Goal: Task Accomplishment & Management: Manage account settings

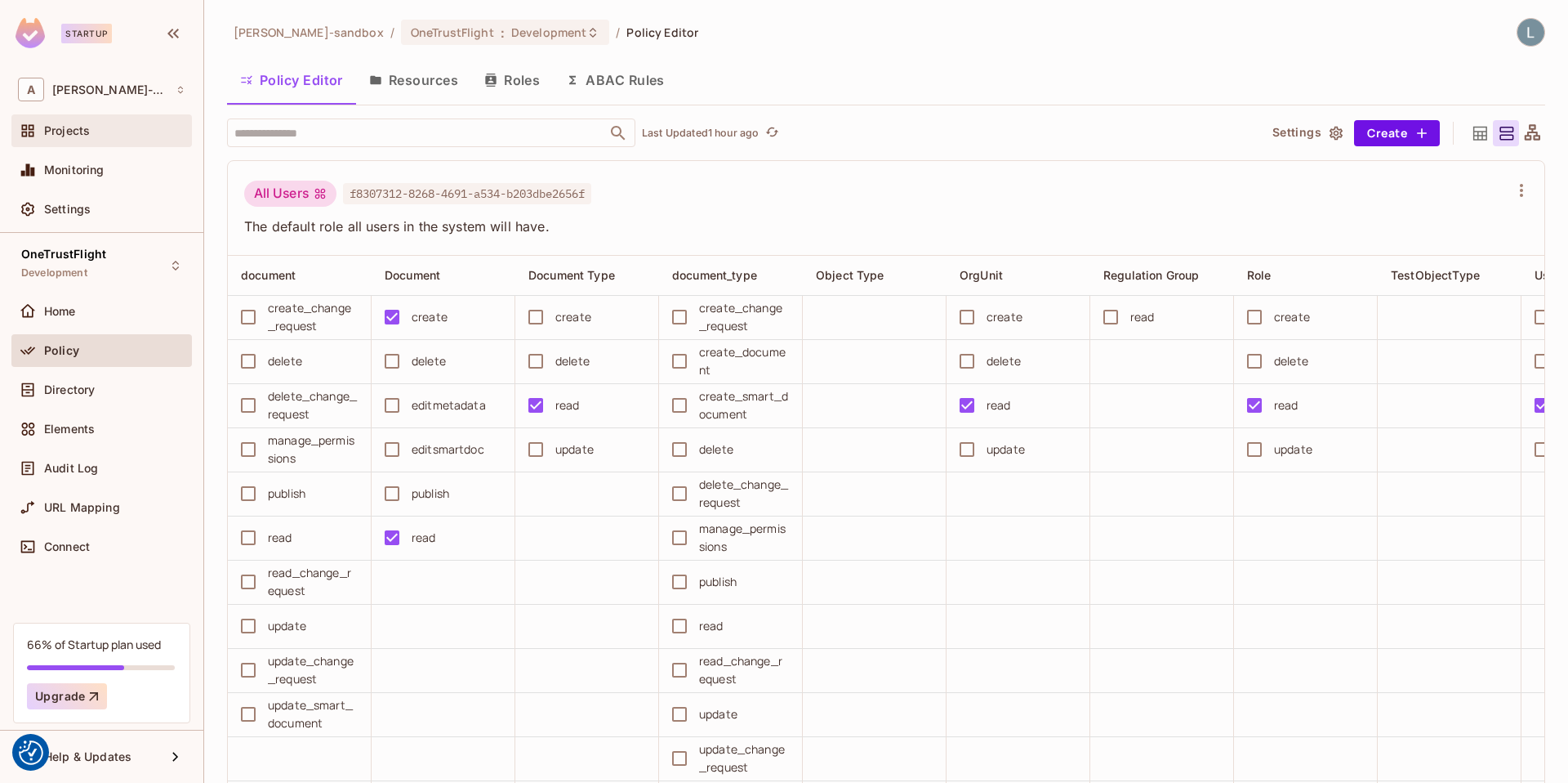
click at [127, 137] on div "Projects" at bounding box center [115, 131] width 141 height 13
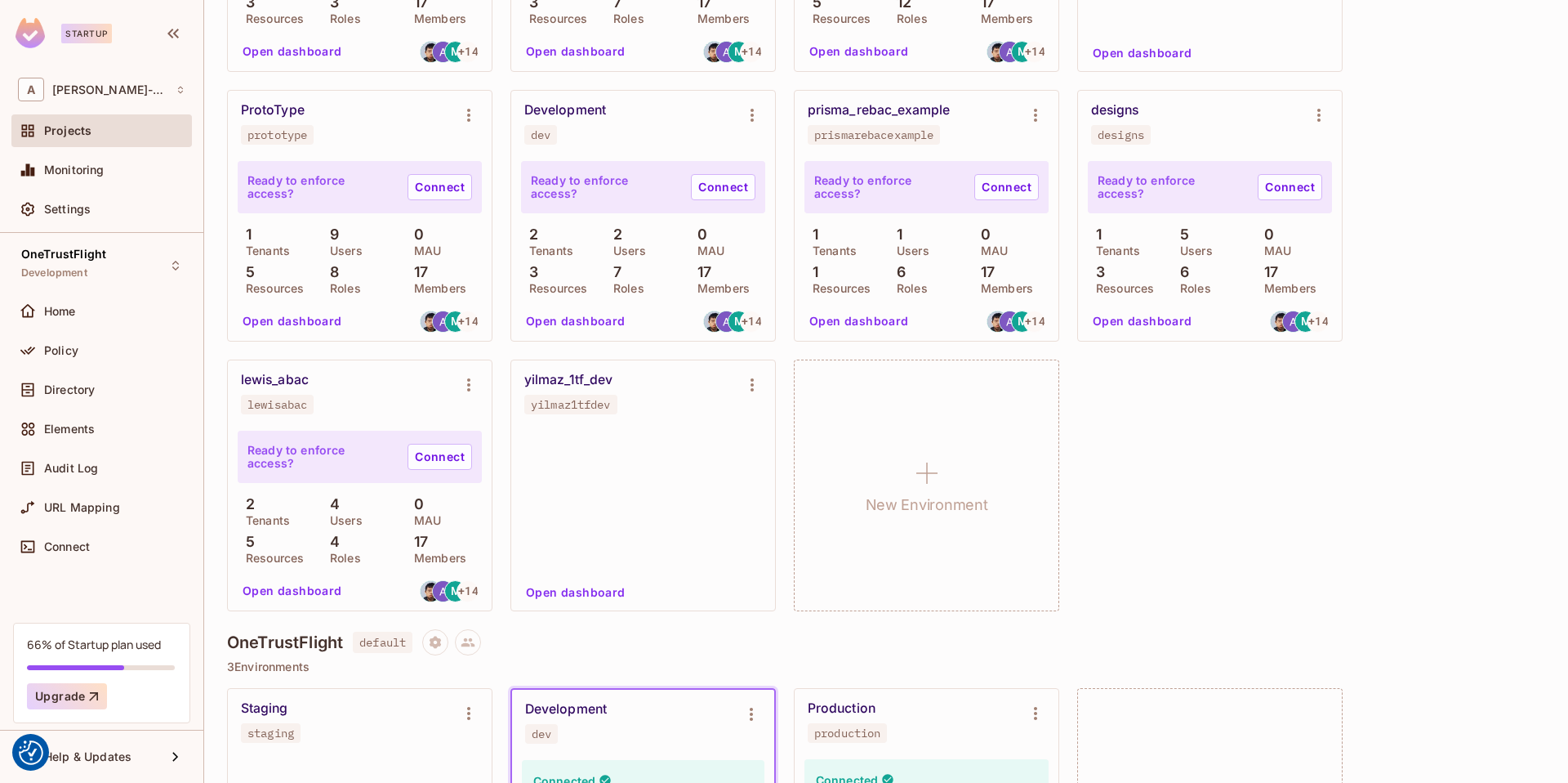
scroll to position [904, 0]
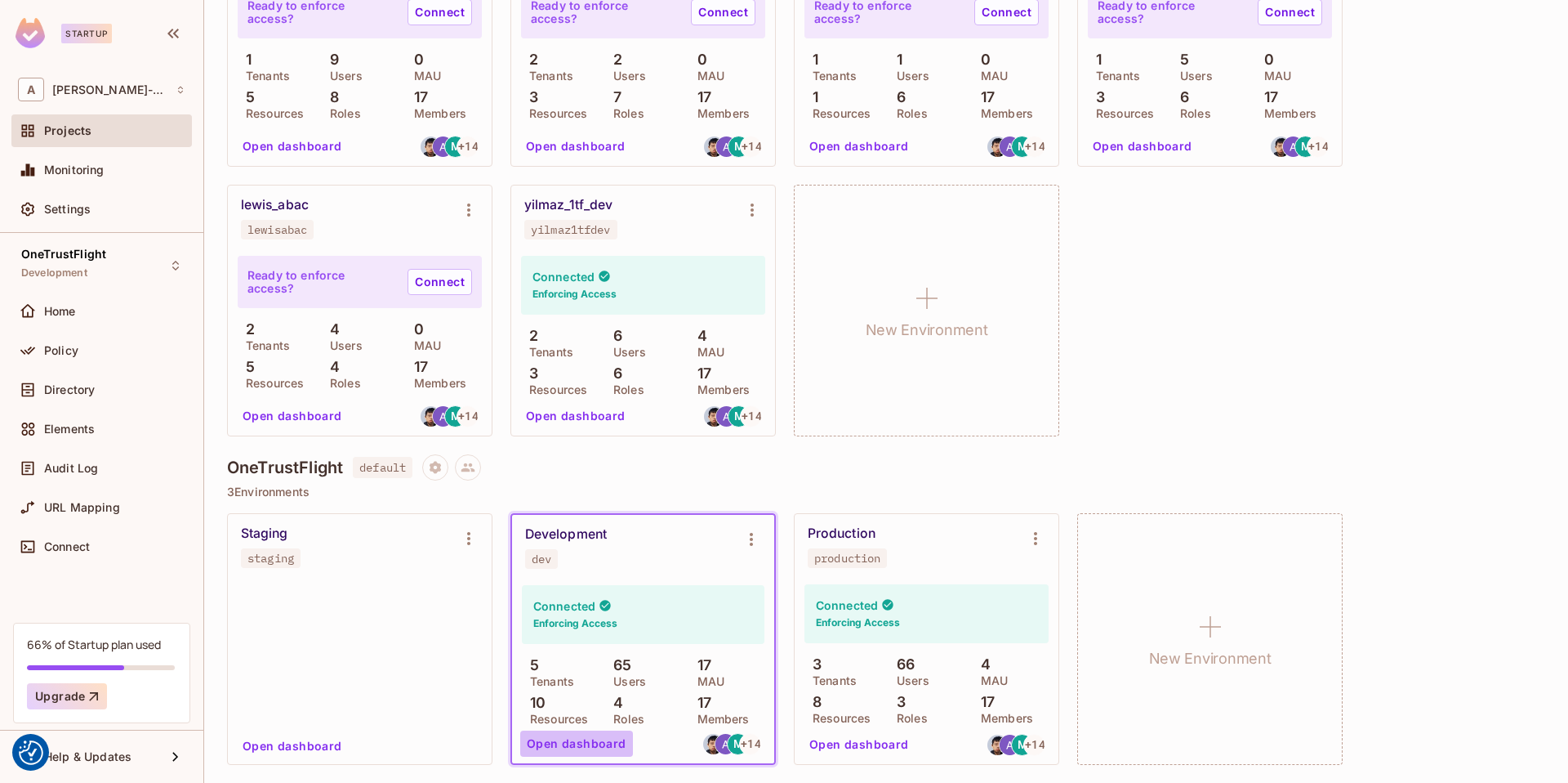
click at [594, 741] on button "Open dashboard" at bounding box center [576, 743] width 113 height 27
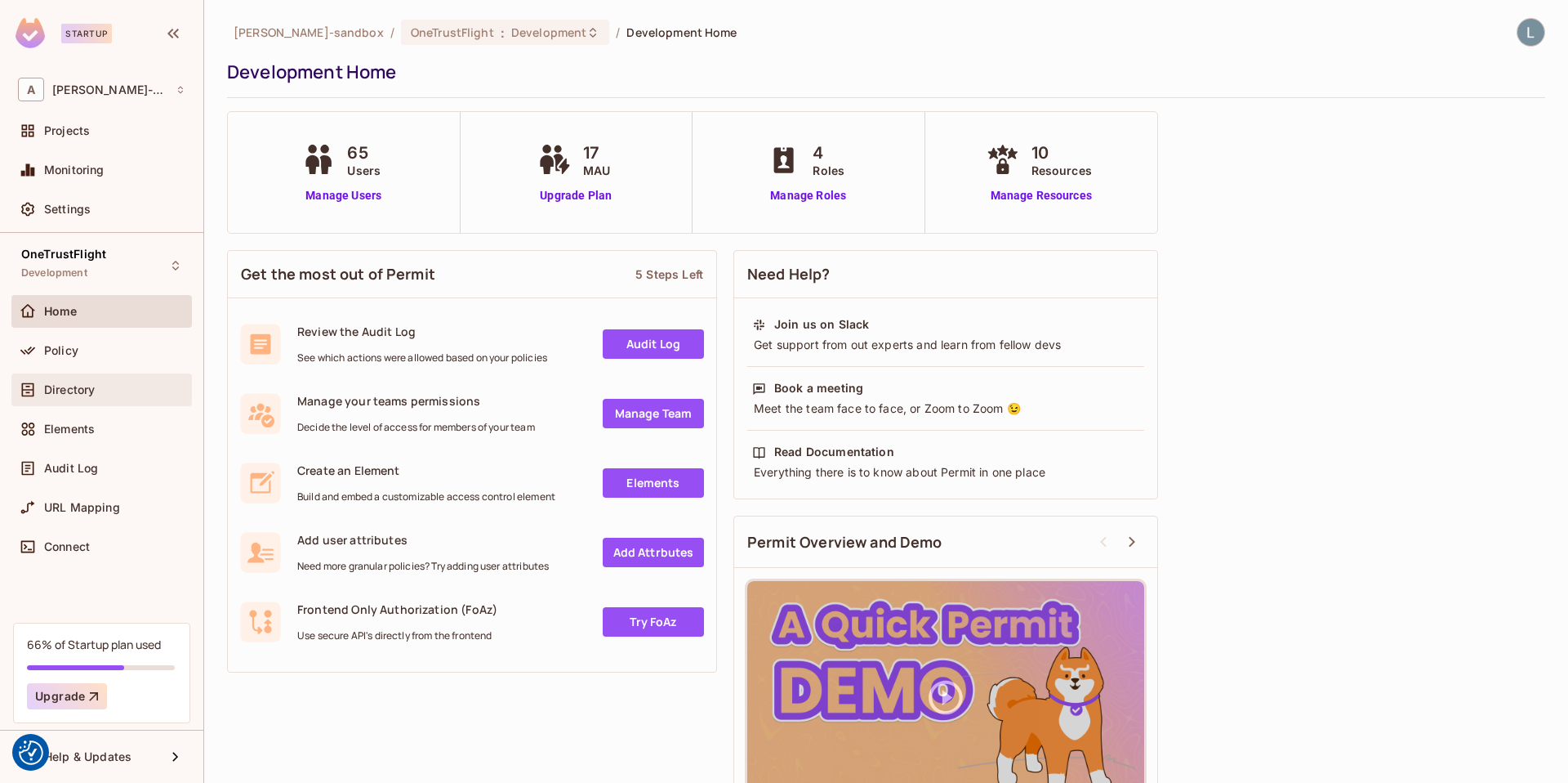
click at [85, 387] on span "Directory" at bounding box center [69, 390] width 50 height 13
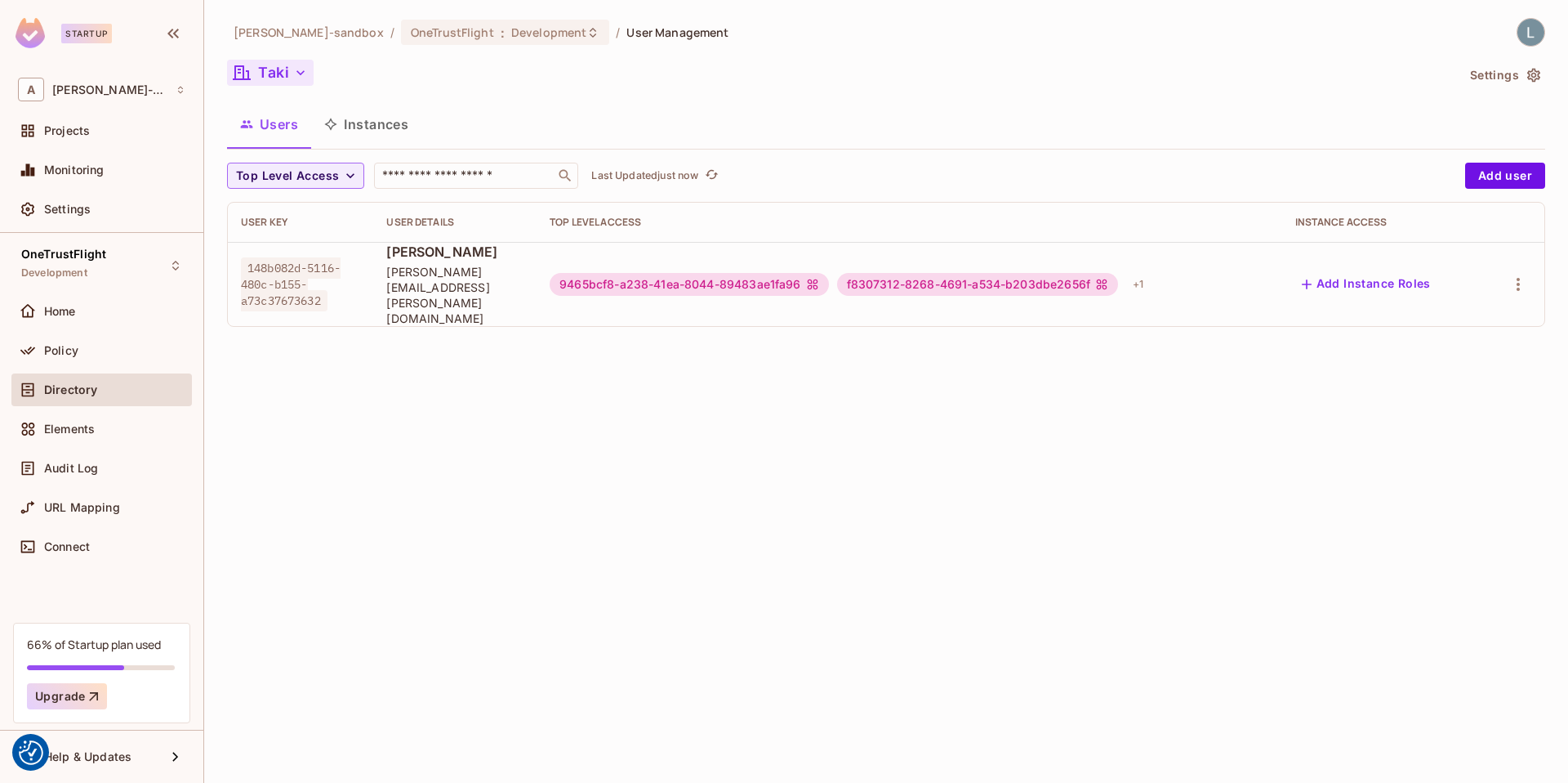
click at [293, 70] on icon "button" at bounding box center [300, 72] width 16 height 16
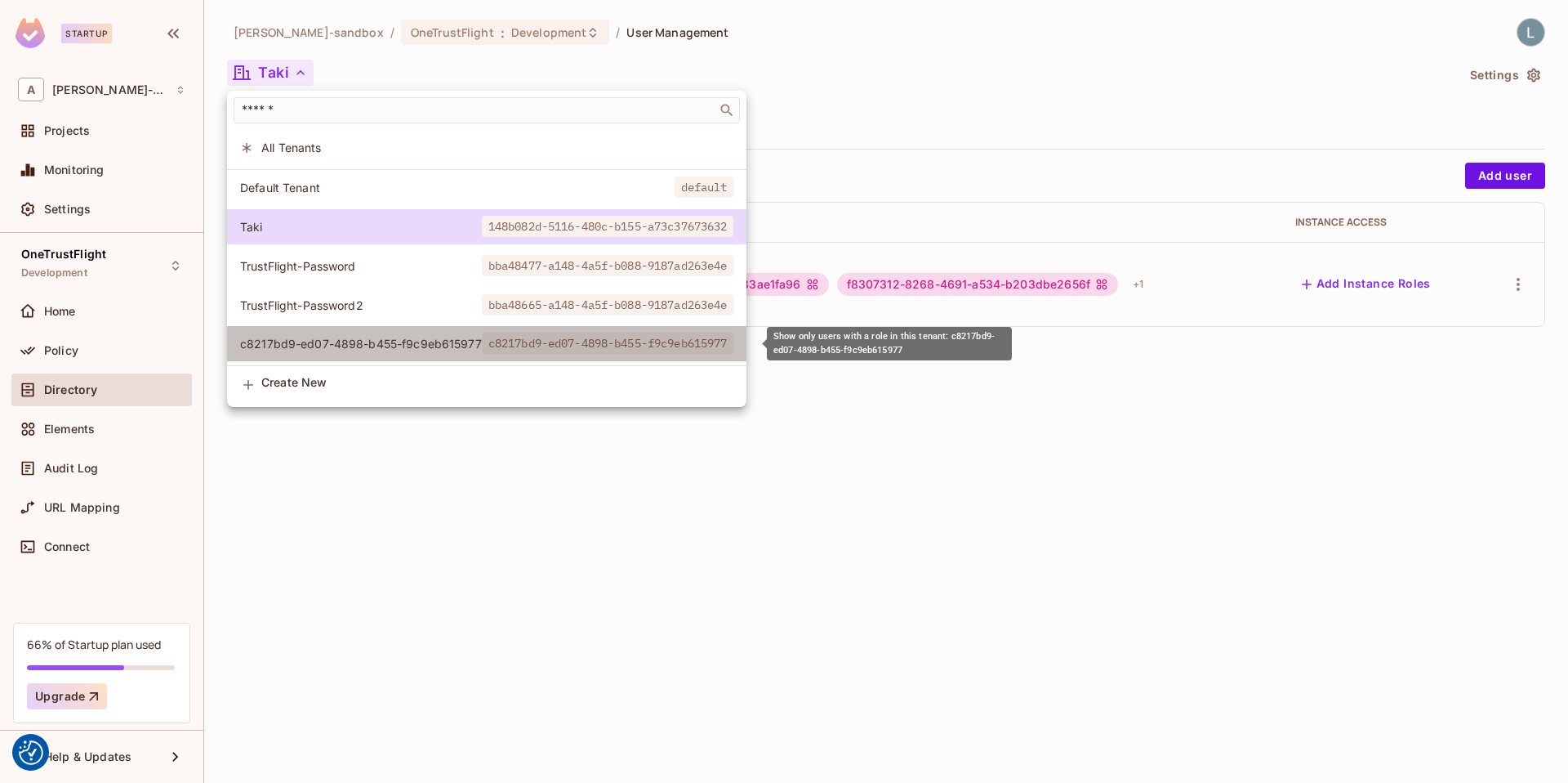
click at [364, 346] on span "c8217bd9-ed07-4898-b455-f9c9eb615977" at bounding box center [360, 343] width 242 height 15
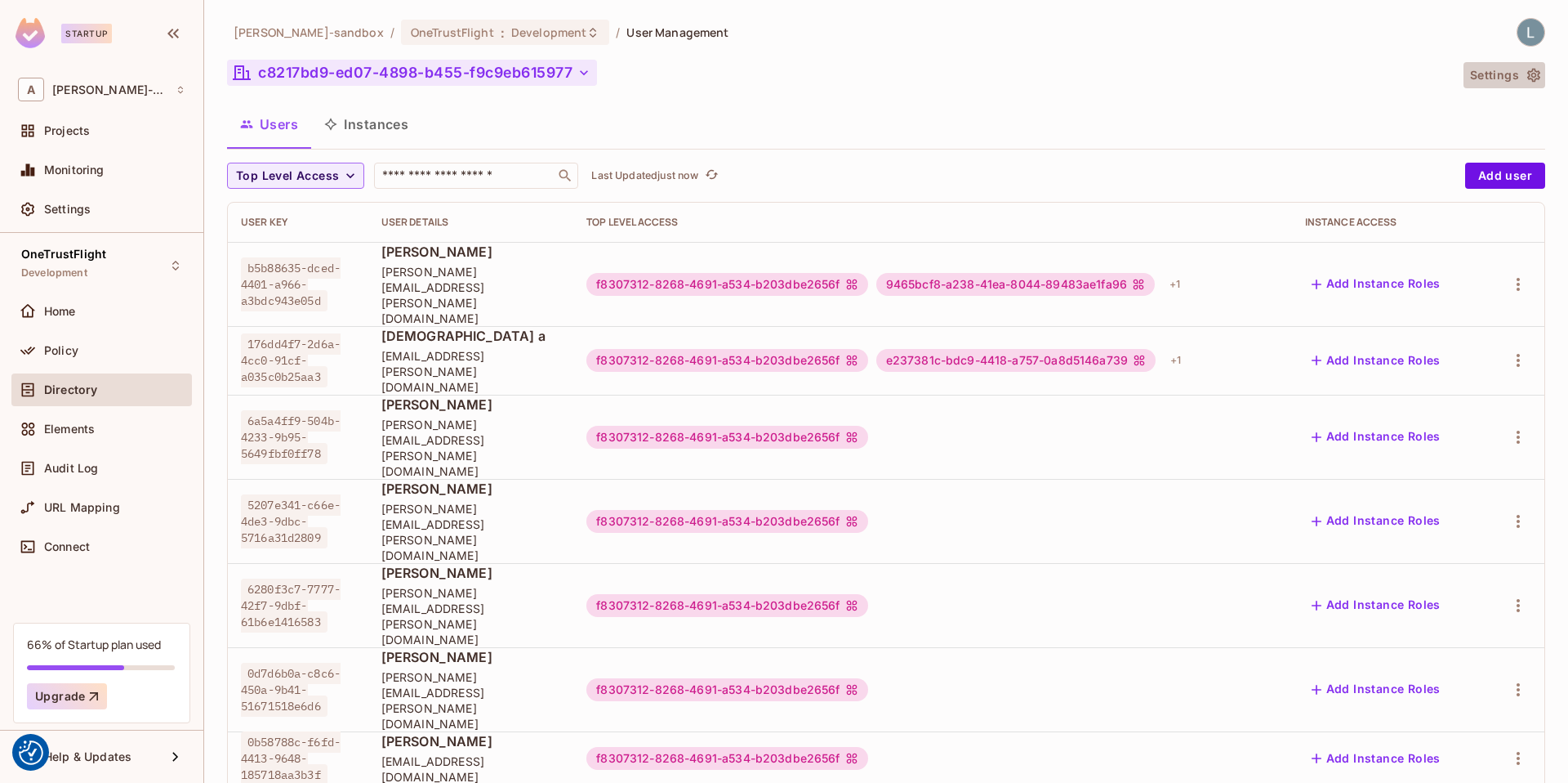
click at [1543, 68] on button "Settings" at bounding box center [1504, 75] width 81 height 27
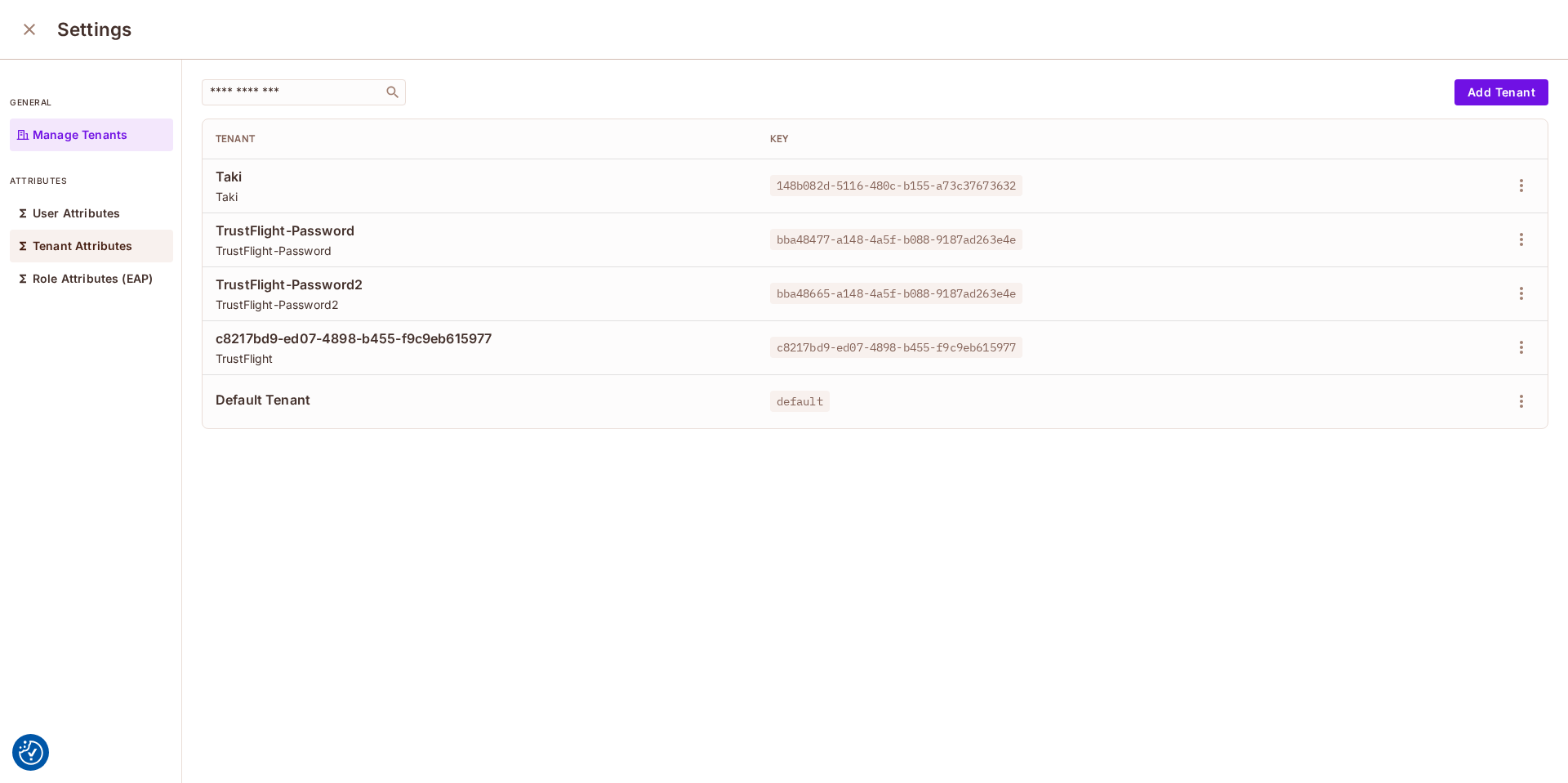
click at [97, 244] on p "Tenant Attributes" at bounding box center [82, 246] width 100 height 13
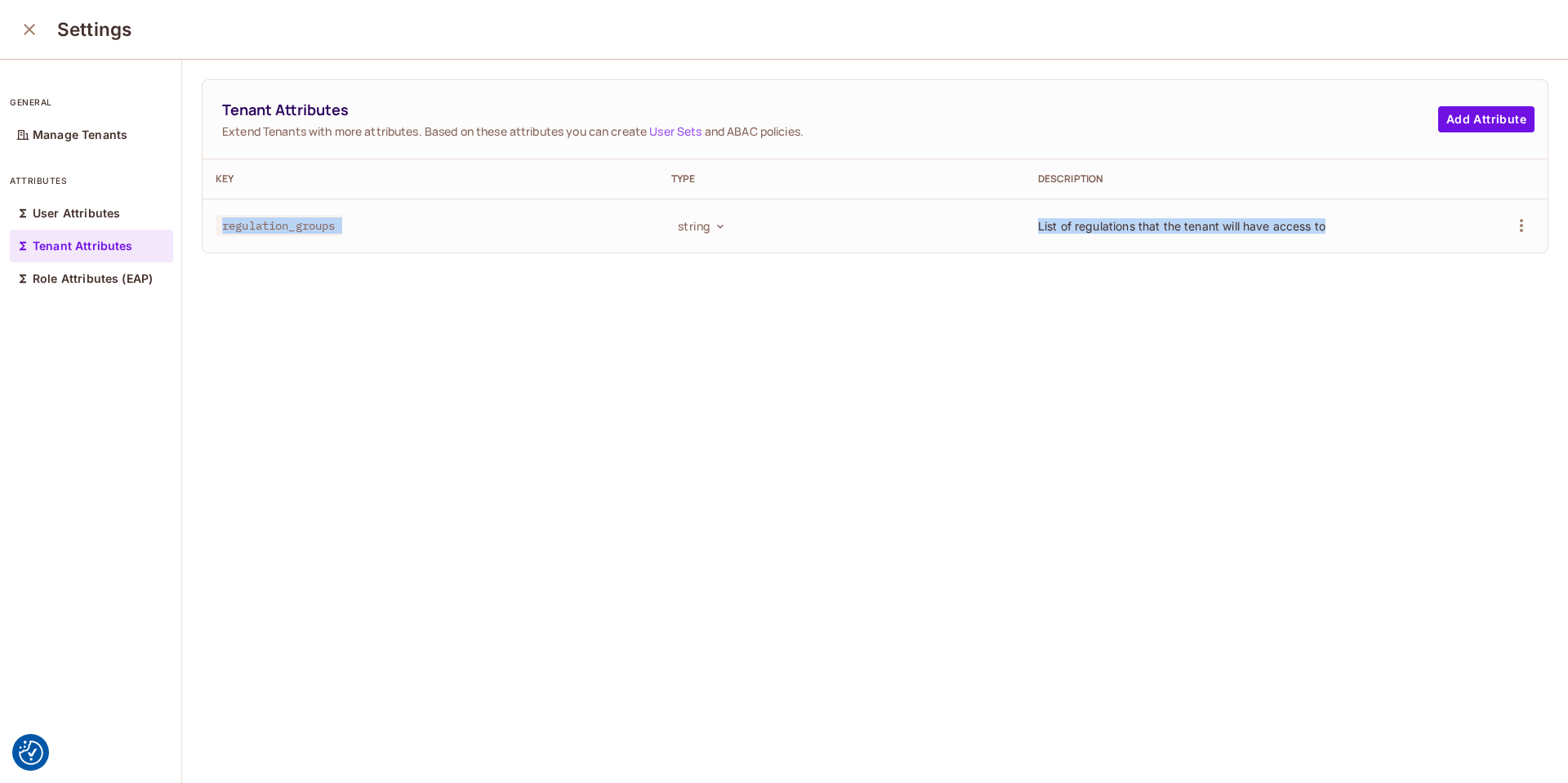
drag, startPoint x: 222, startPoint y: 227, endPoint x: 1361, endPoint y: 229, distance: 1139.0
click at [1361, 229] on tr "regulation_groups string List of regulations that the tenant will have access to" at bounding box center [874, 225] width 1344 height 54
click at [1361, 229] on td "List of regulations that the tenant will have access to" at bounding box center [1208, 225] width 367 height 54
click at [27, 31] on icon "close" at bounding box center [29, 29] width 11 height 11
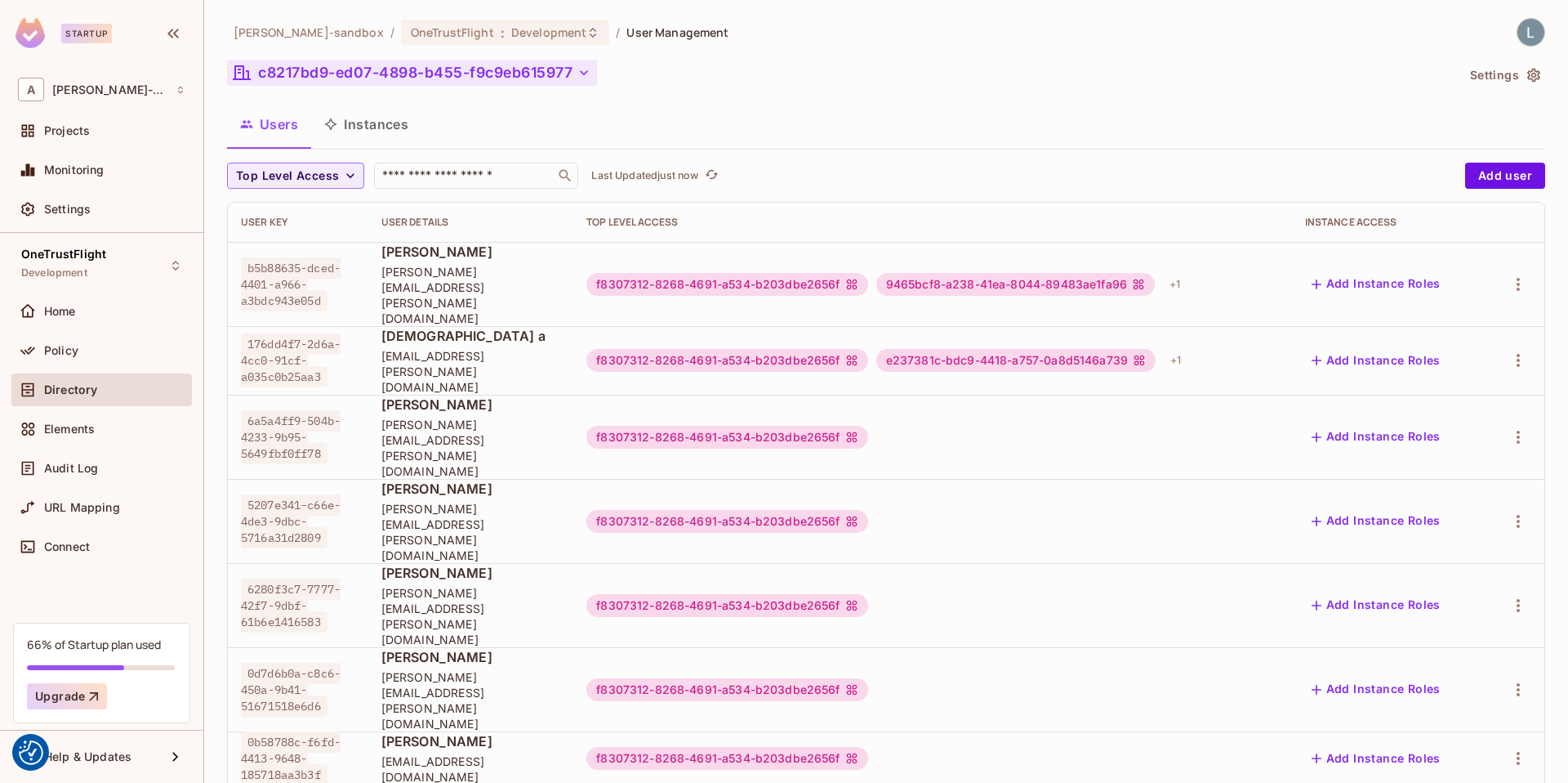
click at [478, 70] on button "c8217bd9-ed07-4898-b455-f9c9eb615977" at bounding box center [412, 73] width 369 height 27
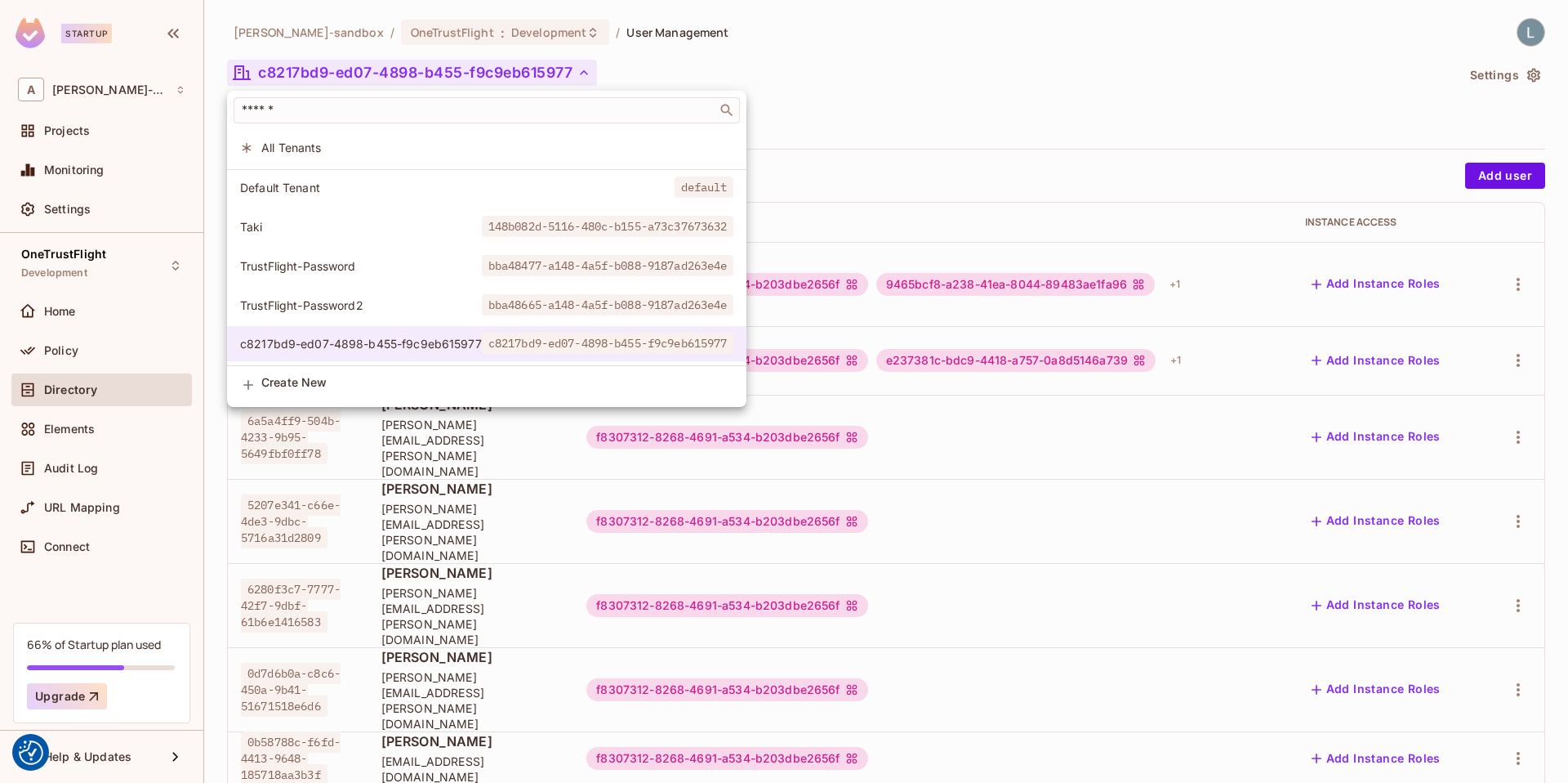
click at [387, 342] on span "c8217bd9-ed07-4898-b455-f9c9eb615977" at bounding box center [360, 343] width 242 height 15
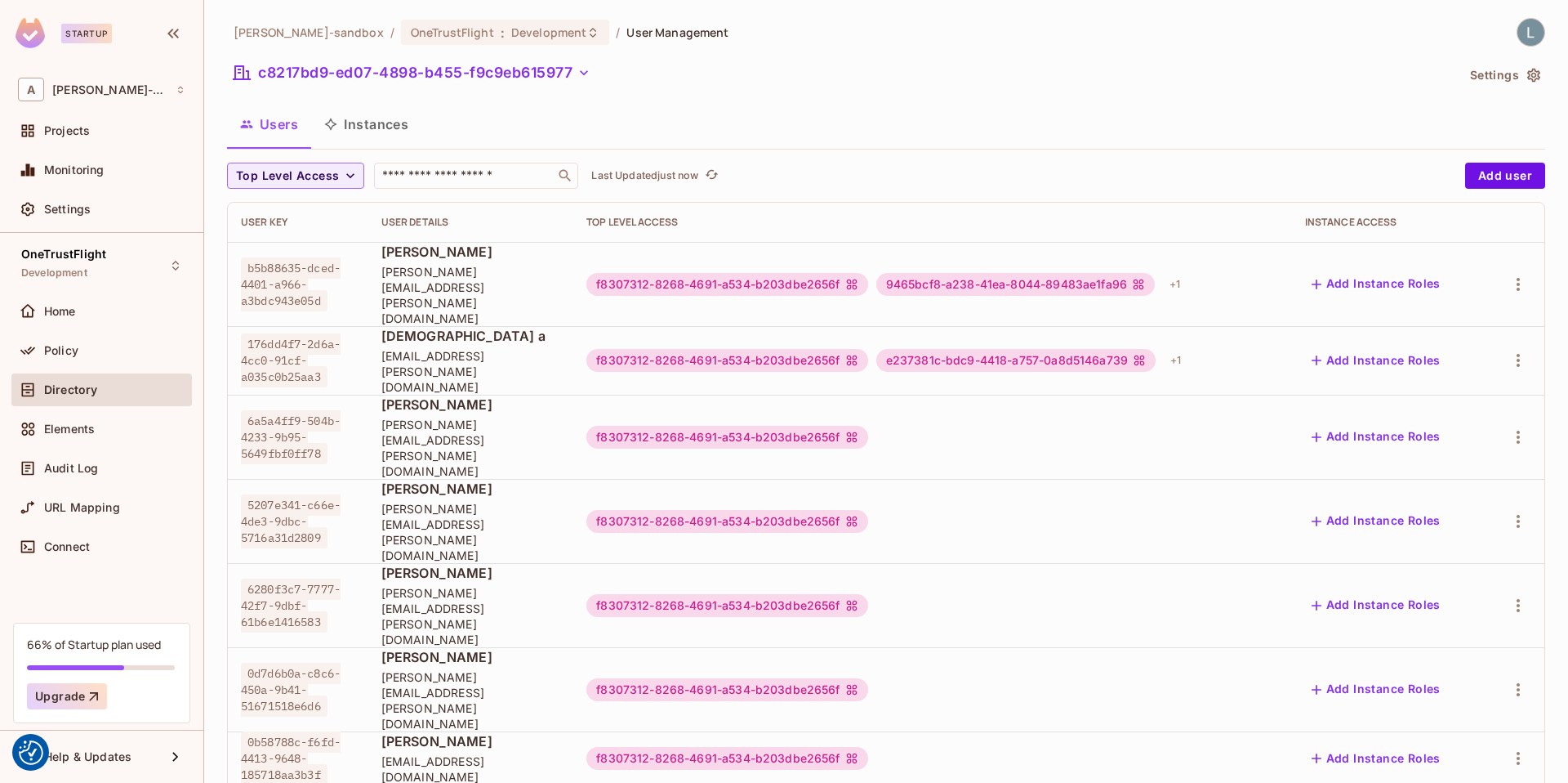
click at [387, 127] on button "Instances" at bounding box center [366, 123] width 110 height 41
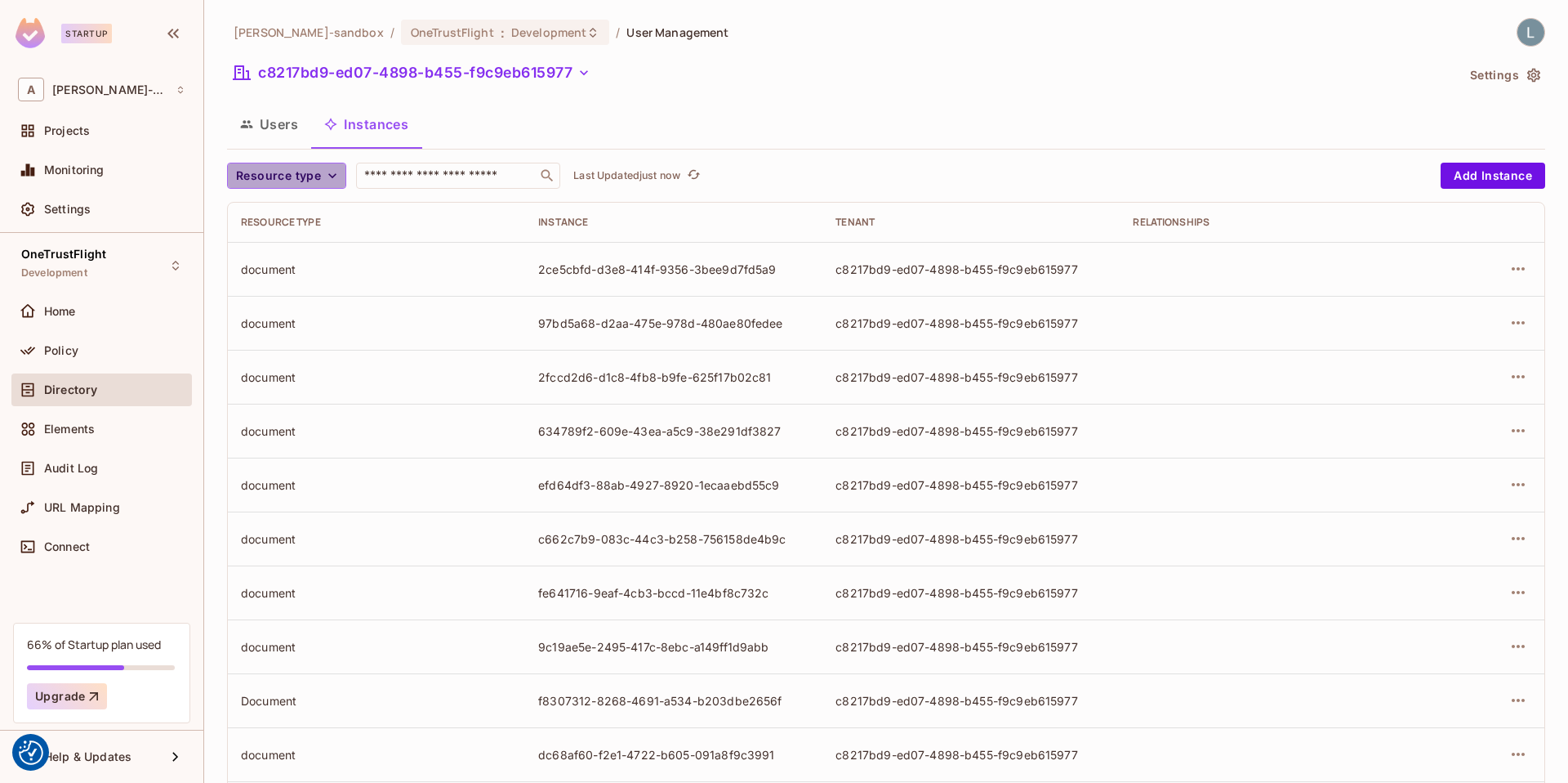
click at [294, 171] on span "Resource type" at bounding box center [279, 176] width 85 height 21
click at [577, 106] on div at bounding box center [784, 392] width 1568 height 783
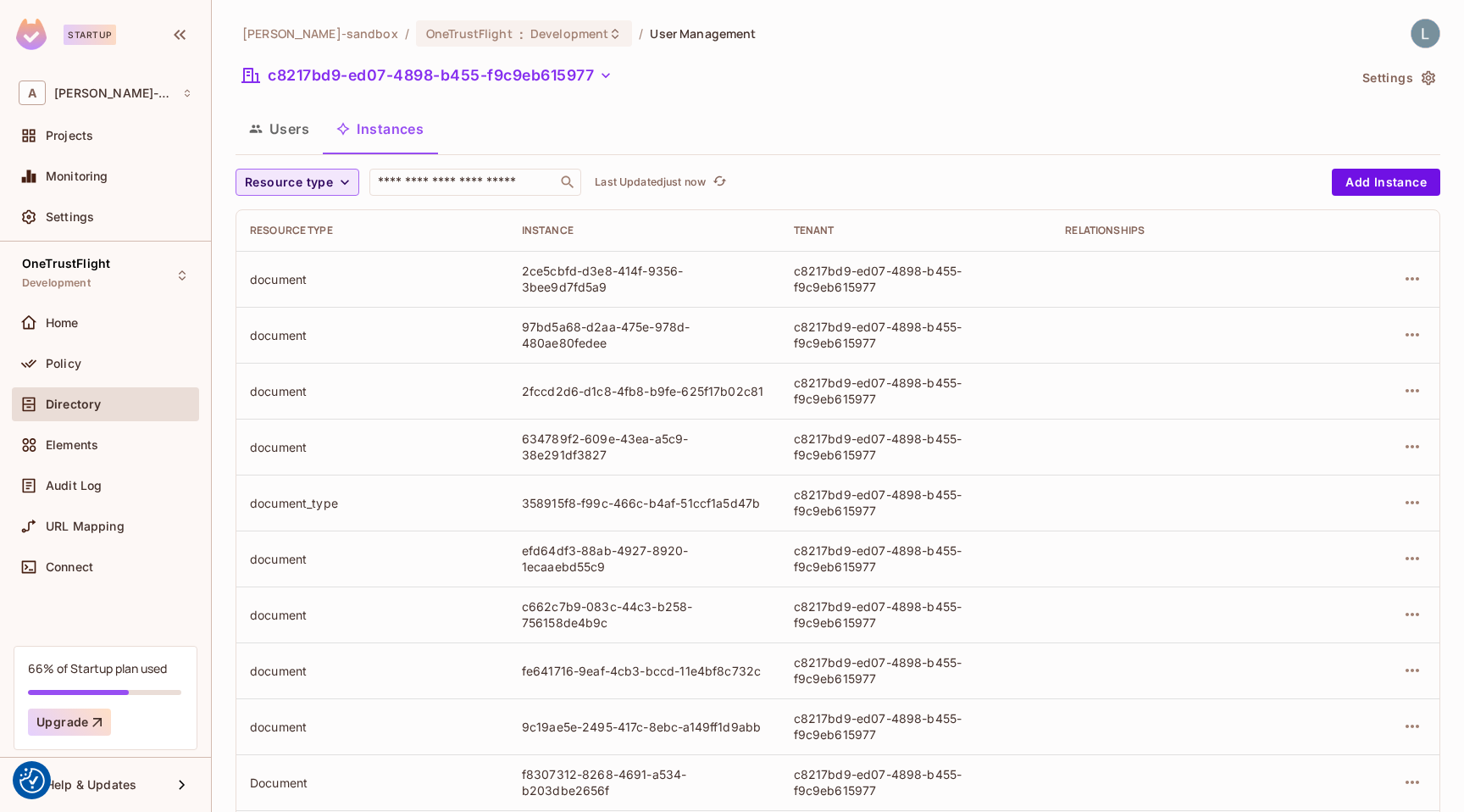
click at [328, 193] on button "Resource type" at bounding box center [298, 182] width 124 height 28
click at [302, 366] on span "document_type" at bounding box center [297, 367] width 97 height 16
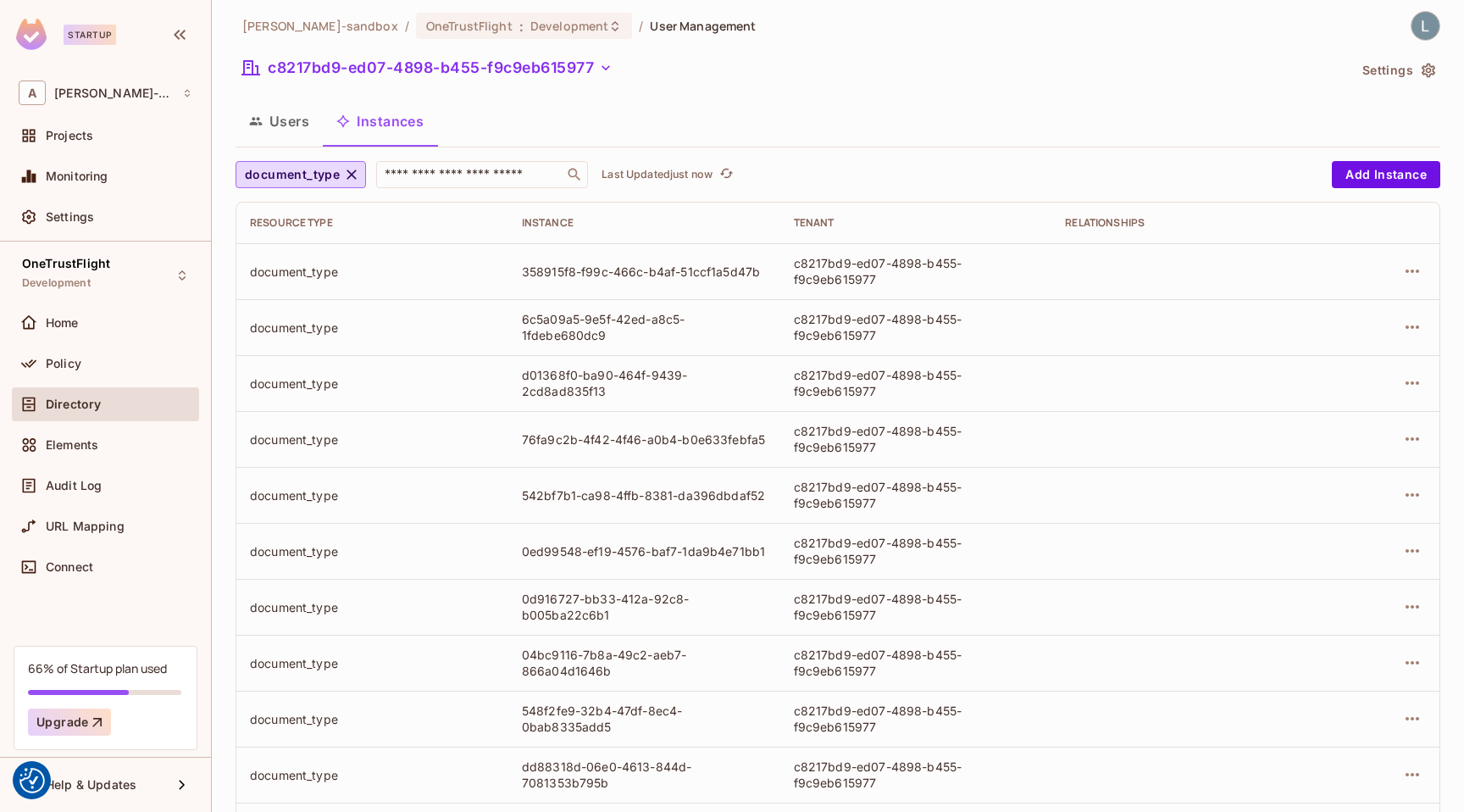
scroll to position [0, 0]
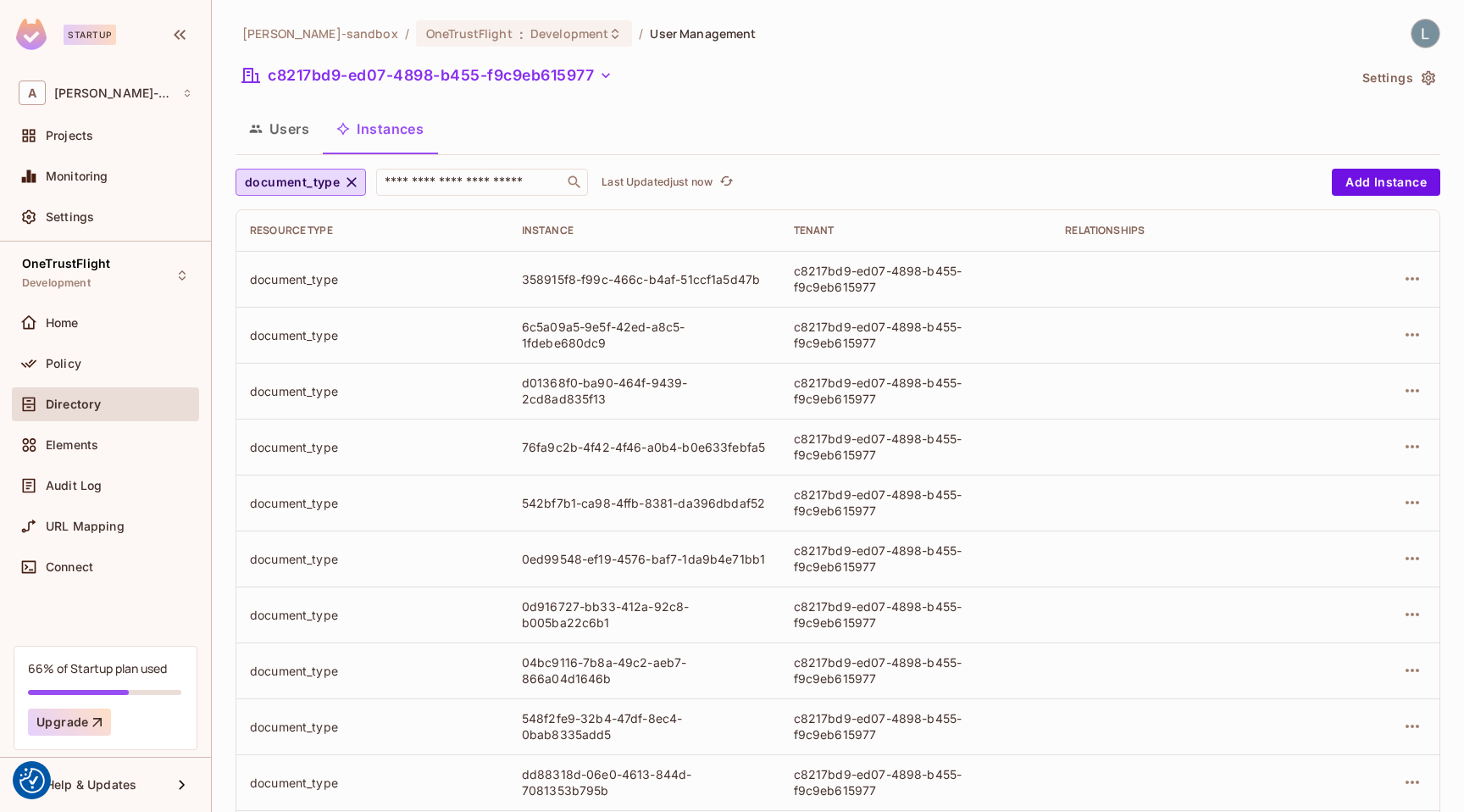
click at [390, 90] on div "c8217bd9-ed07-4898-b455-f9c9eb615977" at bounding box center [791, 78] width 1112 height 32
click at [387, 77] on button "c8217bd9-ed07-4898-b455-f9c9eb615977" at bounding box center [428, 76] width 383 height 28
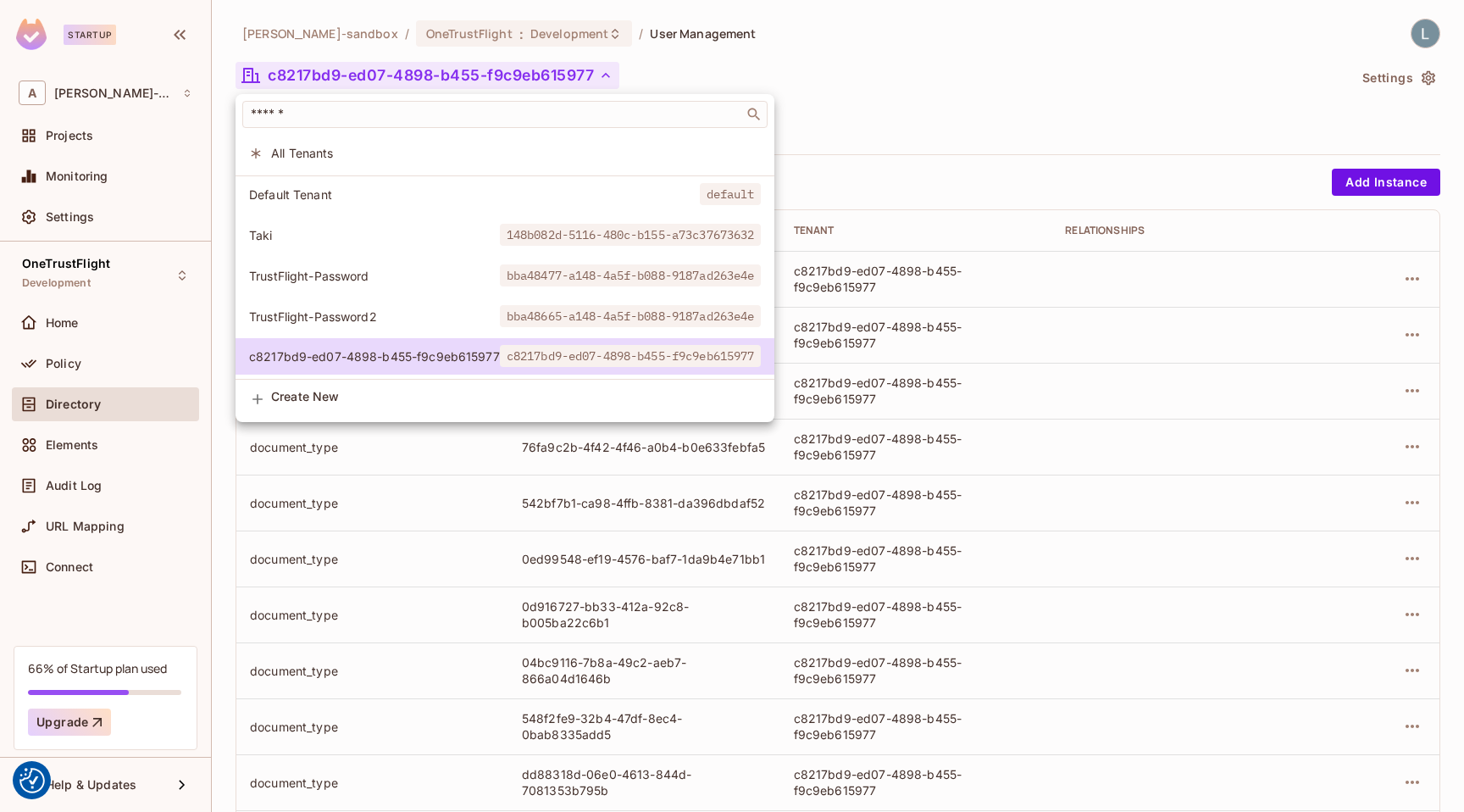
click at [313, 153] on span "All Tenants" at bounding box center [516, 152] width 490 height 16
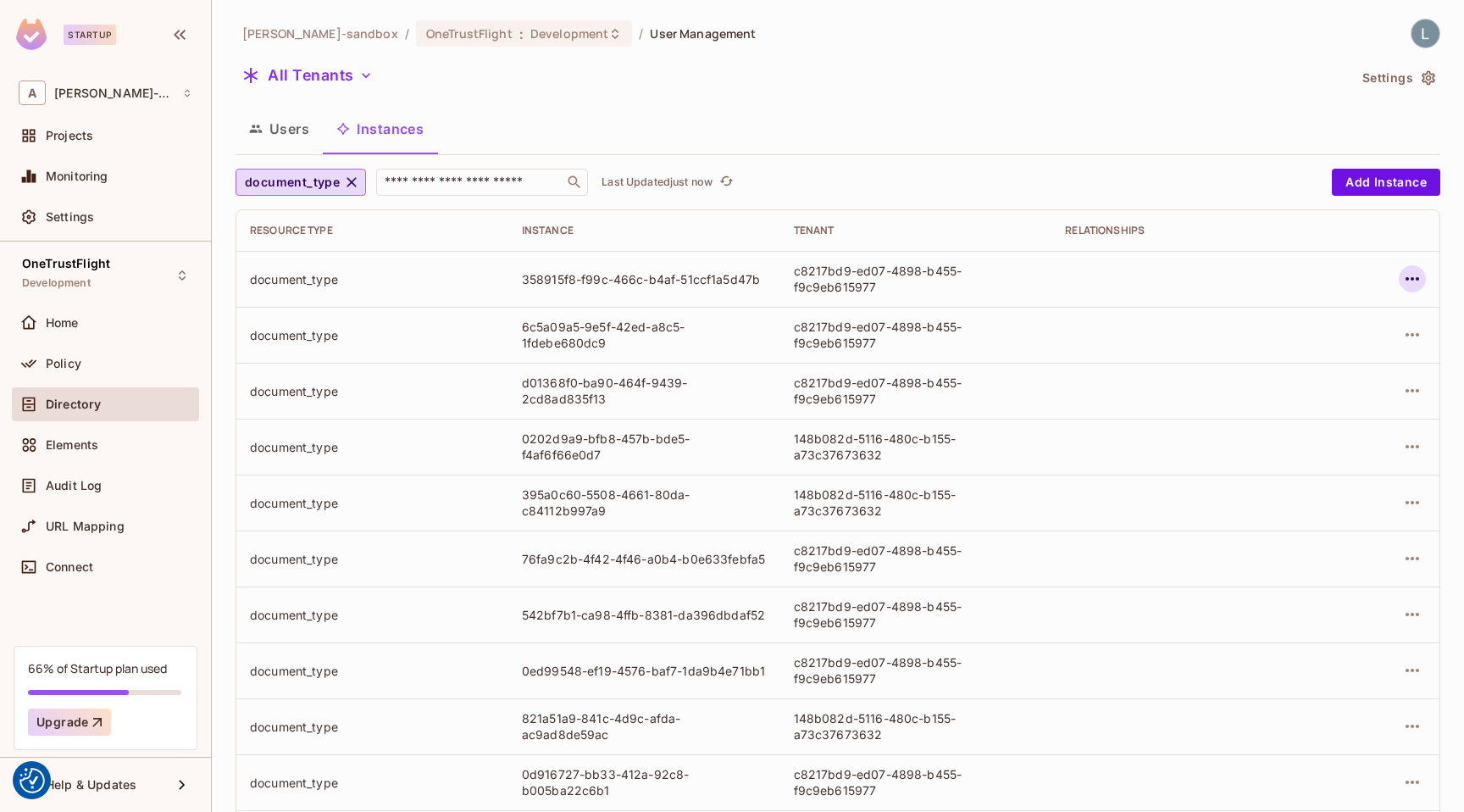
click at [1402, 279] on icon "button" at bounding box center [1412, 278] width 21 height 21
click at [1309, 359] on div "Edit Attributes" at bounding box center [1288, 354] width 84 height 17
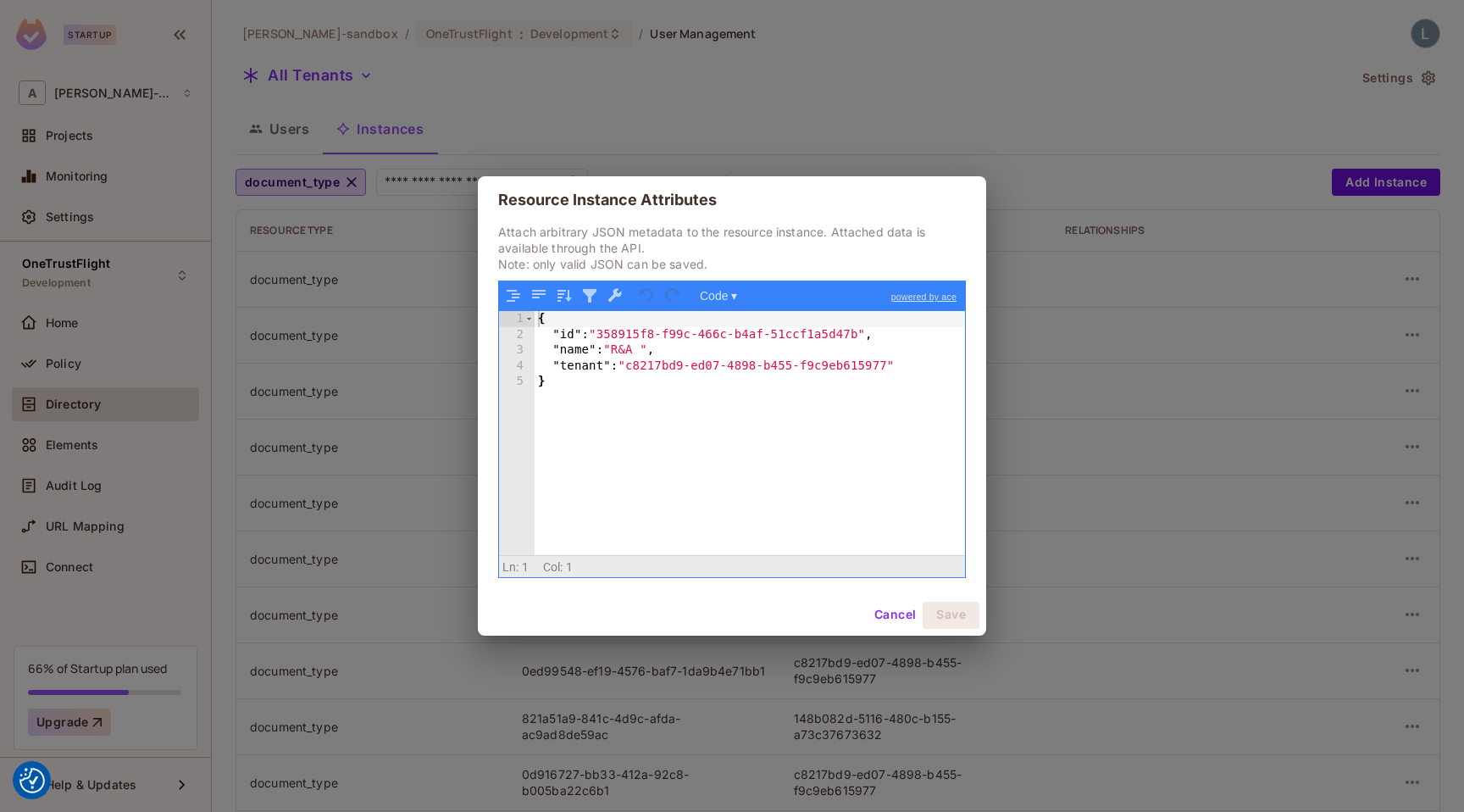
click at [889, 609] on button "Cancel" at bounding box center [895, 615] width 55 height 28
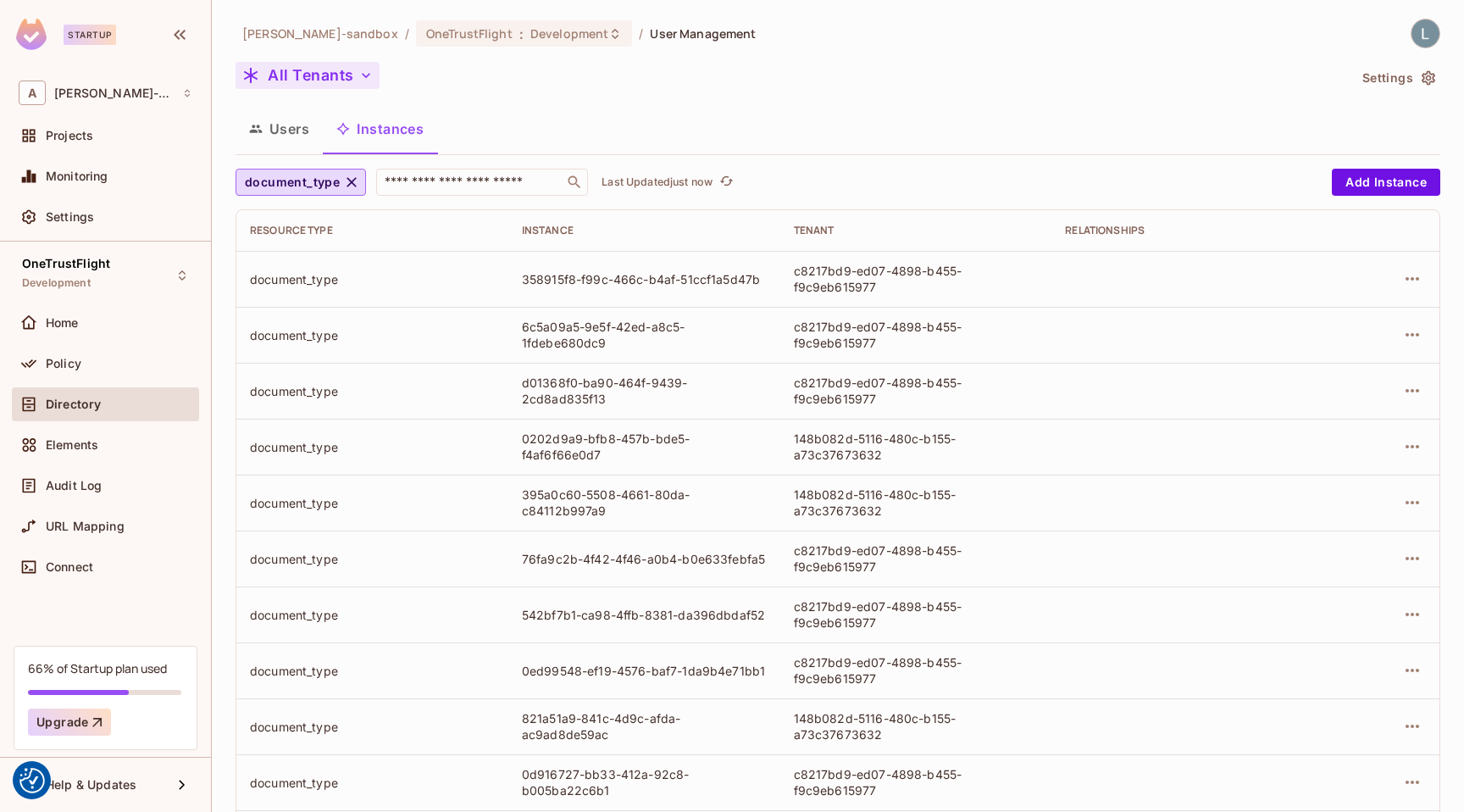
click at [358, 75] on icon "button" at bounding box center [366, 75] width 17 height 17
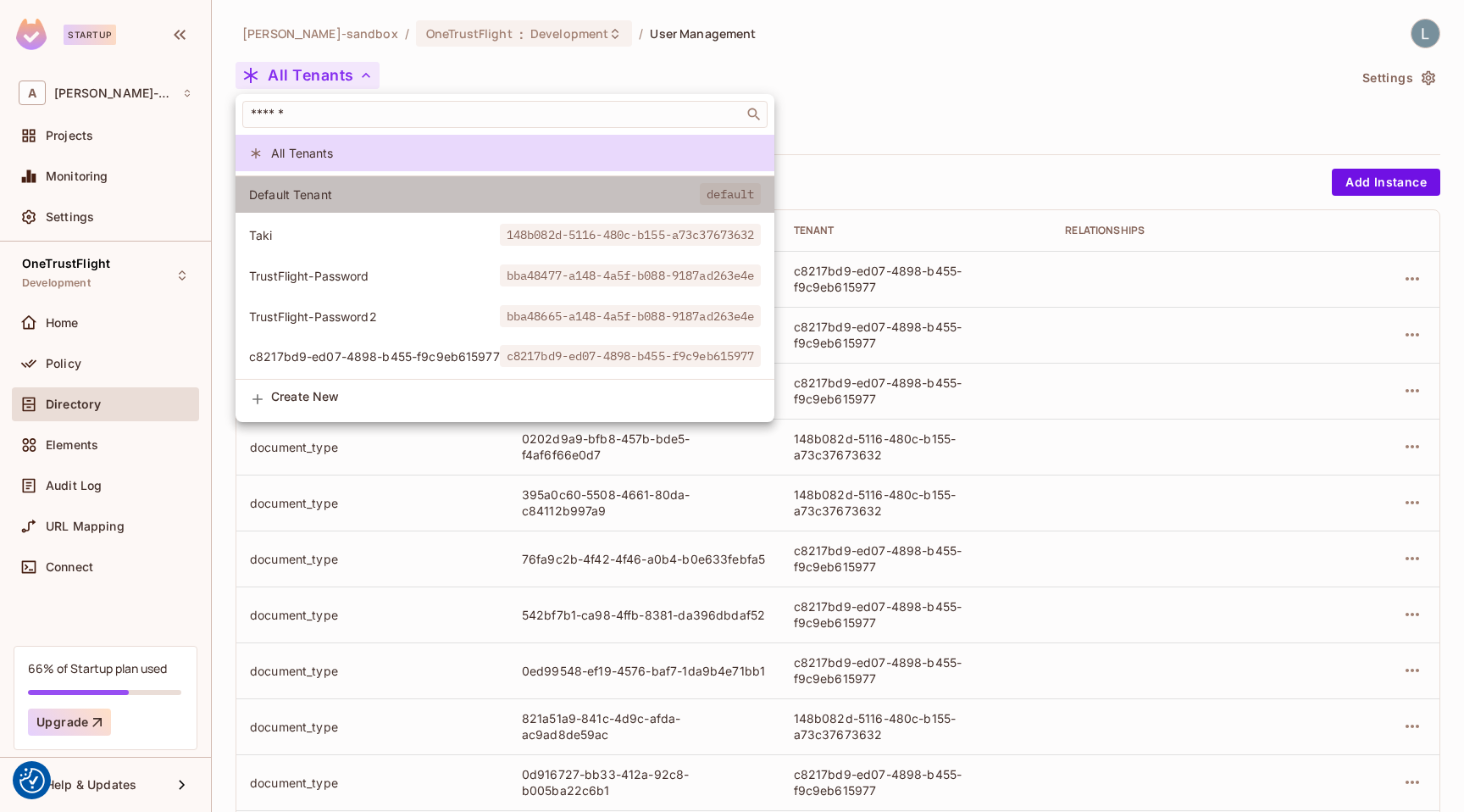
click at [314, 194] on span "Default Tenant" at bounding box center [474, 195] width 450 height 16
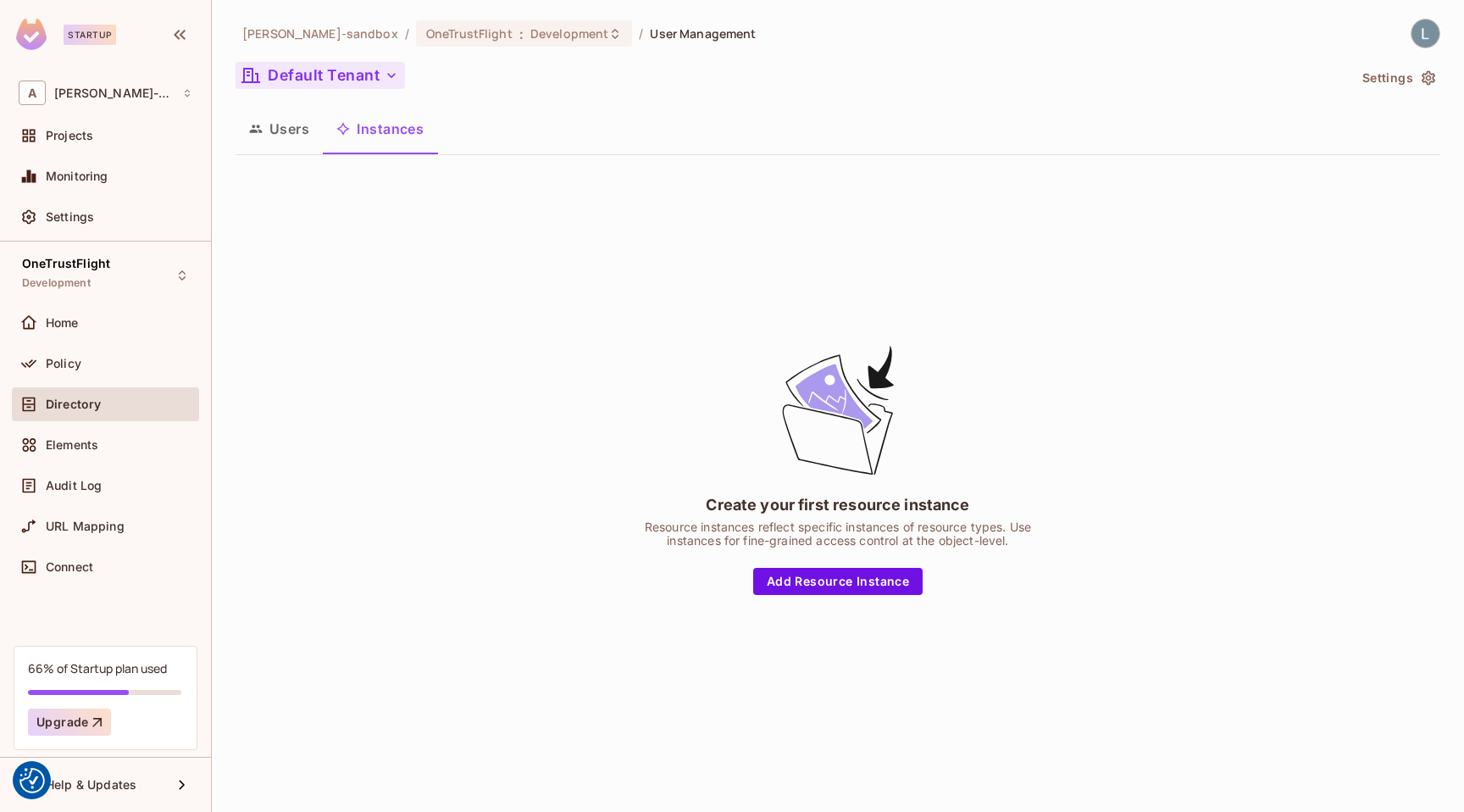
click at [304, 76] on button "Default Tenant" at bounding box center [321, 76] width 169 height 28
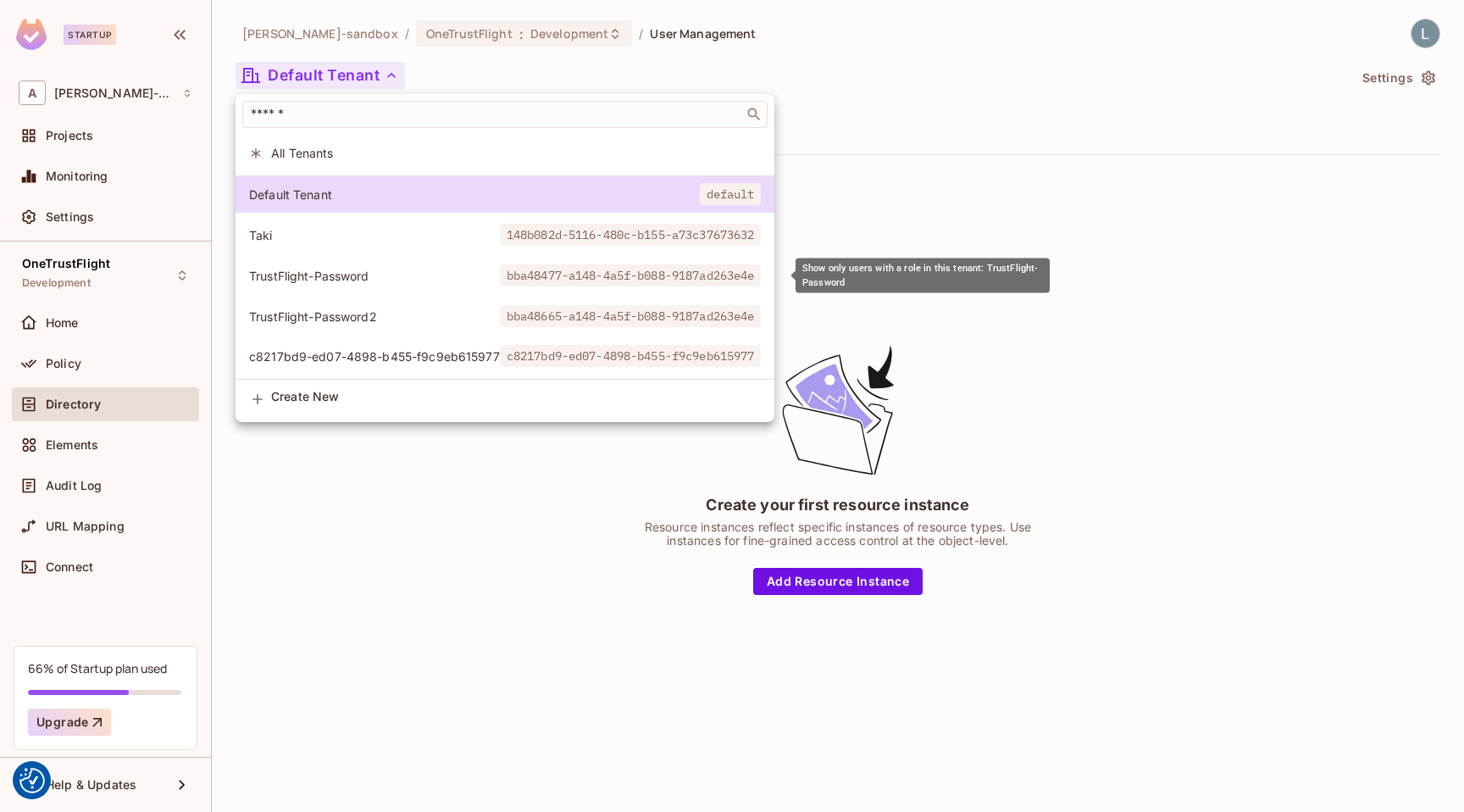
click at [383, 268] on span "TrustFlight-Password" at bounding box center [374, 275] width 251 height 16
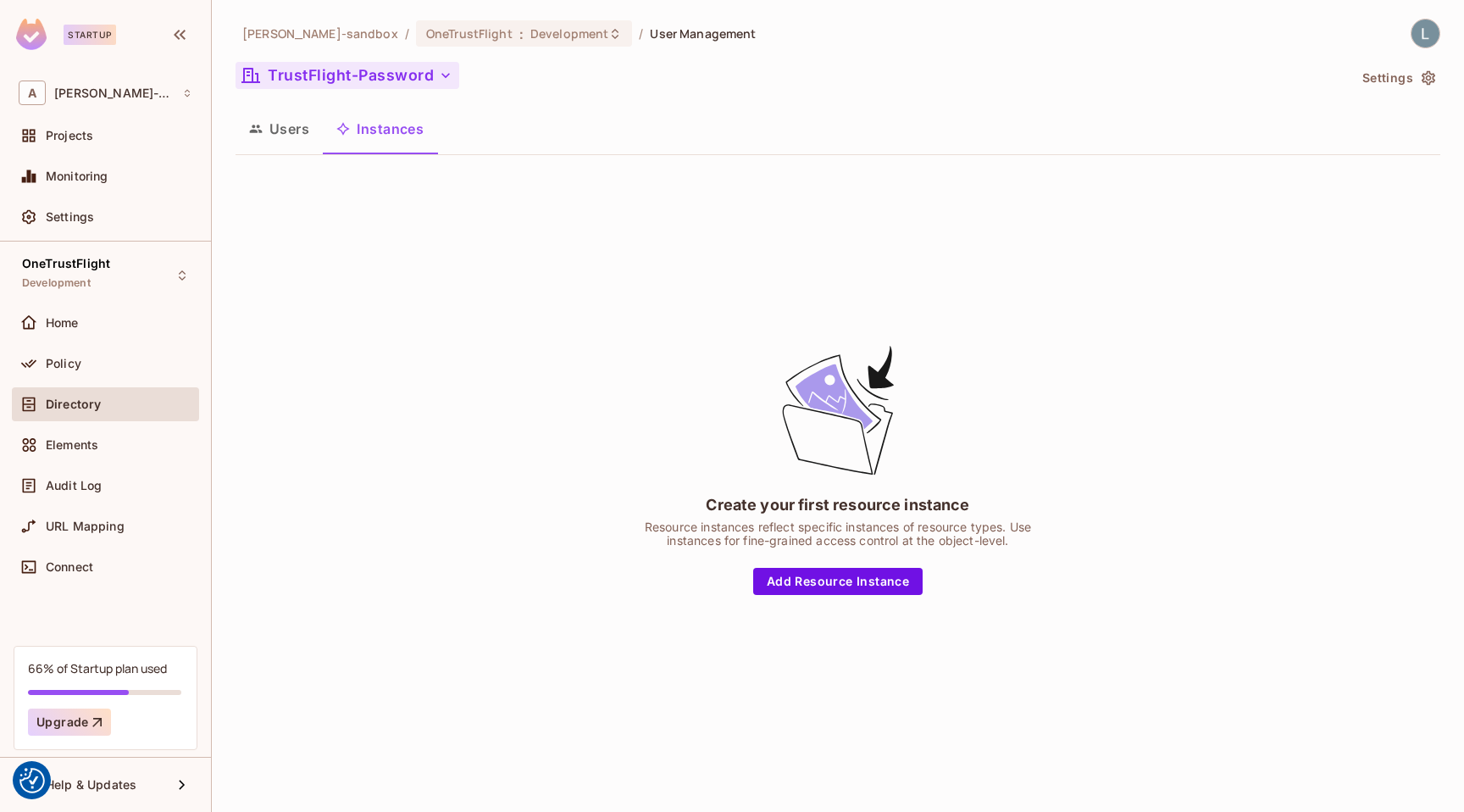
click at [395, 76] on button "TrustFlight-Password" at bounding box center [348, 76] width 224 height 28
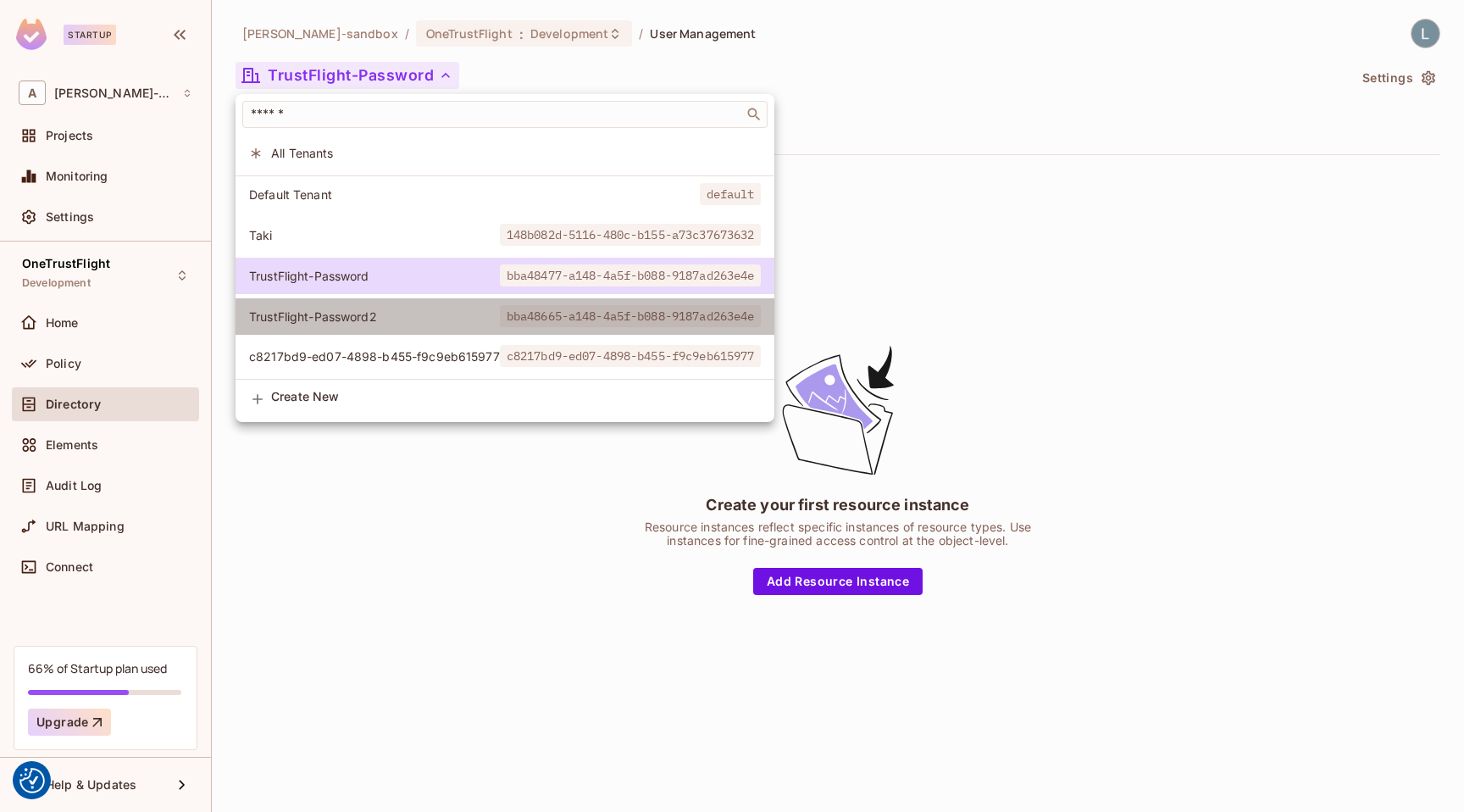
click at [336, 312] on span "TrustFlight-Password2" at bounding box center [374, 317] width 251 height 16
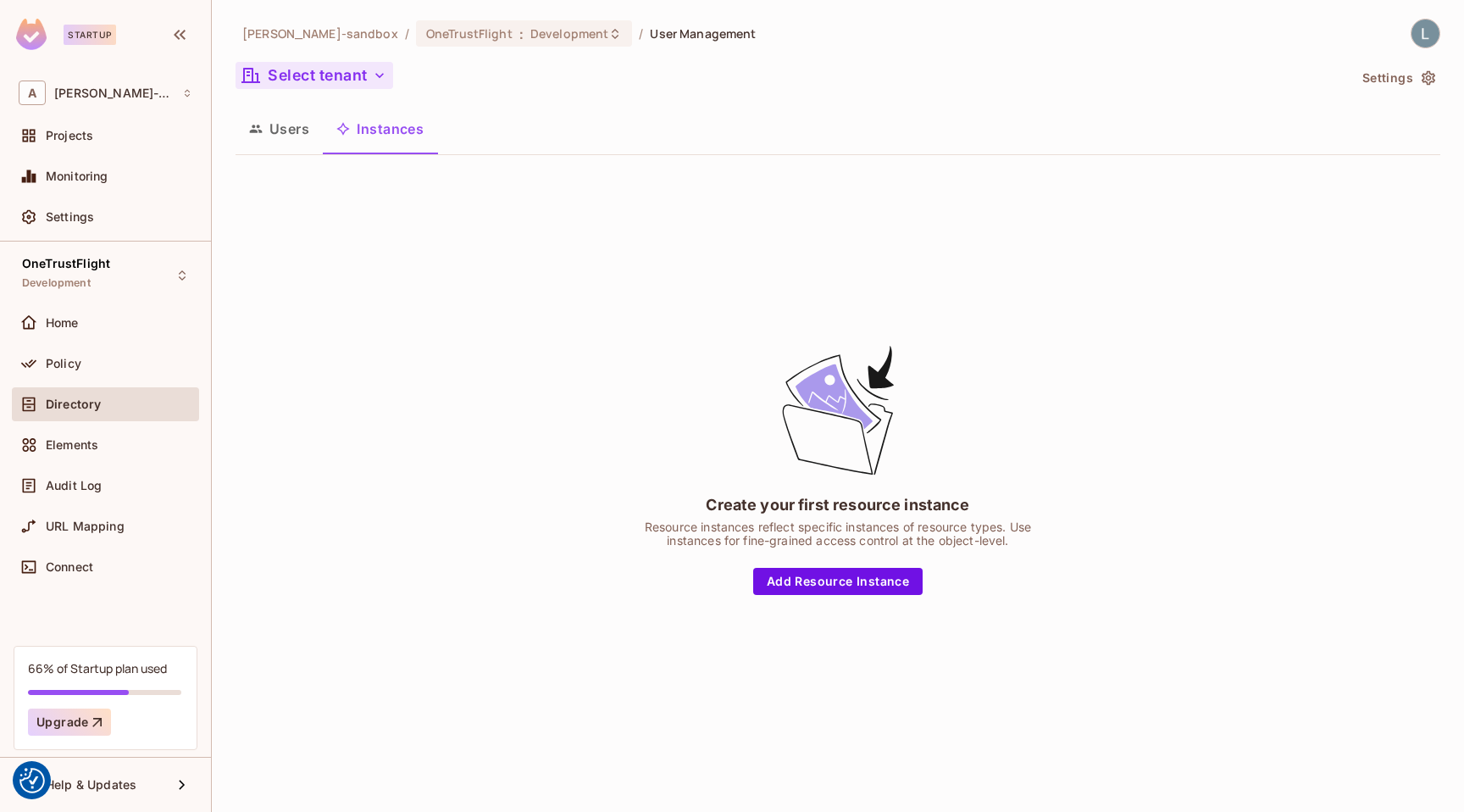
click at [337, 70] on button "Select tenant" at bounding box center [315, 76] width 157 height 28
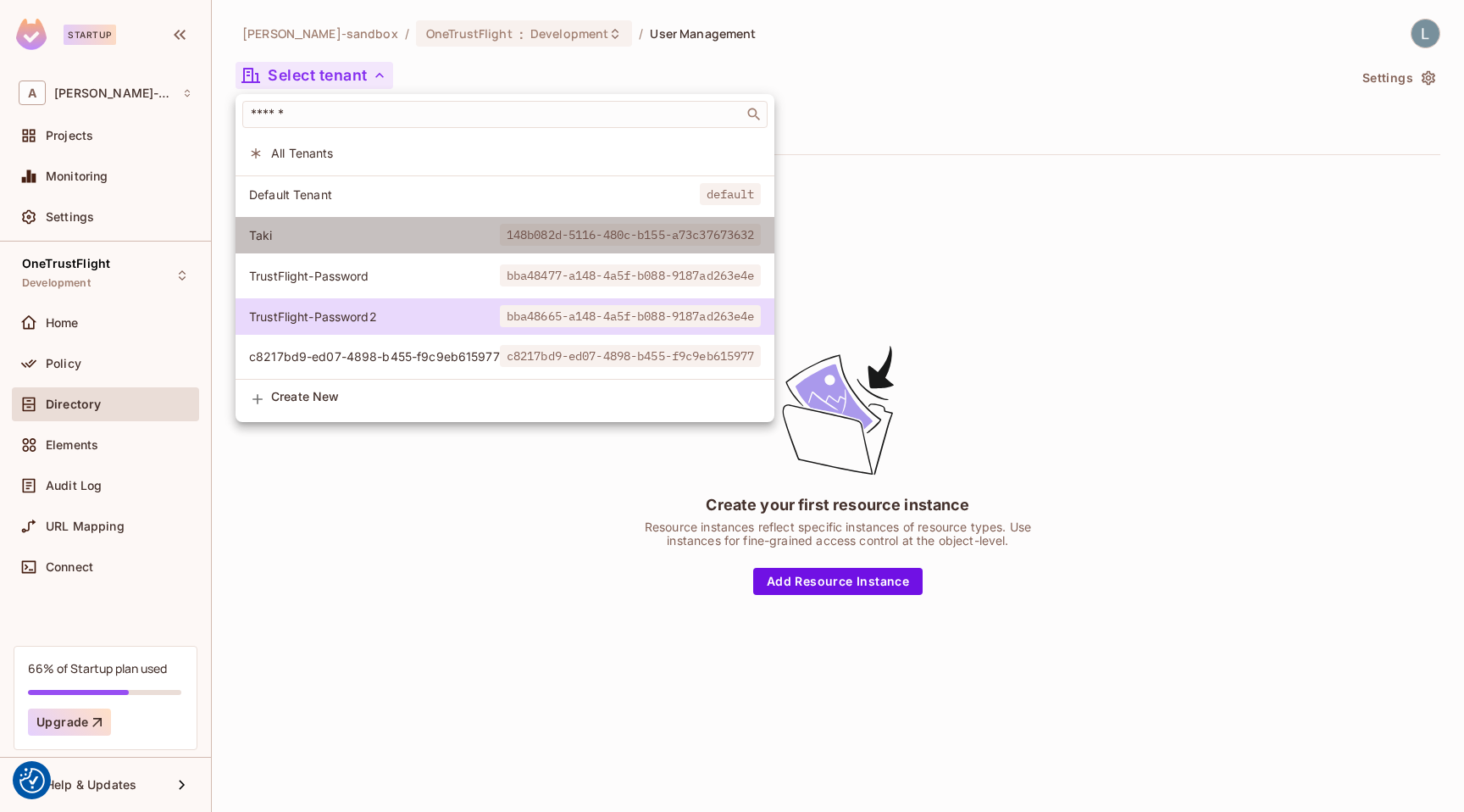
click at [322, 238] on span "Taki" at bounding box center [374, 235] width 251 height 16
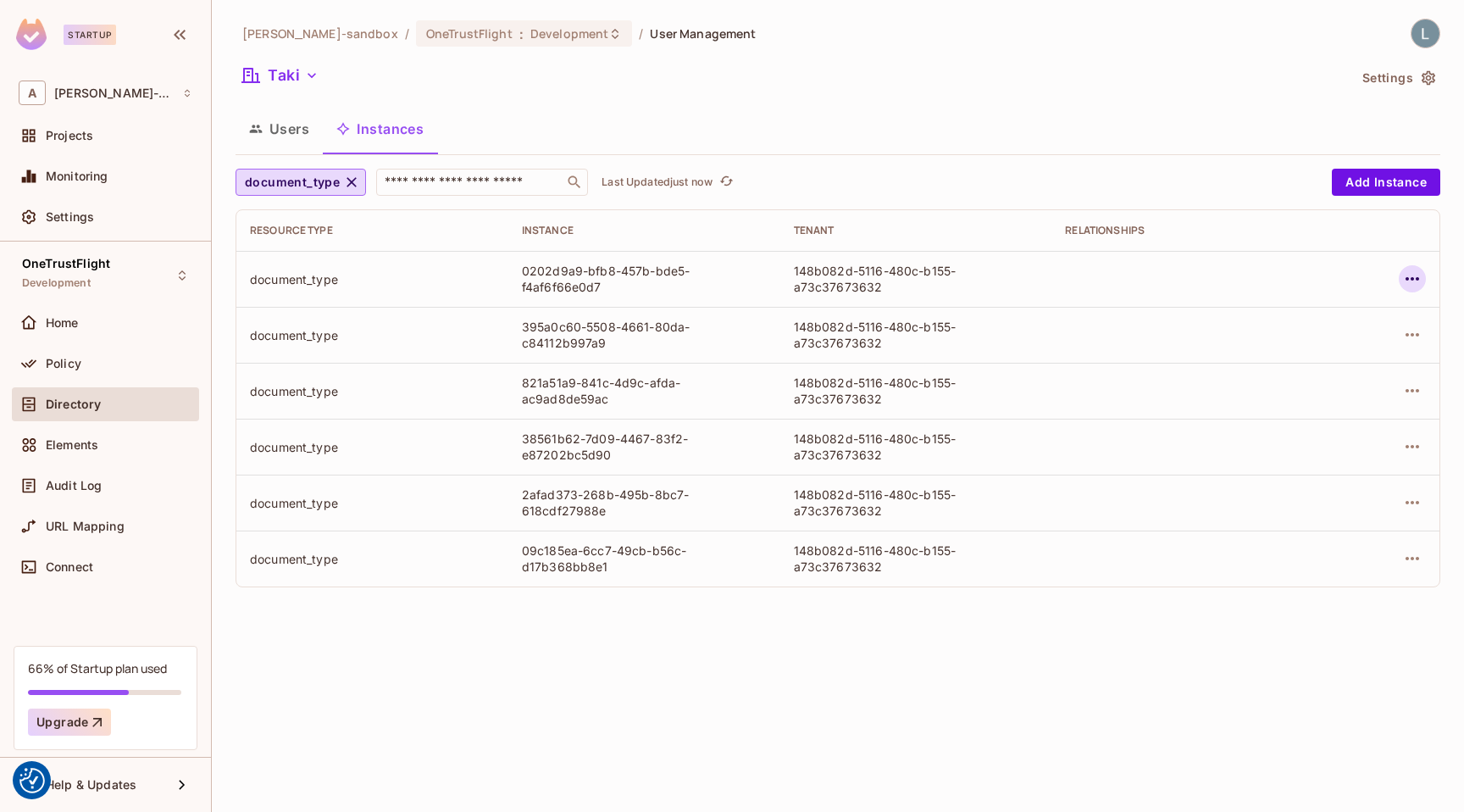
click at [1408, 280] on icon "button" at bounding box center [1412, 278] width 21 height 21
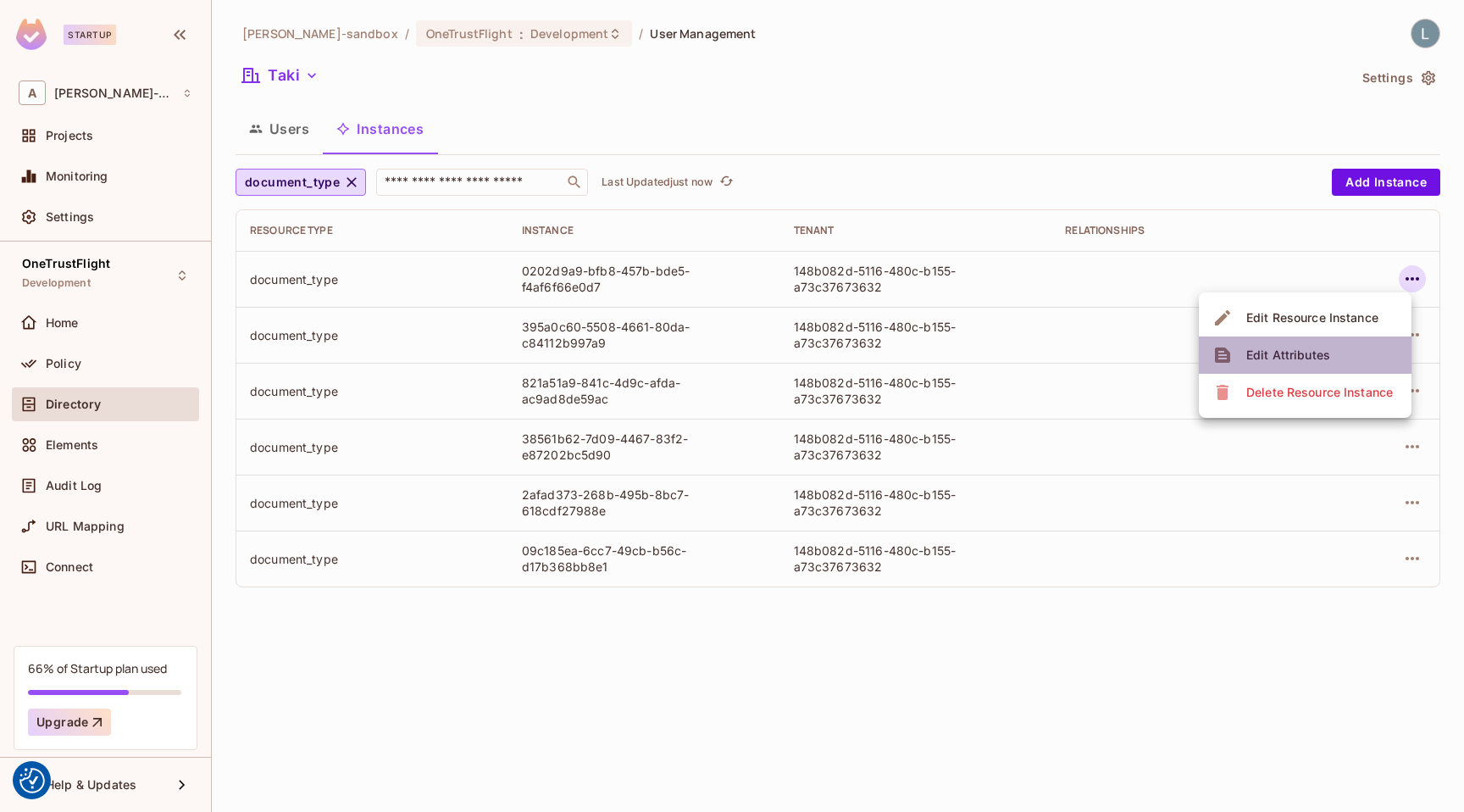
click at [1290, 367] on span "Edit Attributes" at bounding box center [1288, 355] width 94 height 28
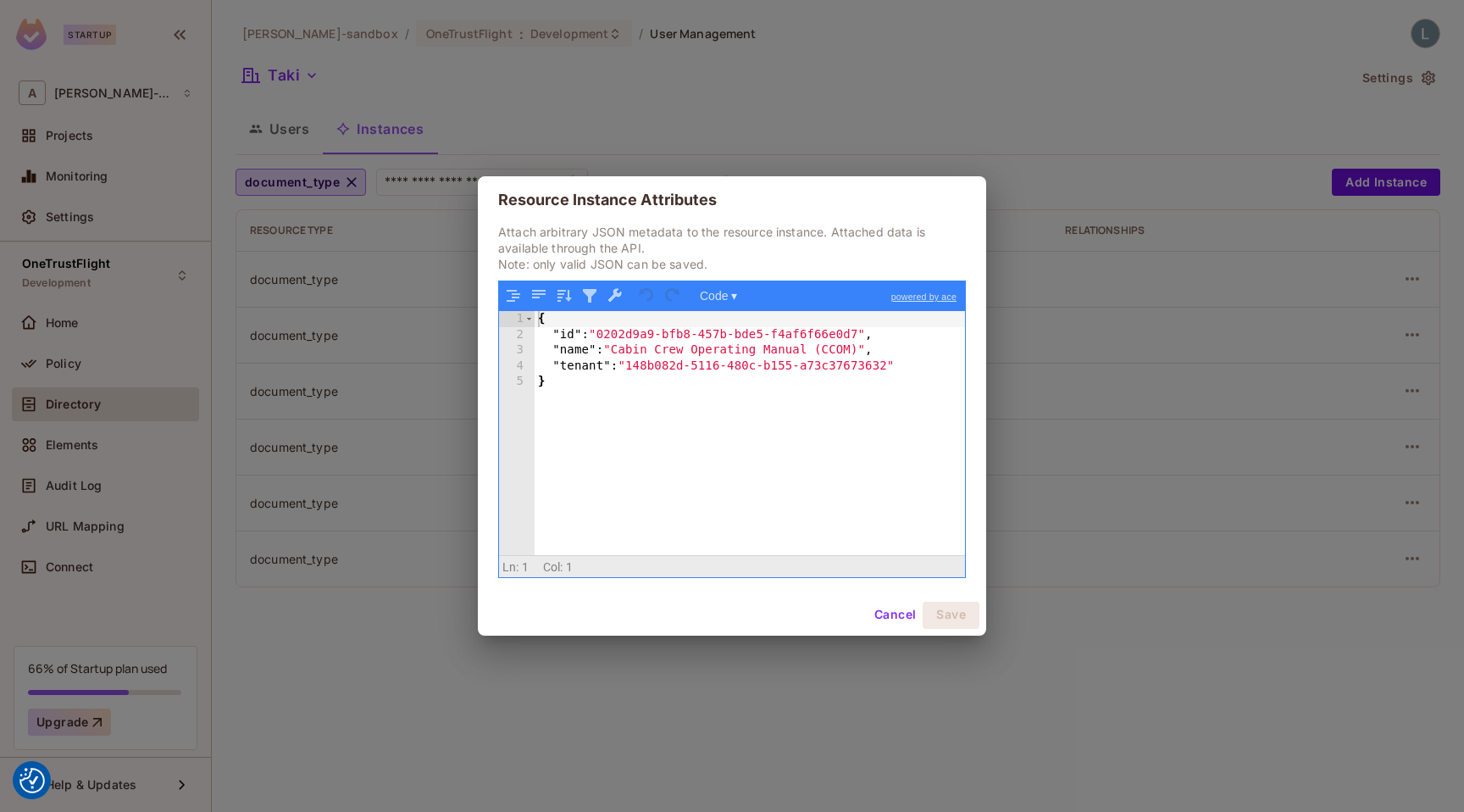
click at [778, 719] on div "Resource Instance Attributes Attach arbitrary JSON metadata to the resource ins…" at bounding box center [732, 406] width 1464 height 812
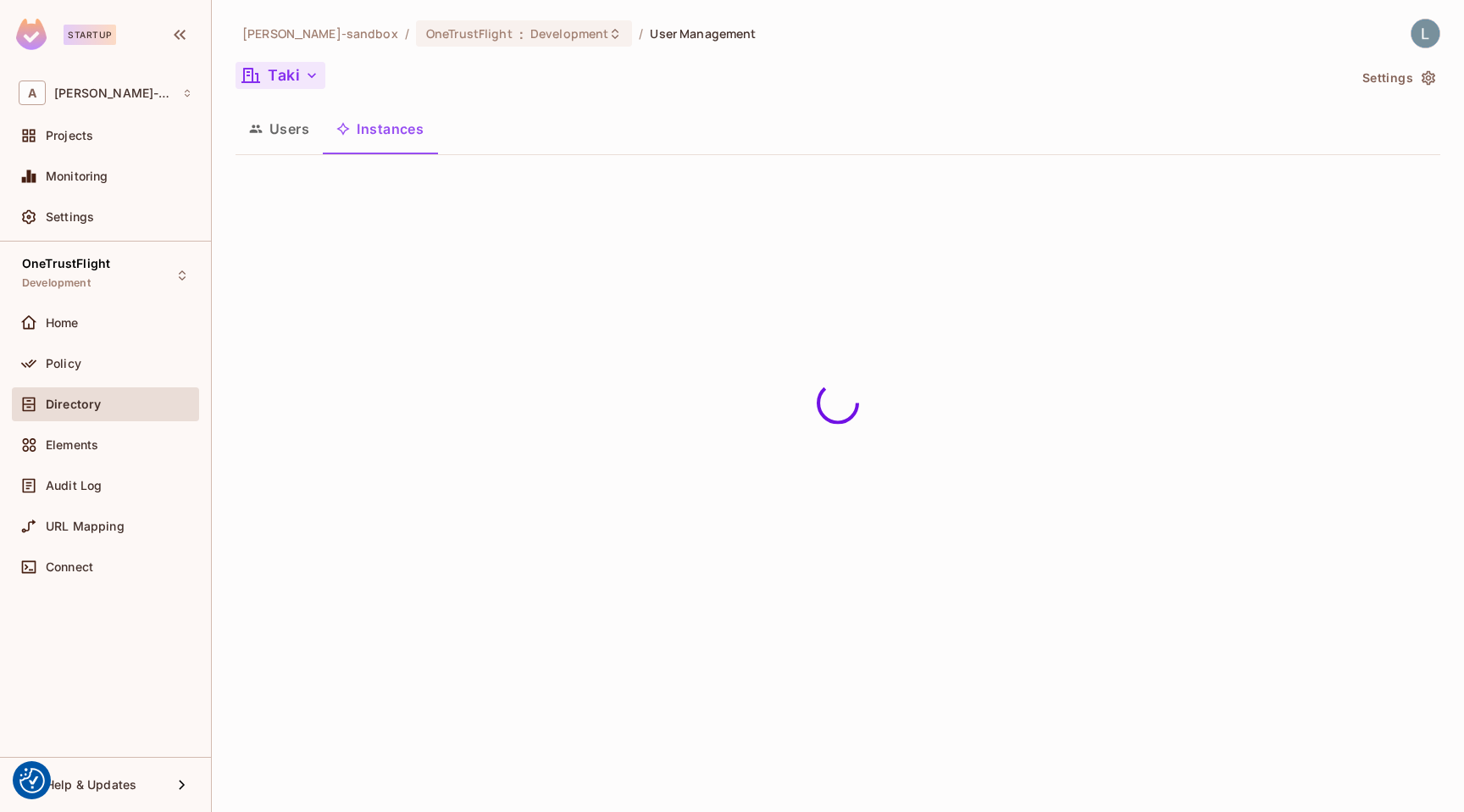
click at [298, 77] on button "Taki" at bounding box center [280, 76] width 89 height 28
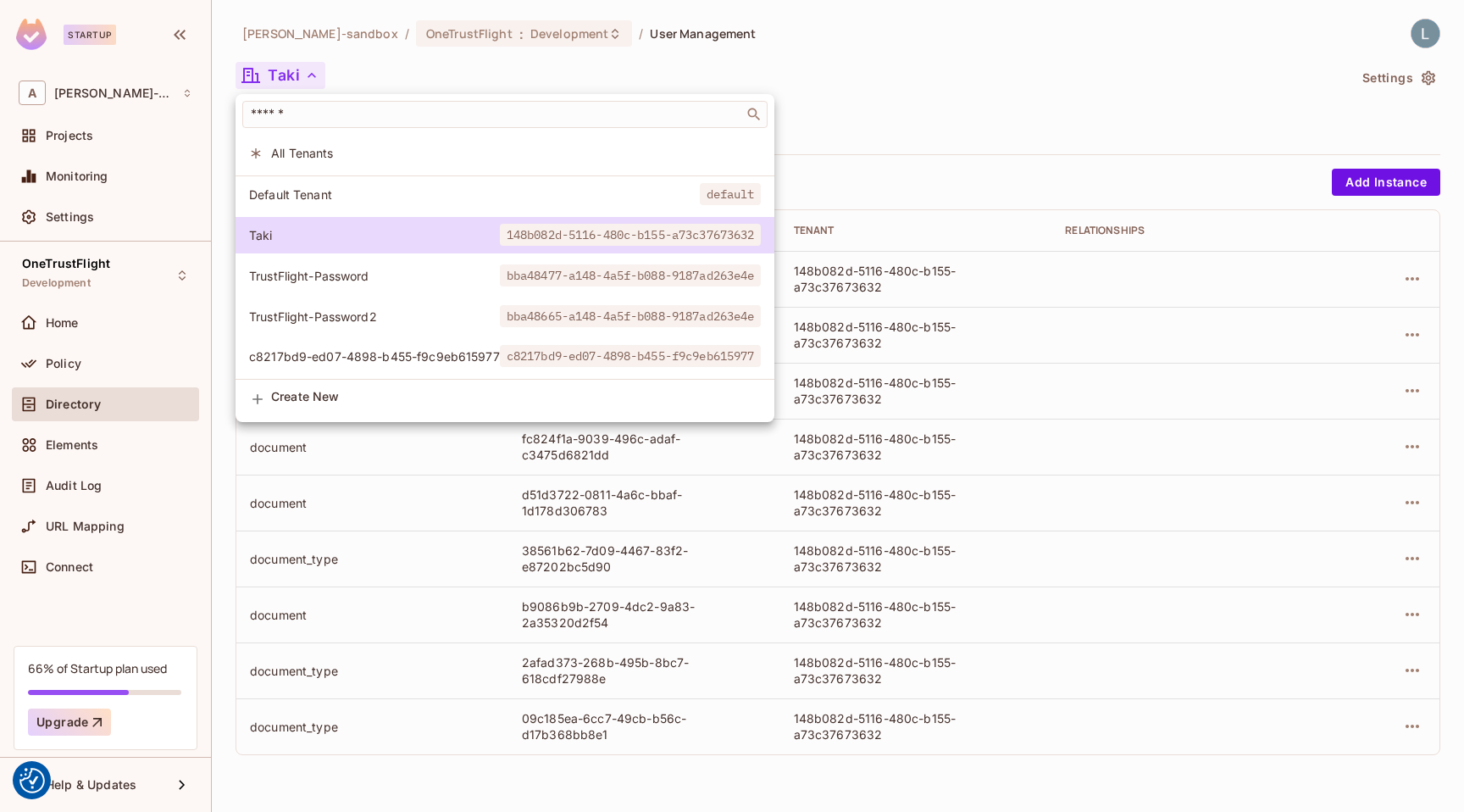
click at [309, 149] on span "All Tenants" at bounding box center [516, 152] width 490 height 16
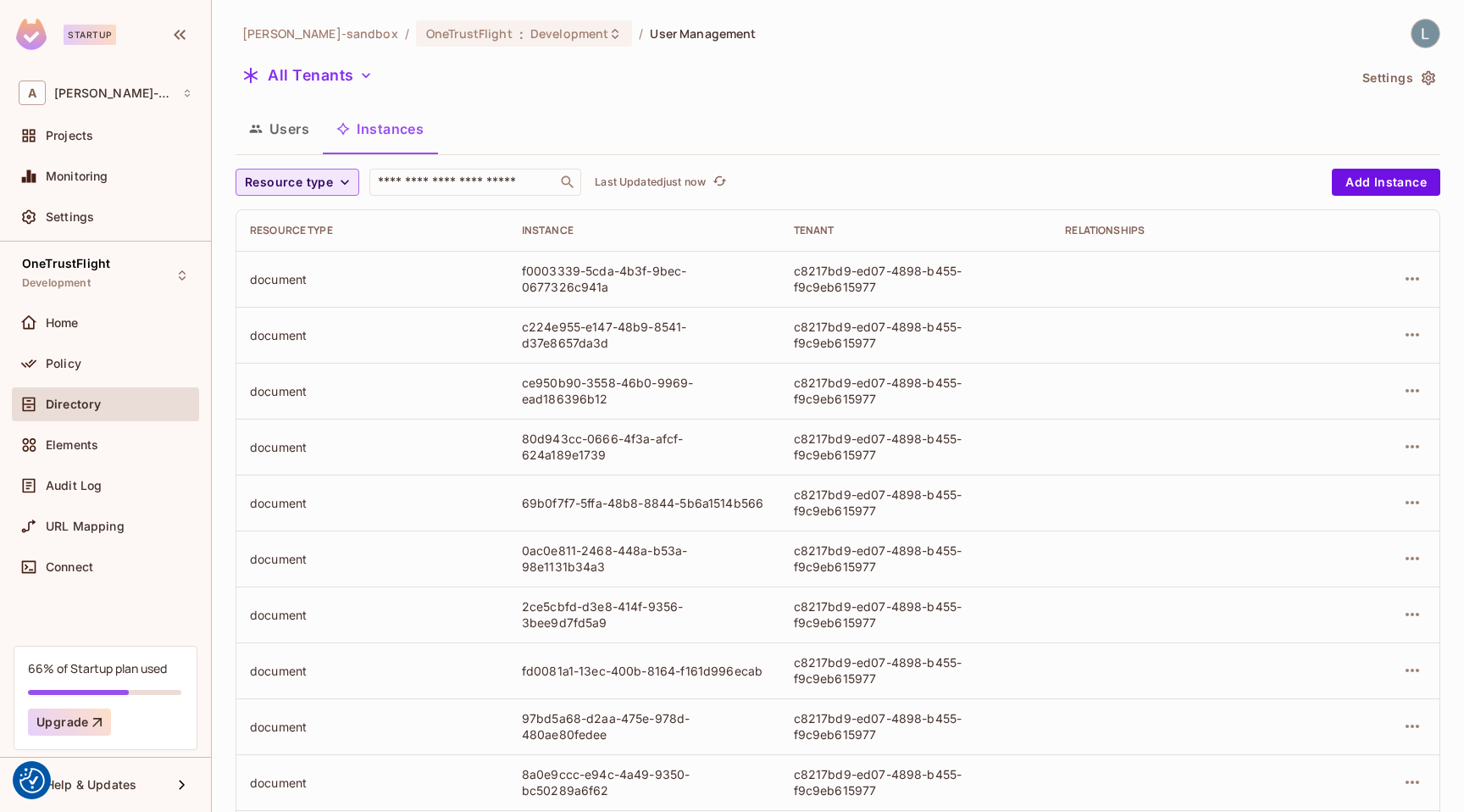
click at [319, 180] on span "Resource type" at bounding box center [289, 183] width 88 height 22
click at [334, 187] on div at bounding box center [732, 406] width 1464 height 812
click at [336, 187] on icon "button" at bounding box center [344, 182] width 17 height 17
click at [293, 422] on span "document" at bounding box center [297, 428] width 97 height 16
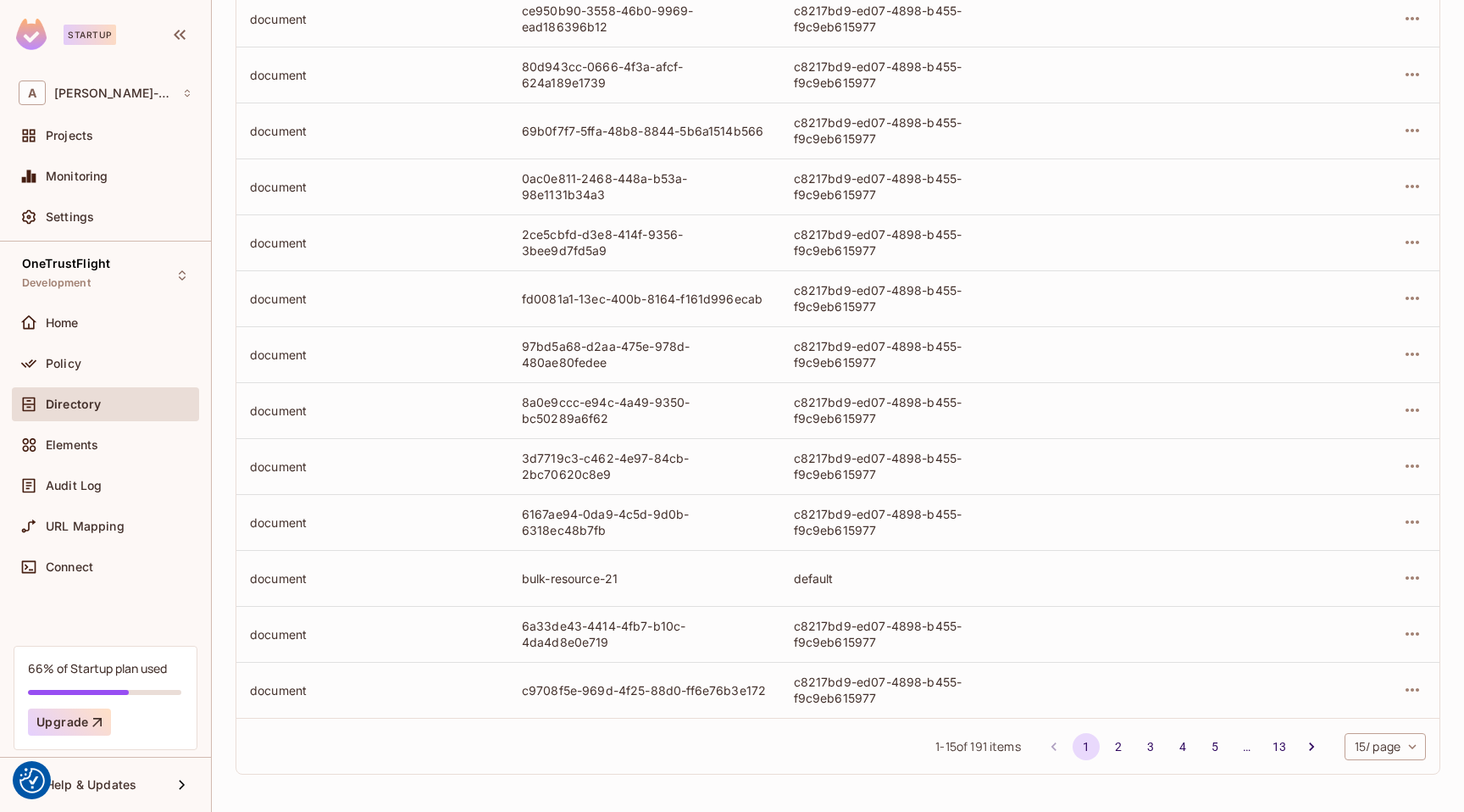
scroll to position [0, 0]
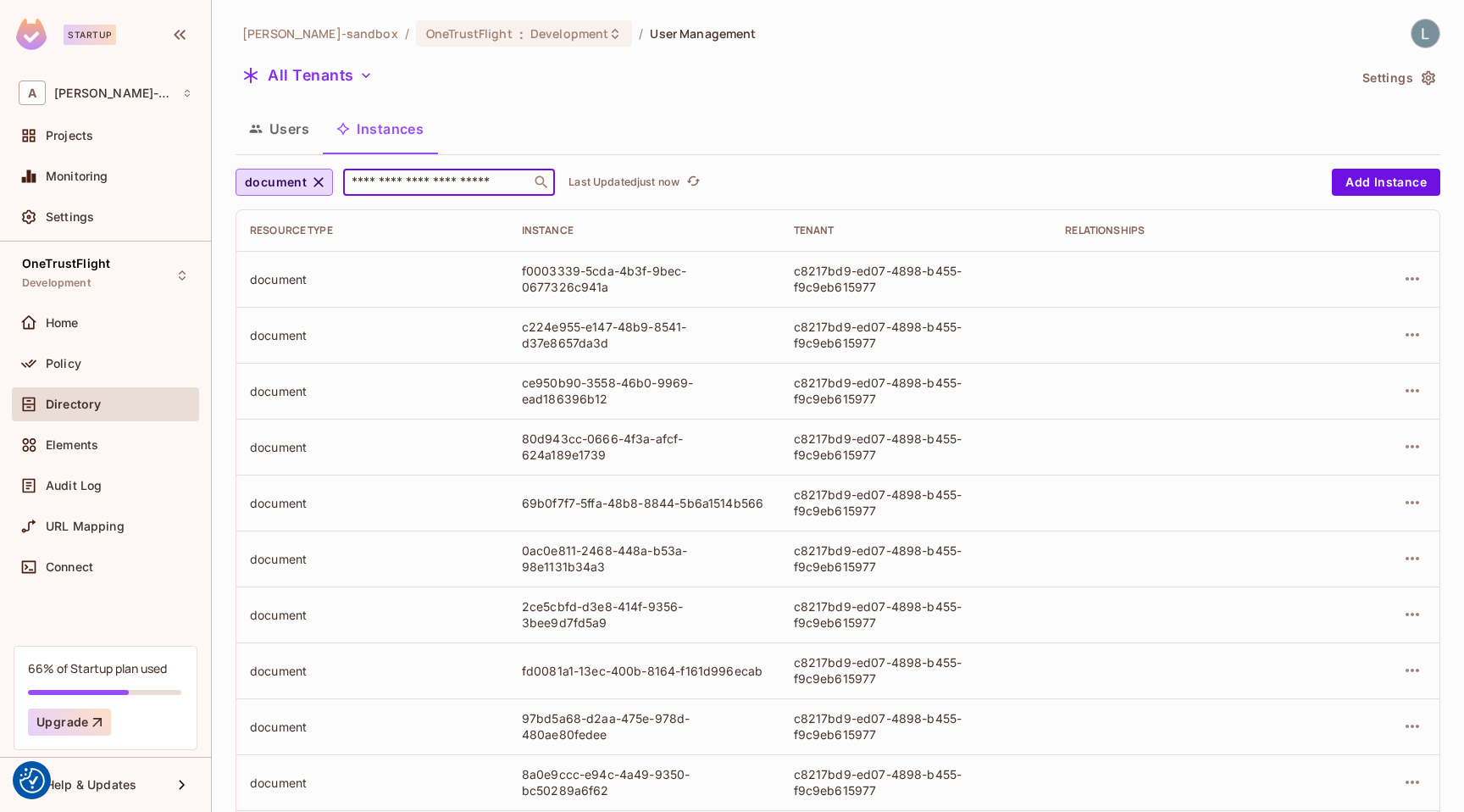
click at [464, 182] on input "text" at bounding box center [437, 182] width 178 height 17
type input "****"
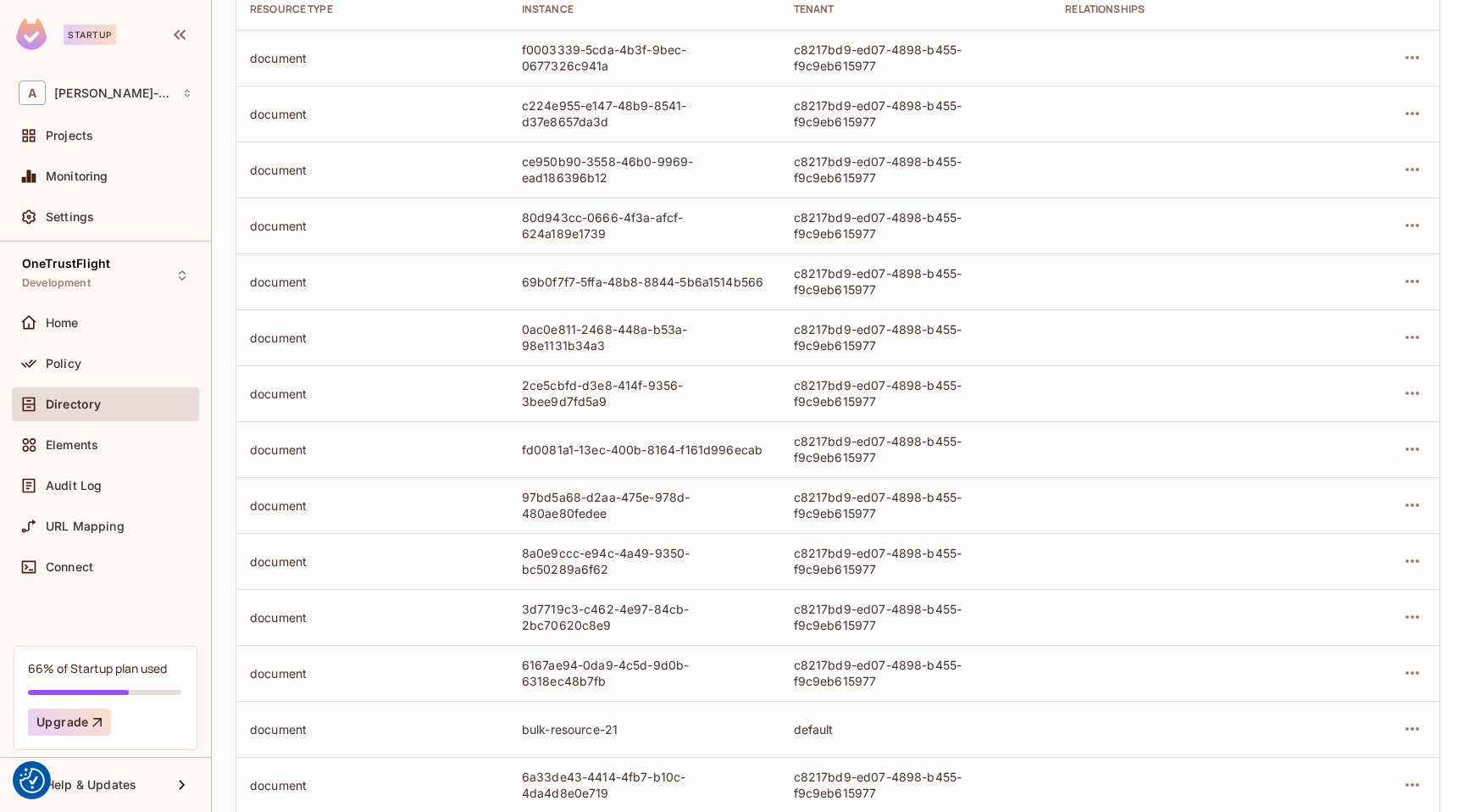
scroll to position [372, 0]
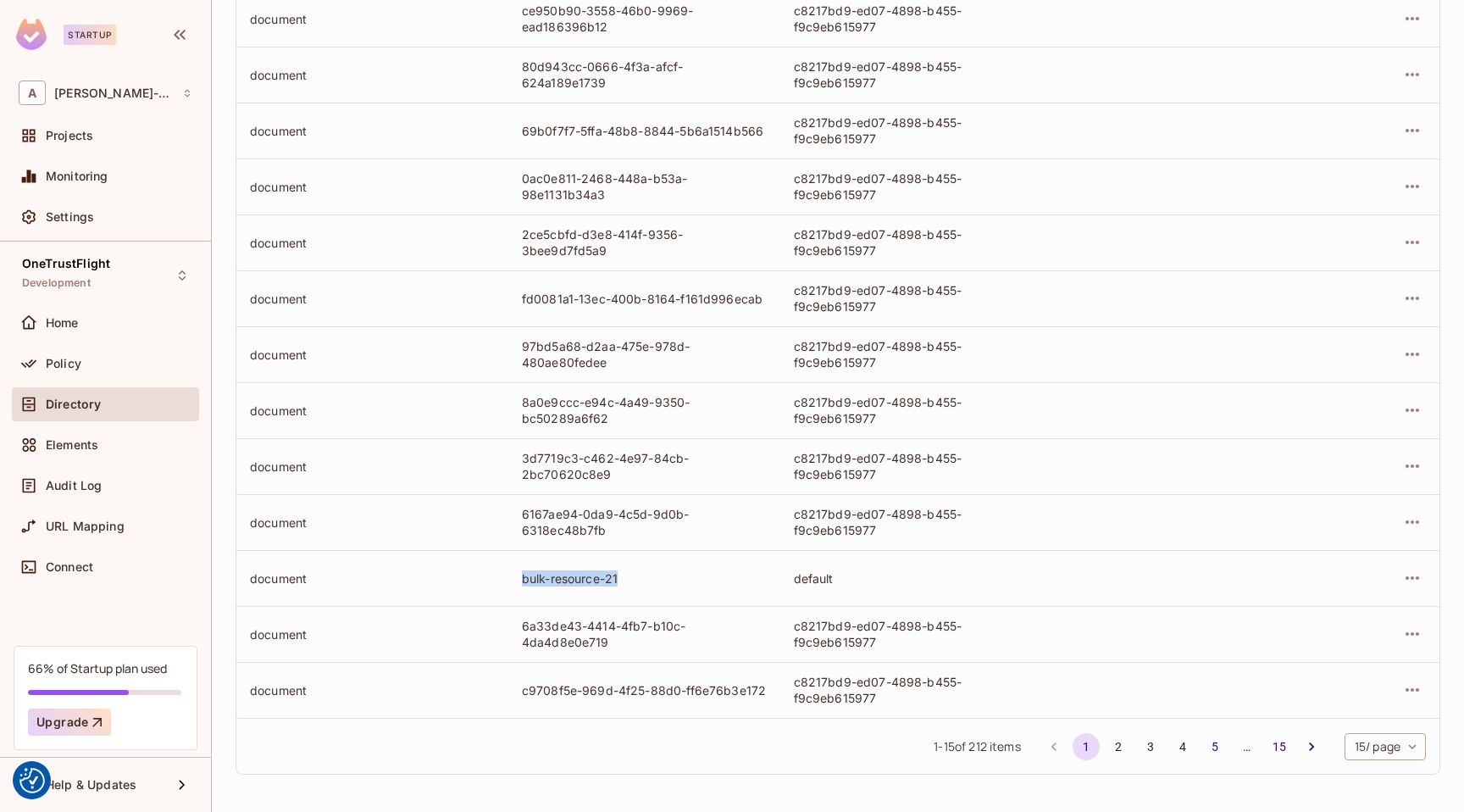
drag, startPoint x: 628, startPoint y: 583, endPoint x: 518, endPoint y: 580, distance: 110.0
click at [518, 580] on td "bulk-resource-21" at bounding box center [644, 577] width 272 height 56
copy div "bulk-resource-21"
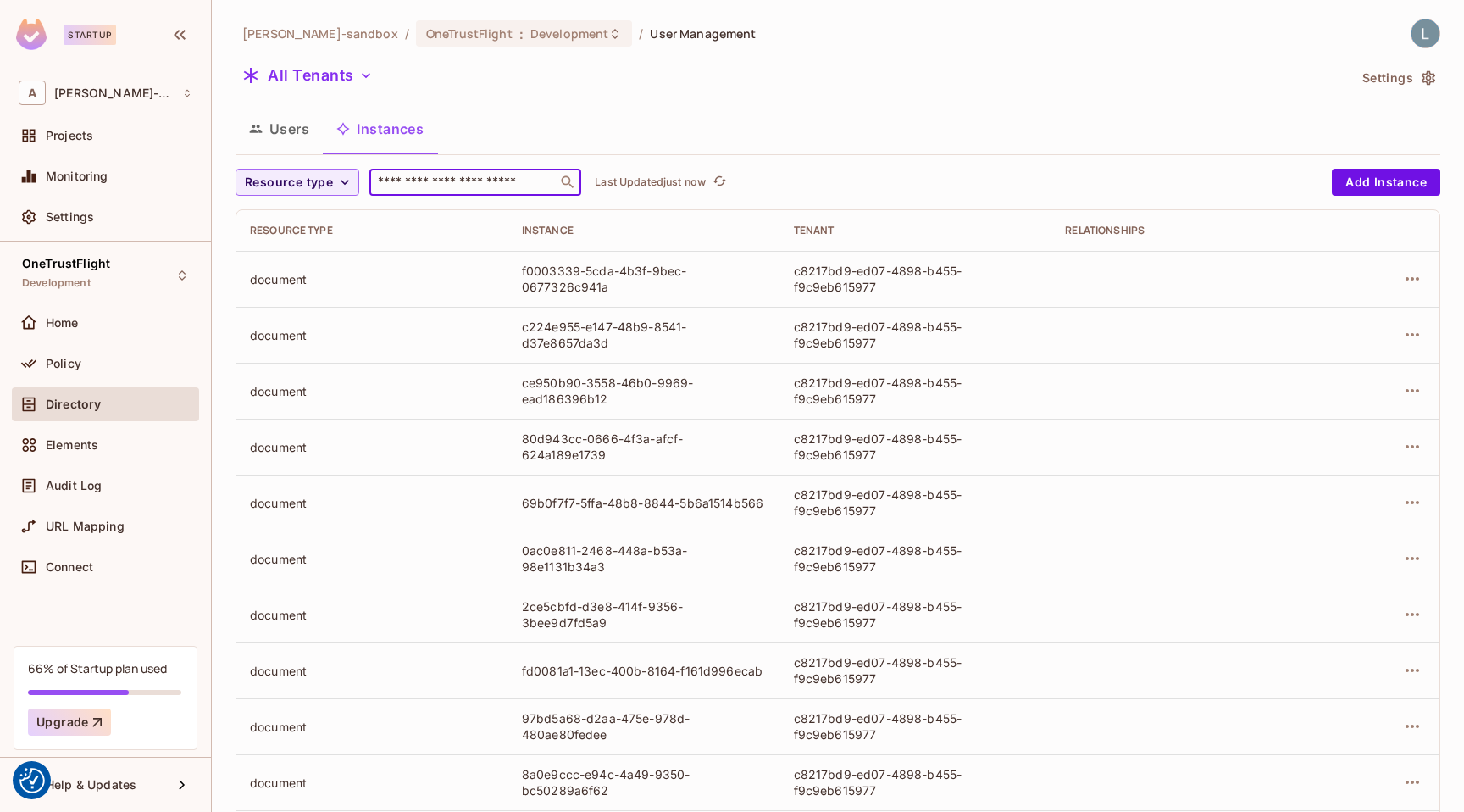
click at [457, 182] on input "text" at bounding box center [463, 182] width 178 height 17
paste input "**********"
type input "**********"
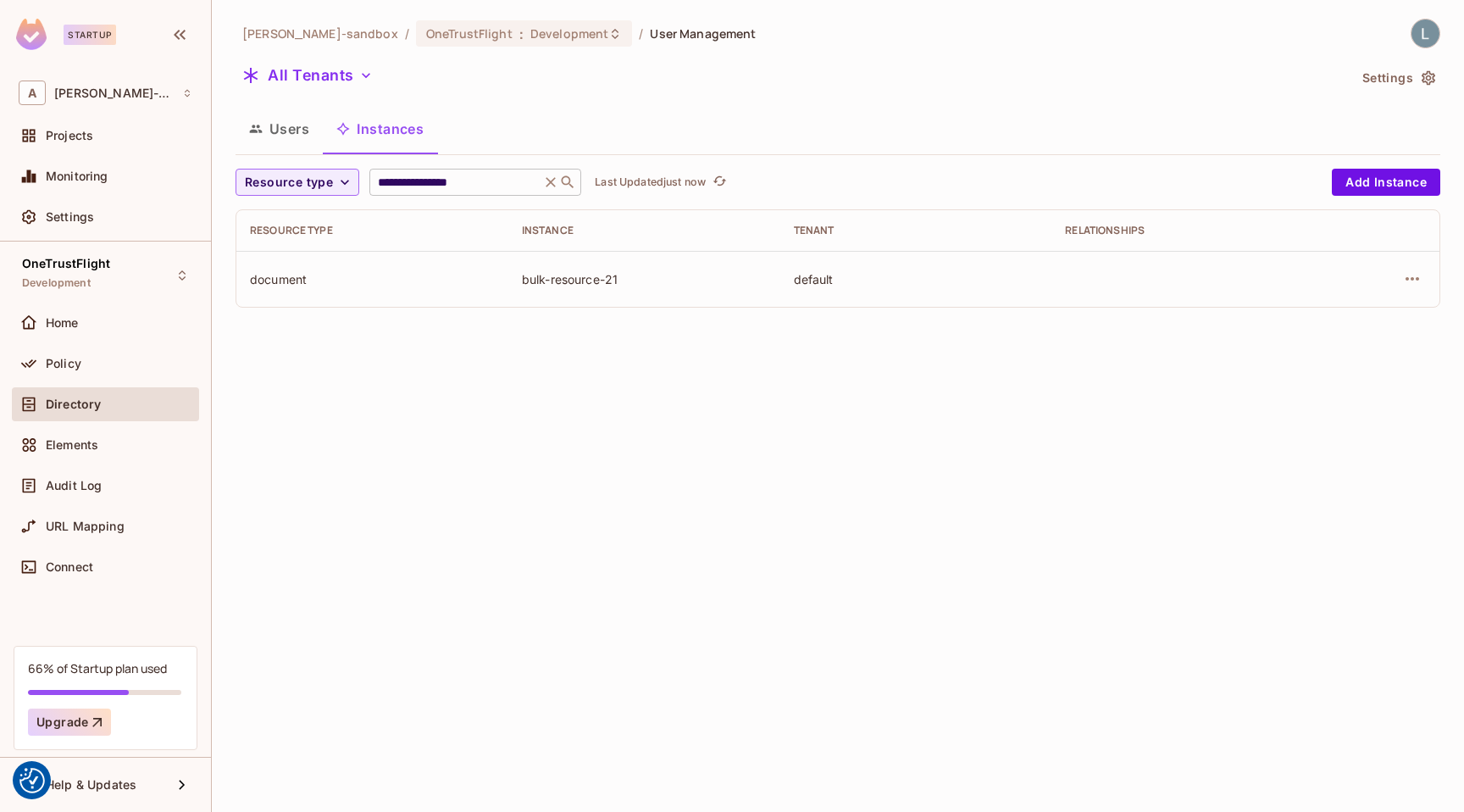
click at [479, 173] on div "**********" at bounding box center [475, 182] width 211 height 28
type input "**********"
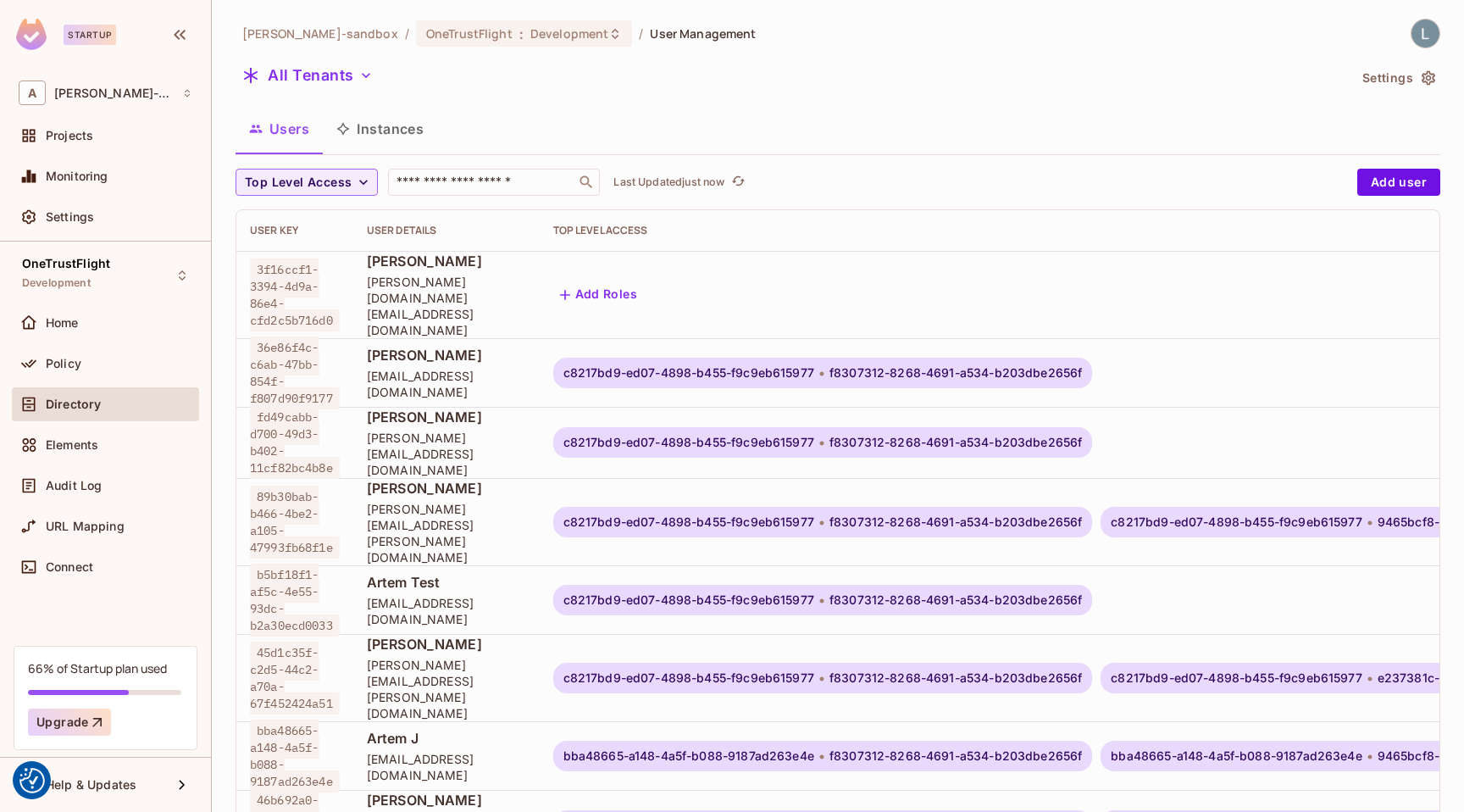
click at [377, 128] on button "Instances" at bounding box center [380, 128] width 114 height 42
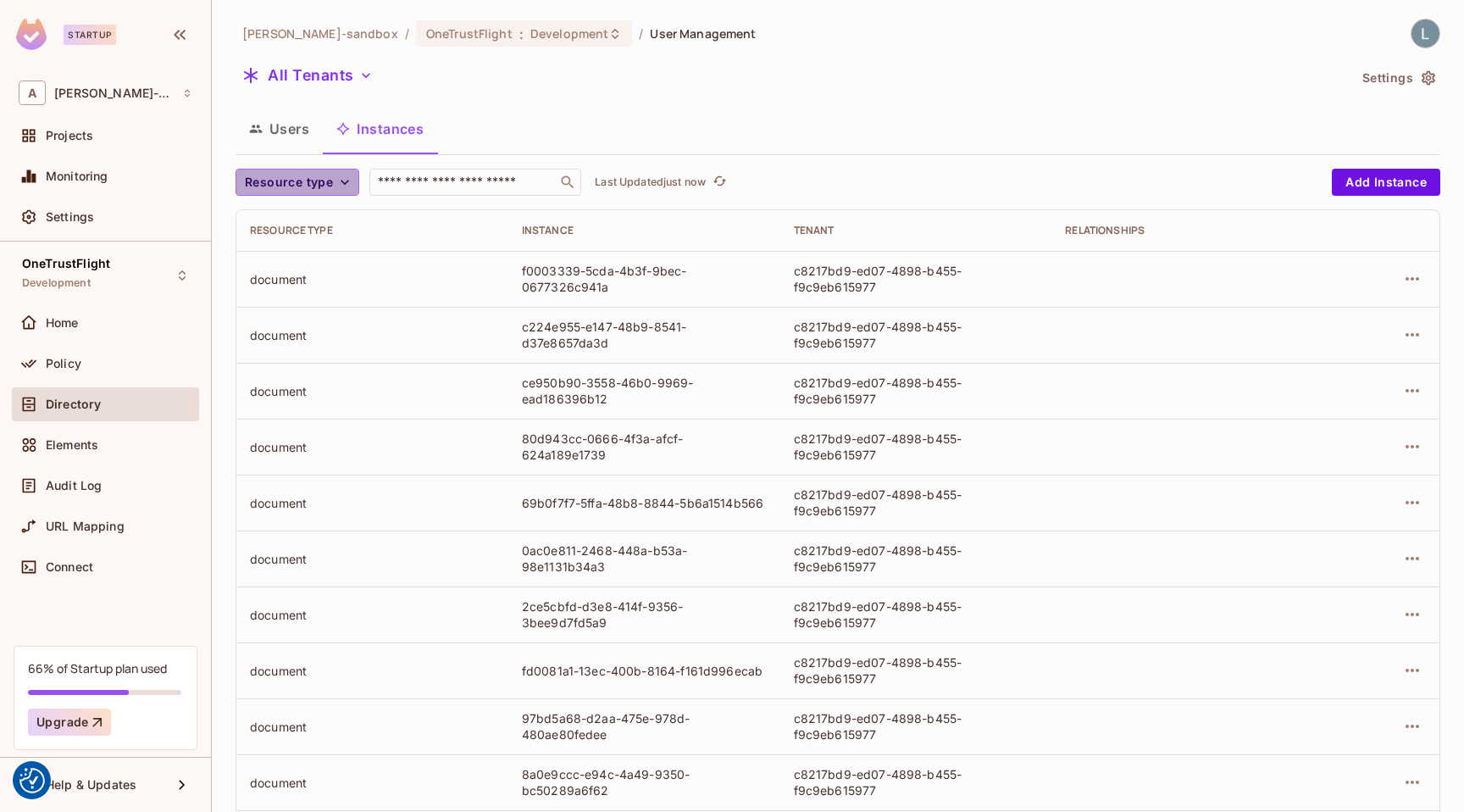
click at [334, 176] on button "Resource type" at bounding box center [298, 182] width 124 height 28
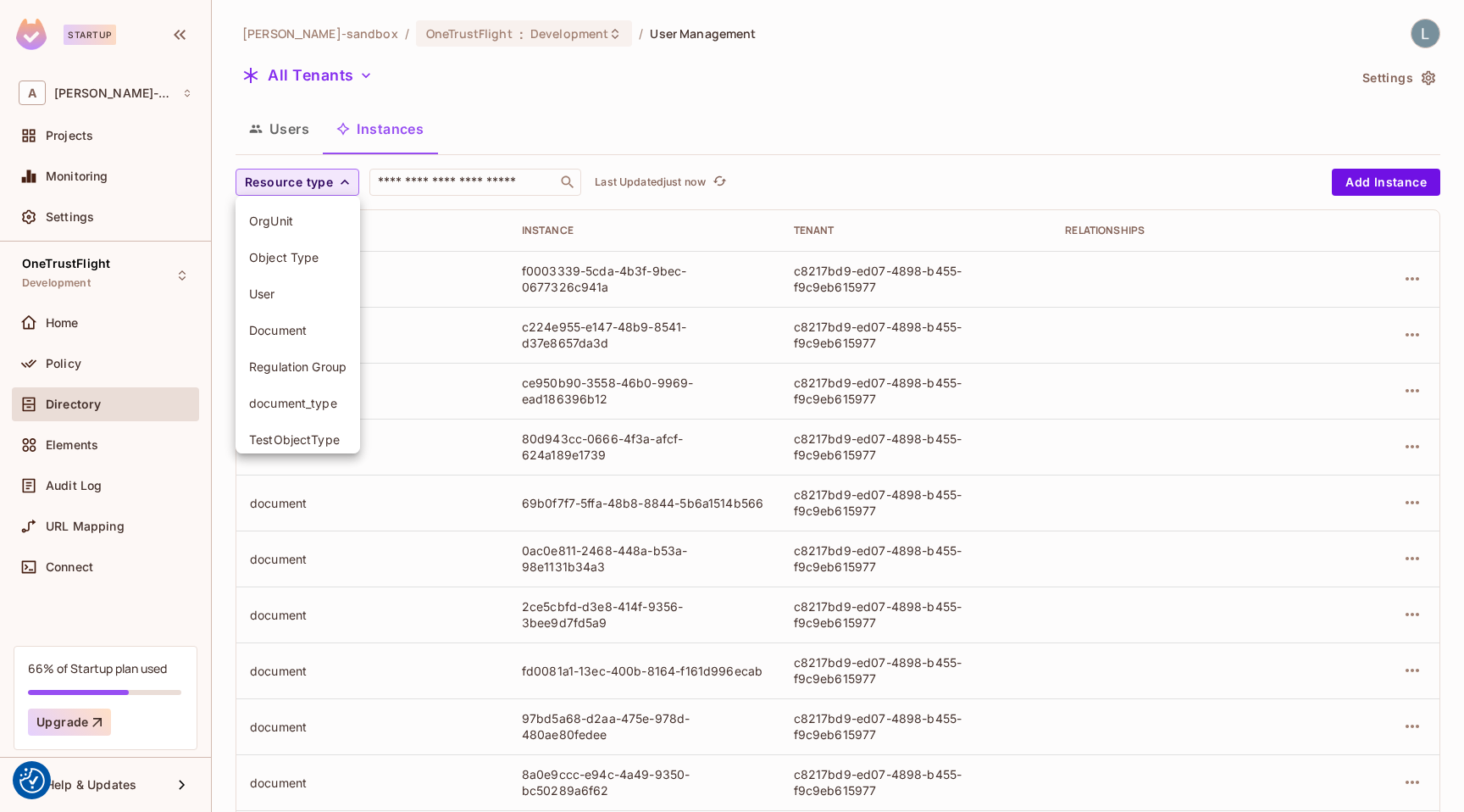
scroll to position [120, 0]
click at [287, 427] on span "document" at bounding box center [297, 428] width 97 height 16
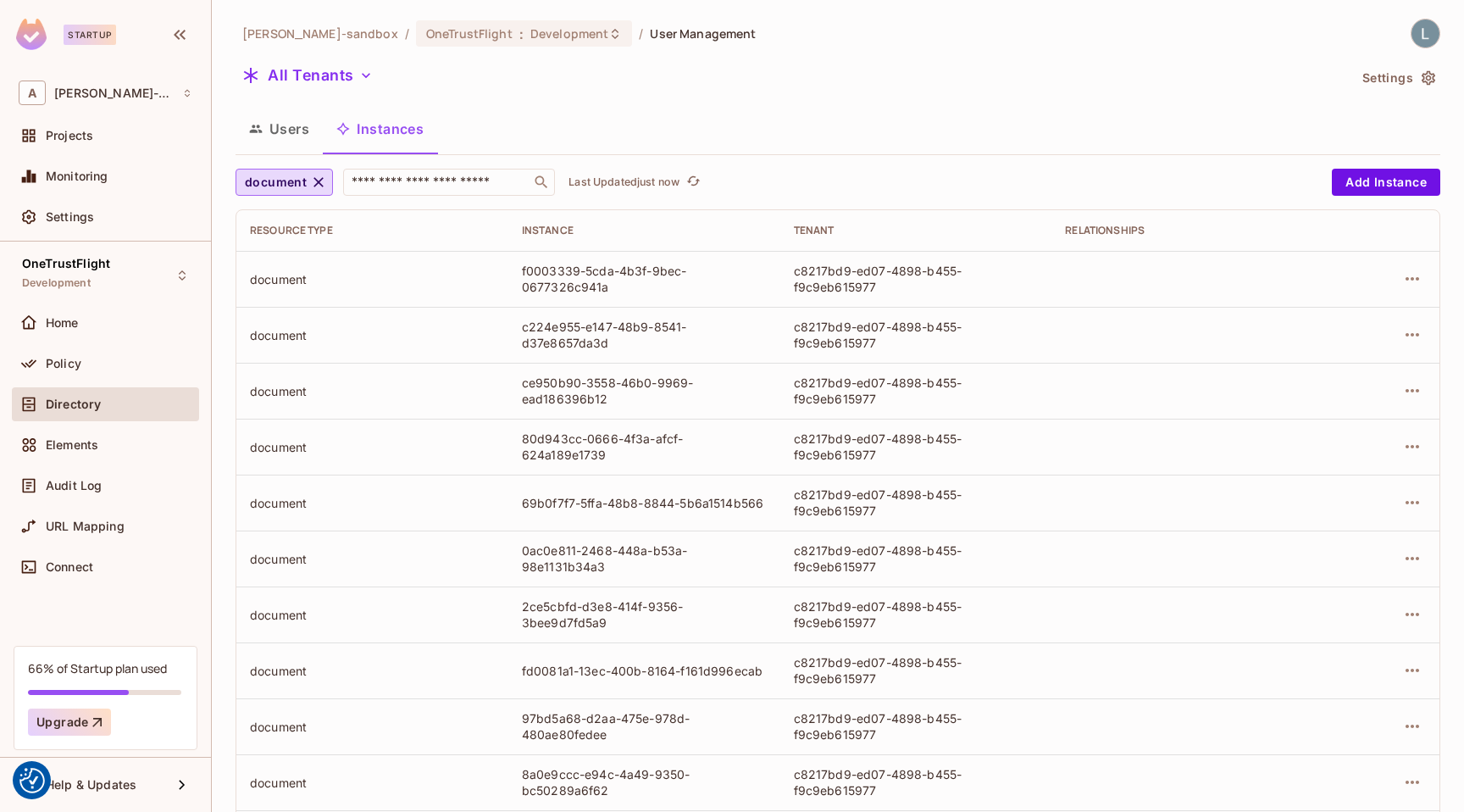
scroll to position [372, 0]
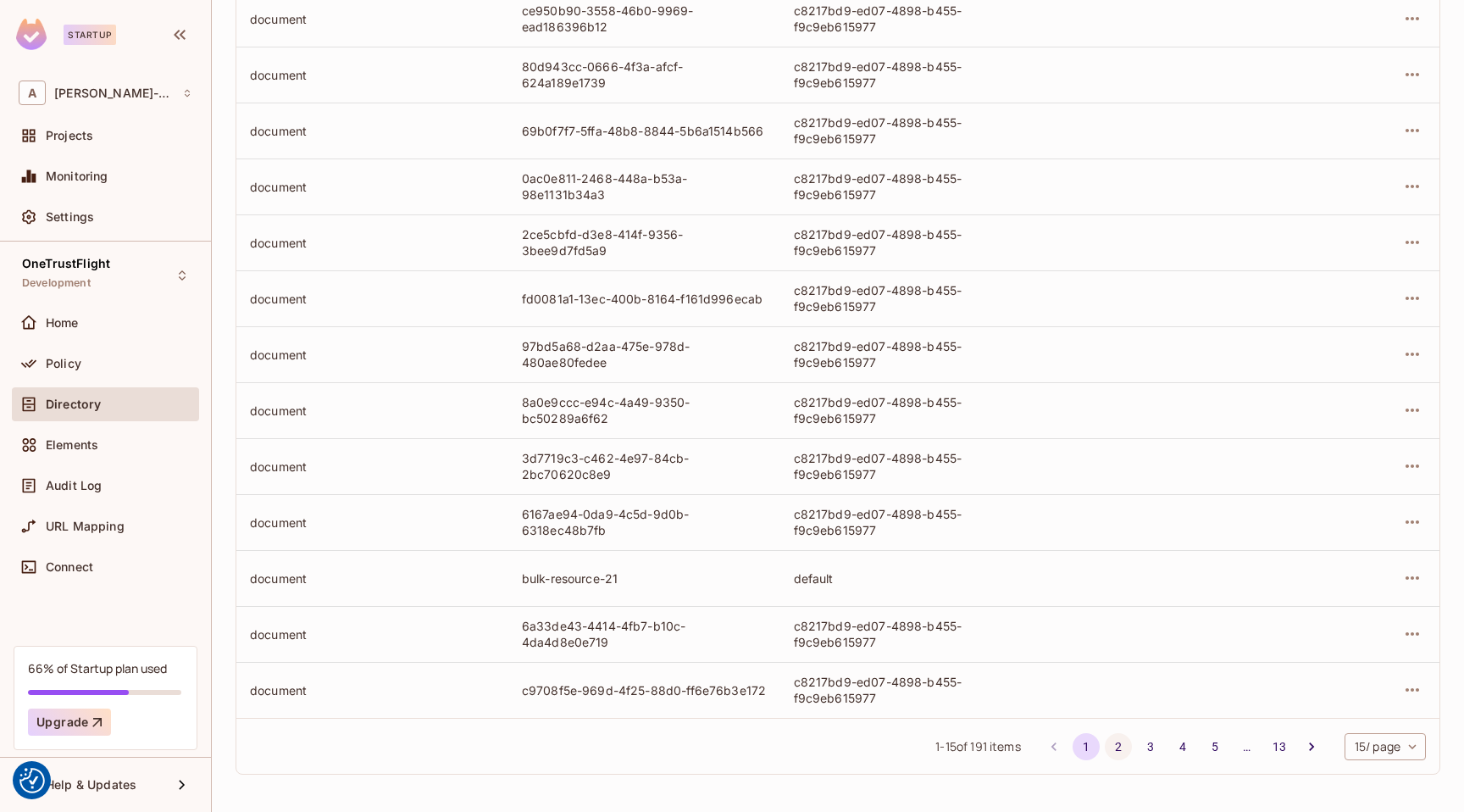
click at [1109, 743] on button "2" at bounding box center [1119, 746] width 28 height 28
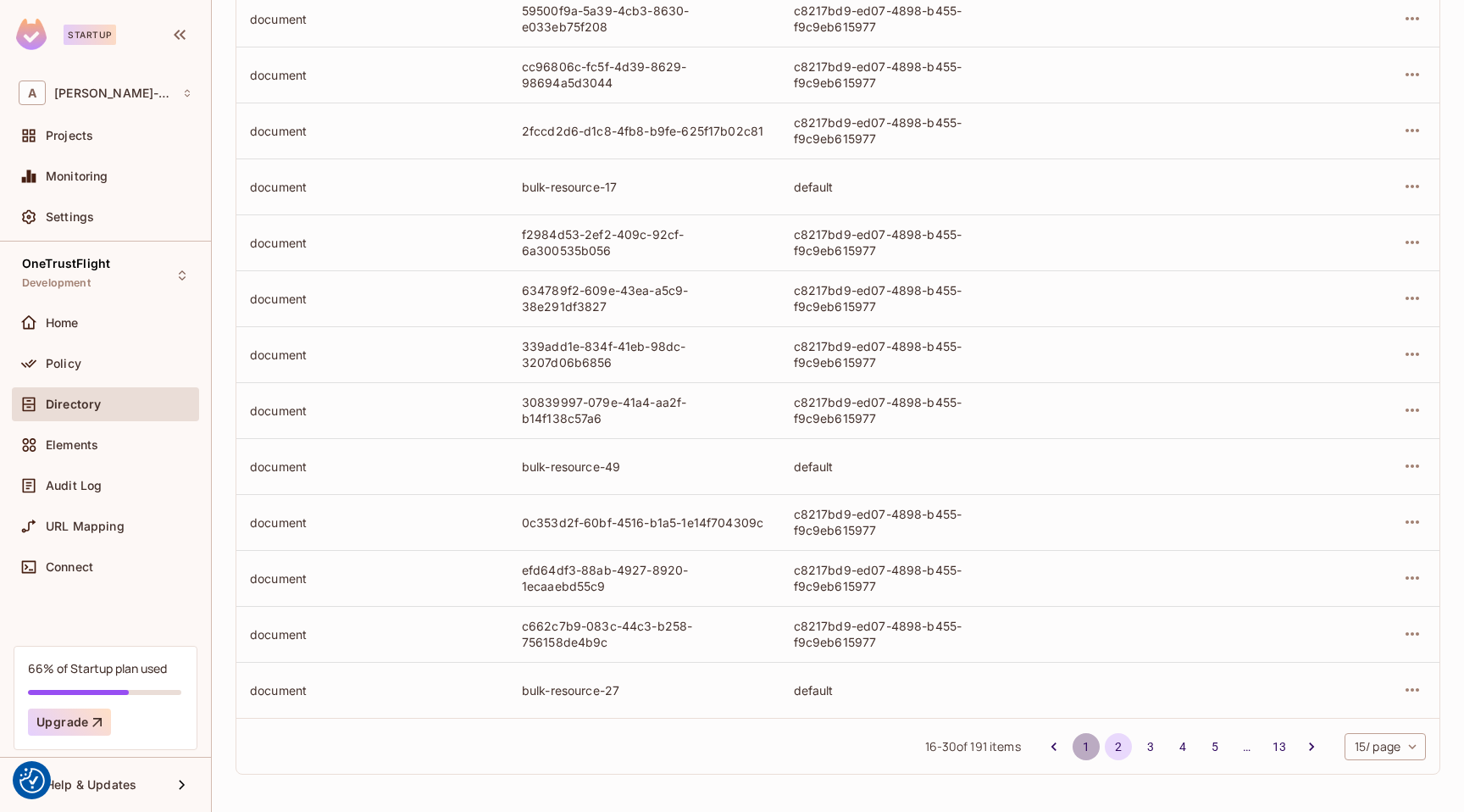
click at [1082, 746] on button "1" at bounding box center [1086, 746] width 28 height 28
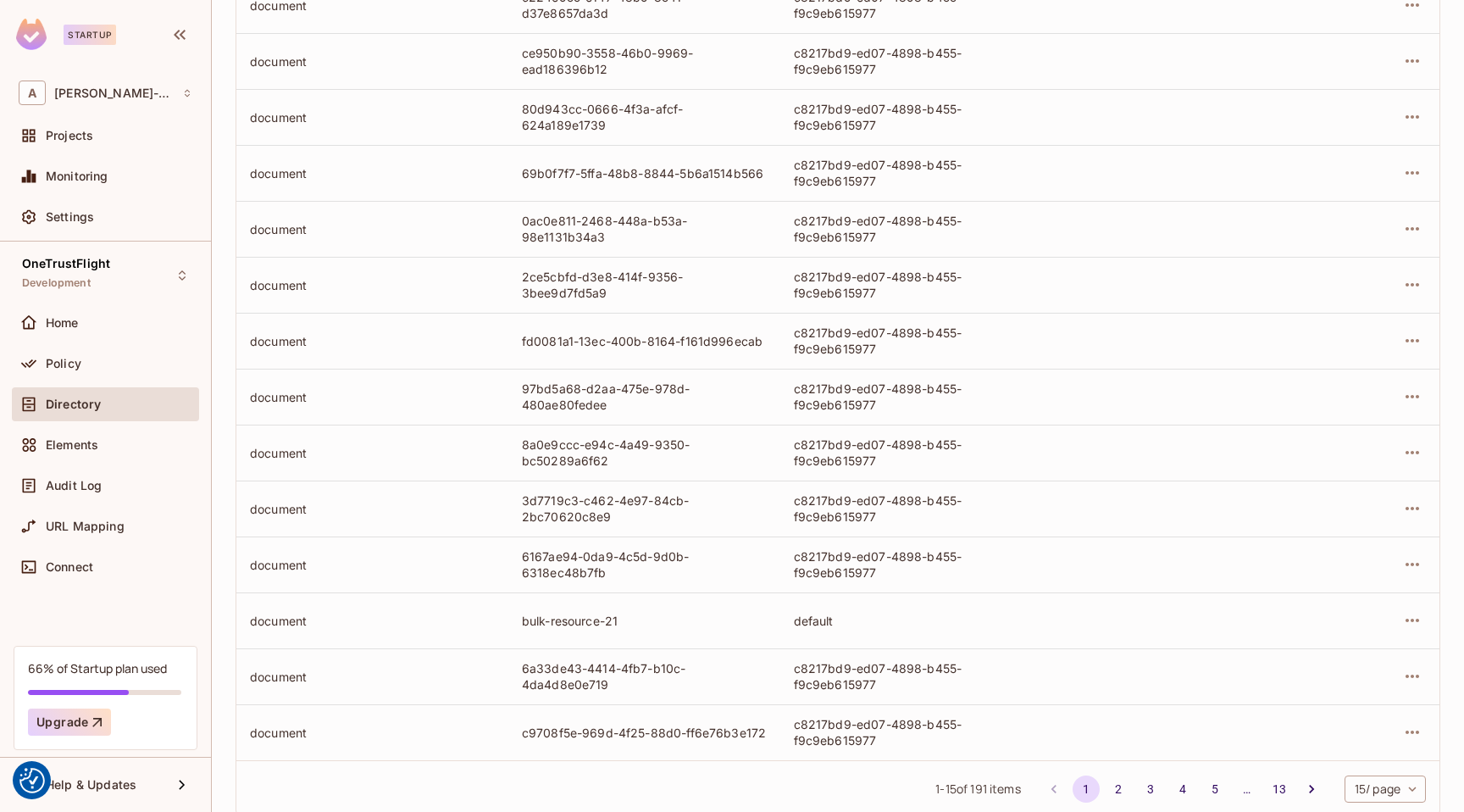
scroll to position [333, 0]
click at [1412, 621] on icon "button" at bounding box center [1412, 616] width 21 height 21
click at [1287, 727] on div "Delete Resource Instance" at bounding box center [1319, 729] width 146 height 17
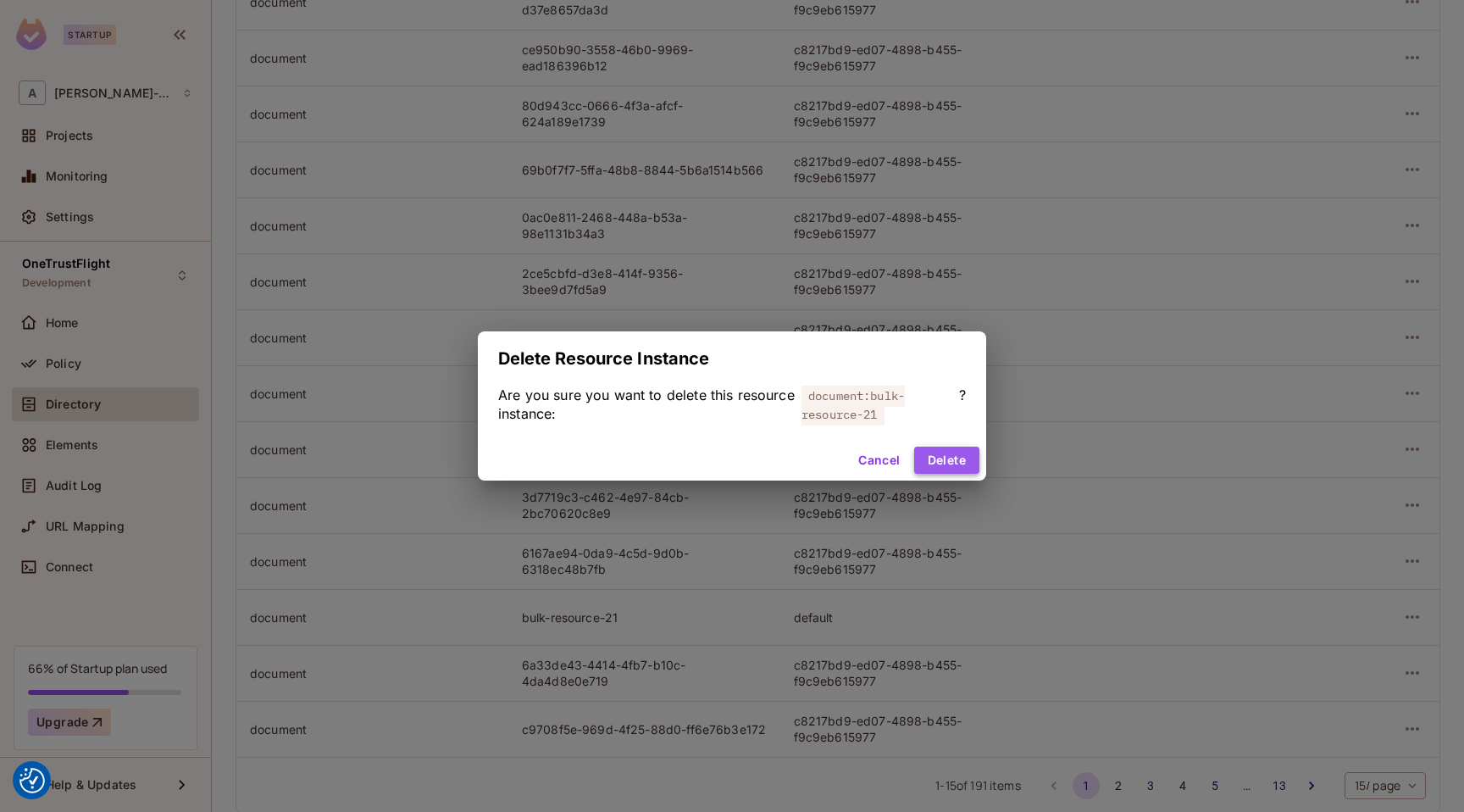
click at [940, 456] on button "Delete" at bounding box center [947, 460] width 65 height 28
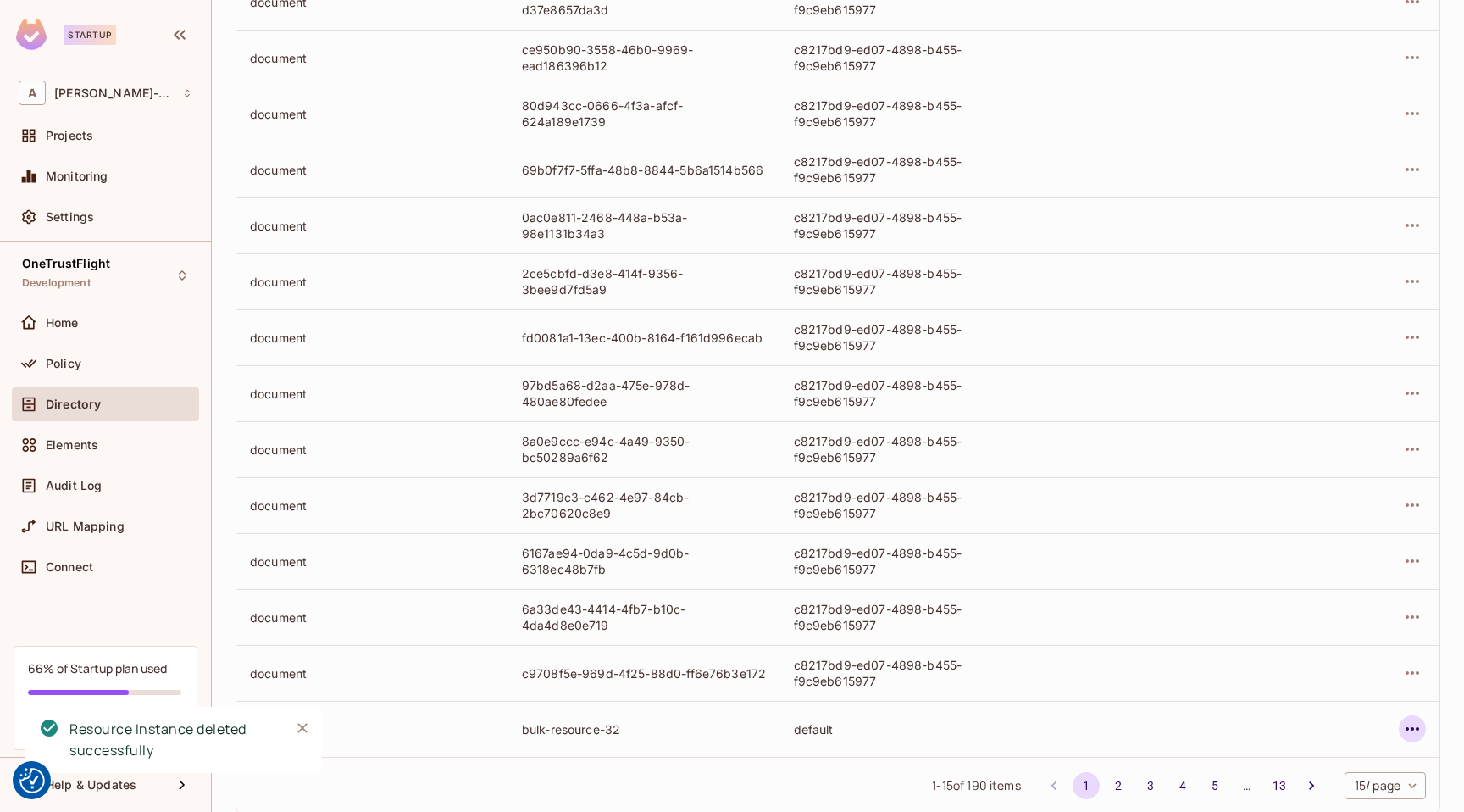
click at [1414, 732] on icon "button" at bounding box center [1412, 728] width 21 height 21
click at [1261, 771] on div "Delete Resource Instance" at bounding box center [1319, 772] width 146 height 17
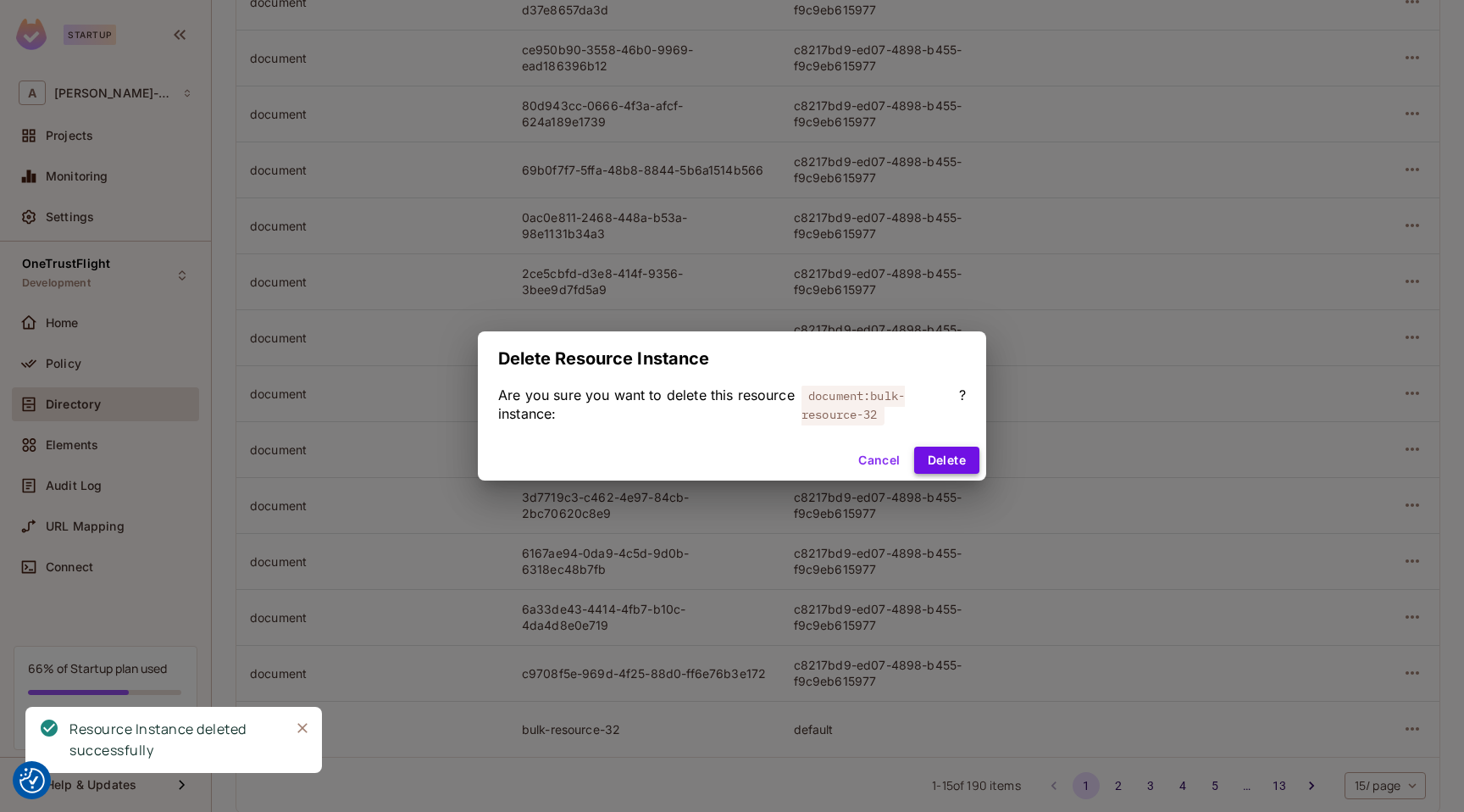
click at [935, 454] on button "Delete" at bounding box center [947, 460] width 65 height 28
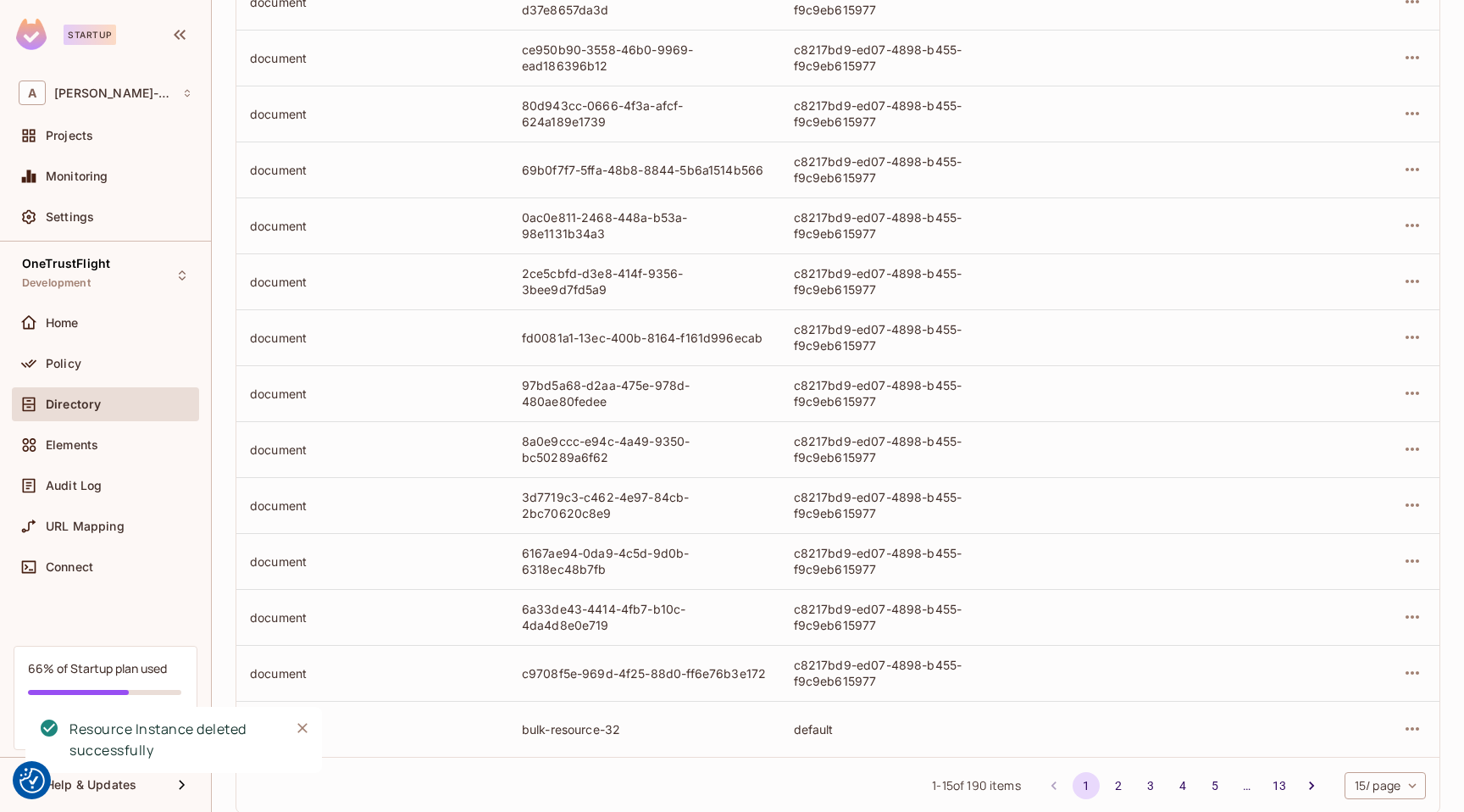
scroll to position [372, 0]
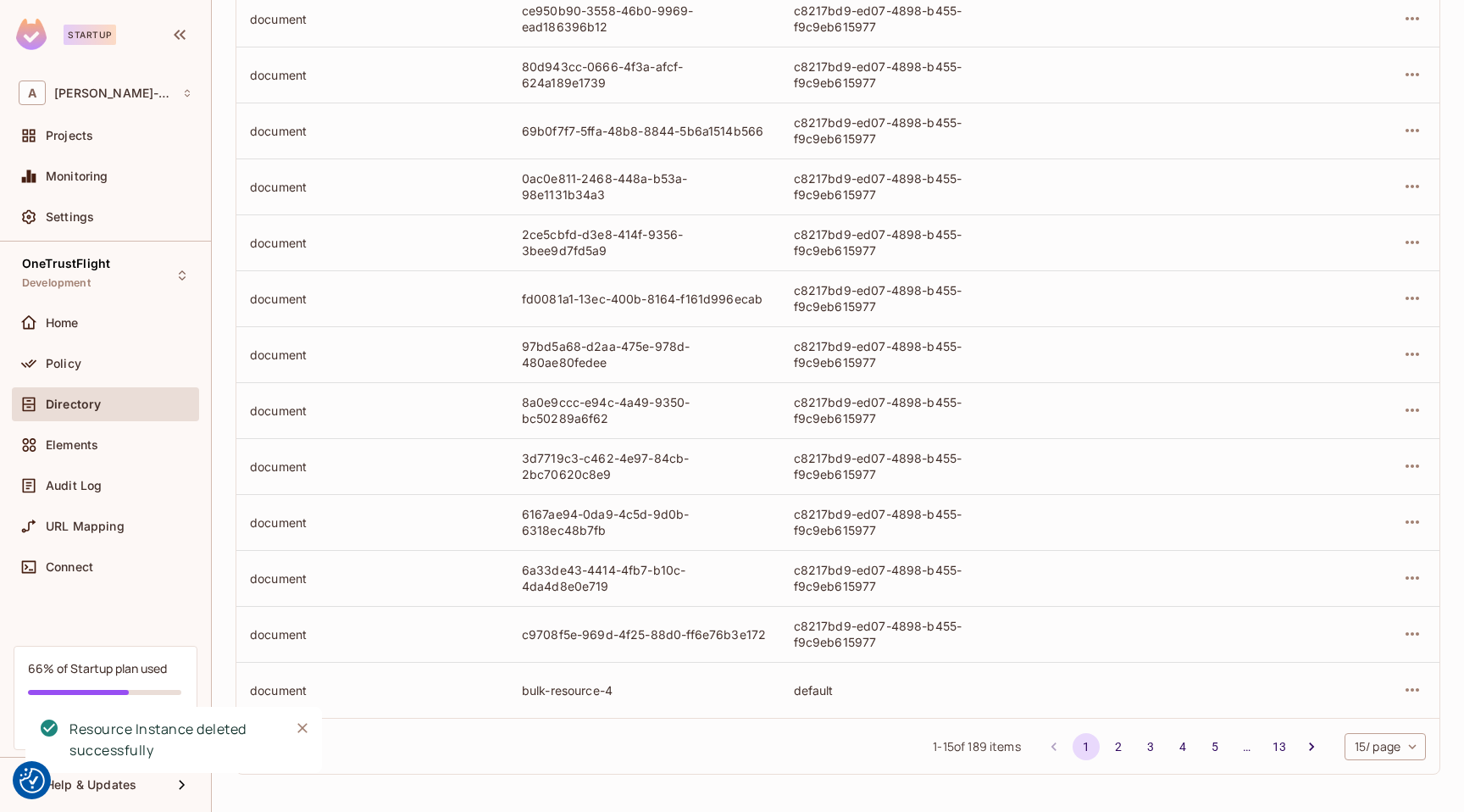
click at [1403, 751] on body "We use cookies to enhance your browsing experience, serve personalized ads or c…" at bounding box center [732, 406] width 1464 height 812
click at [1390, 773] on li "100 / page" at bounding box center [1383, 774] width 85 height 35
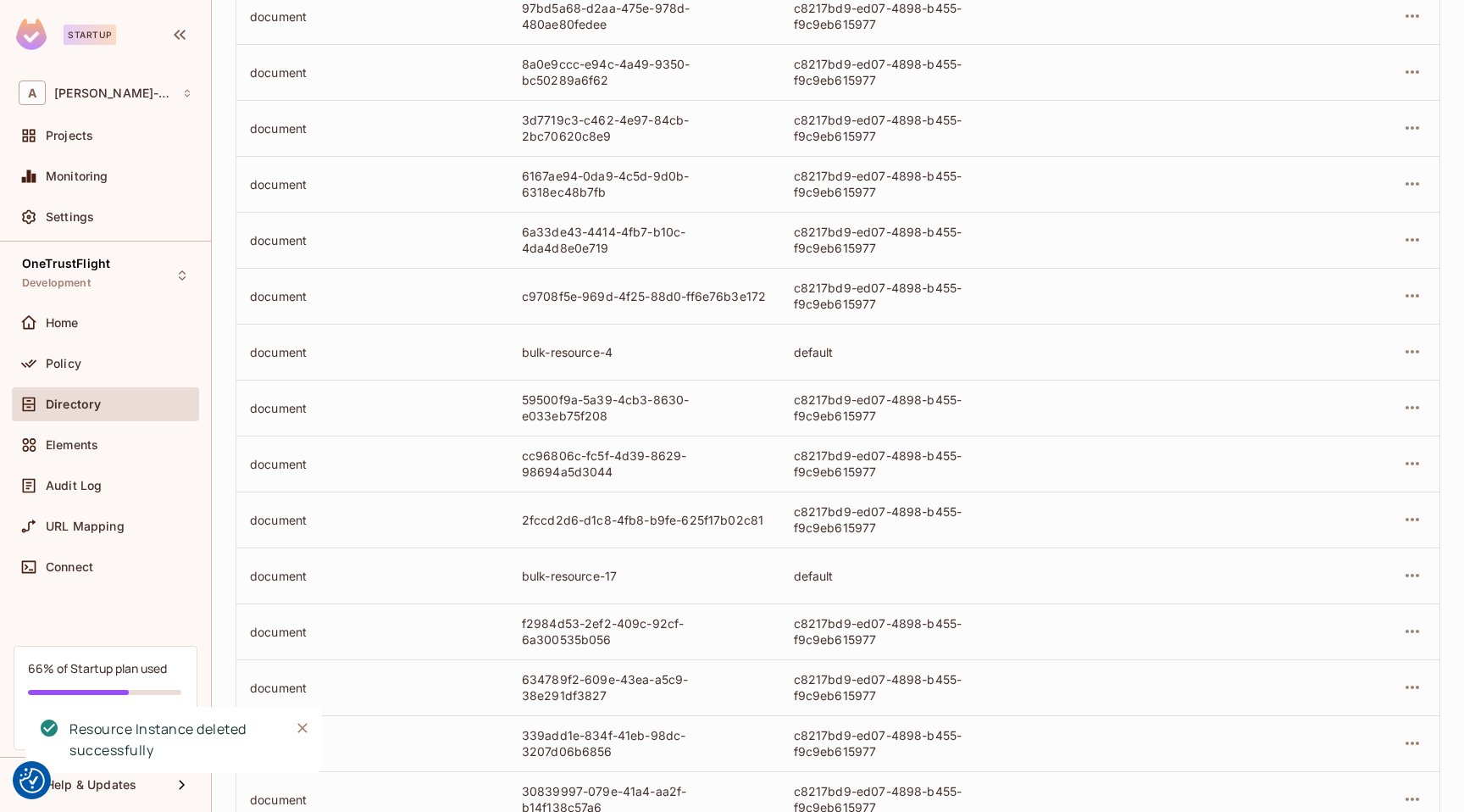
scroll to position [706, 0]
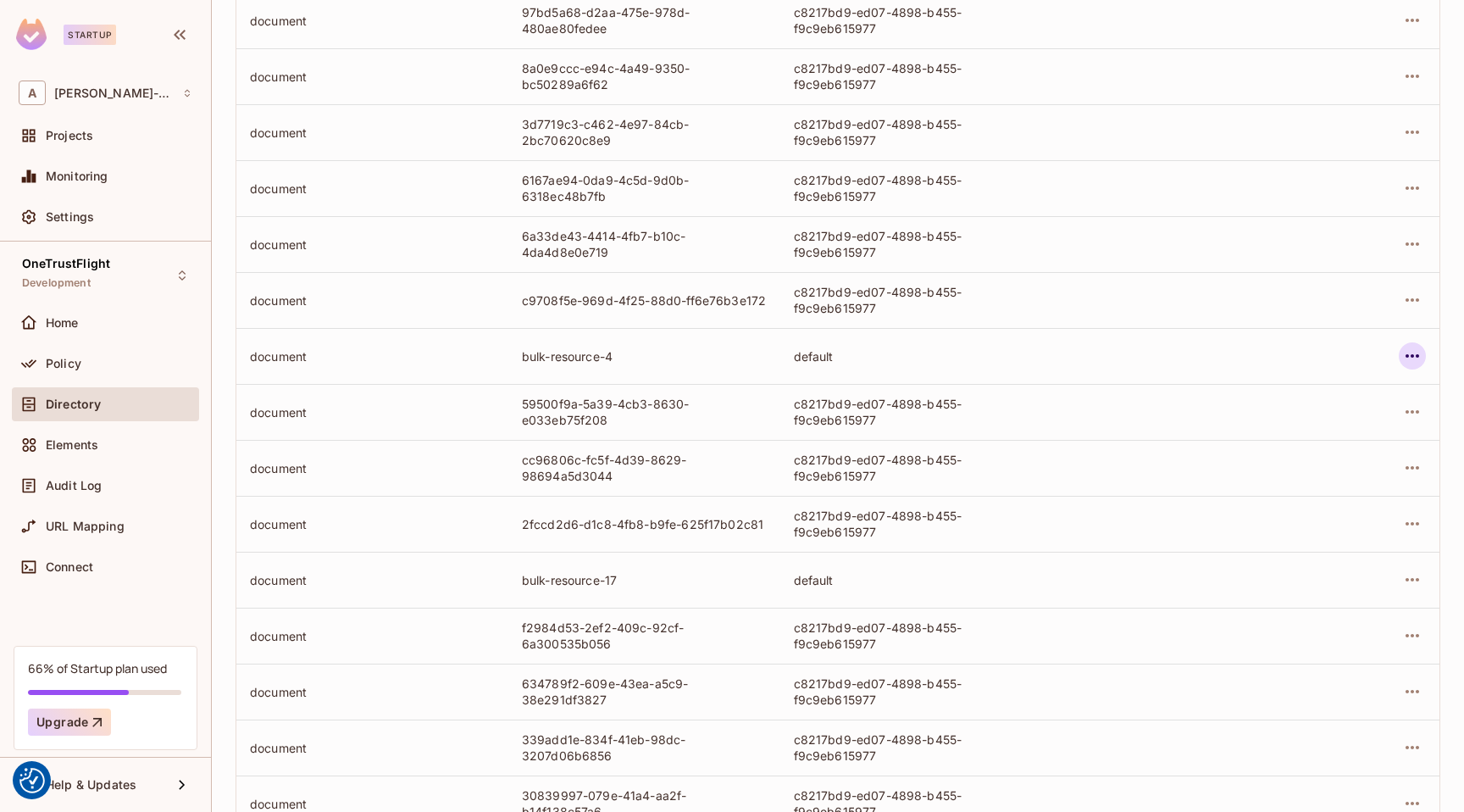
click at [1413, 359] on icon "button" at bounding box center [1412, 356] width 21 height 21
click at [1284, 471] on div "Delete Resource Instance" at bounding box center [1319, 469] width 146 height 17
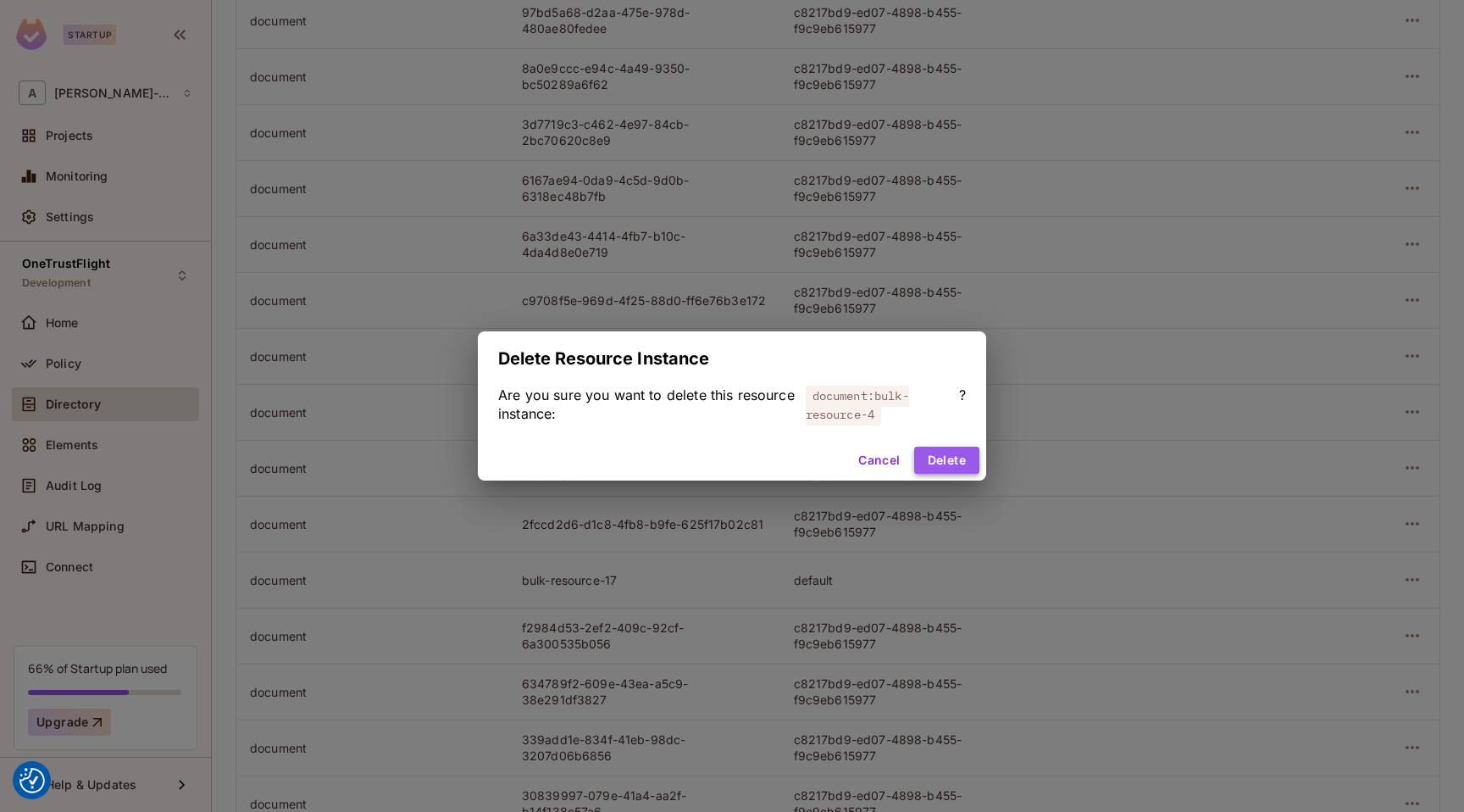
click at [943, 454] on button "Delete" at bounding box center [947, 460] width 65 height 28
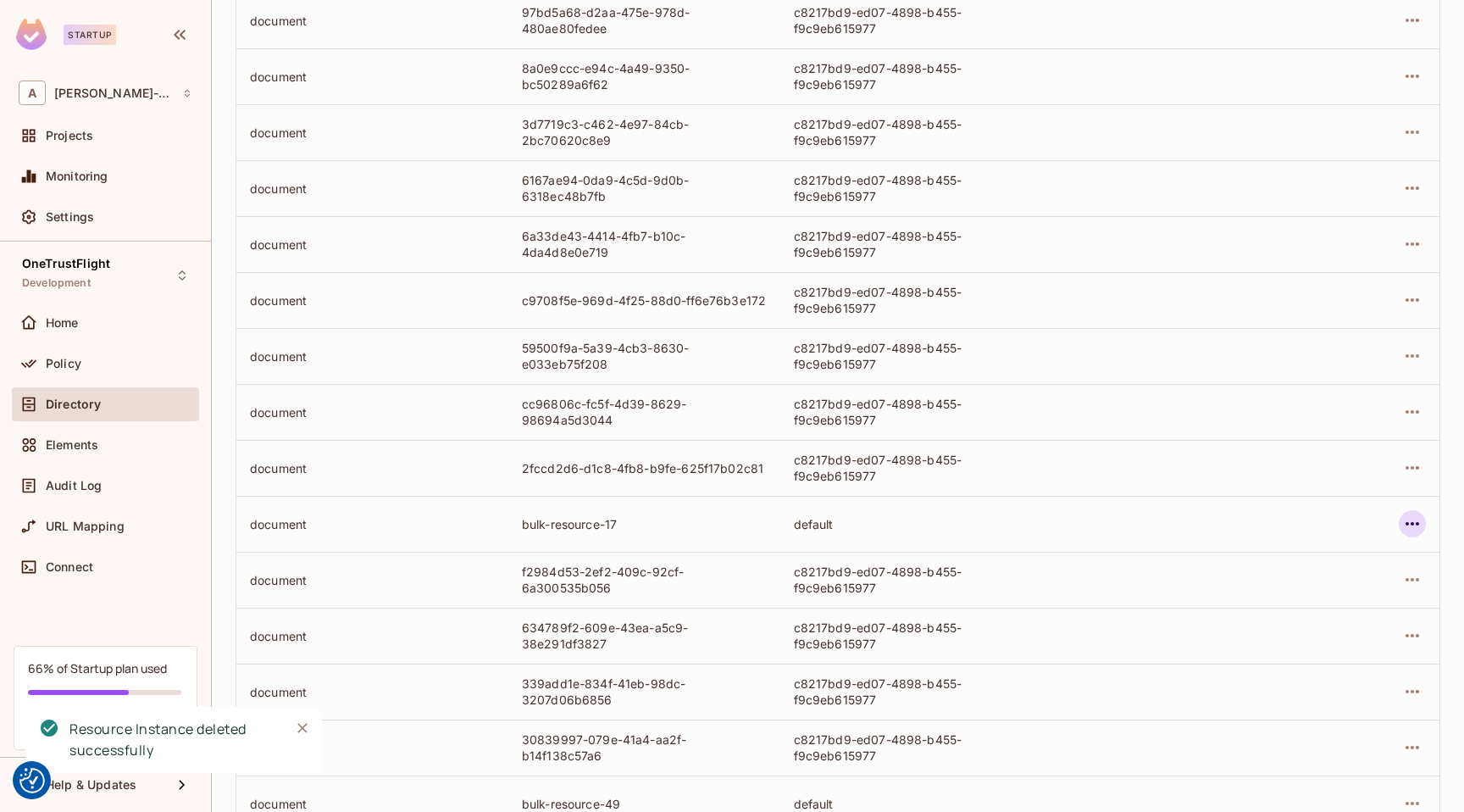
click at [1417, 525] on icon "button" at bounding box center [1412, 523] width 21 height 21
click at [1315, 630] on div "Delete Resource Instance" at bounding box center [1319, 636] width 146 height 17
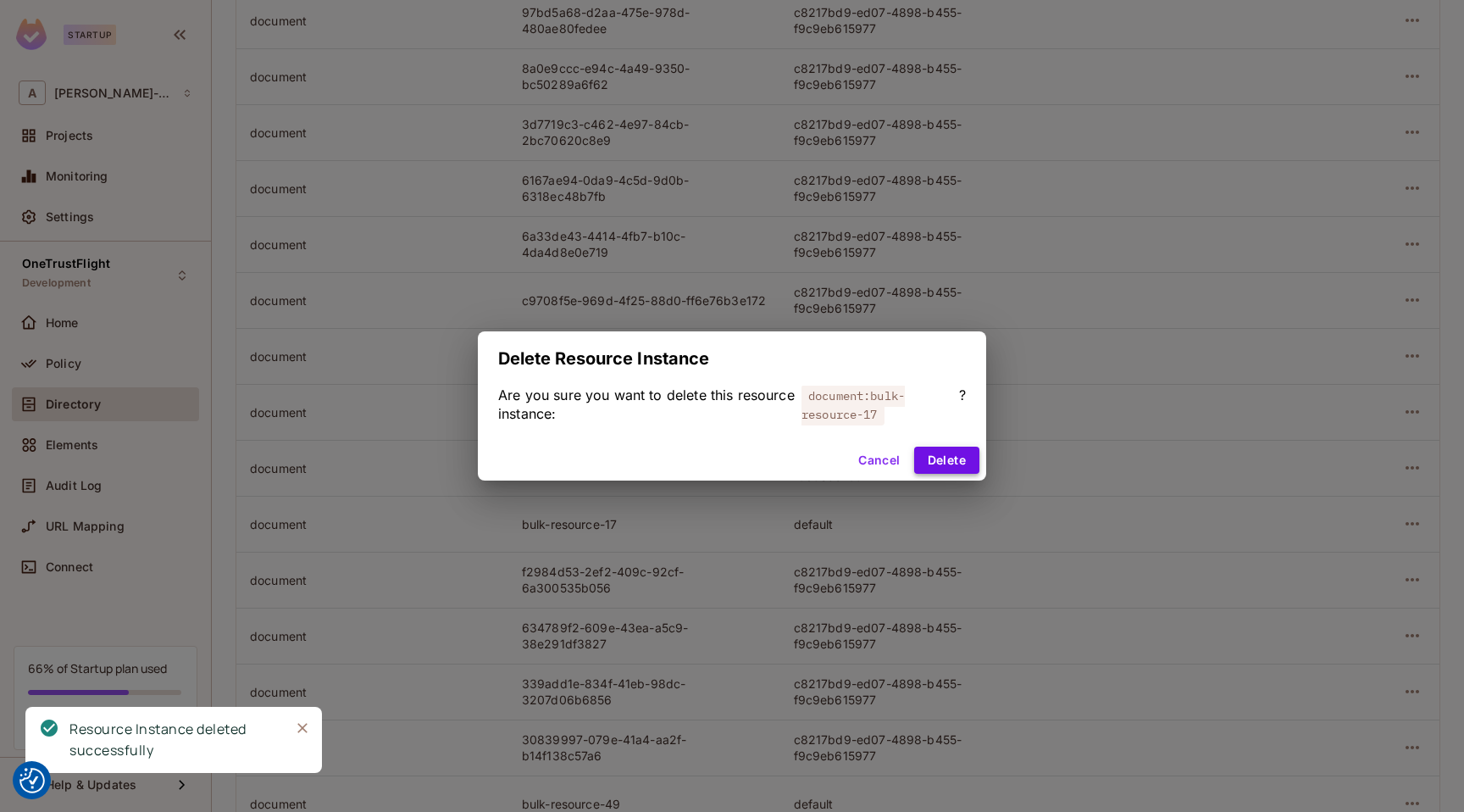
click at [946, 452] on button "Delete" at bounding box center [947, 460] width 65 height 28
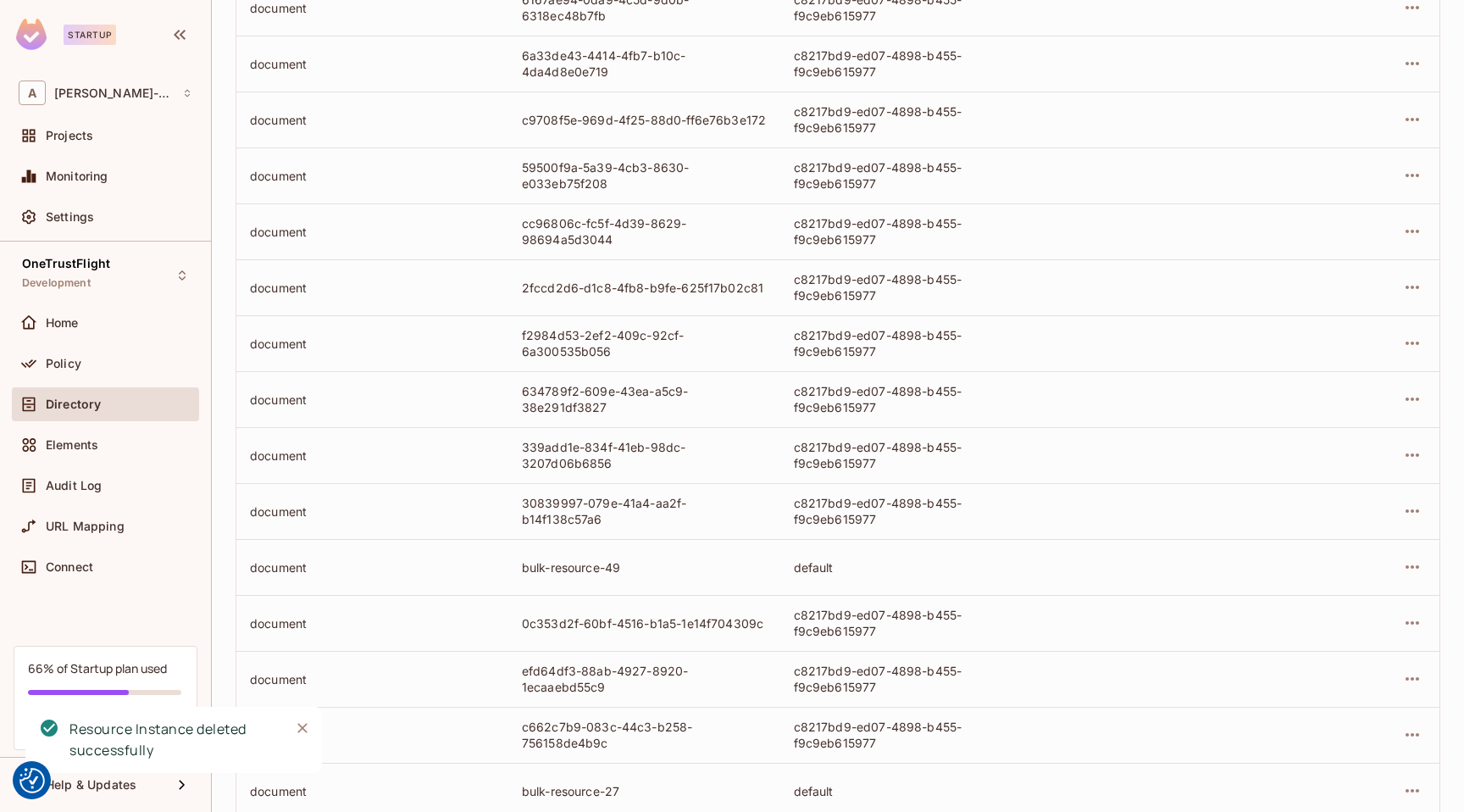
scroll to position [917, 0]
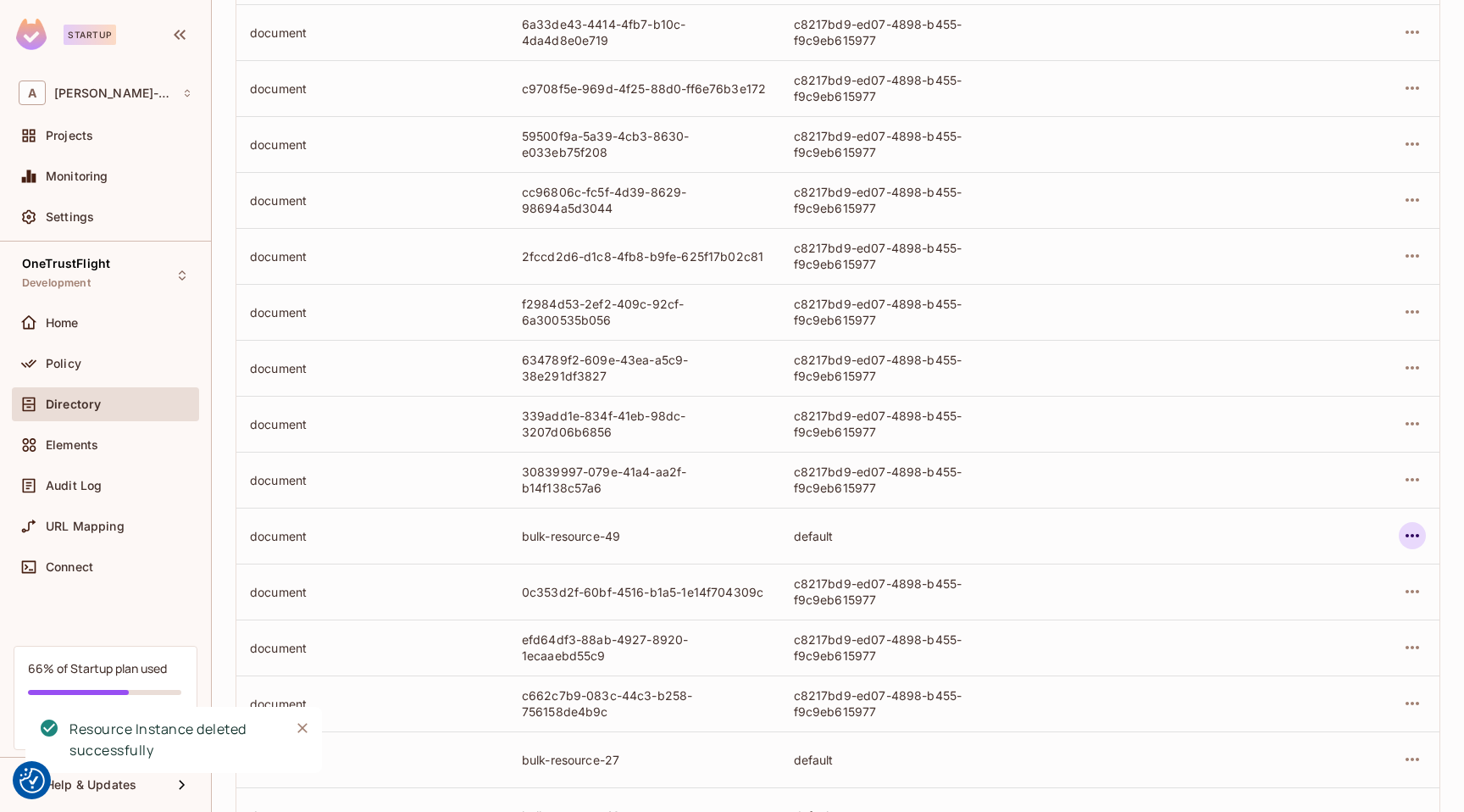
click at [1413, 538] on icon "button" at bounding box center [1412, 535] width 21 height 21
click at [1274, 646] on div "Delete Resource Instance" at bounding box center [1319, 648] width 146 height 17
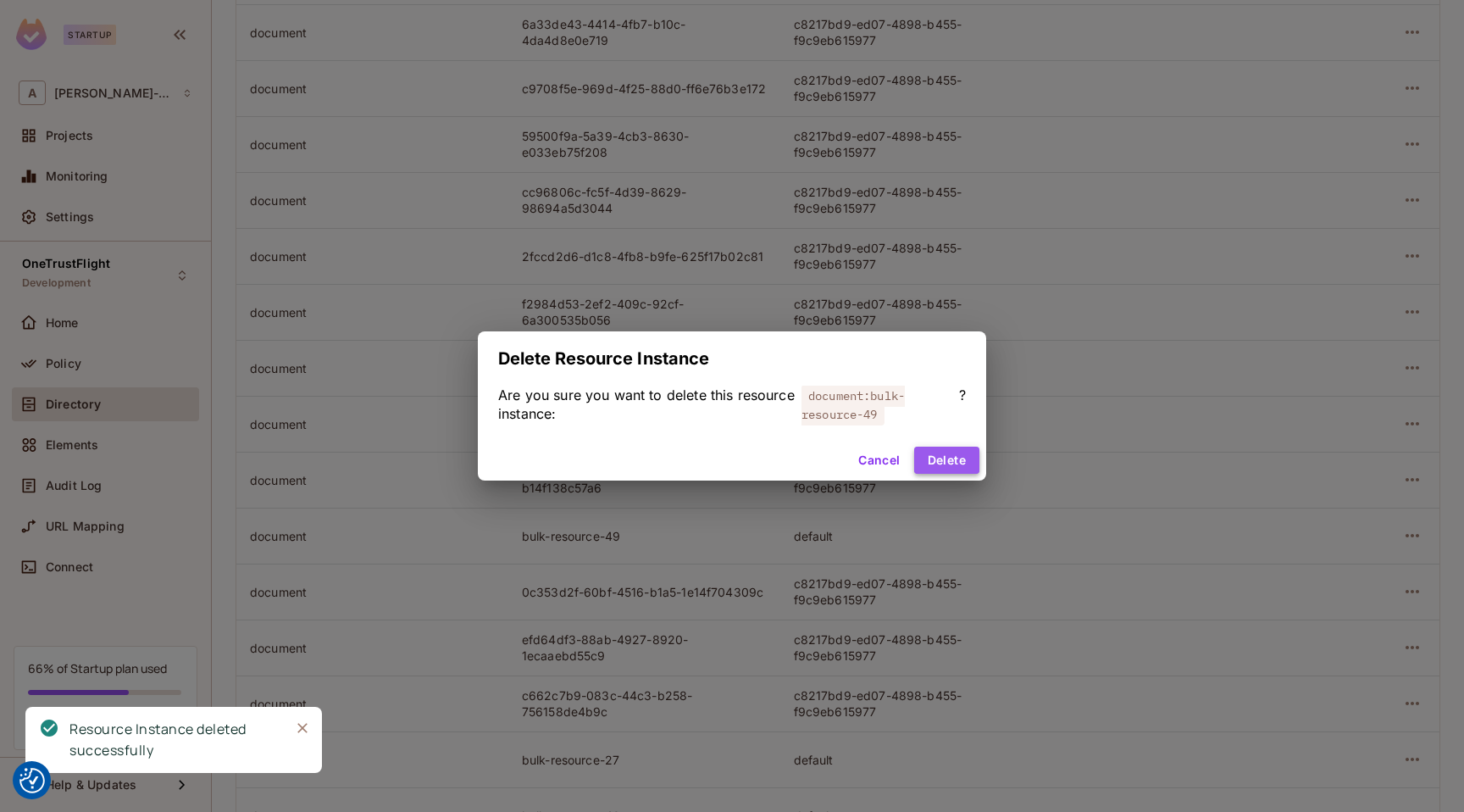
click at [954, 448] on button "Delete" at bounding box center [947, 460] width 65 height 28
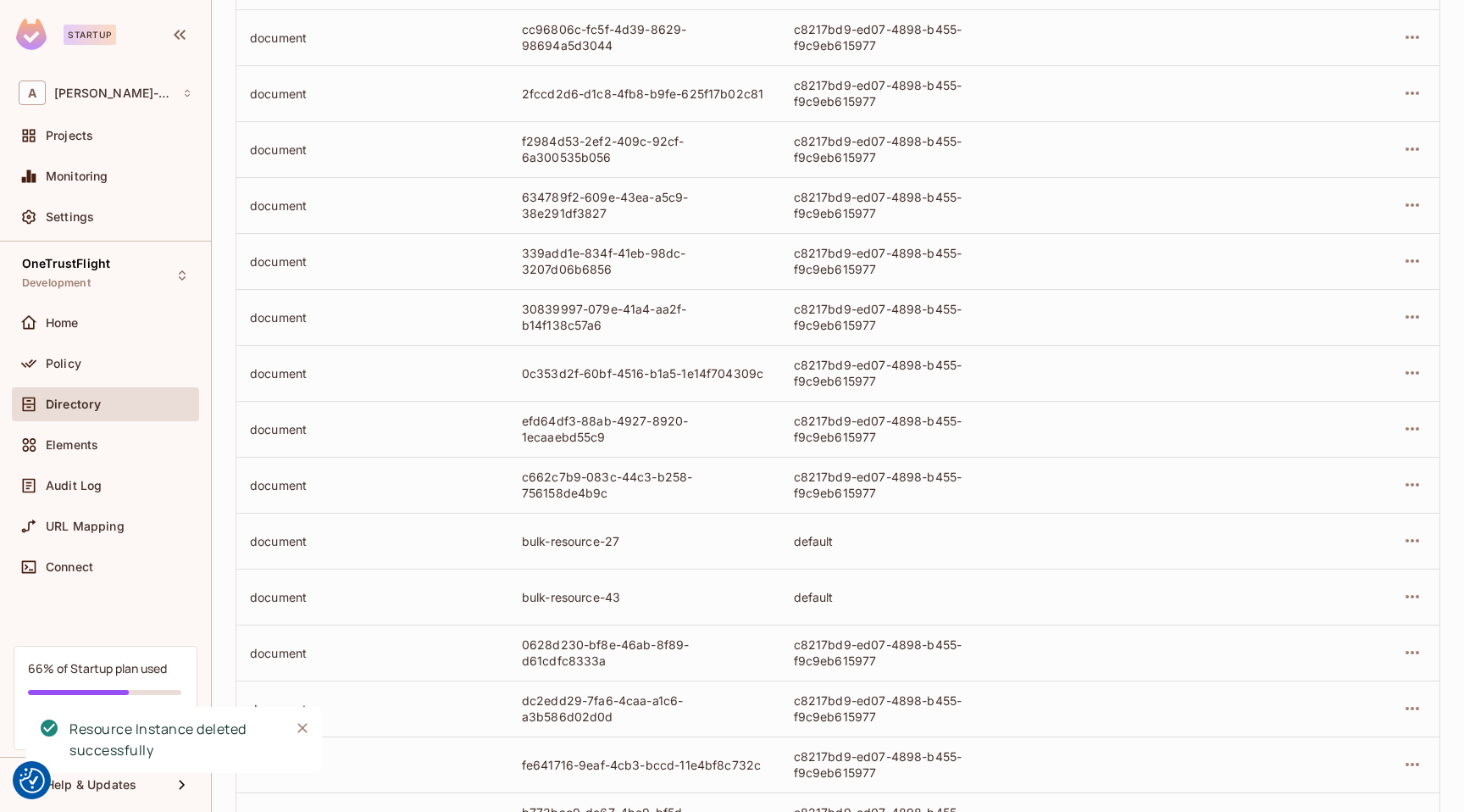
scroll to position [1092, 0]
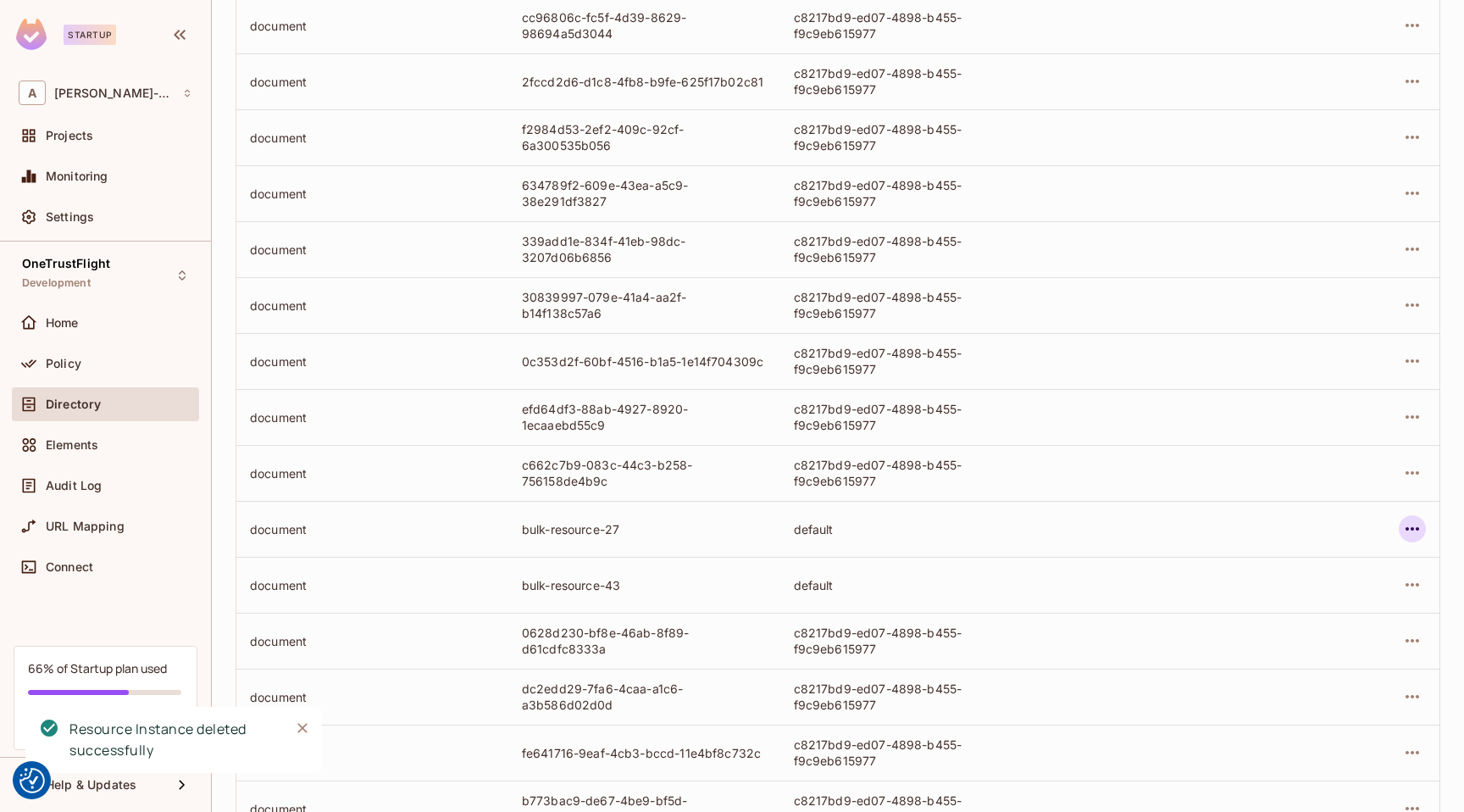
click at [1410, 523] on icon "button" at bounding box center [1412, 528] width 21 height 21
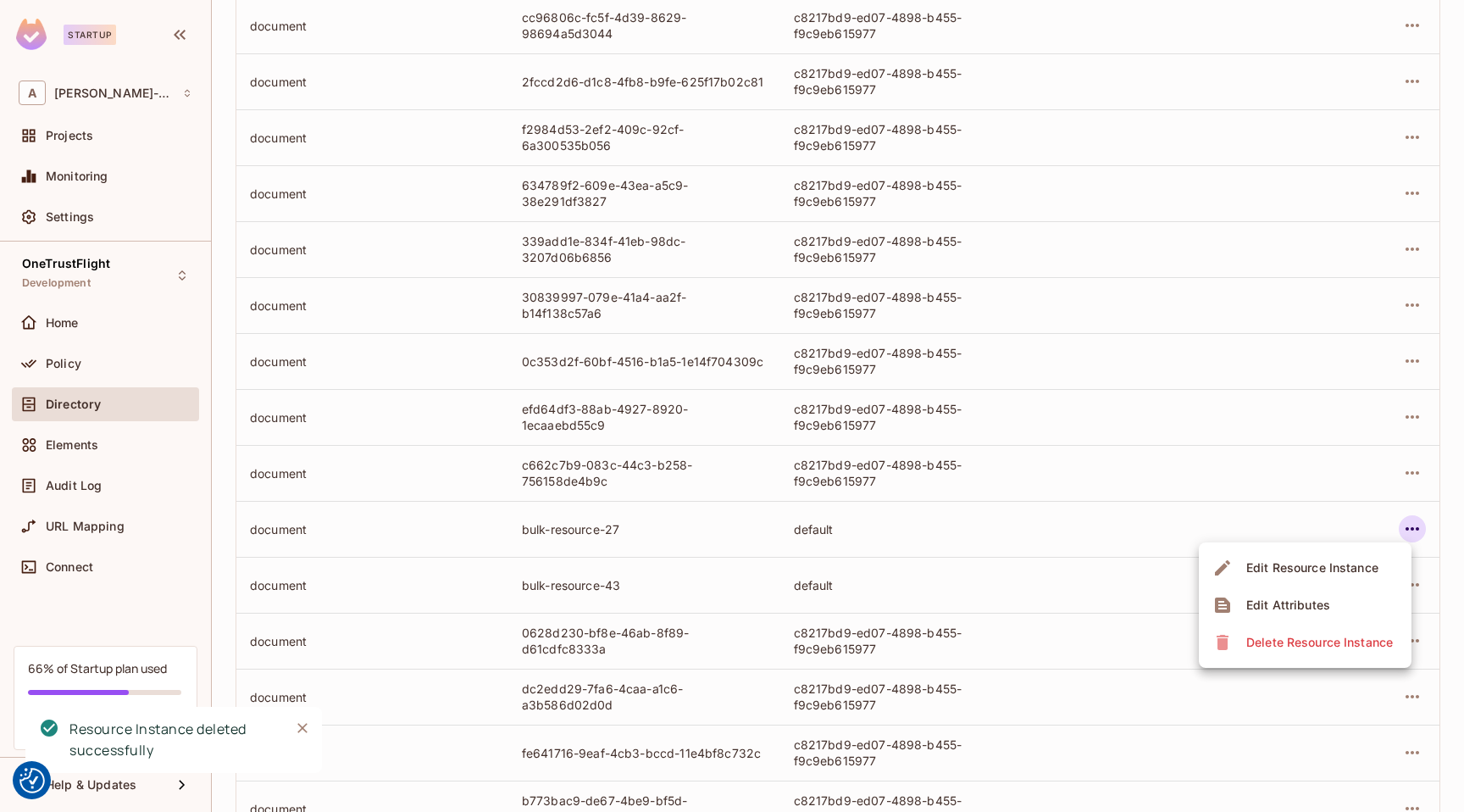
click at [1297, 645] on div "Delete Resource Instance" at bounding box center [1319, 642] width 146 height 17
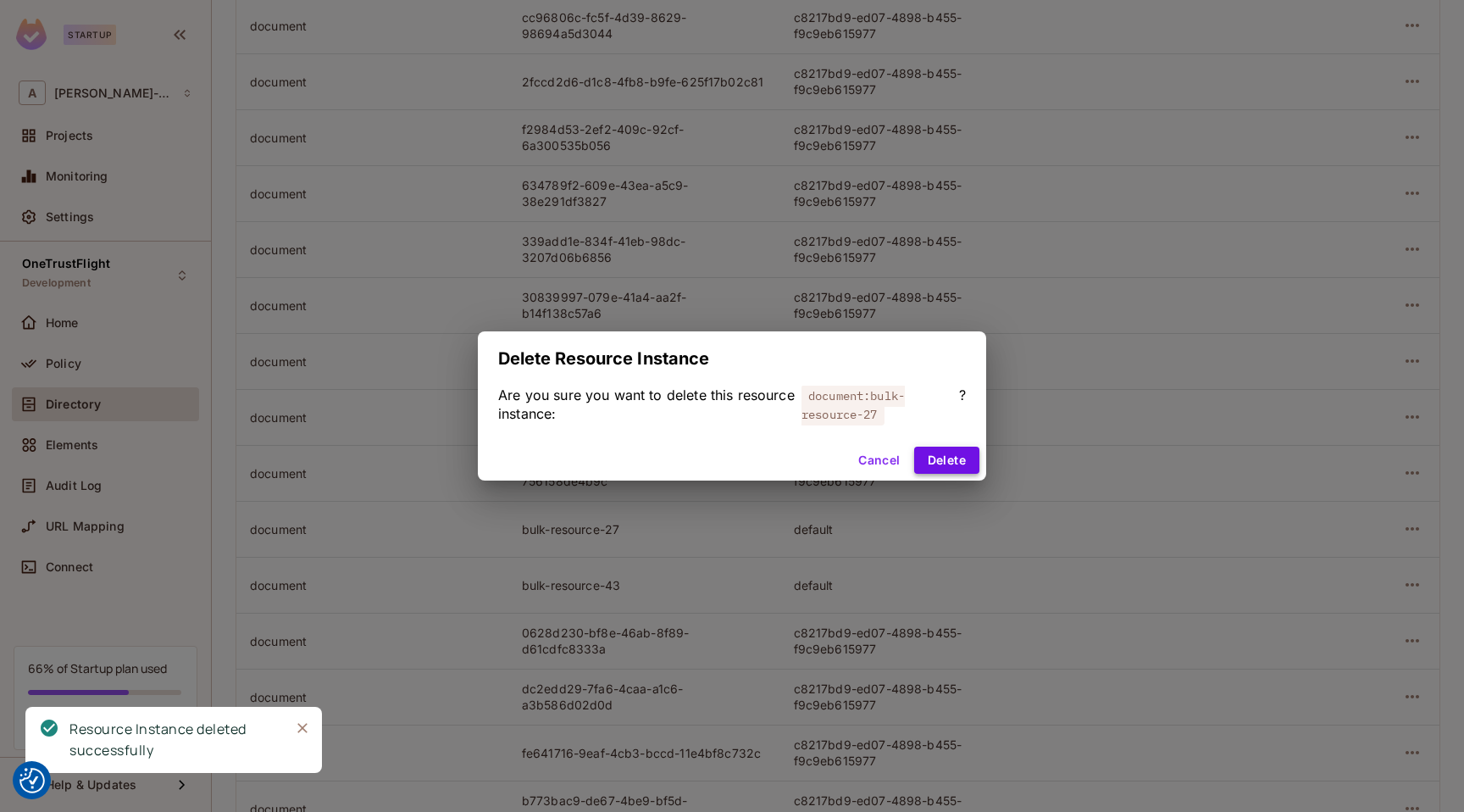
click at [959, 455] on button "Delete" at bounding box center [947, 460] width 65 height 28
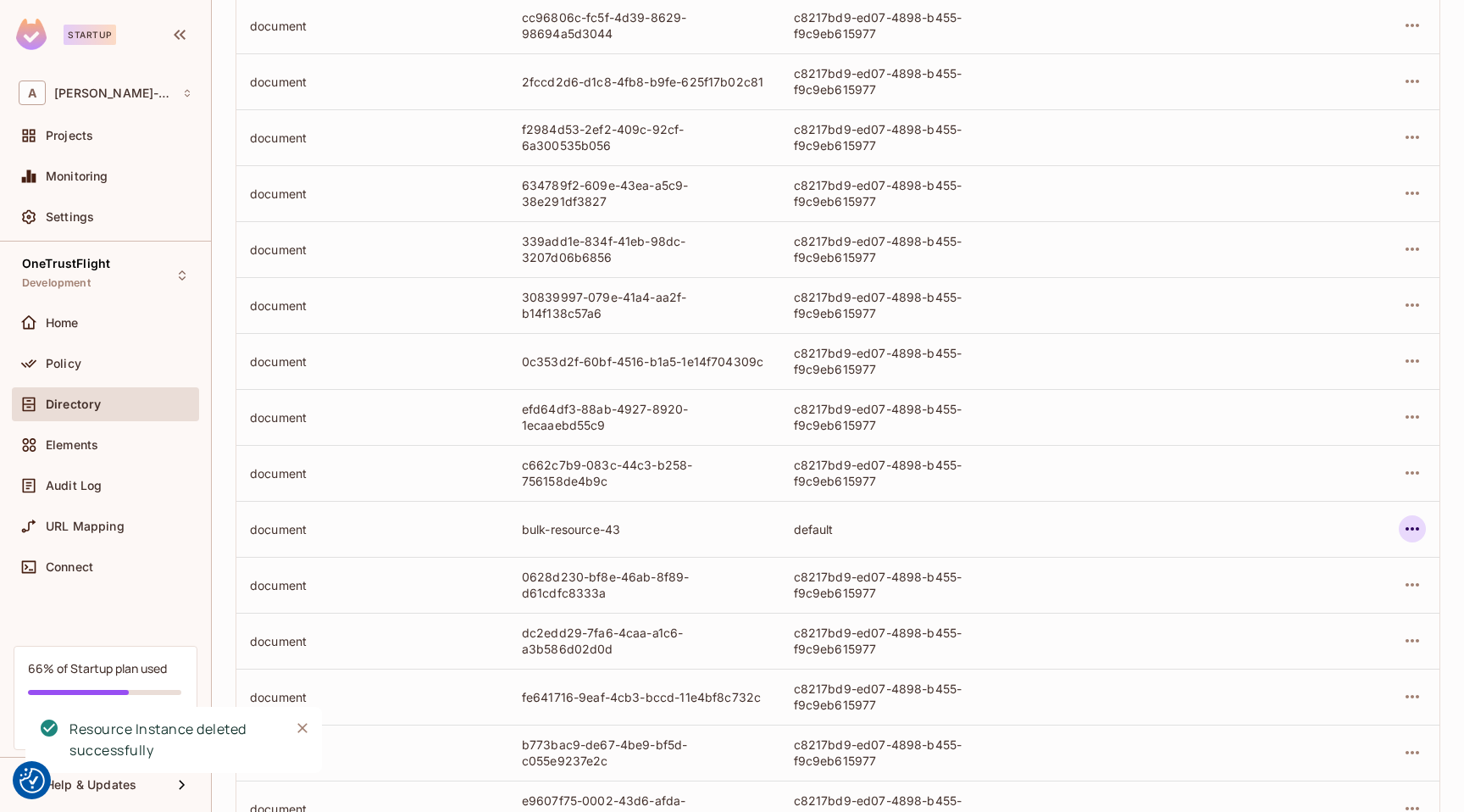
click at [1415, 529] on icon "button" at bounding box center [1412, 528] width 21 height 21
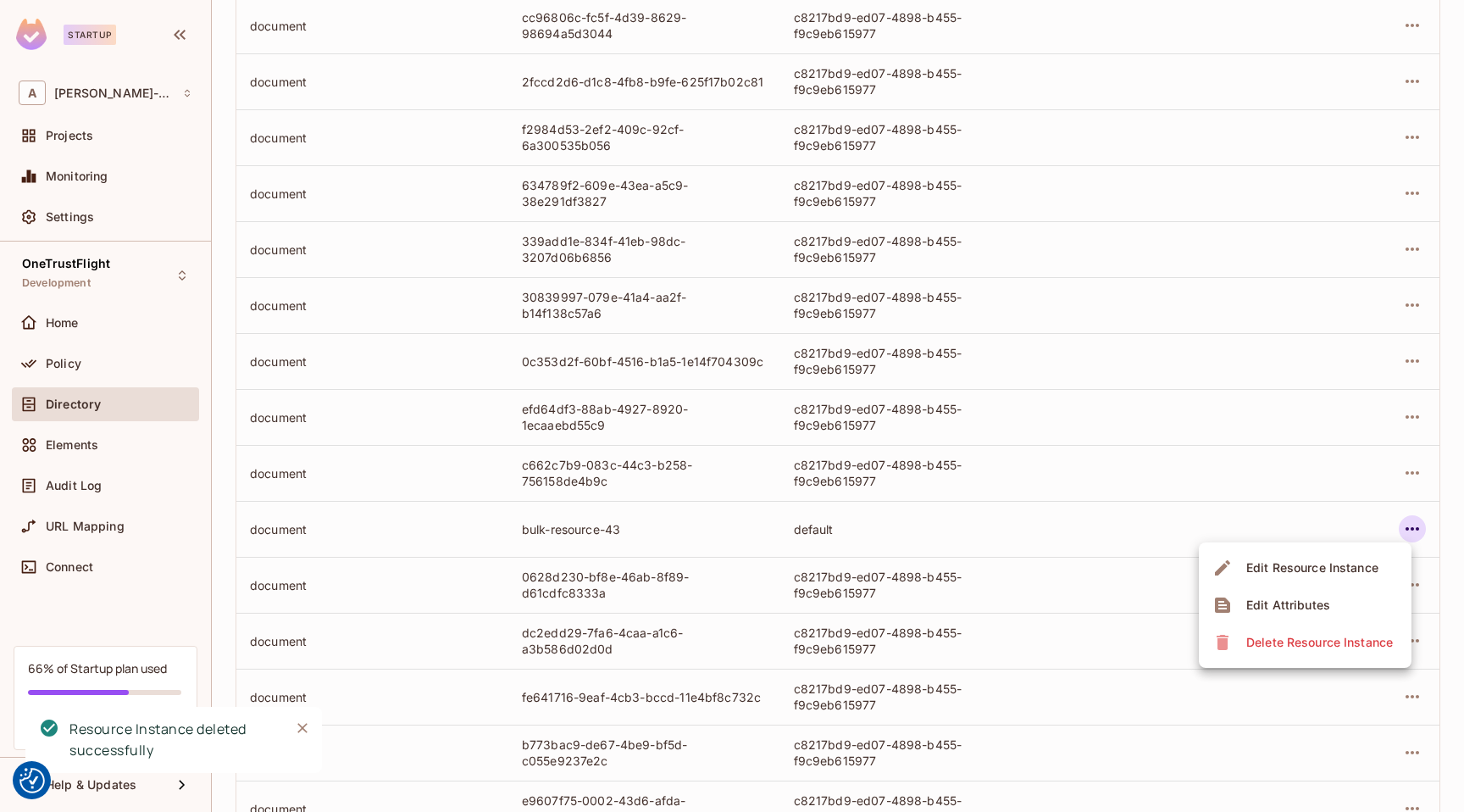
click at [1314, 640] on div "Delete Resource Instance" at bounding box center [1319, 642] width 146 height 17
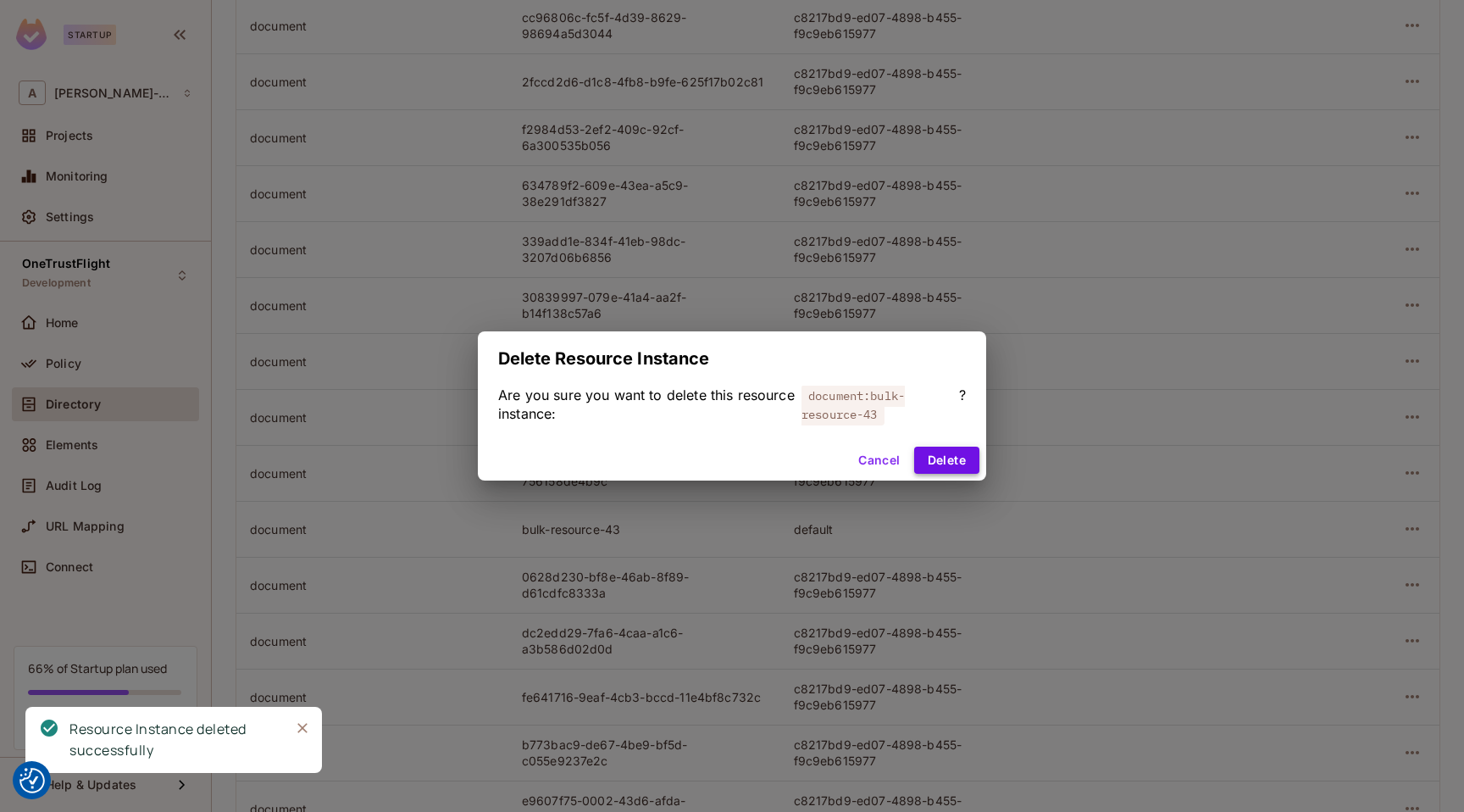
click at [943, 462] on button "Delete" at bounding box center [947, 460] width 65 height 28
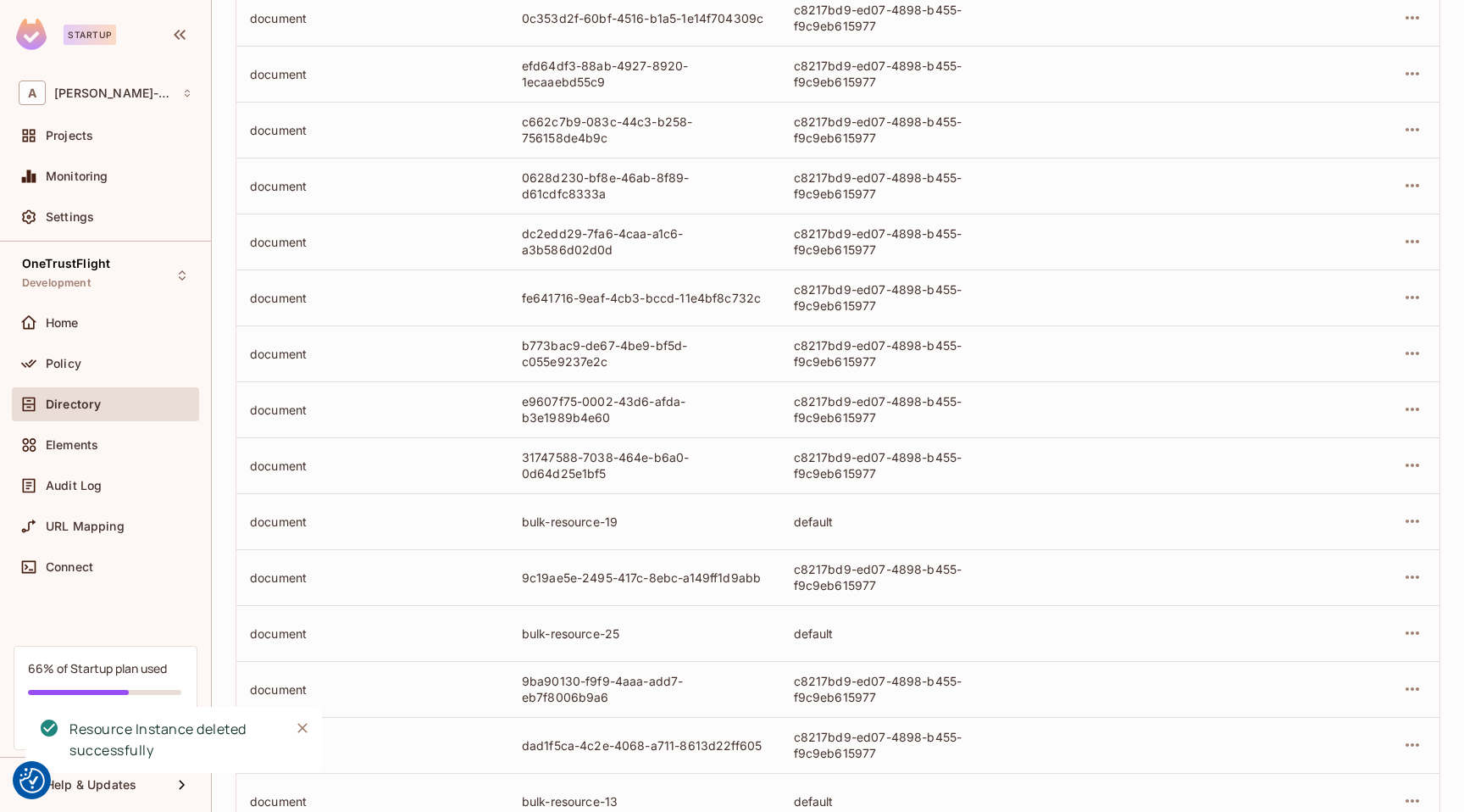
scroll to position [1437, 0]
click at [1413, 520] on icon "button" at bounding box center [1412, 518] width 21 height 21
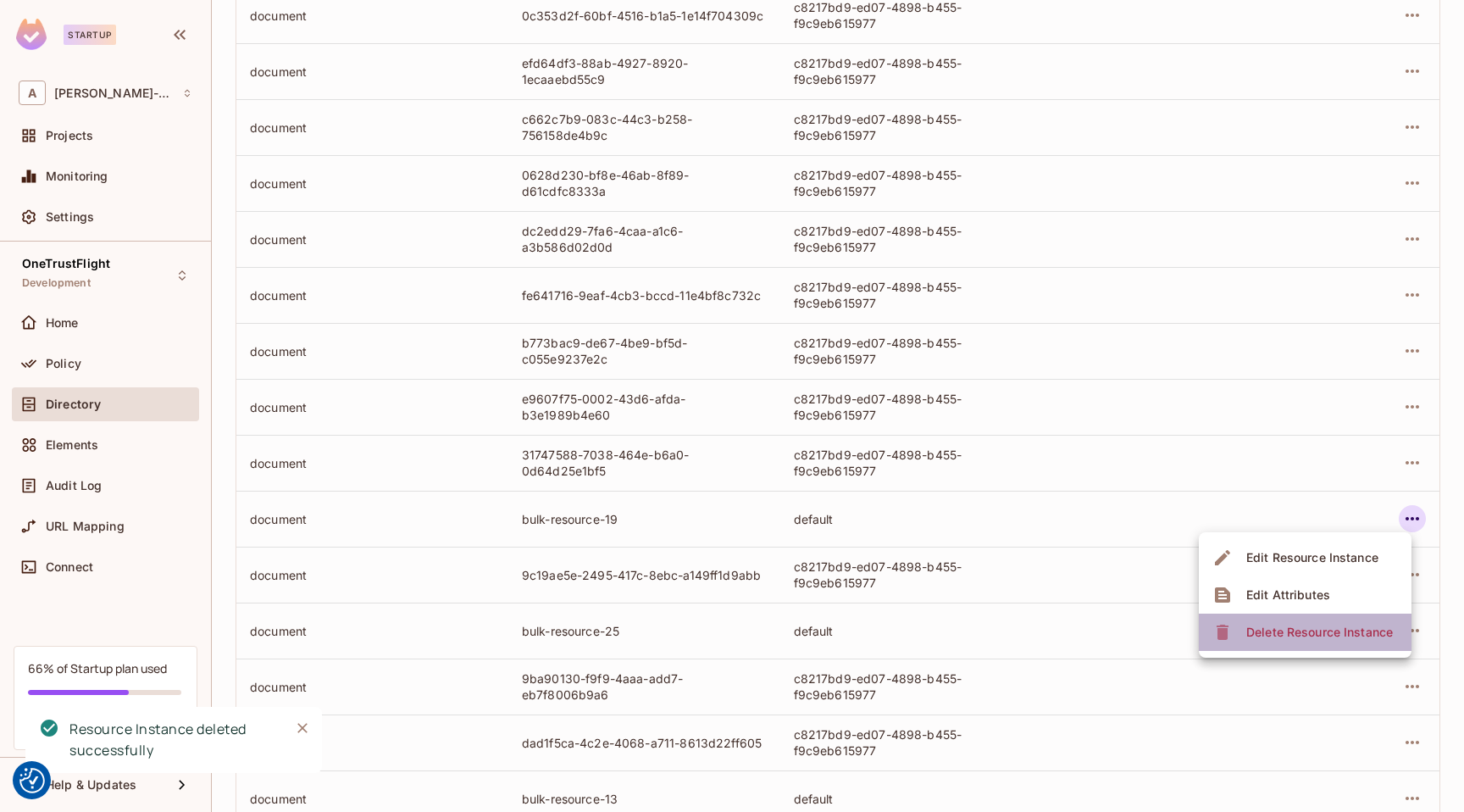
click at [1317, 628] on div "Delete Resource Instance" at bounding box center [1319, 631] width 146 height 17
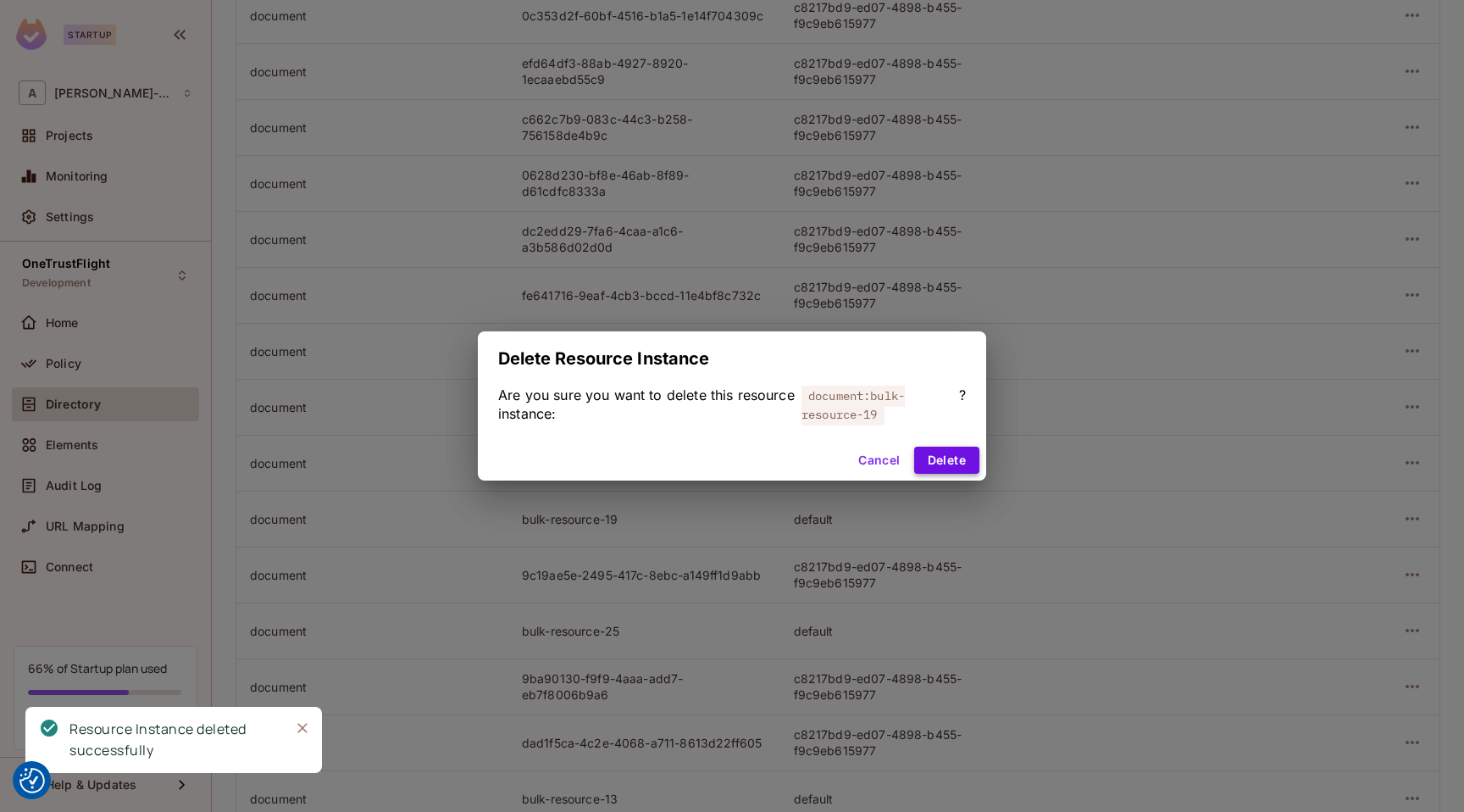
click at [950, 450] on button "Delete" at bounding box center [947, 460] width 65 height 28
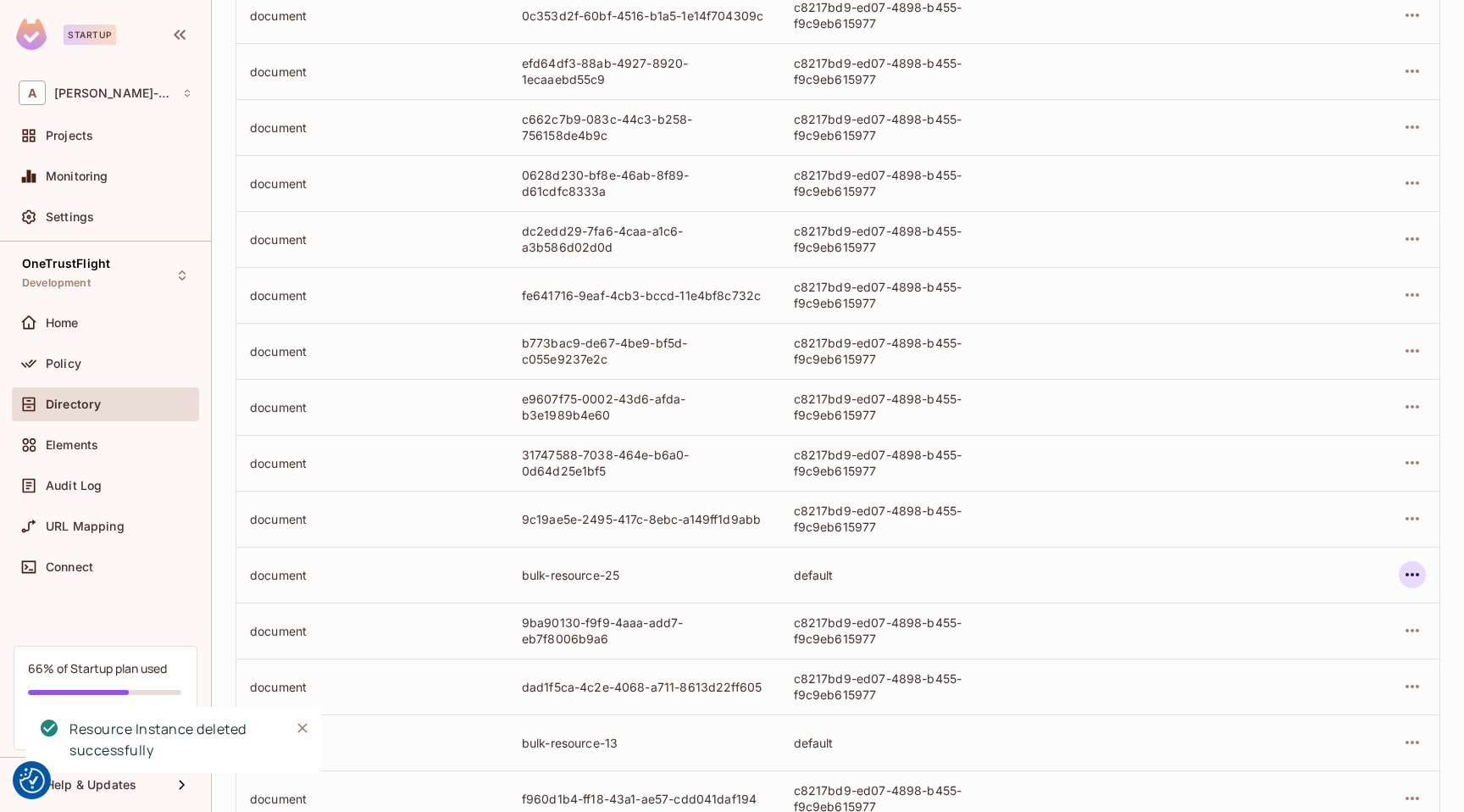
click at [1411, 570] on icon "button" at bounding box center [1412, 574] width 21 height 21
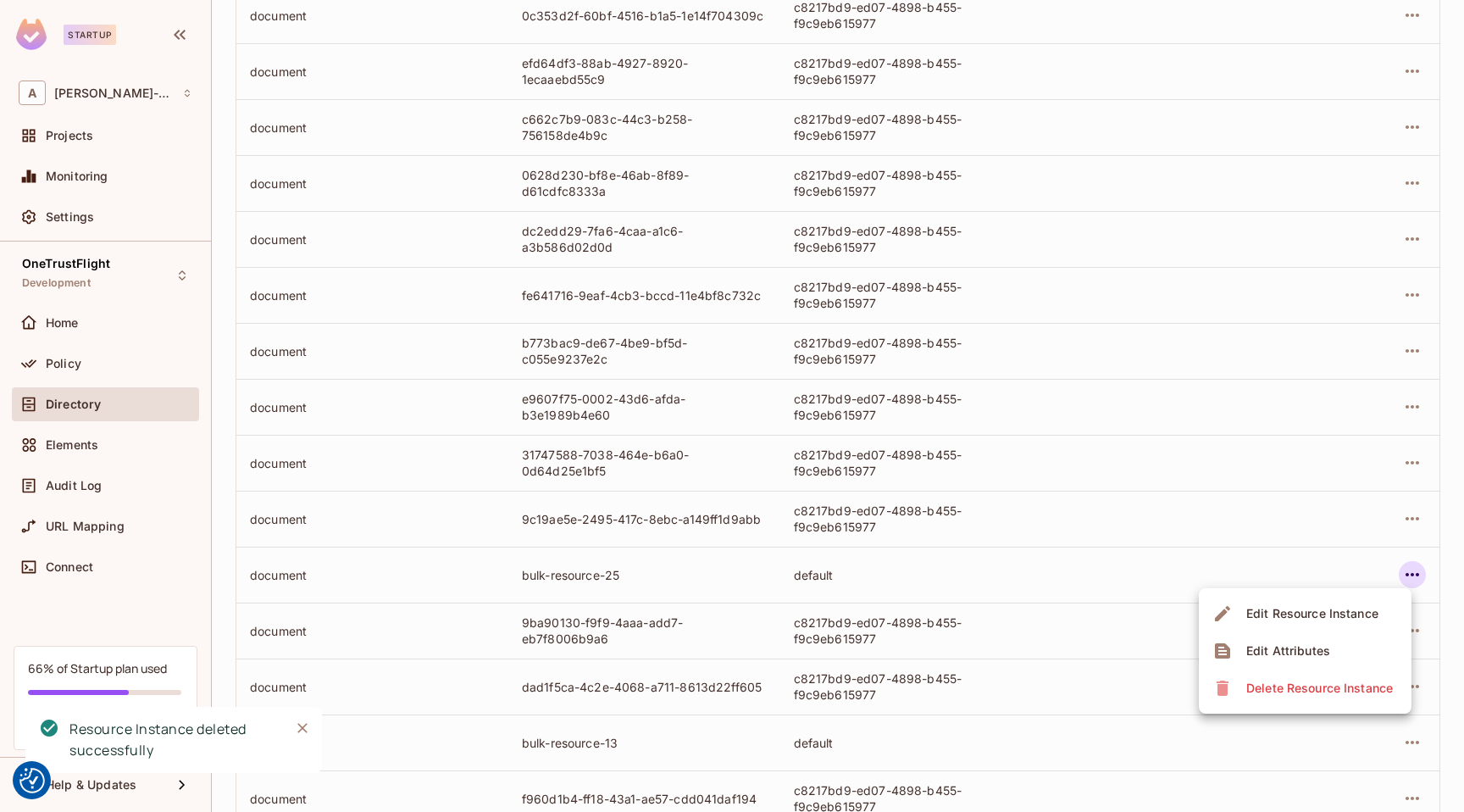
click at [1277, 680] on div "Delete Resource Instance" at bounding box center [1319, 687] width 146 height 17
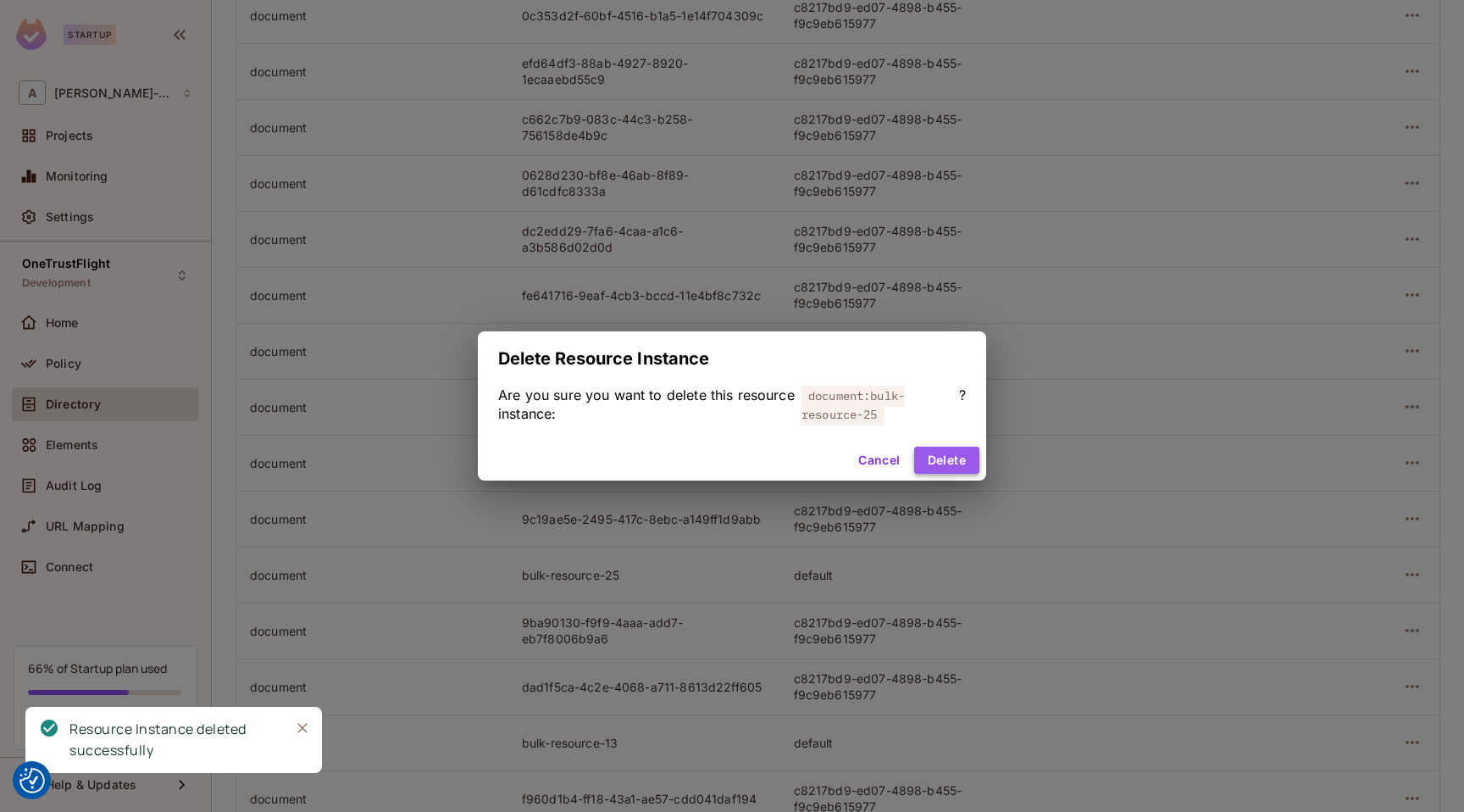
click at [959, 453] on button "Delete" at bounding box center [947, 460] width 65 height 28
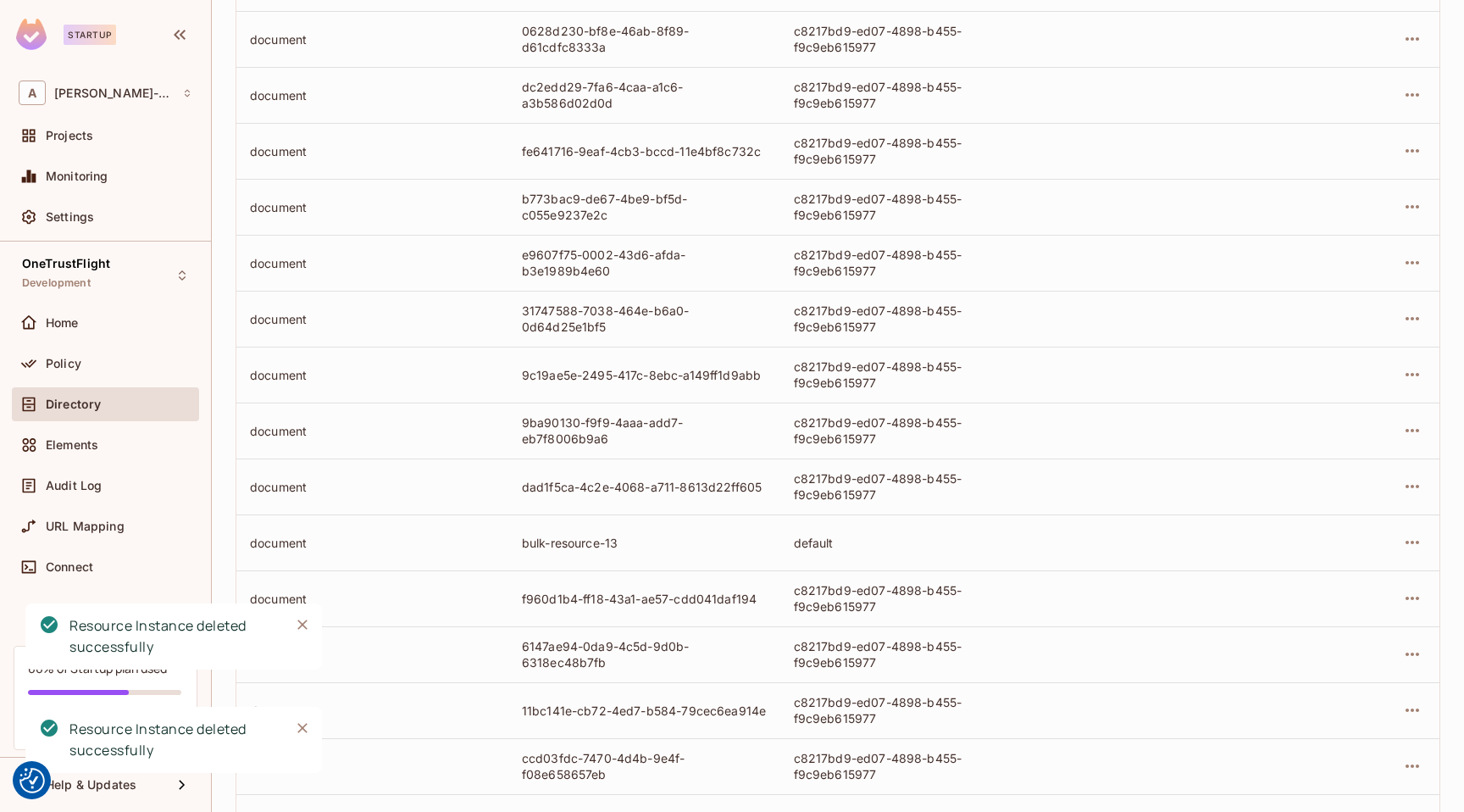
scroll to position [1586, 0]
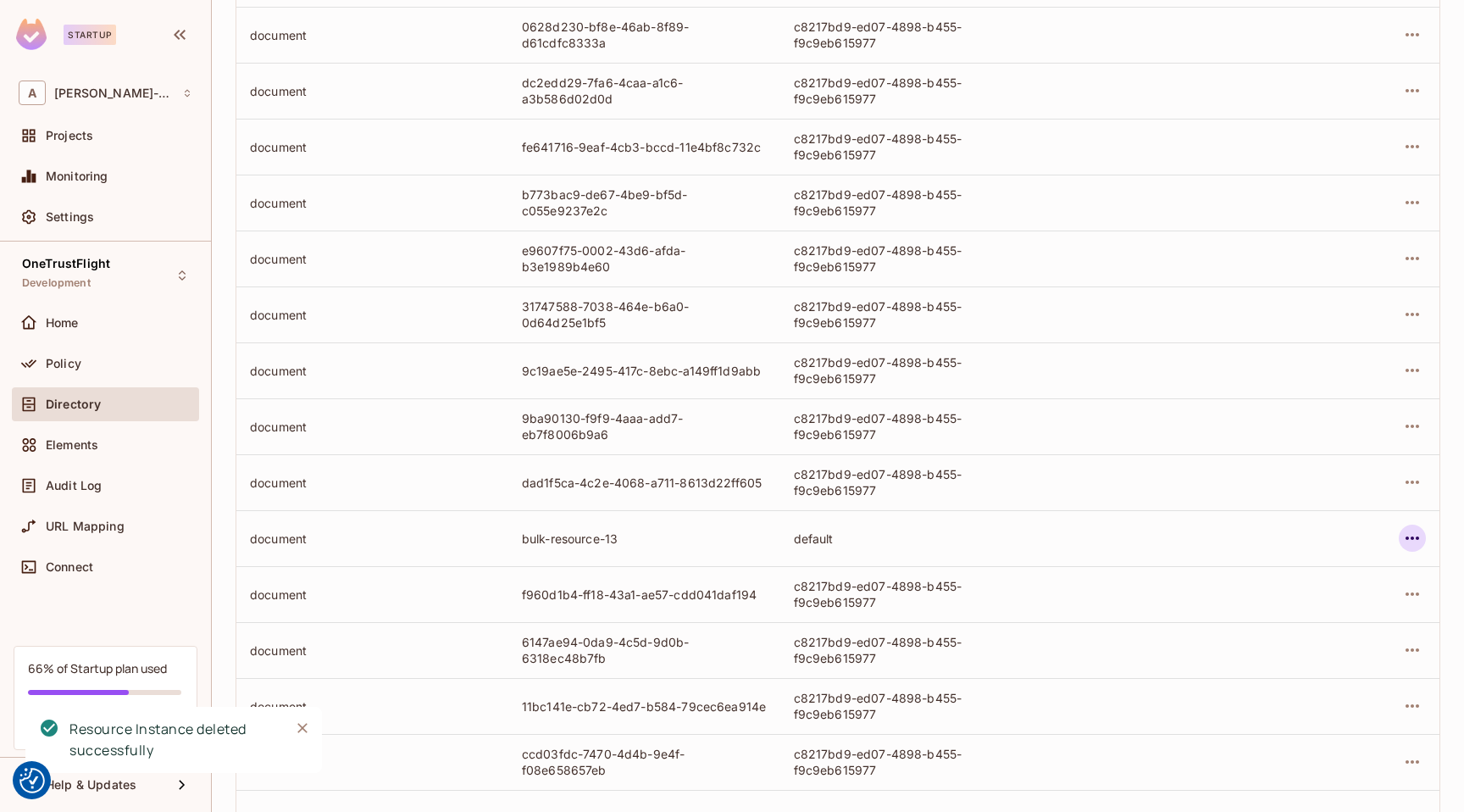
click at [1406, 536] on icon "button" at bounding box center [1412, 538] width 21 height 21
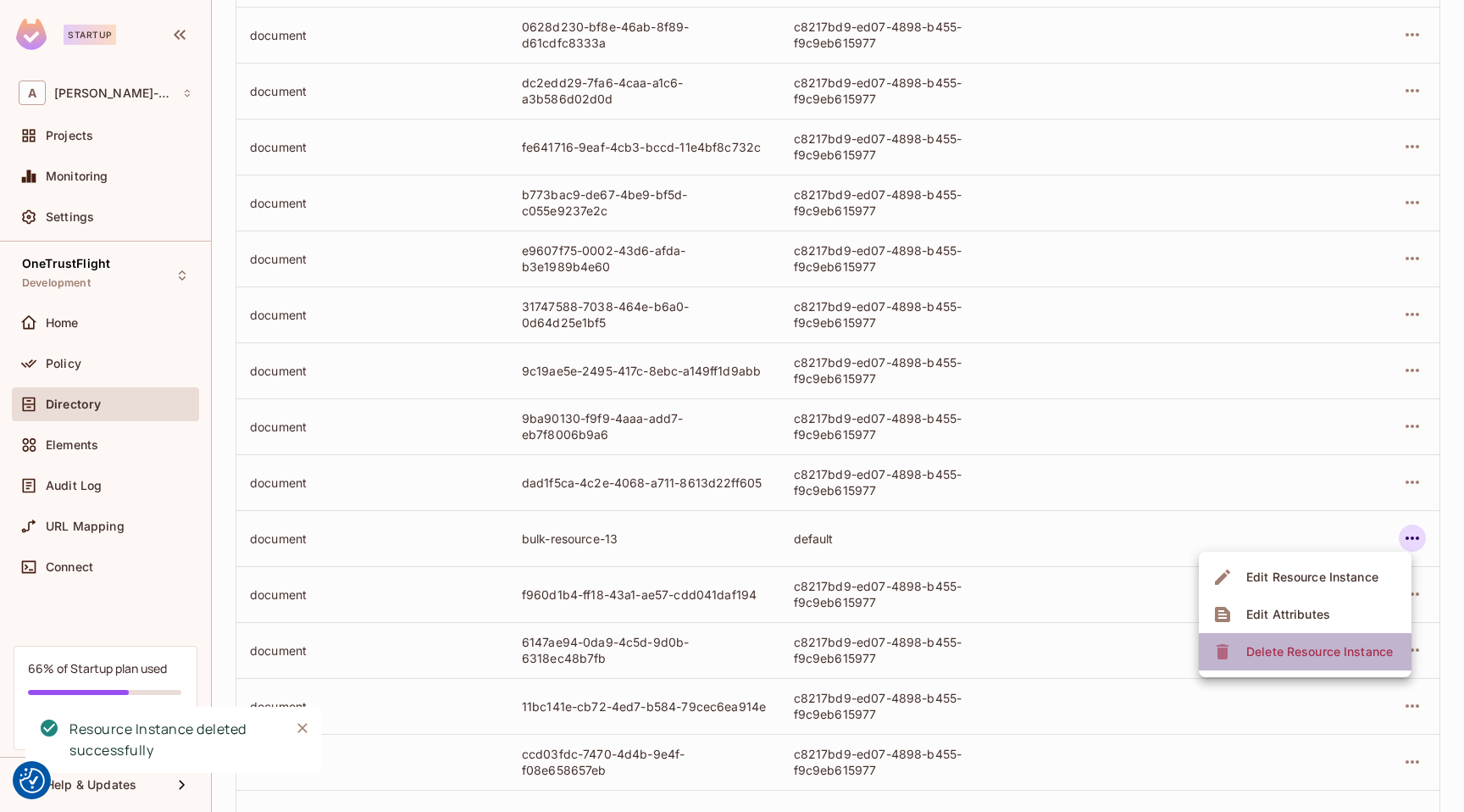
click at [1286, 649] on div "Delete Resource Instance" at bounding box center [1319, 651] width 146 height 17
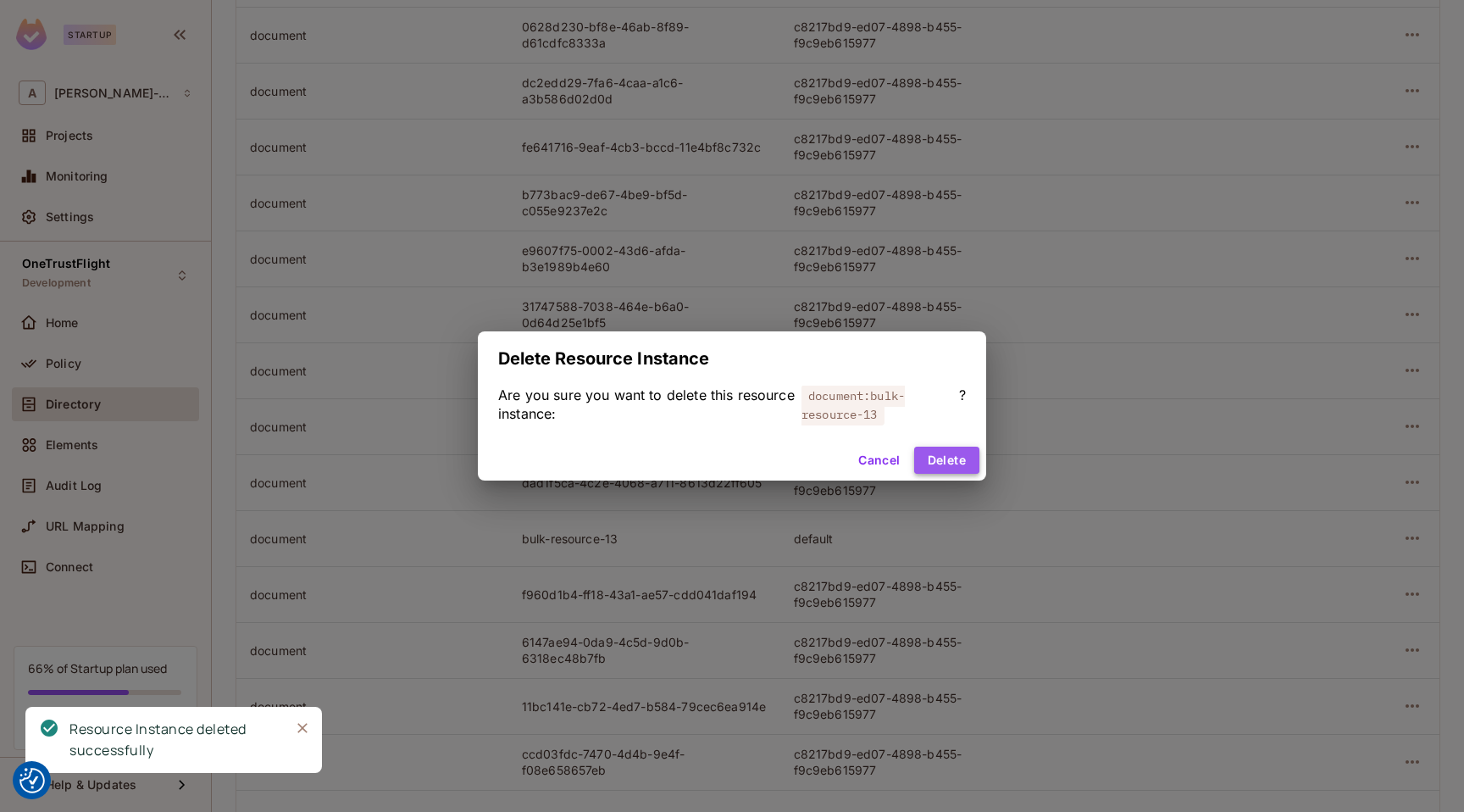
click at [960, 456] on button "Delete" at bounding box center [947, 460] width 65 height 28
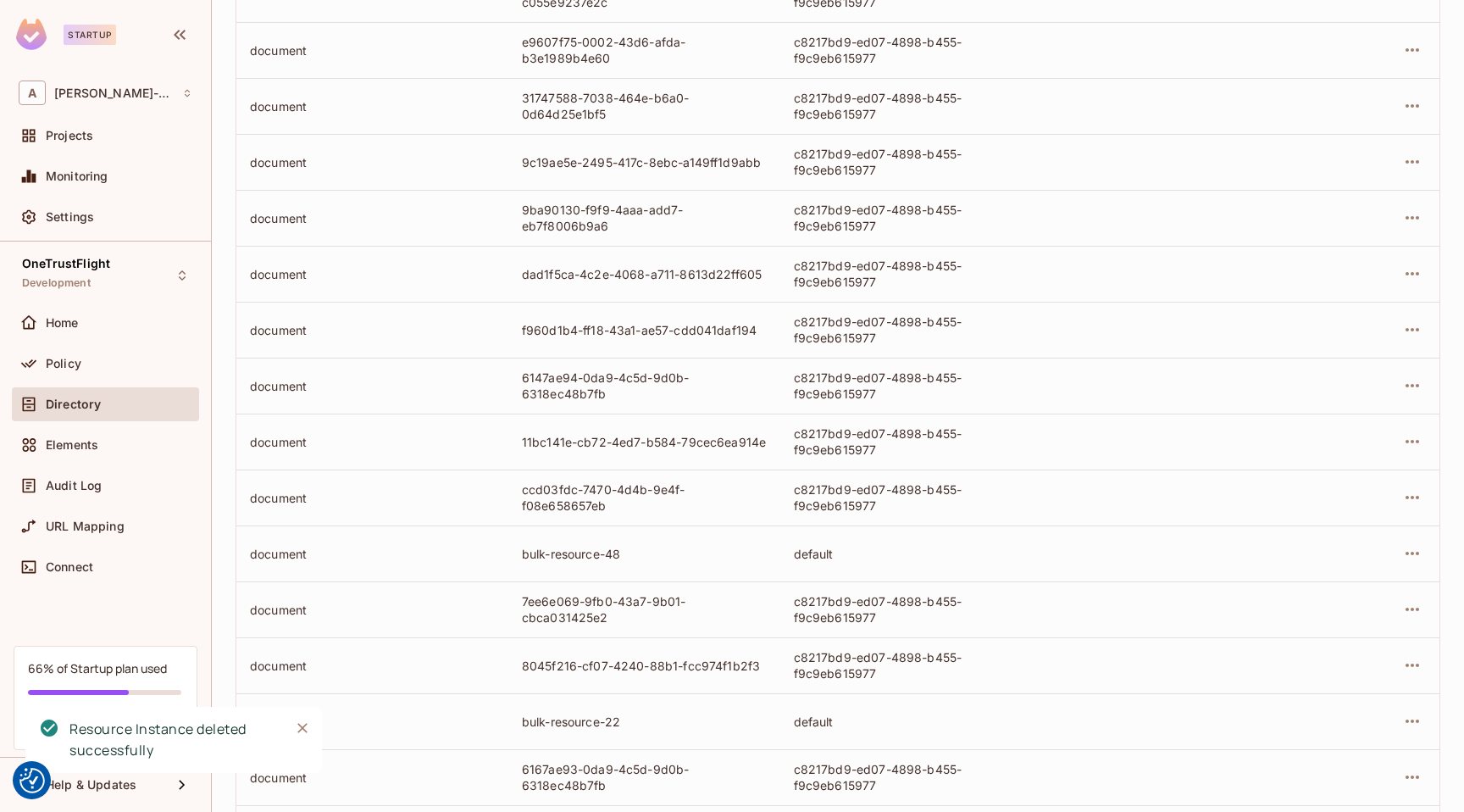
scroll to position [1796, 0]
click at [1411, 555] on icon "button" at bounding box center [1412, 551] width 21 height 21
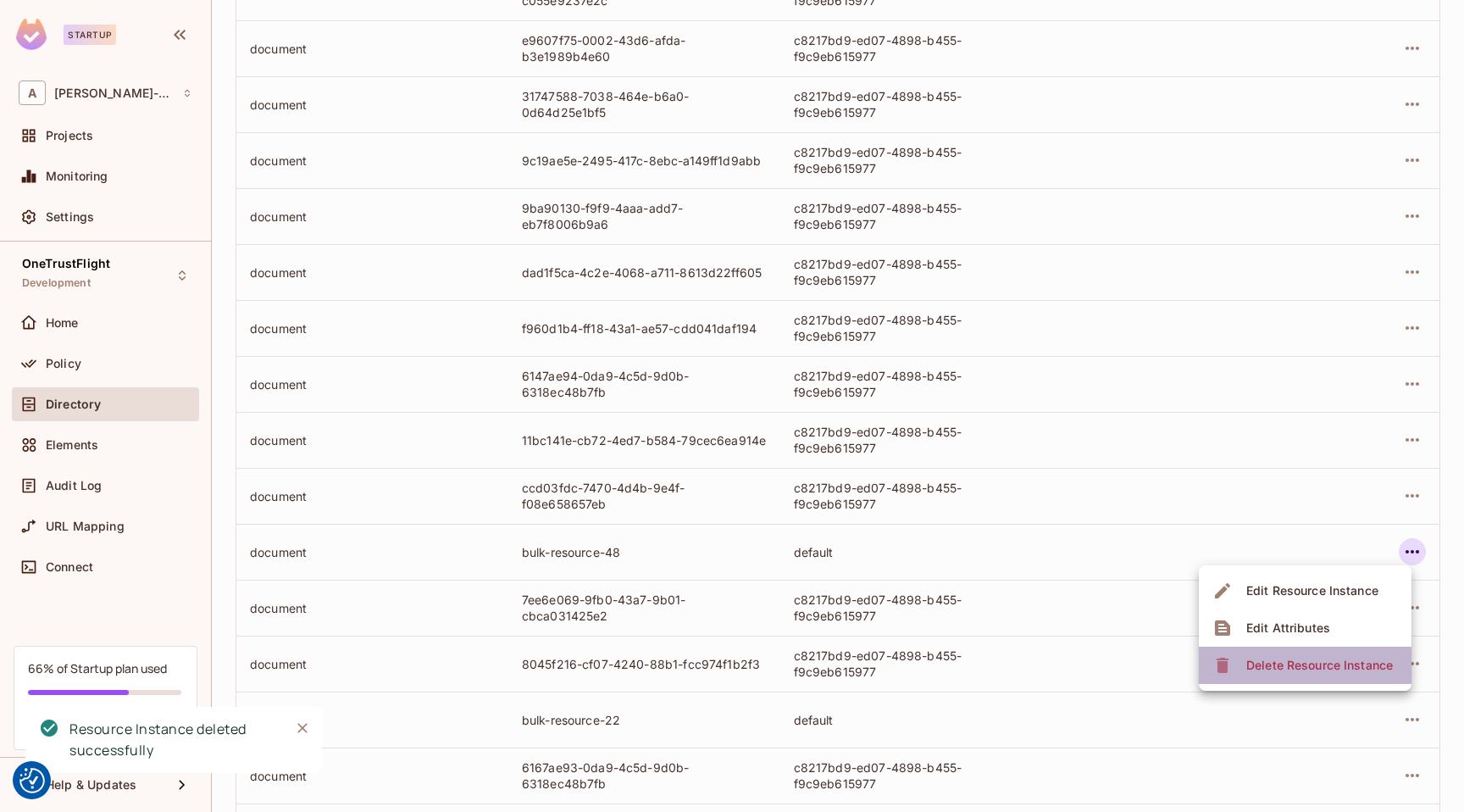
click at [1297, 668] on div "Delete Resource Instance" at bounding box center [1319, 665] width 146 height 17
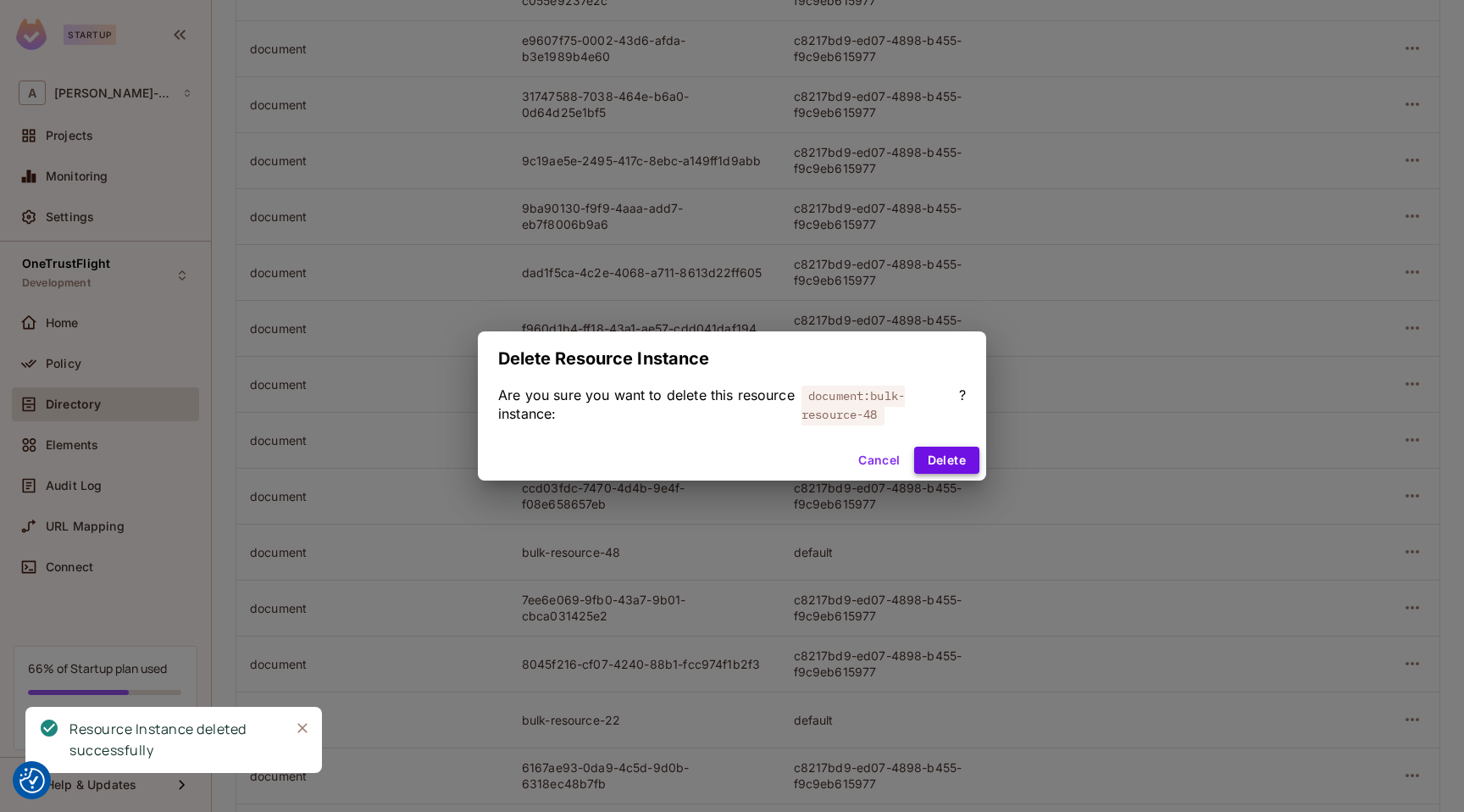
click at [951, 456] on button "Delete" at bounding box center [947, 460] width 65 height 28
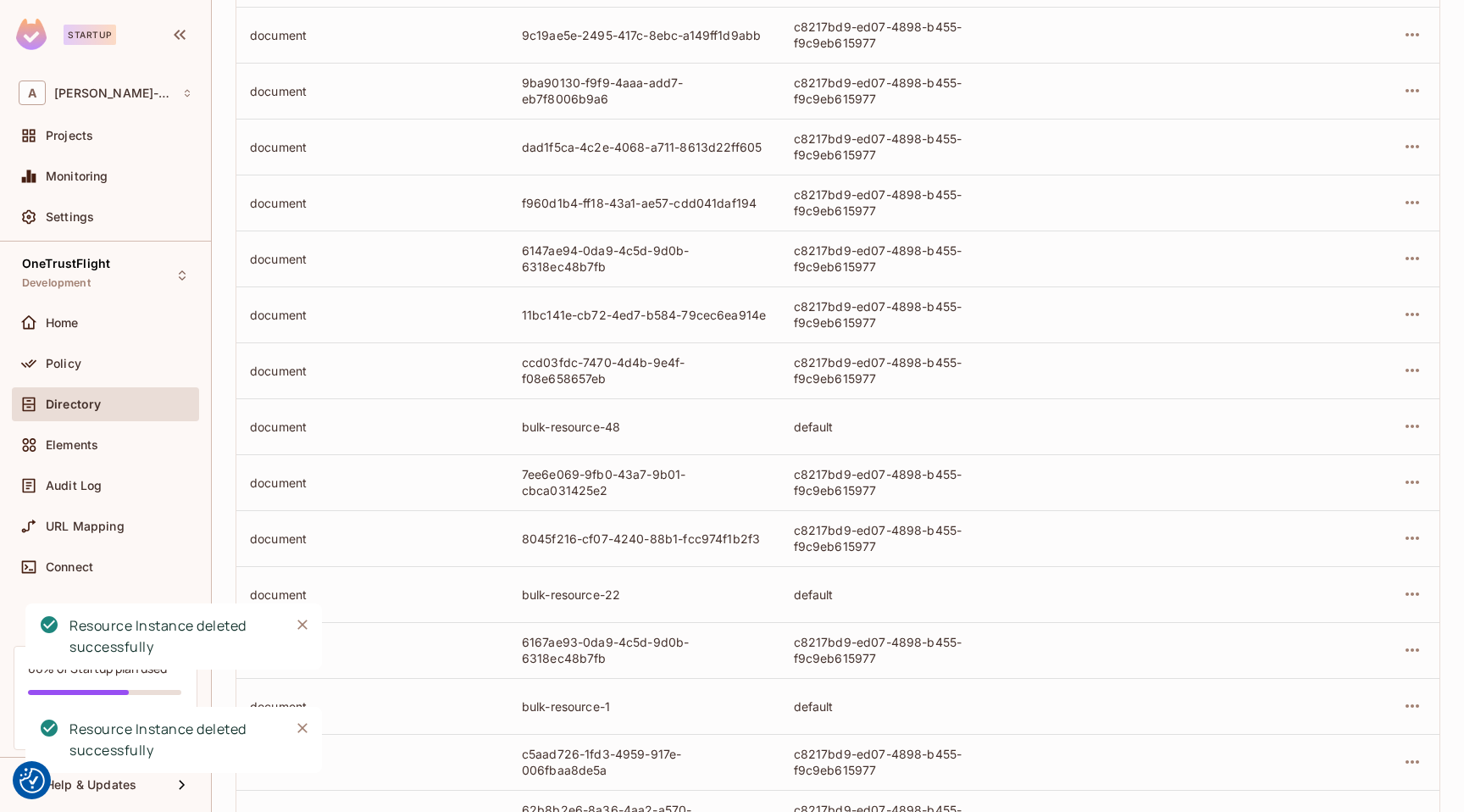
scroll to position [1957, 0]
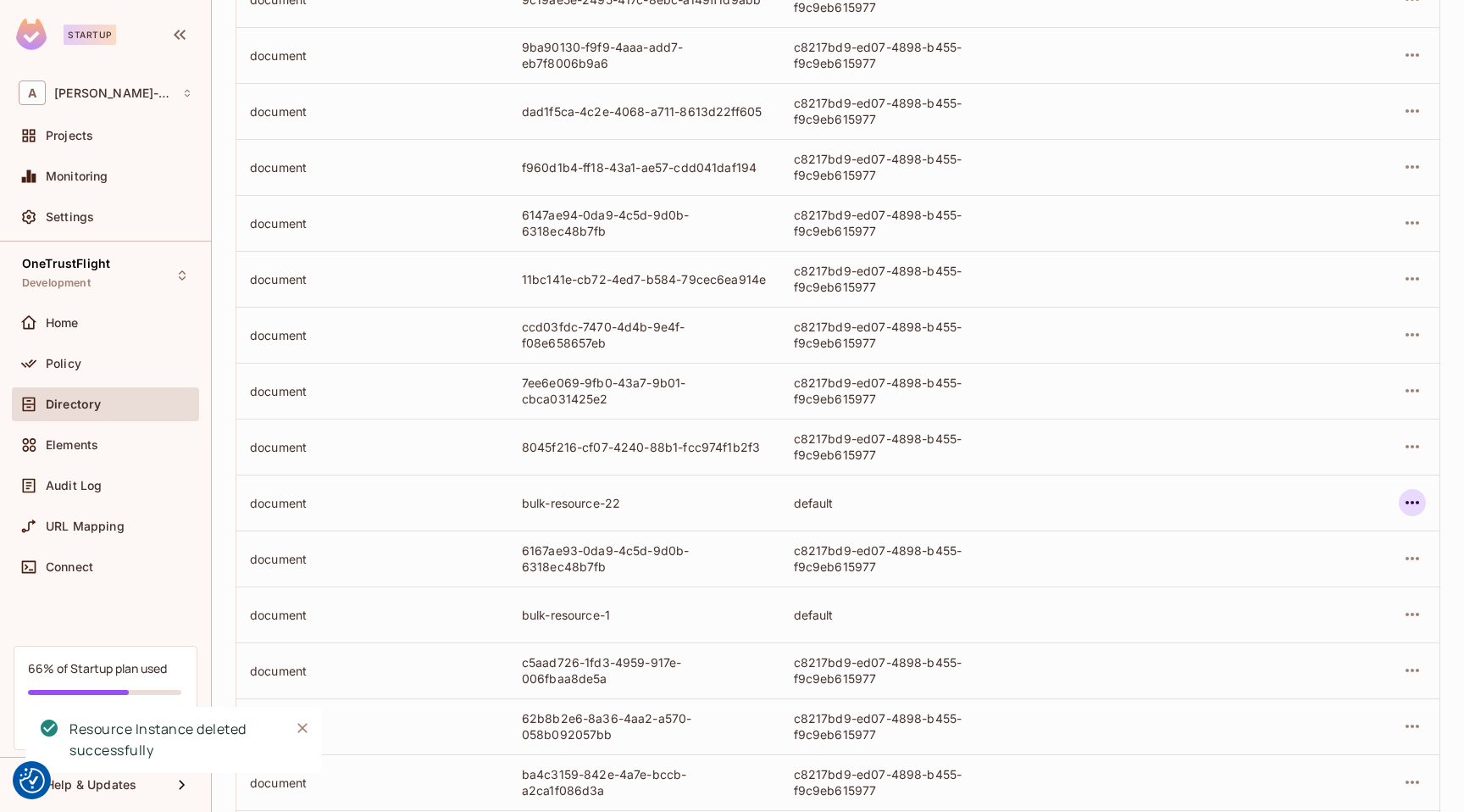
click at [1419, 497] on icon "button" at bounding box center [1412, 502] width 21 height 21
click at [1277, 611] on div "Delete Resource Instance" at bounding box center [1319, 615] width 146 height 17
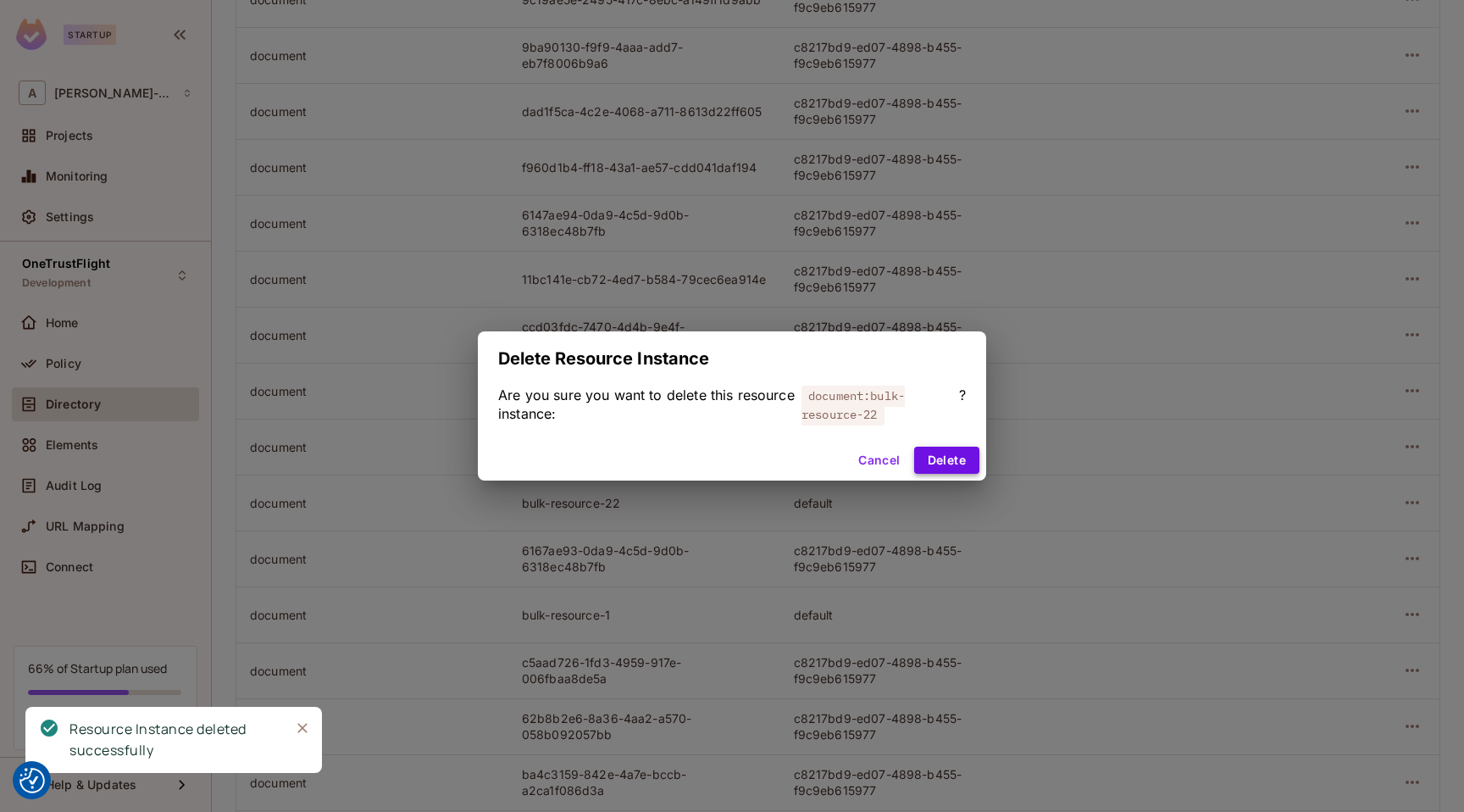
click at [966, 456] on button "Delete" at bounding box center [947, 460] width 65 height 28
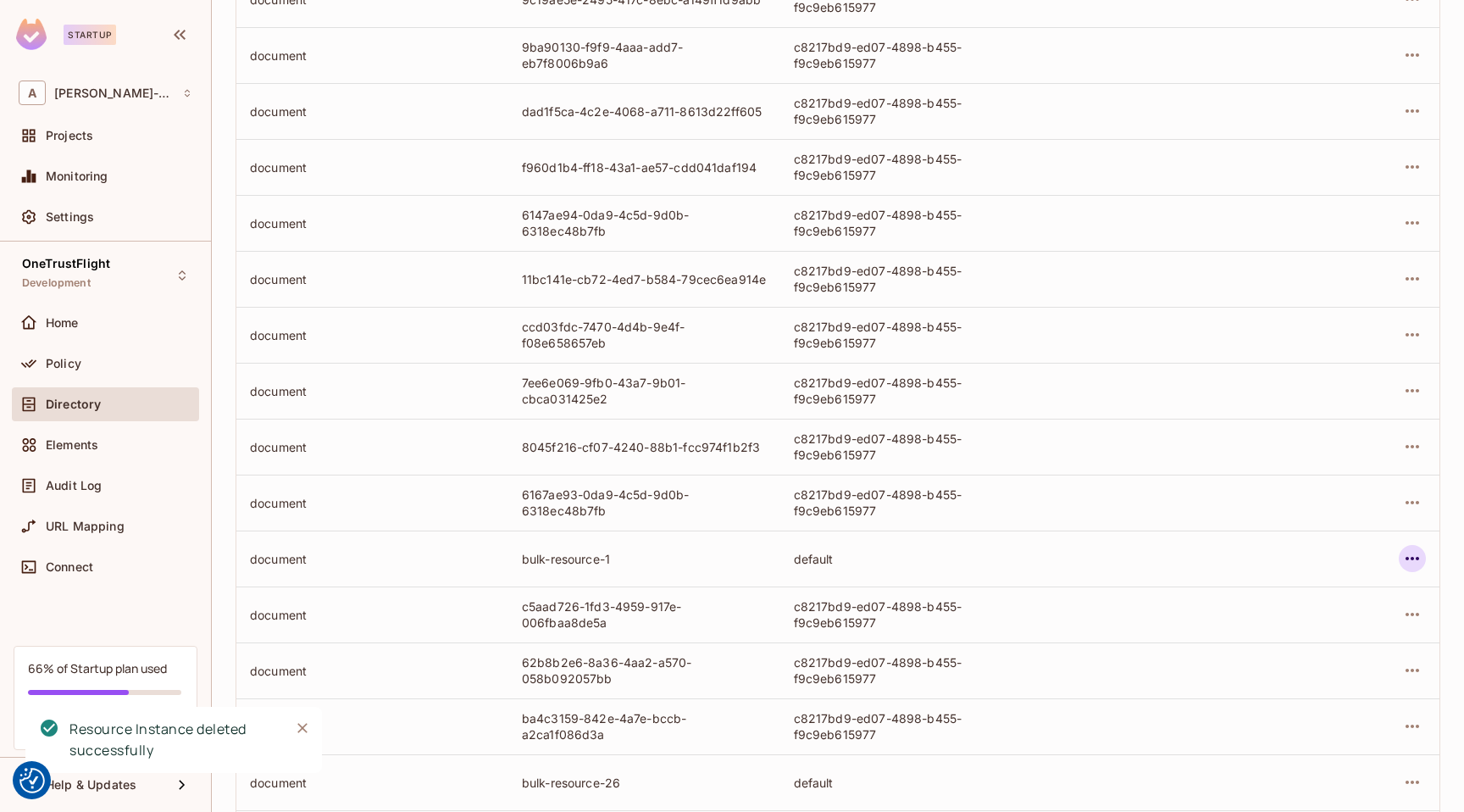
click at [1415, 558] on icon "button" at bounding box center [1412, 558] width 21 height 21
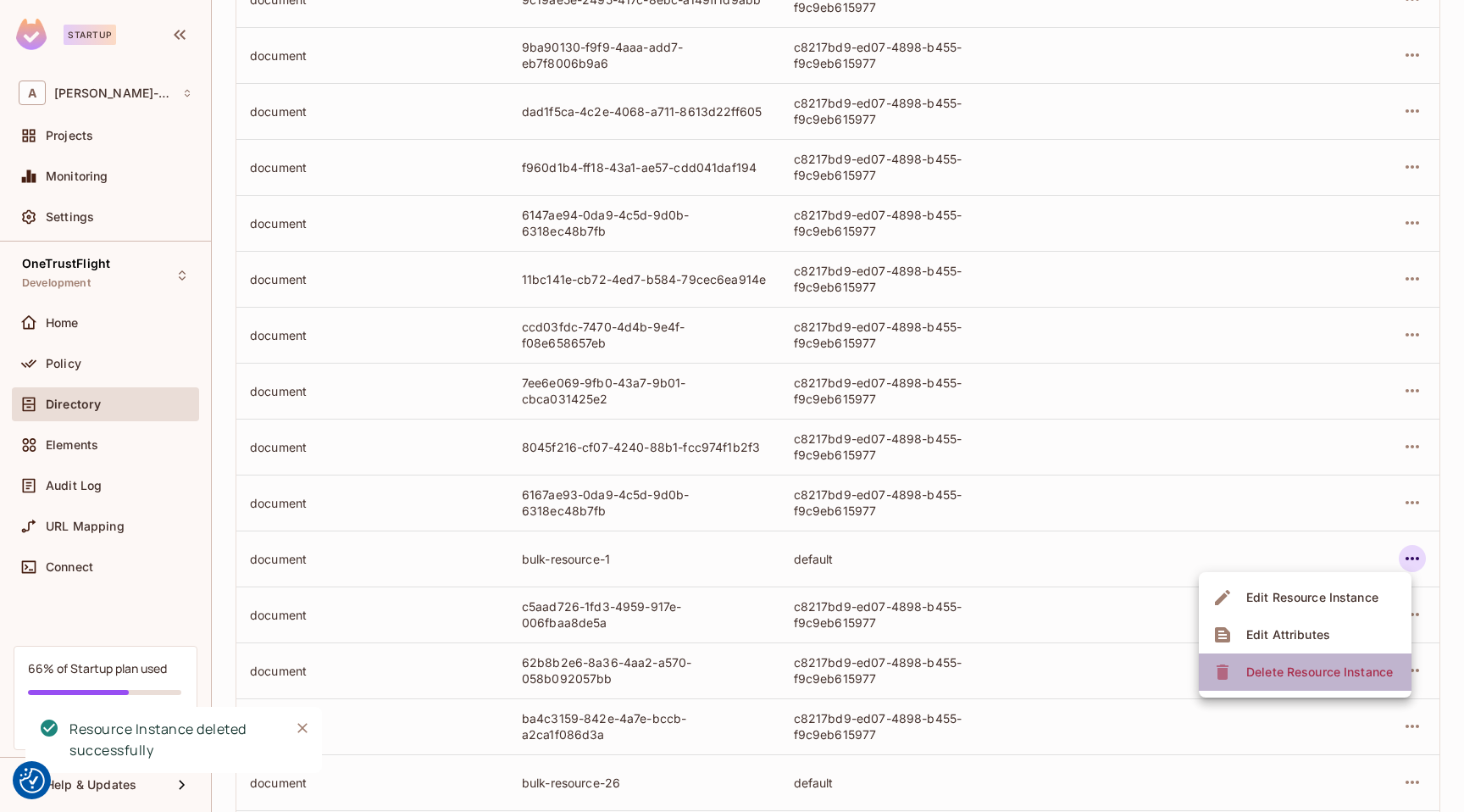
click at [1248, 674] on div "Delete Resource Instance" at bounding box center [1319, 671] width 146 height 17
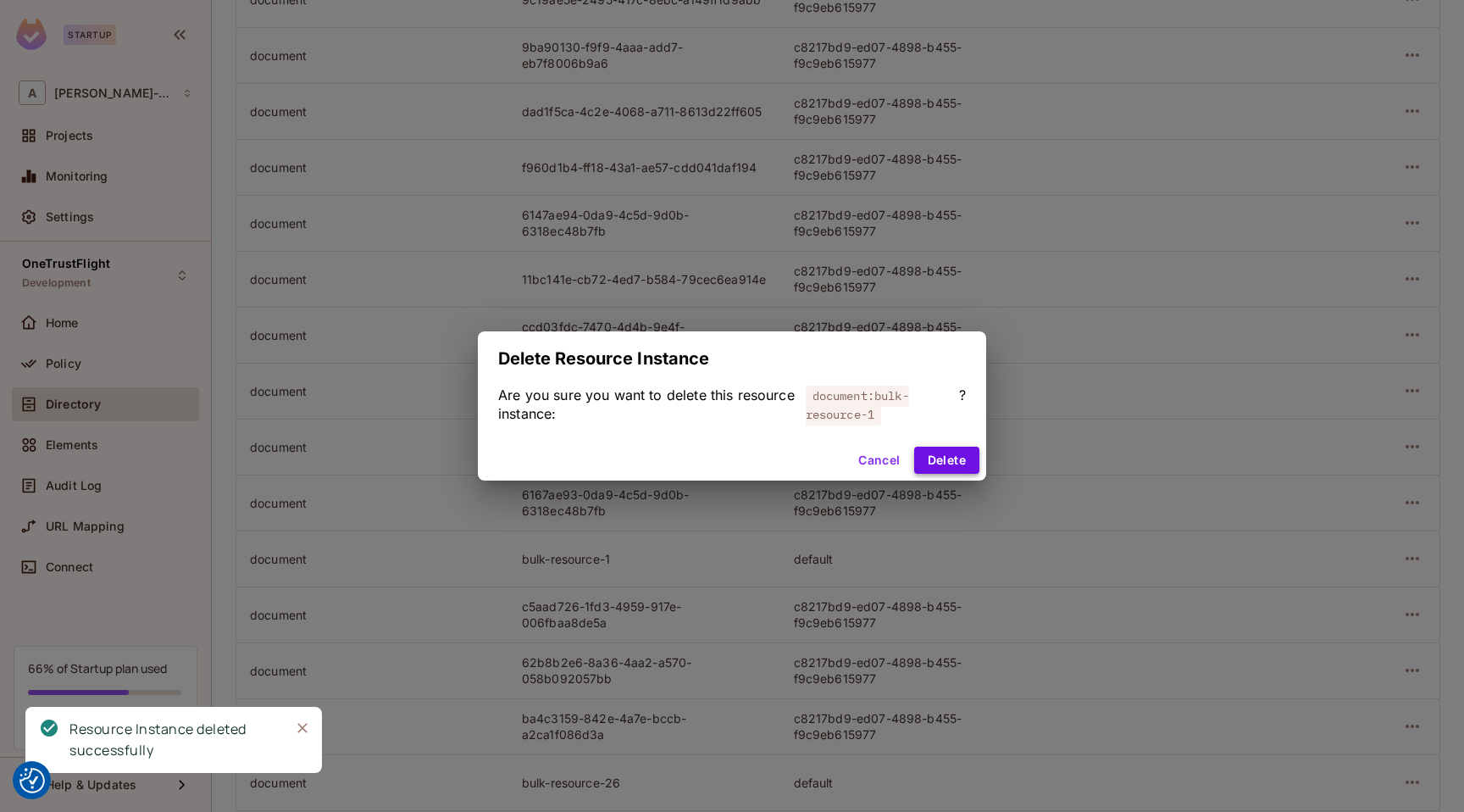
click at [950, 454] on button "Delete" at bounding box center [947, 460] width 65 height 28
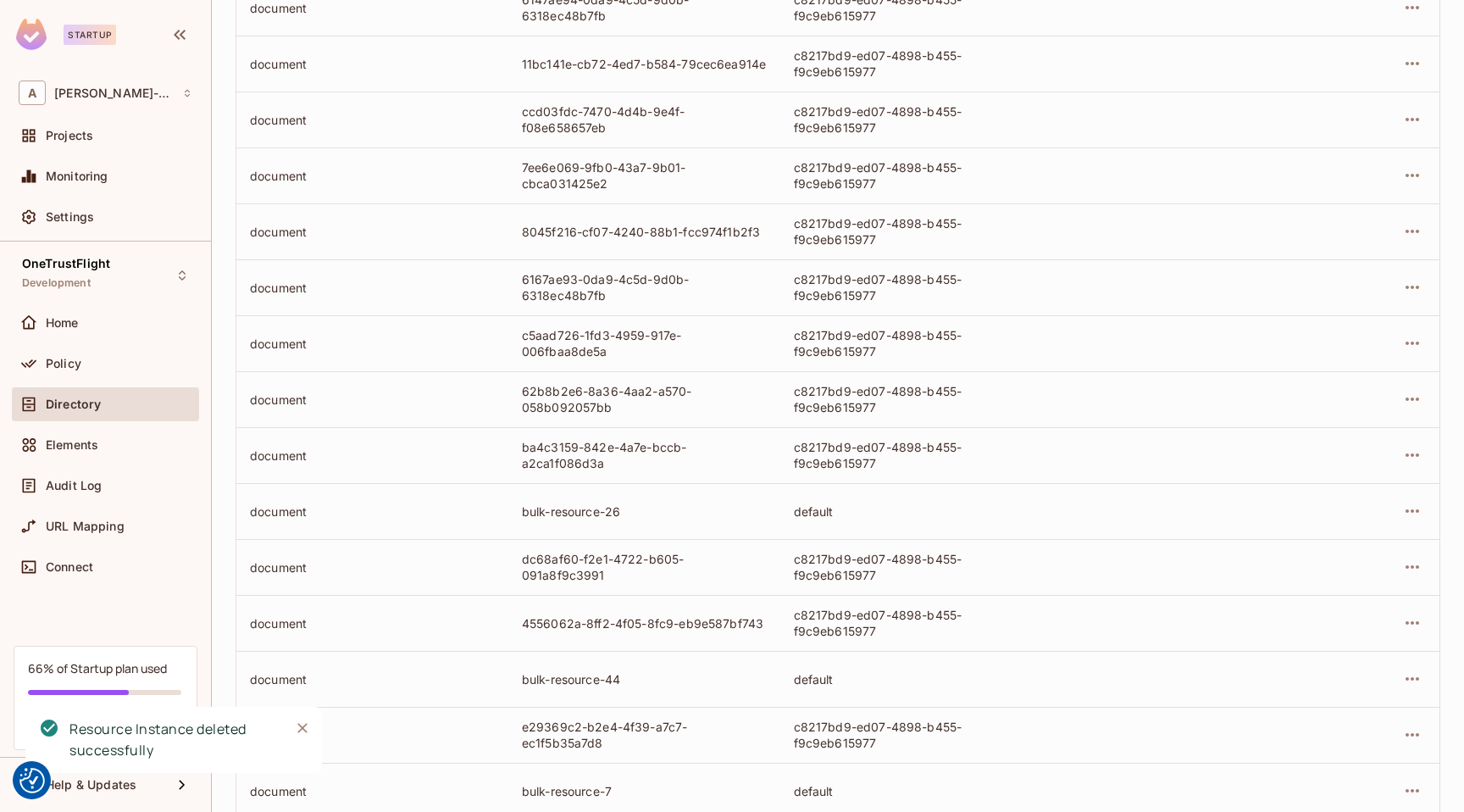
scroll to position [2188, 0]
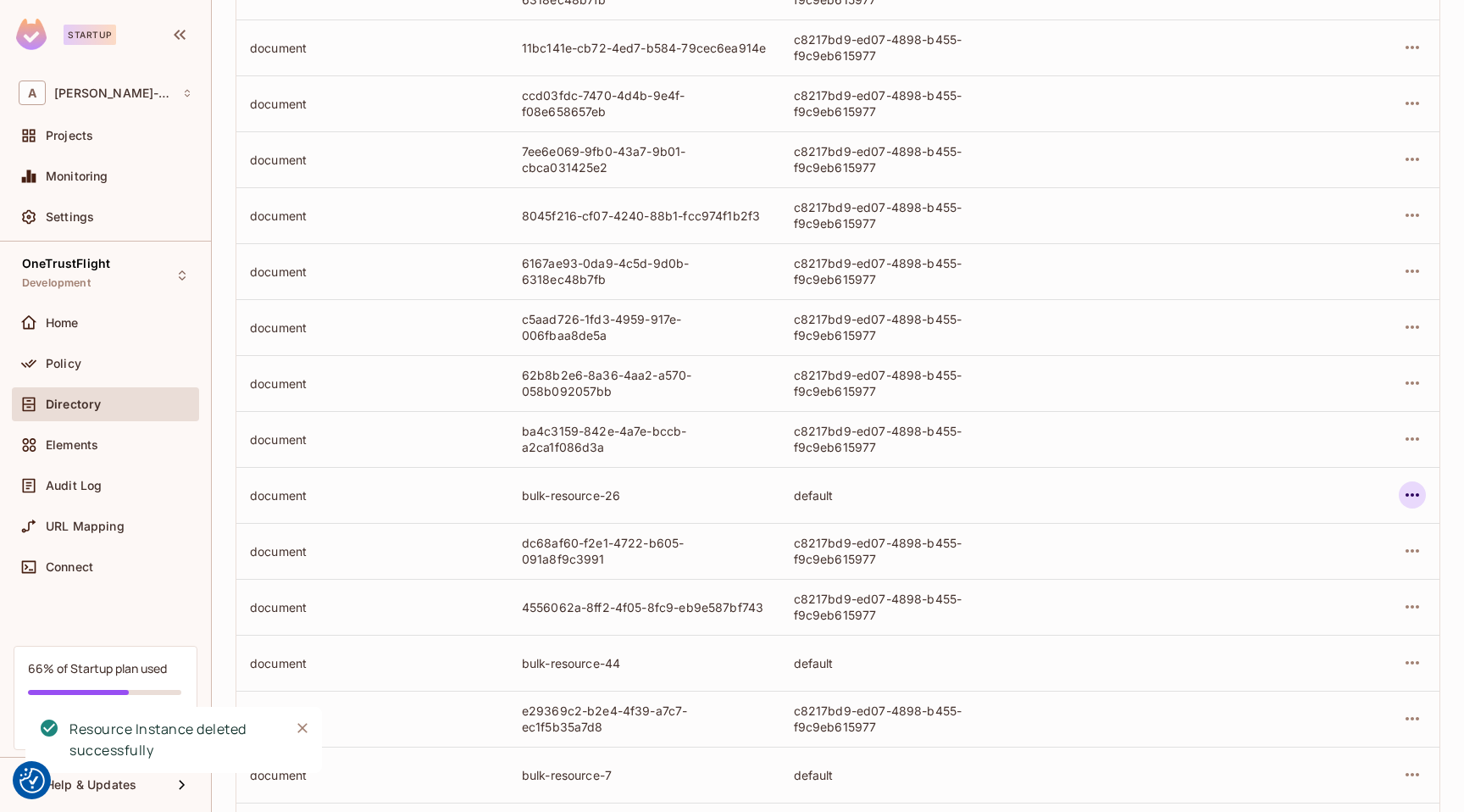
click at [1417, 488] on icon "button" at bounding box center [1412, 494] width 21 height 21
click at [1305, 595] on span "Delete Resource Instance" at bounding box center [1318, 609] width 156 height 28
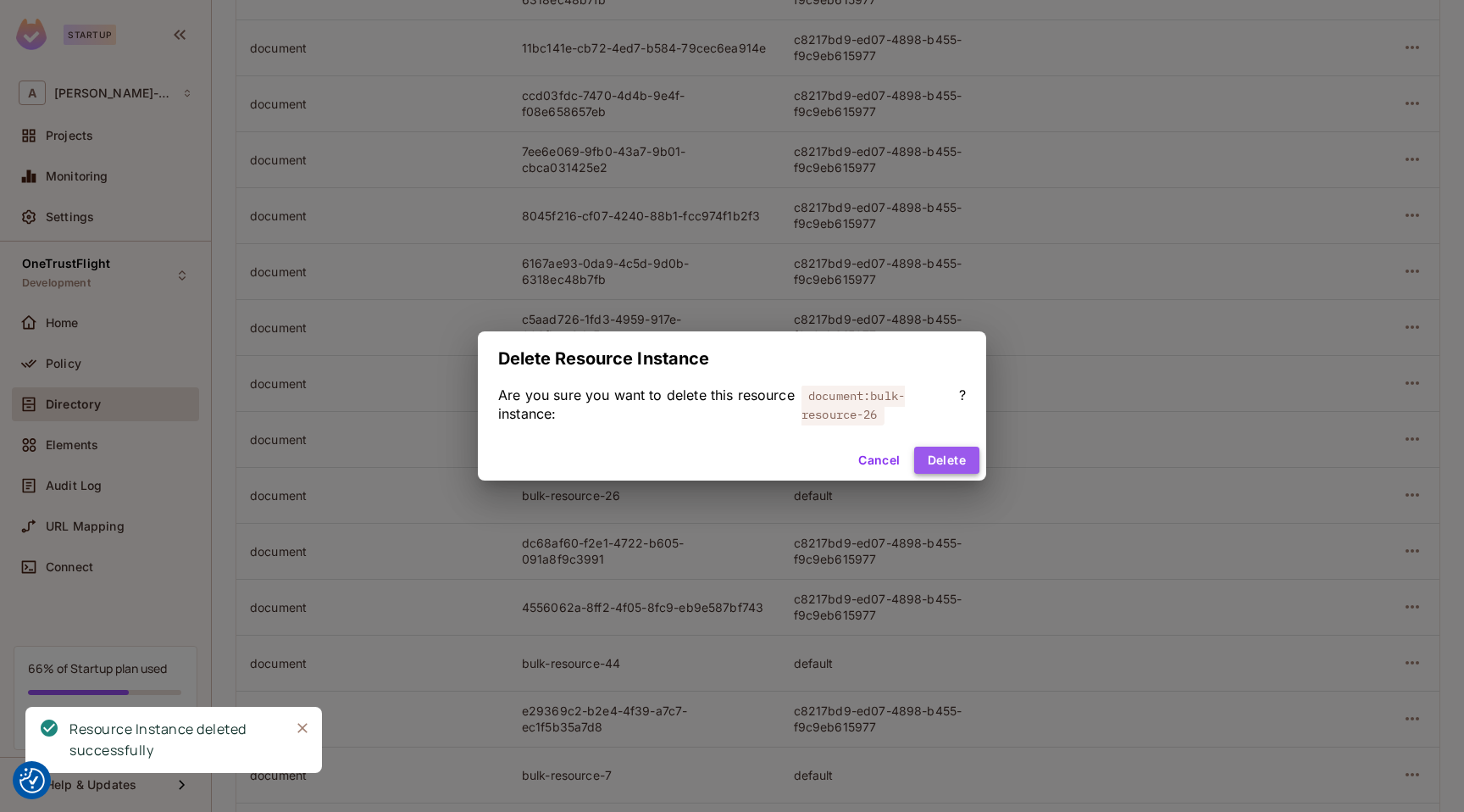
click at [965, 461] on button "Delete" at bounding box center [947, 460] width 65 height 28
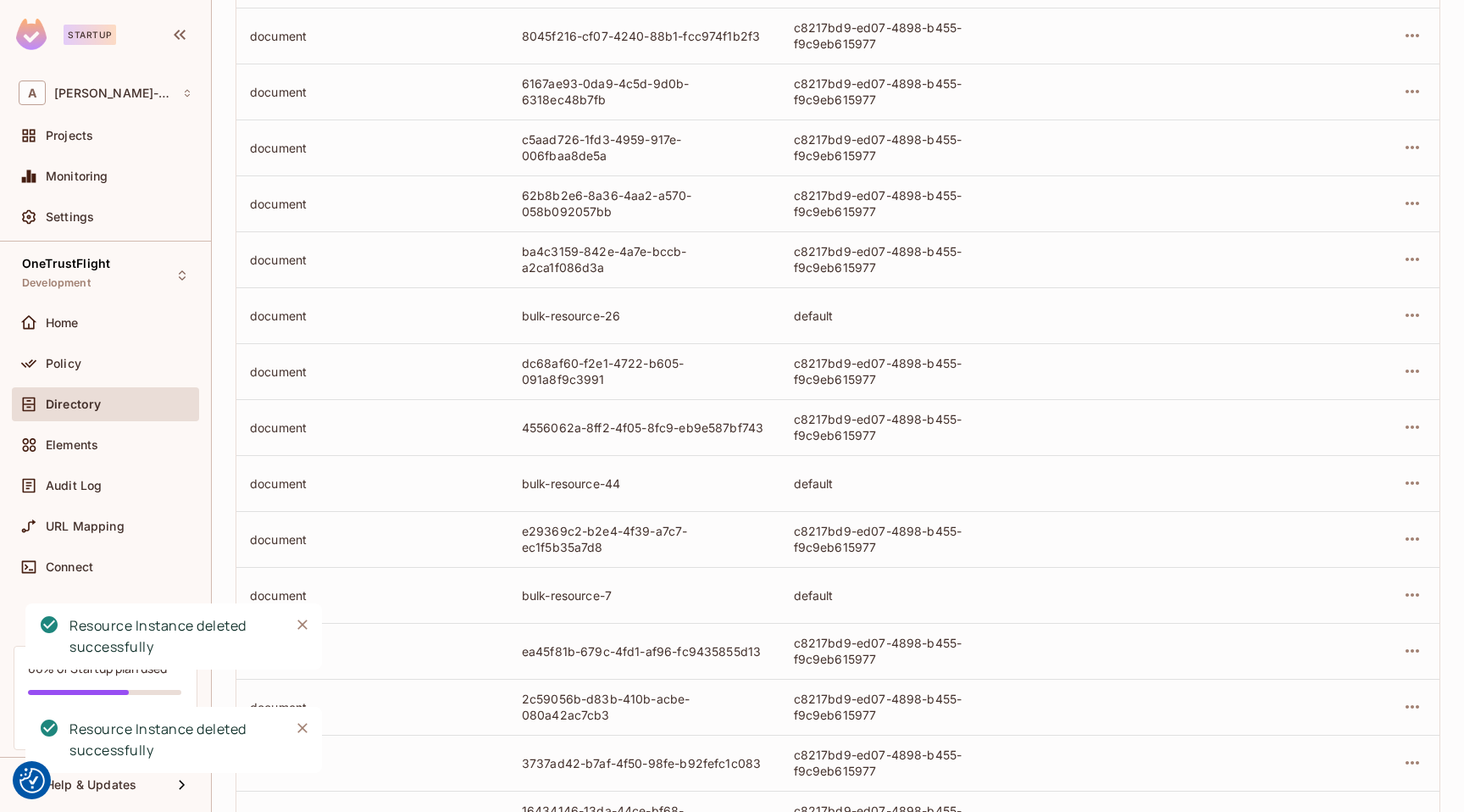
scroll to position [2371, 0]
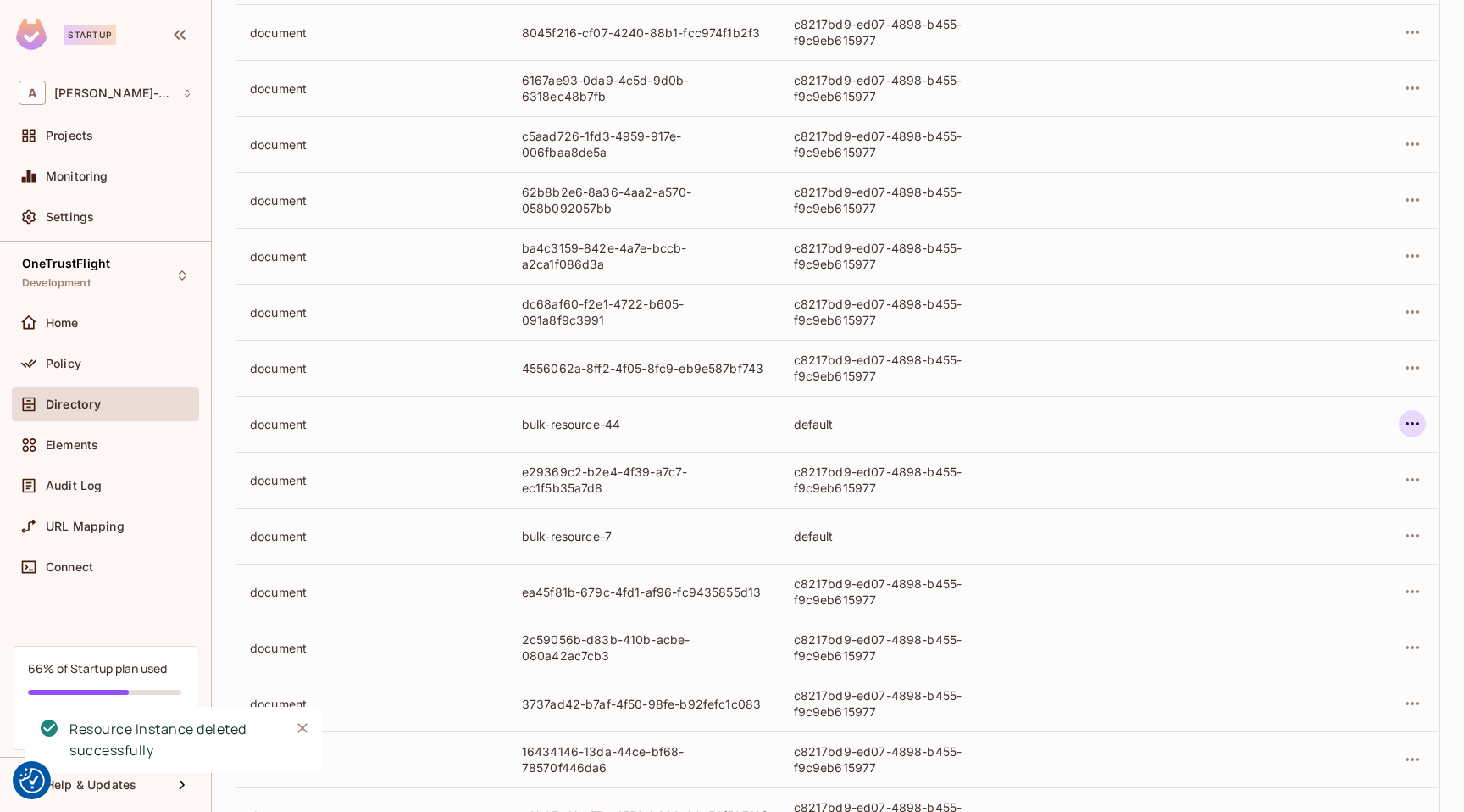
click at [1415, 429] on icon "button" at bounding box center [1412, 424] width 21 height 21
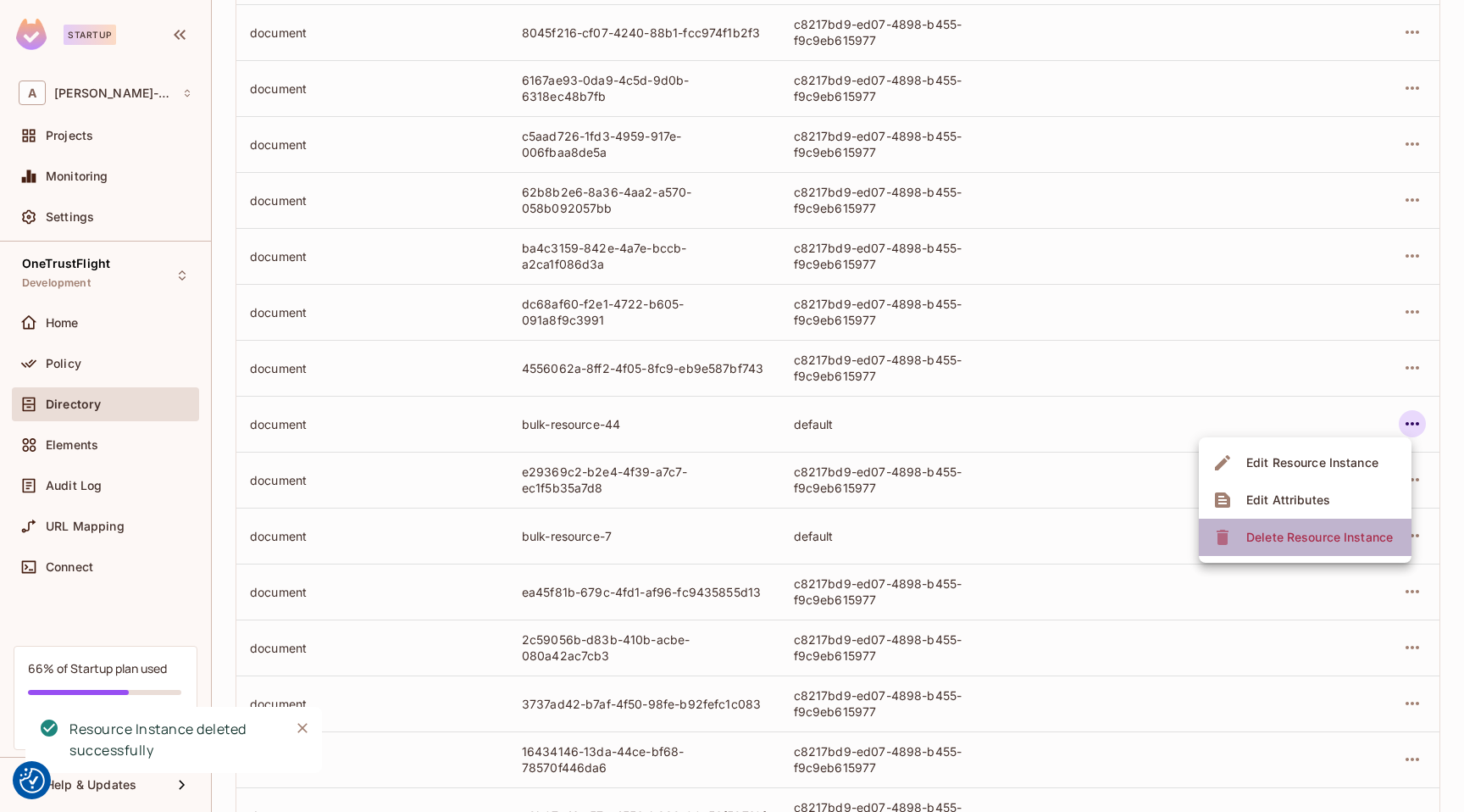
click at [1295, 533] on div "Delete Resource Instance" at bounding box center [1319, 537] width 146 height 17
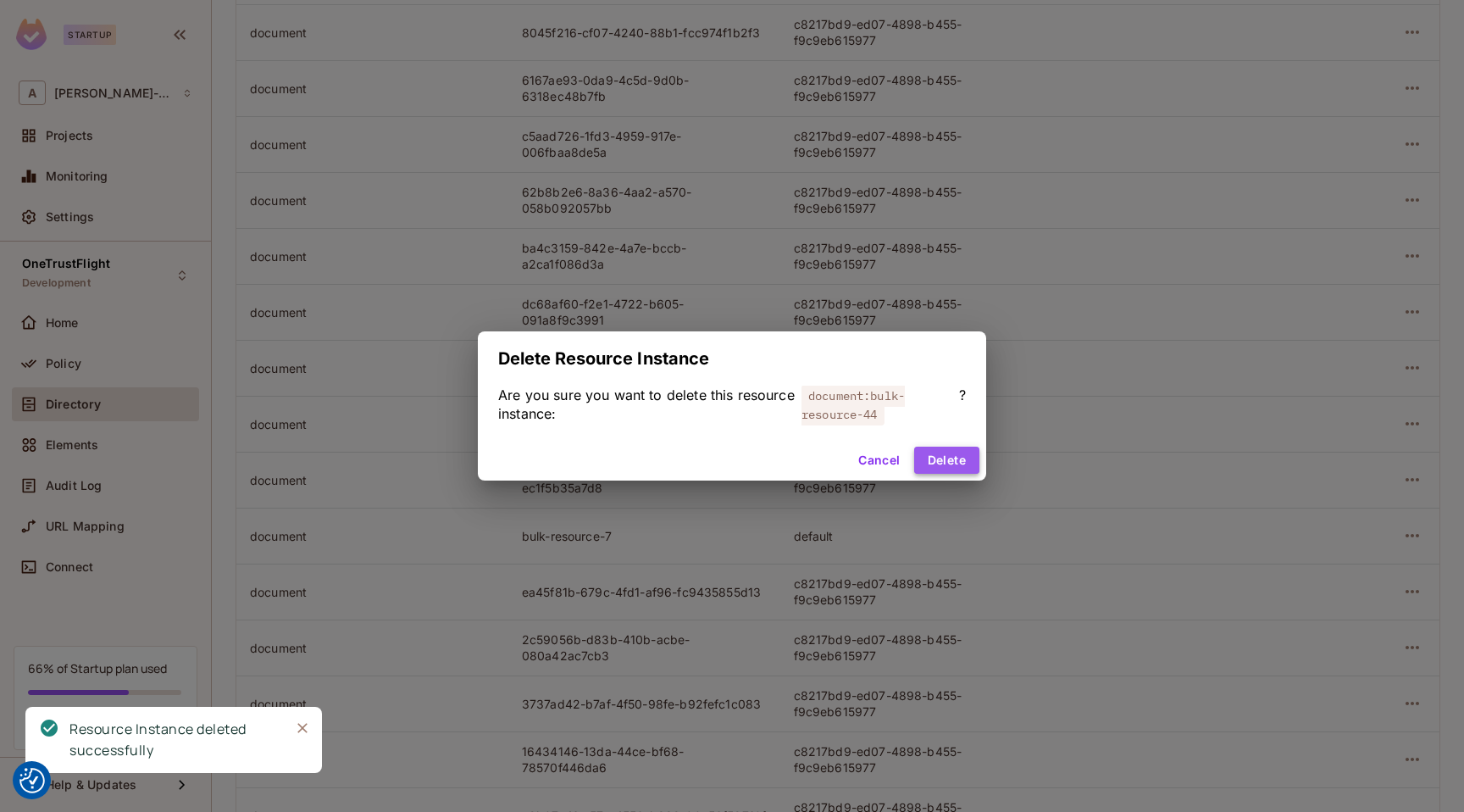
click at [941, 452] on button "Delete" at bounding box center [947, 460] width 65 height 28
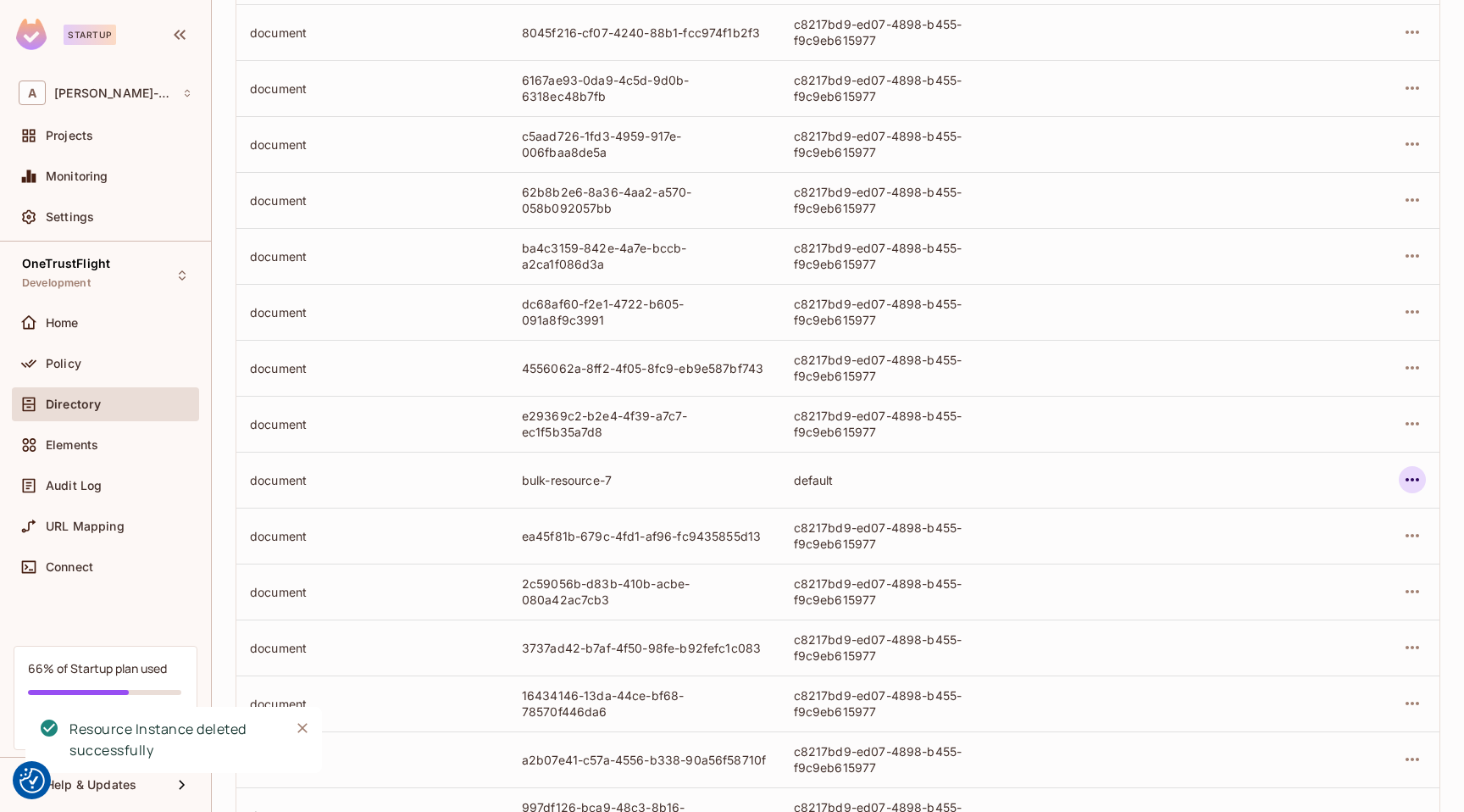
click at [1416, 479] on icon "button" at bounding box center [1413, 479] width 14 height 3
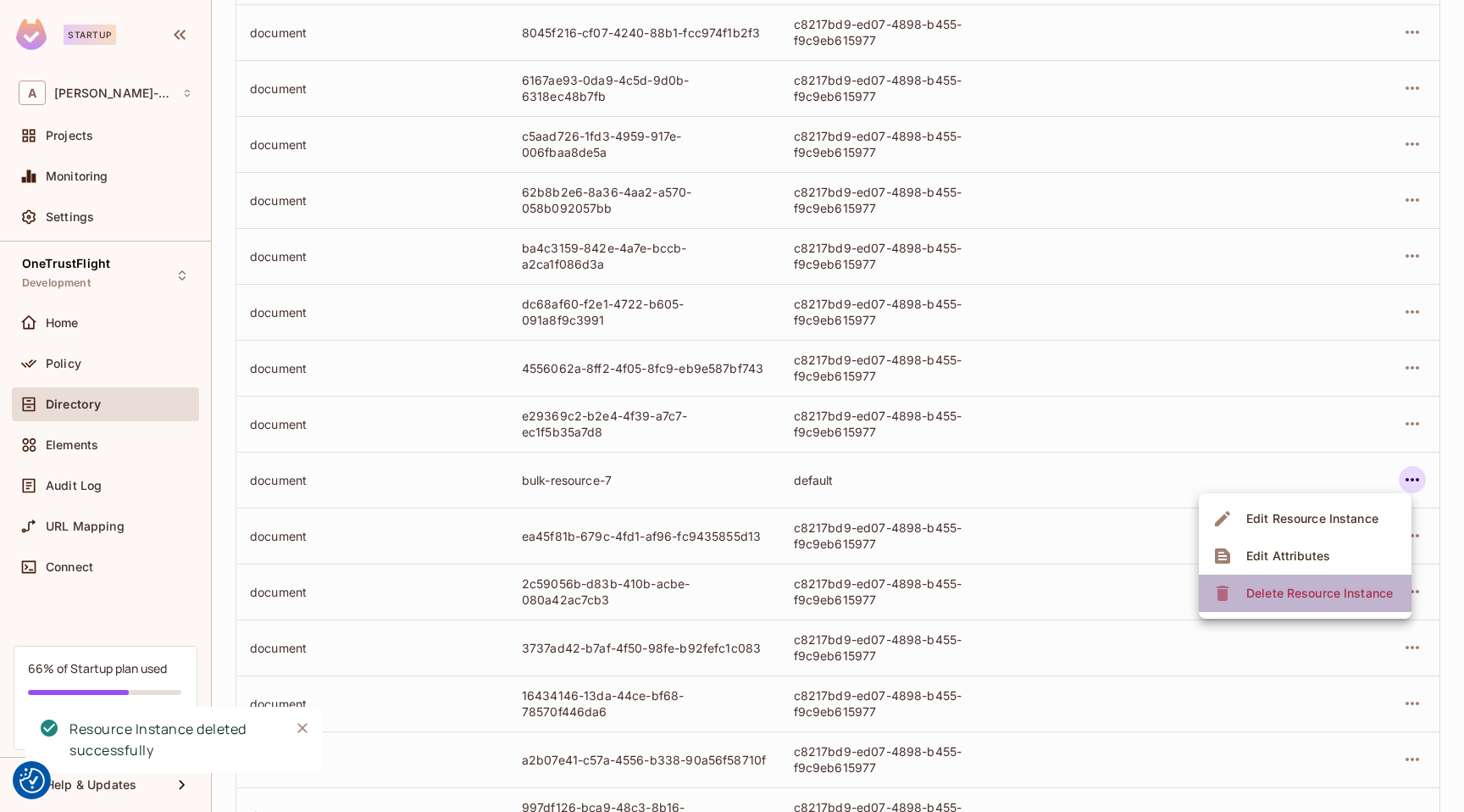
click at [1317, 592] on div "Delete Resource Instance" at bounding box center [1319, 593] width 146 height 17
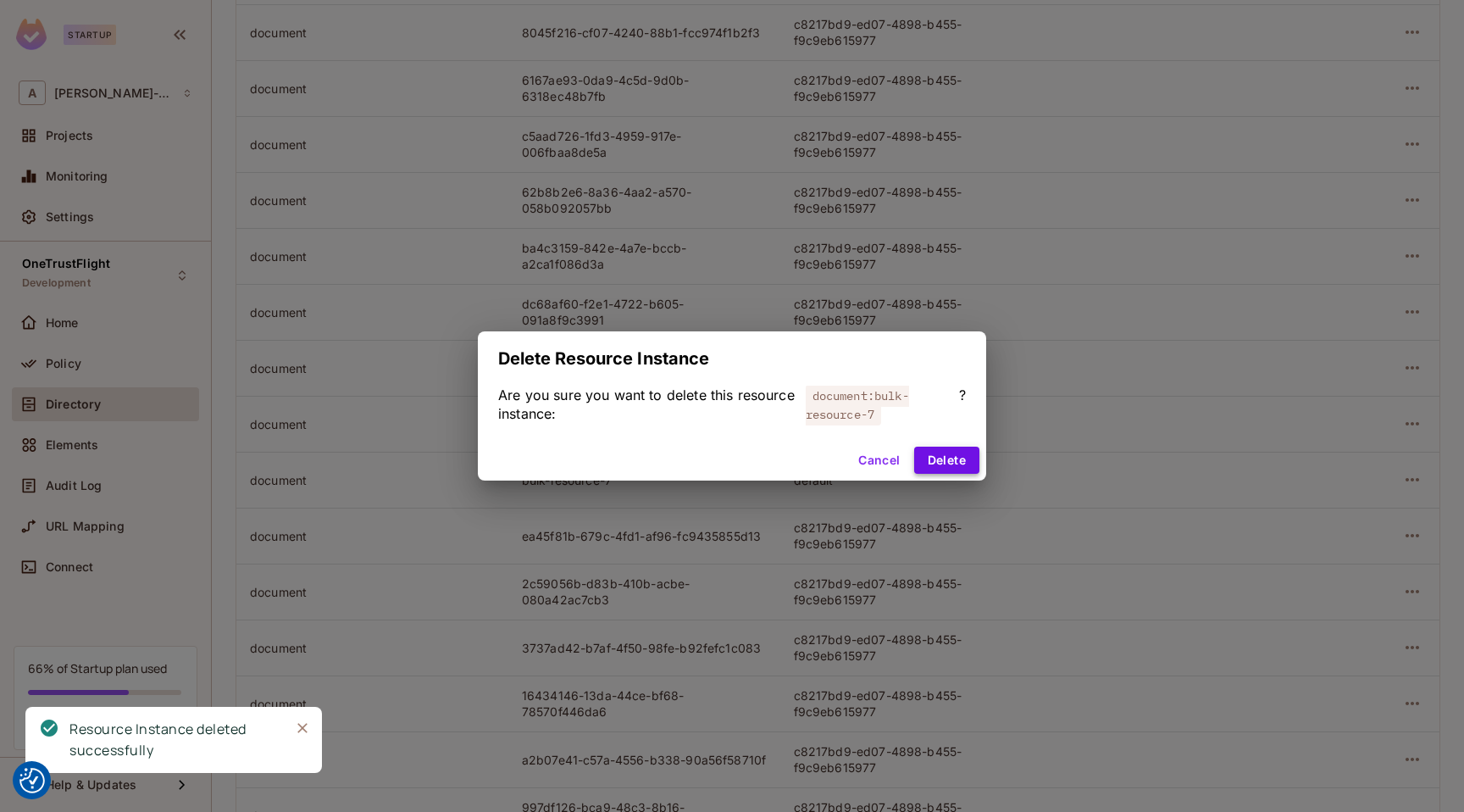
click at [931, 457] on button "Delete" at bounding box center [947, 460] width 65 height 28
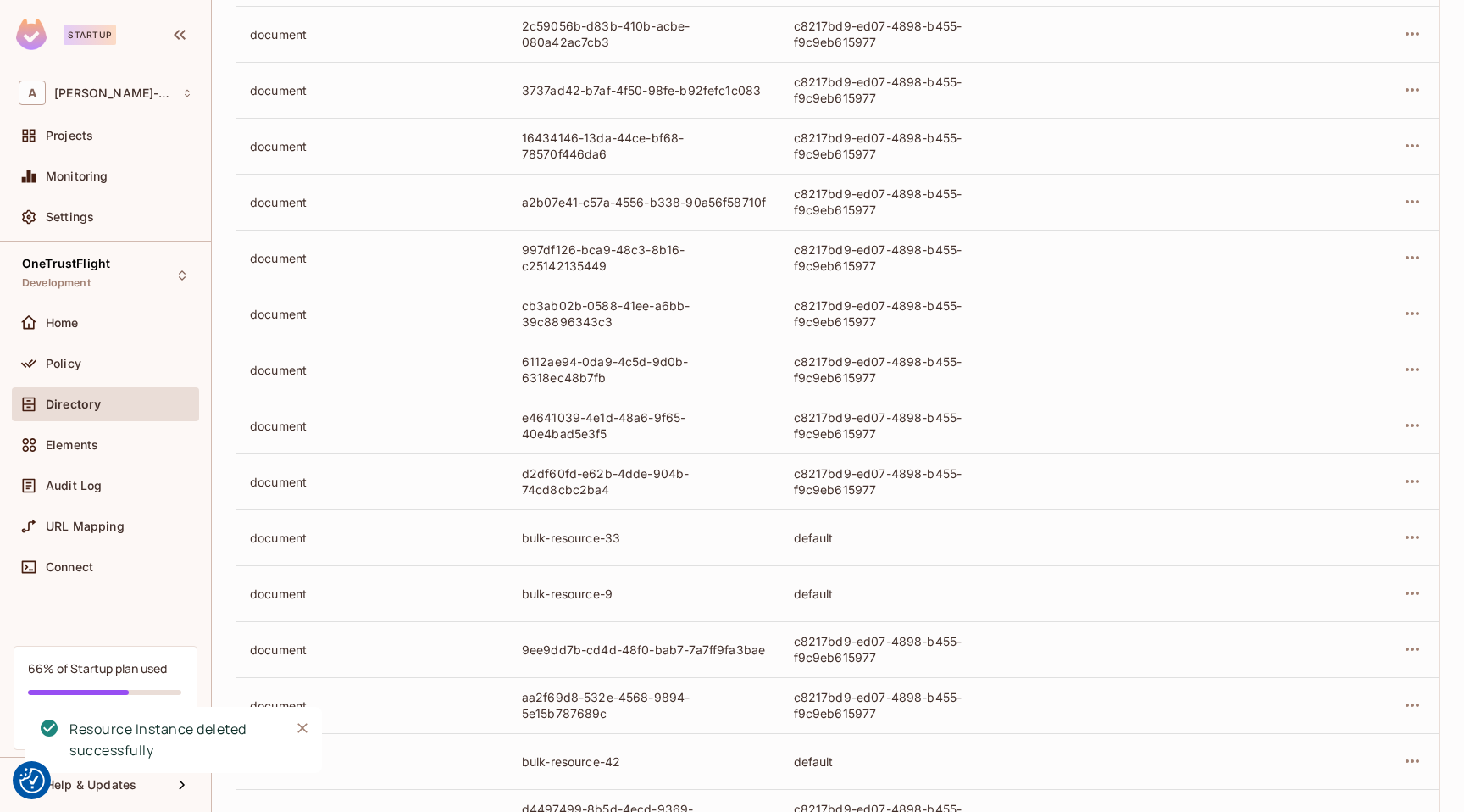
scroll to position [2894, 0]
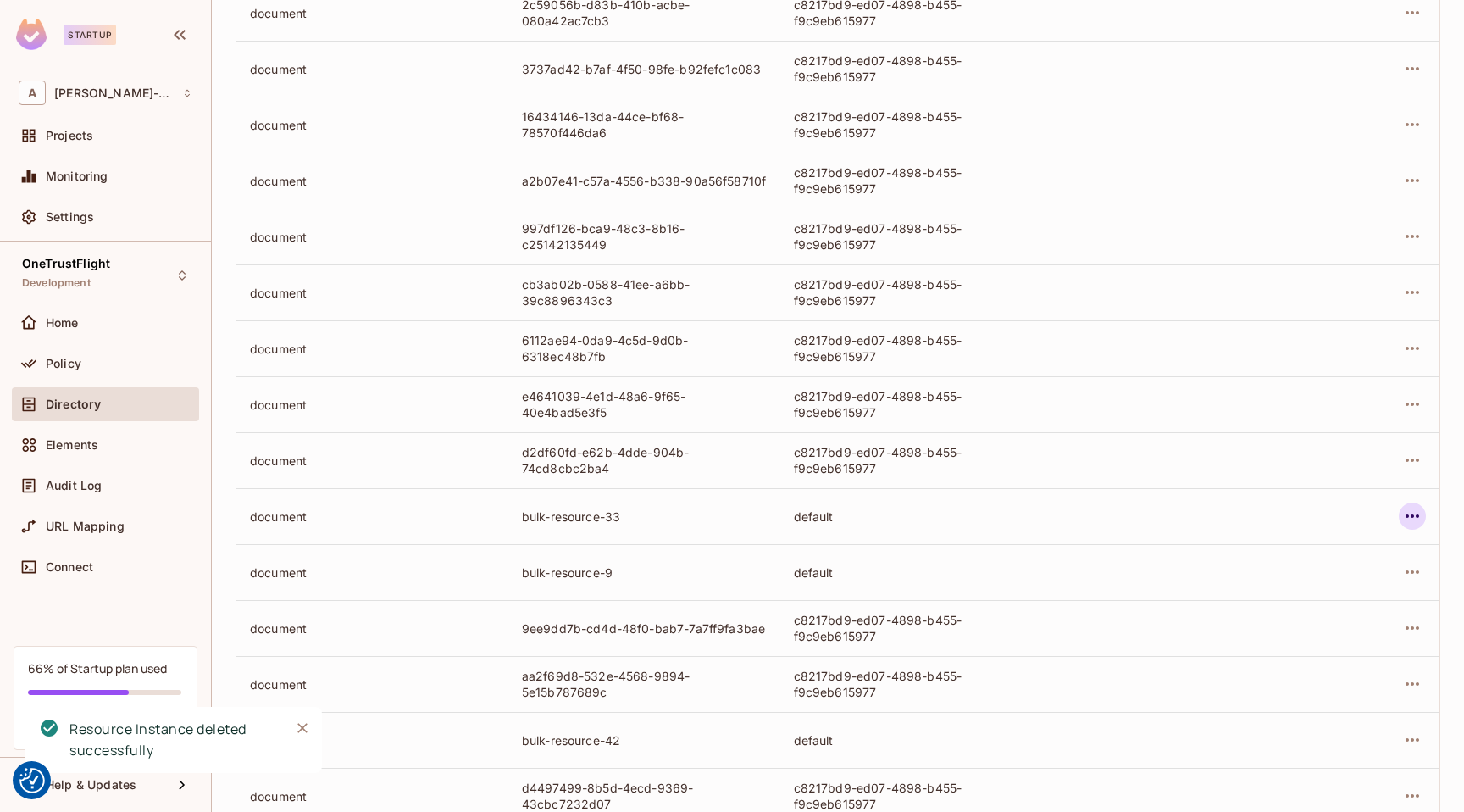
click at [1420, 515] on icon "button" at bounding box center [1412, 515] width 21 height 21
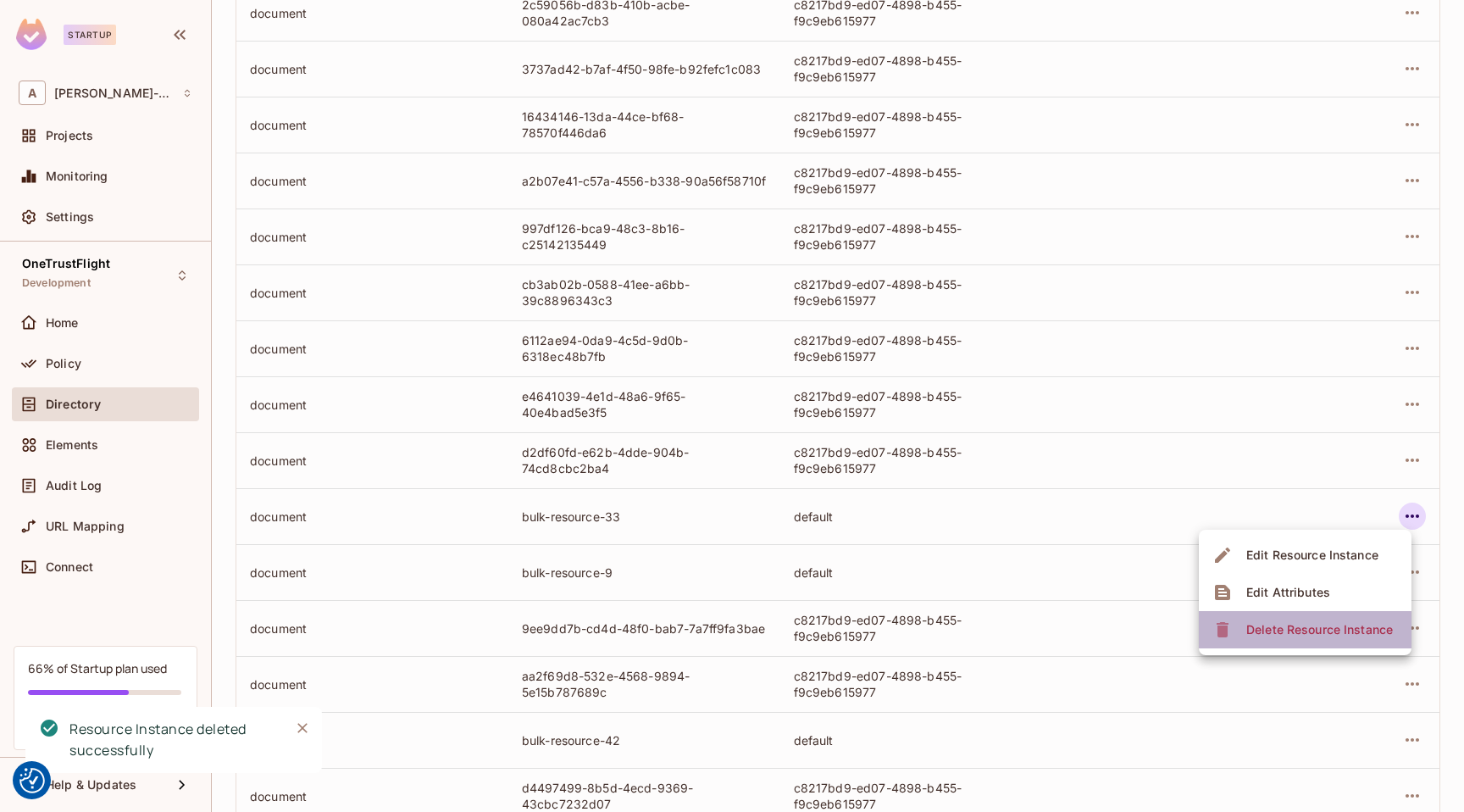
click at [1291, 633] on div "Delete Resource Instance" at bounding box center [1319, 629] width 146 height 17
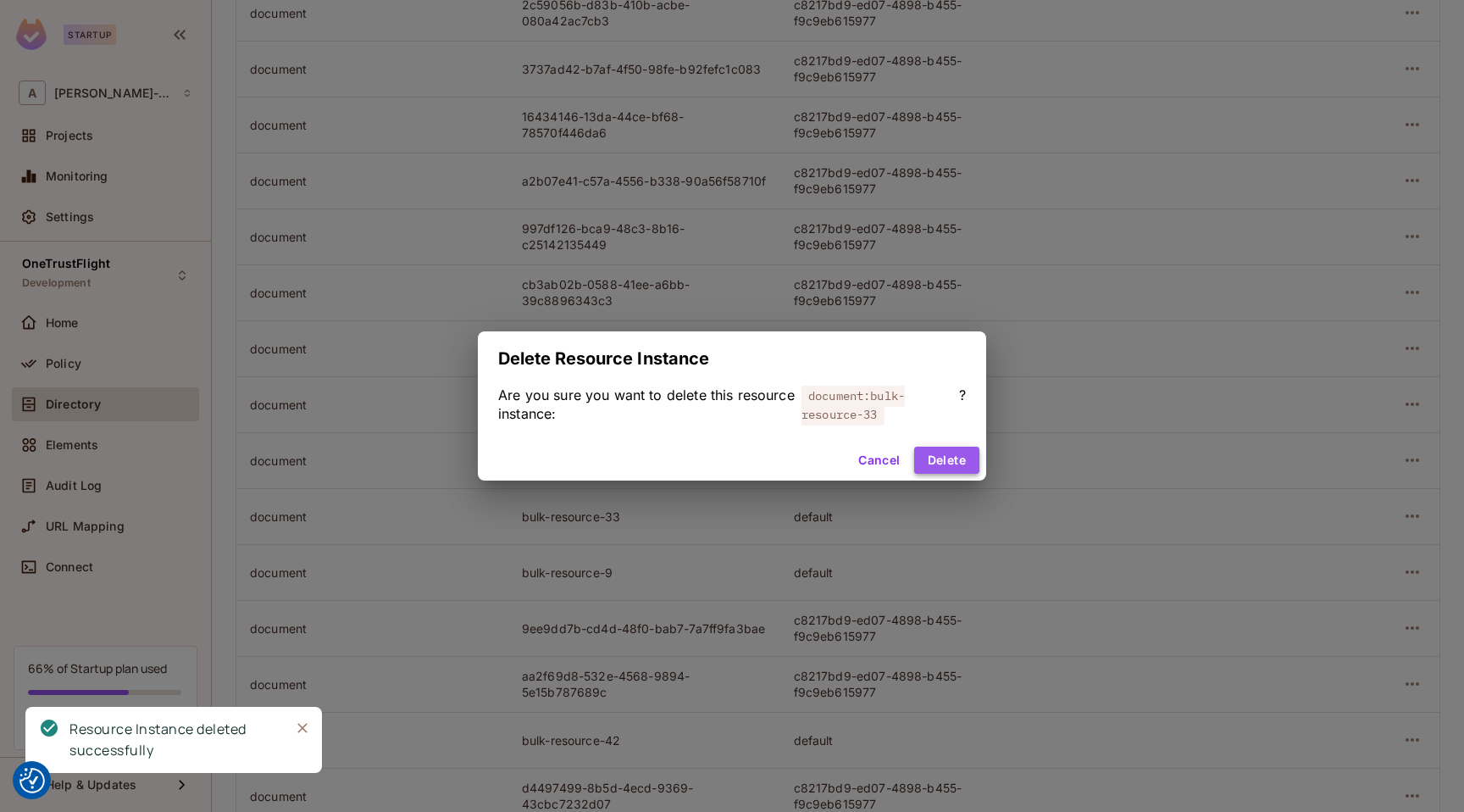
click at [933, 455] on button "Delete" at bounding box center [947, 460] width 65 height 28
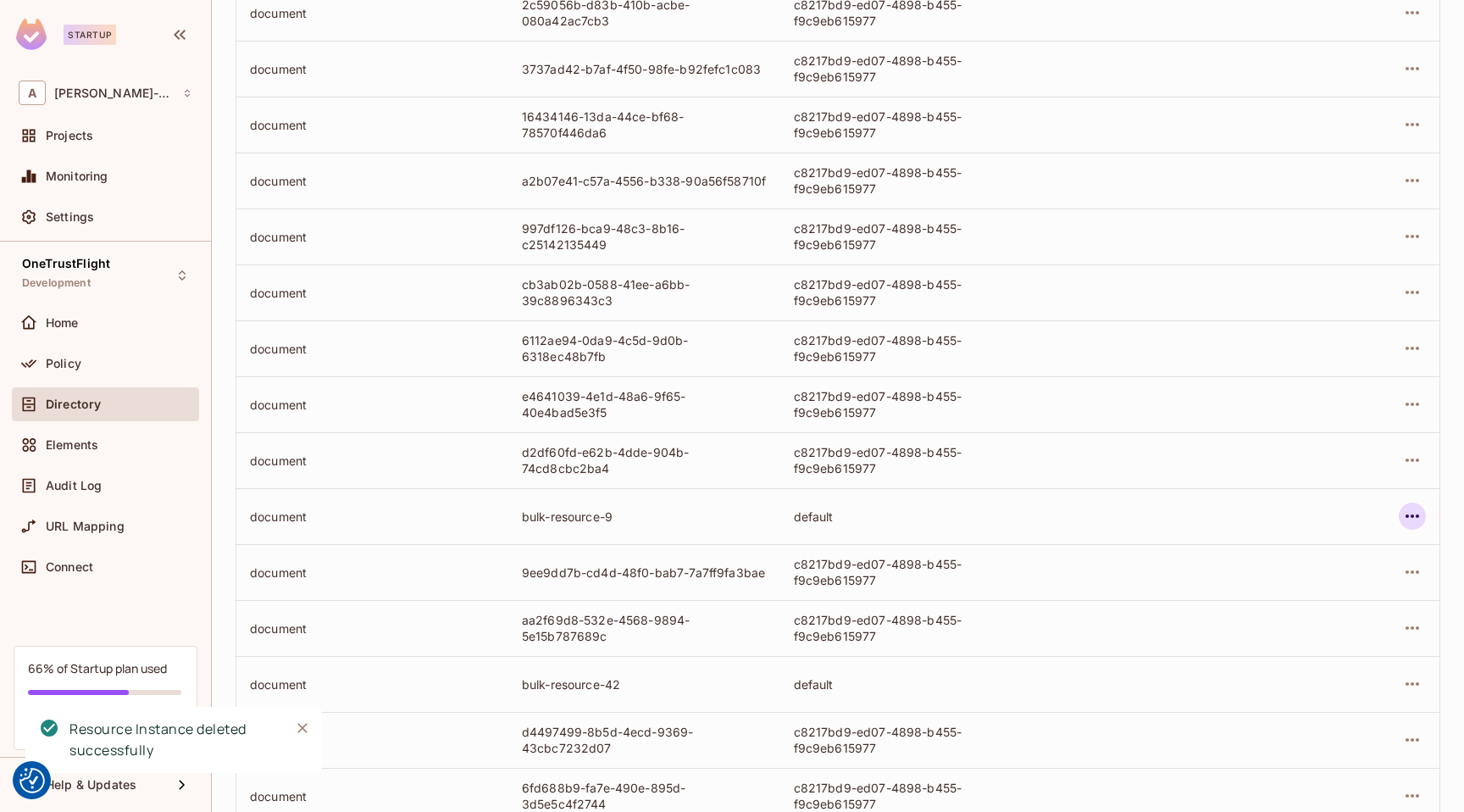
click at [1414, 517] on icon "button" at bounding box center [1412, 515] width 21 height 21
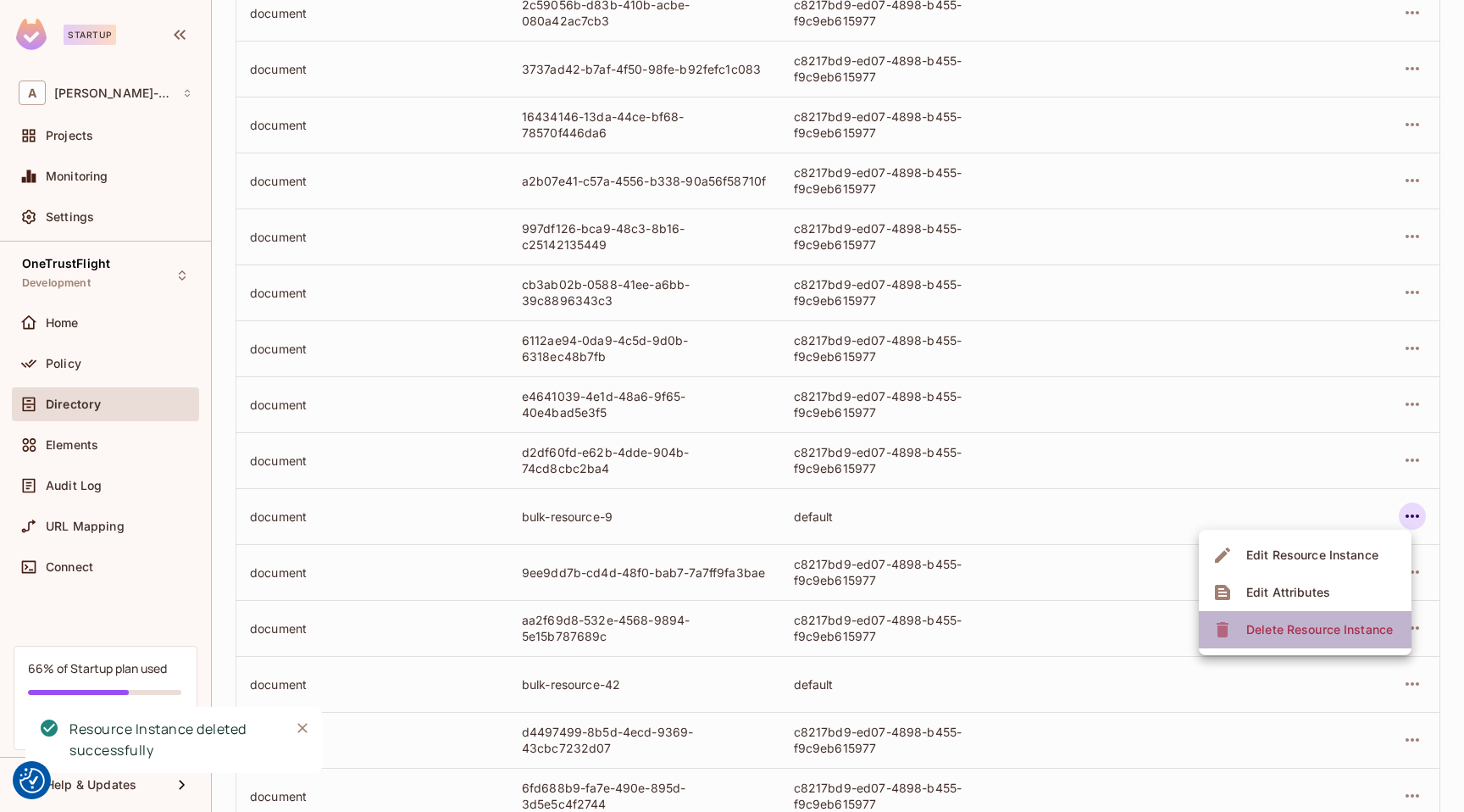
click at [1305, 633] on div "Delete Resource Instance" at bounding box center [1319, 629] width 146 height 17
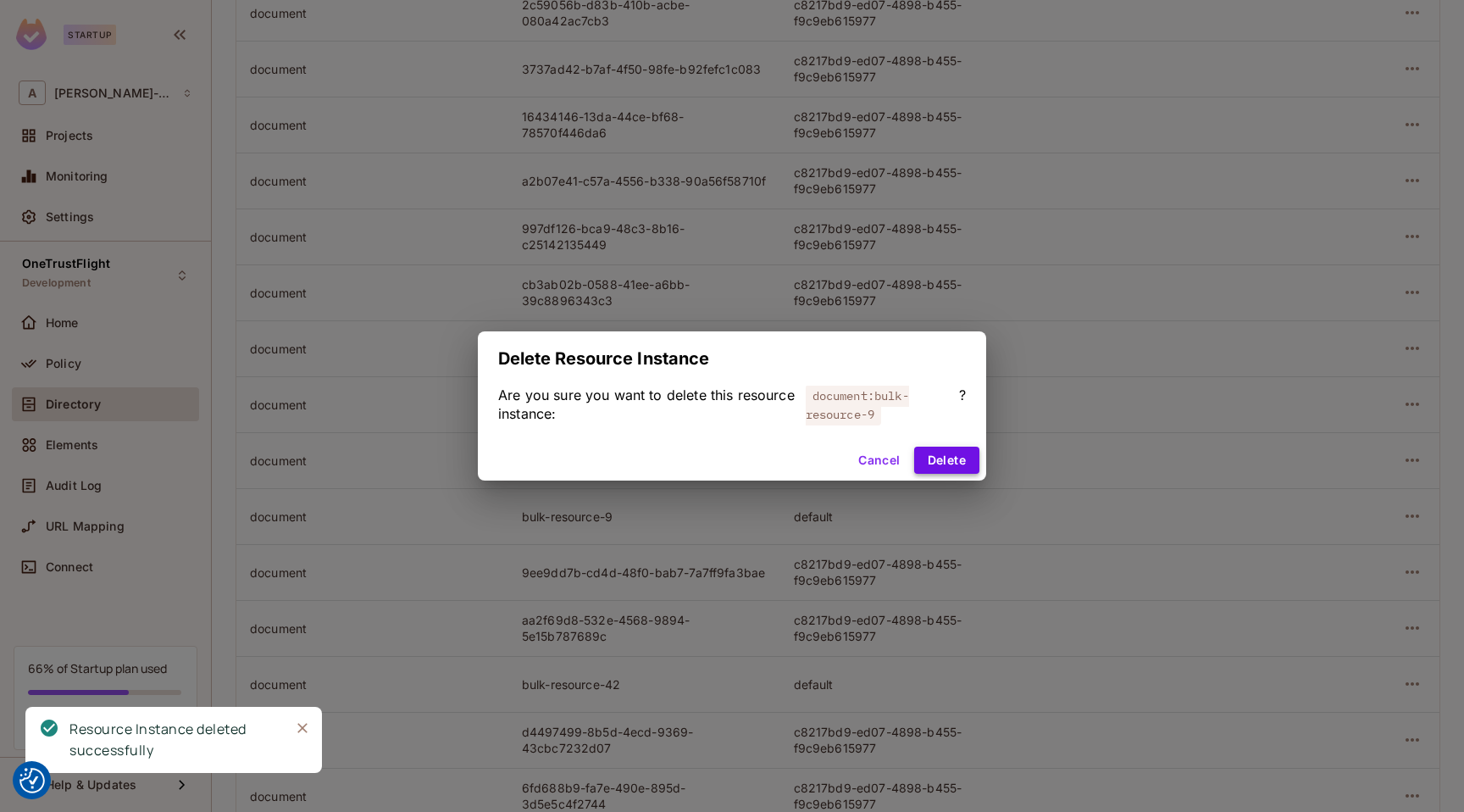
click at [925, 456] on button "Delete" at bounding box center [947, 460] width 65 height 28
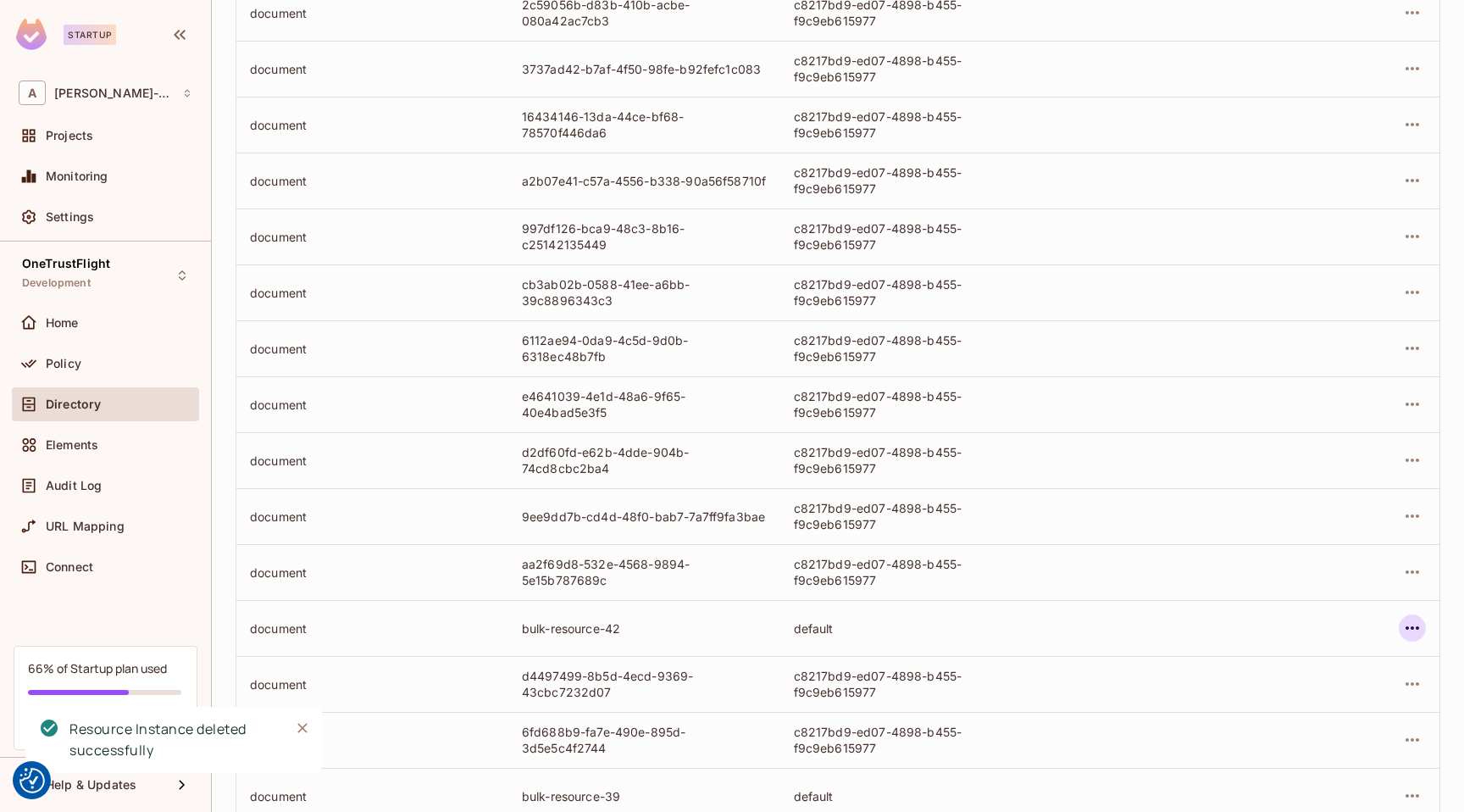
click at [1415, 628] on icon "button" at bounding box center [1412, 627] width 21 height 21
click at [1275, 738] on div "Delete Resource Instance" at bounding box center [1319, 740] width 146 height 17
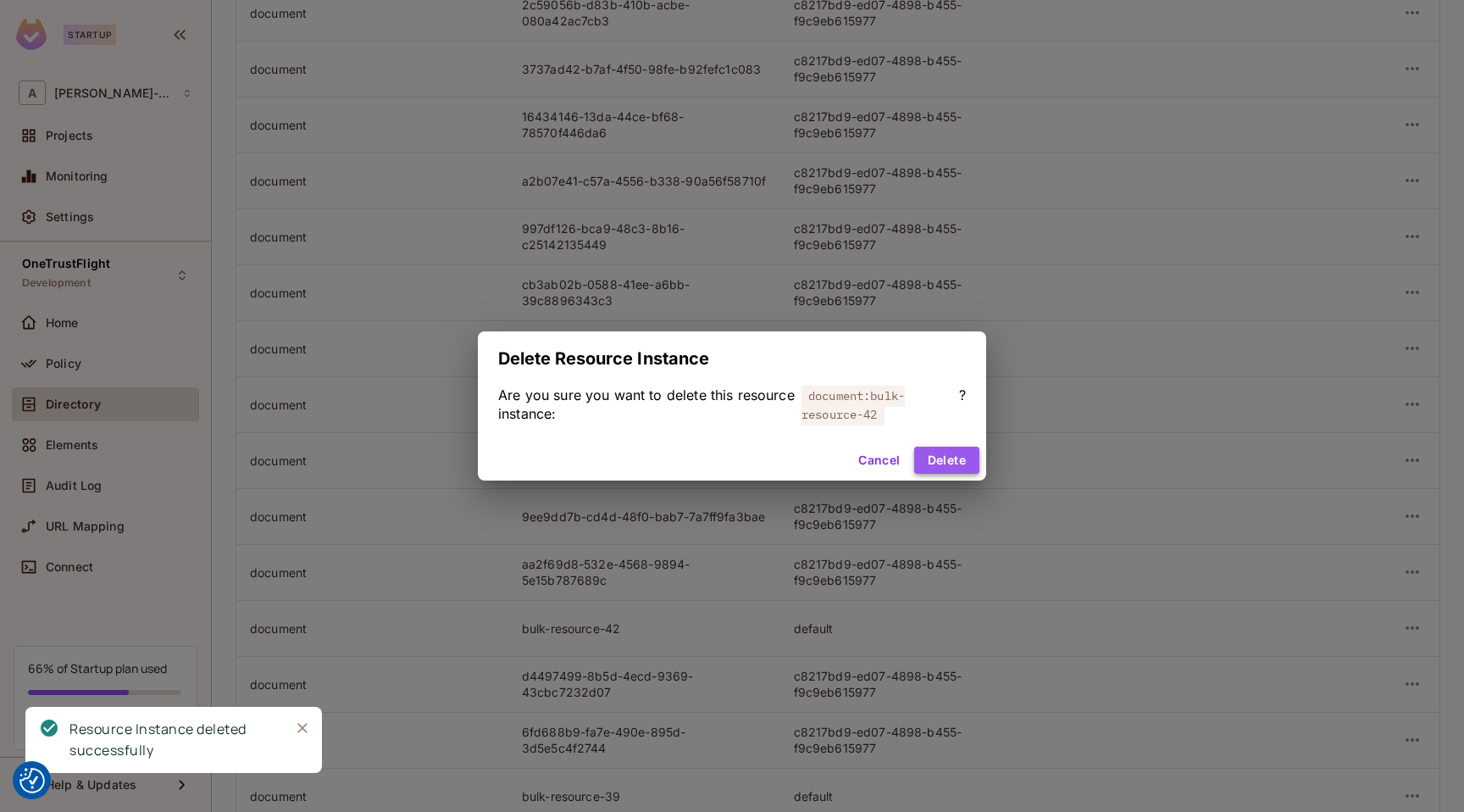
click at [947, 458] on button "Delete" at bounding box center [947, 460] width 65 height 28
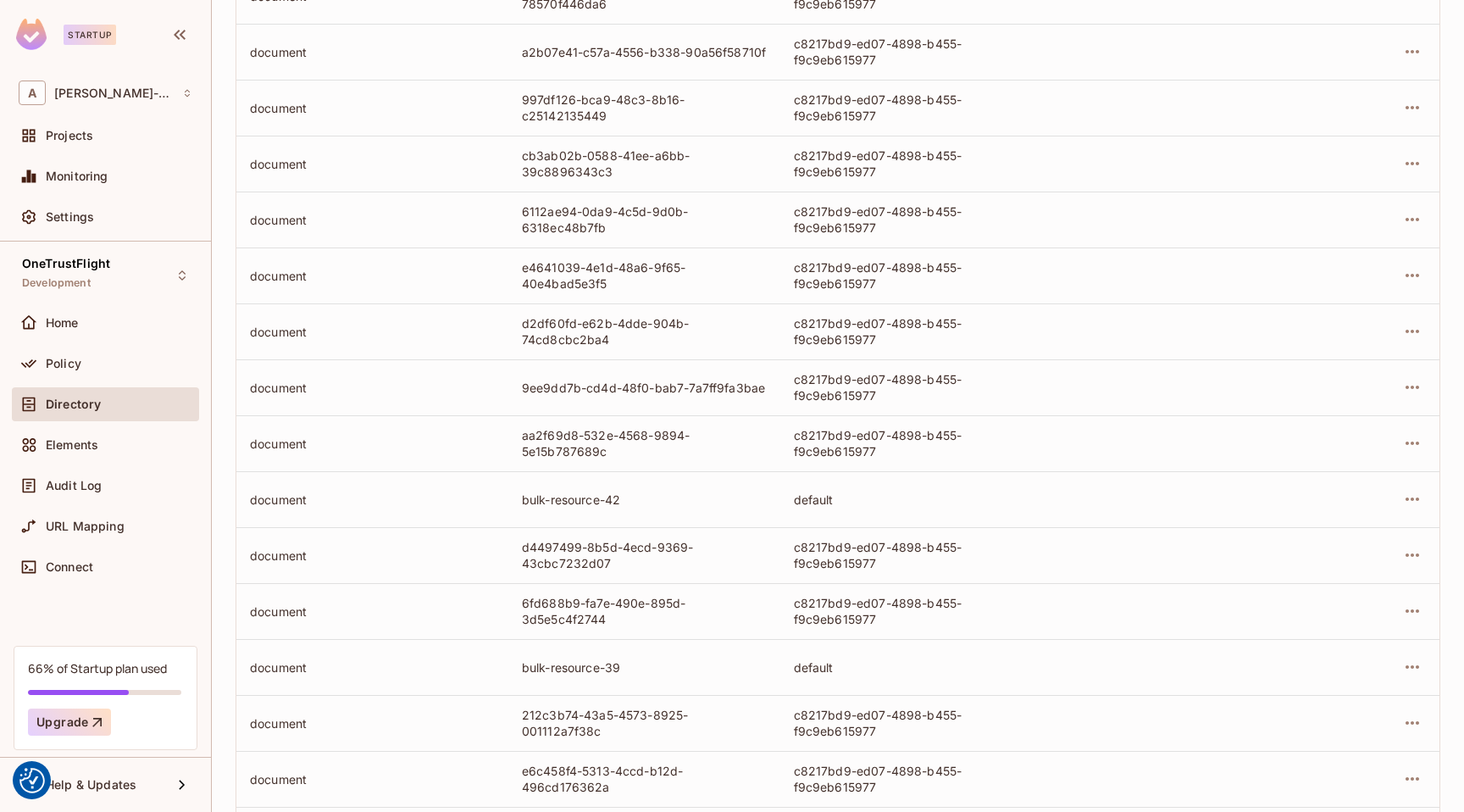
scroll to position [3031, 0]
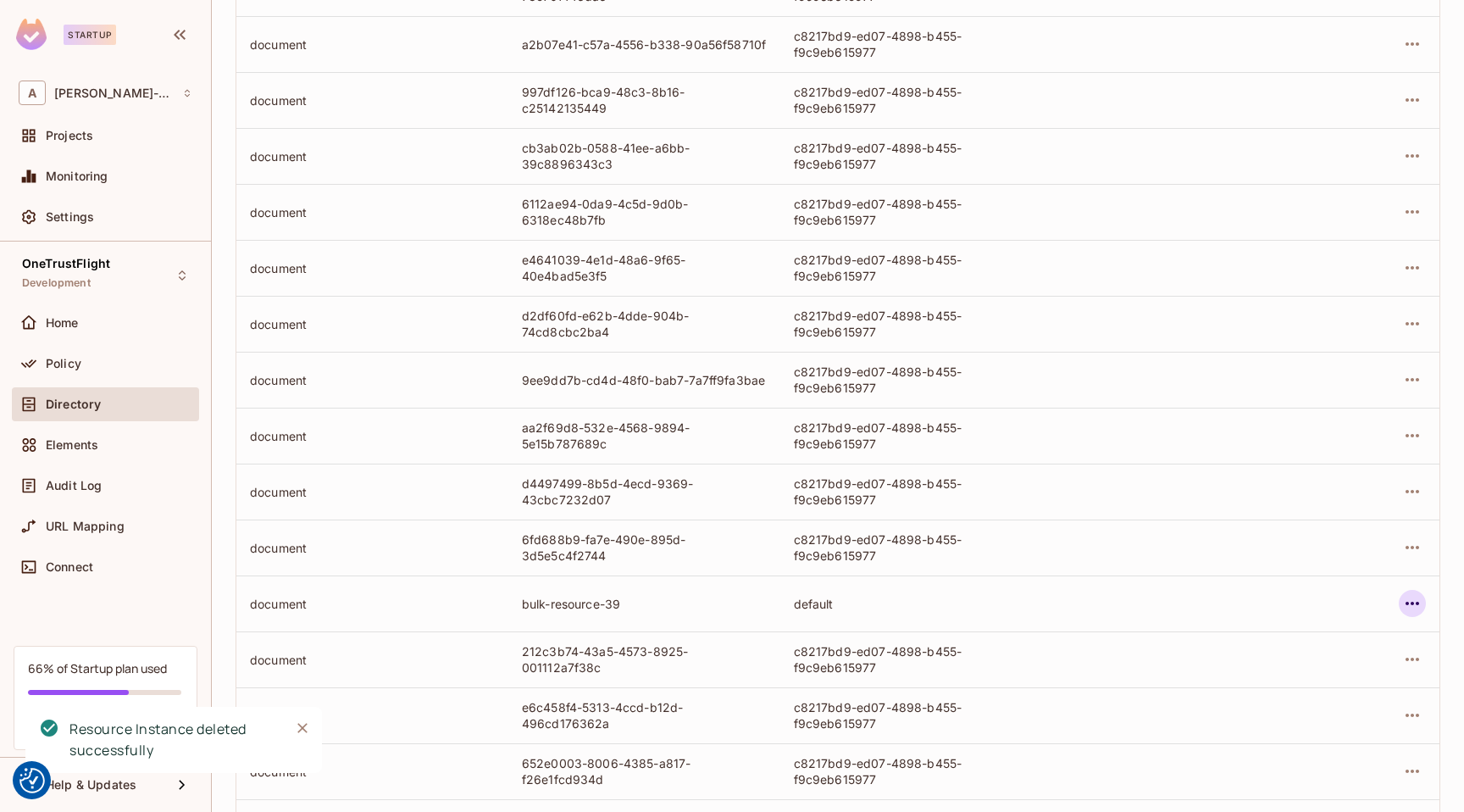
click at [1413, 601] on icon "button" at bounding box center [1412, 603] width 21 height 21
click at [1289, 724] on div "Delete Resource Instance" at bounding box center [1319, 716] width 146 height 17
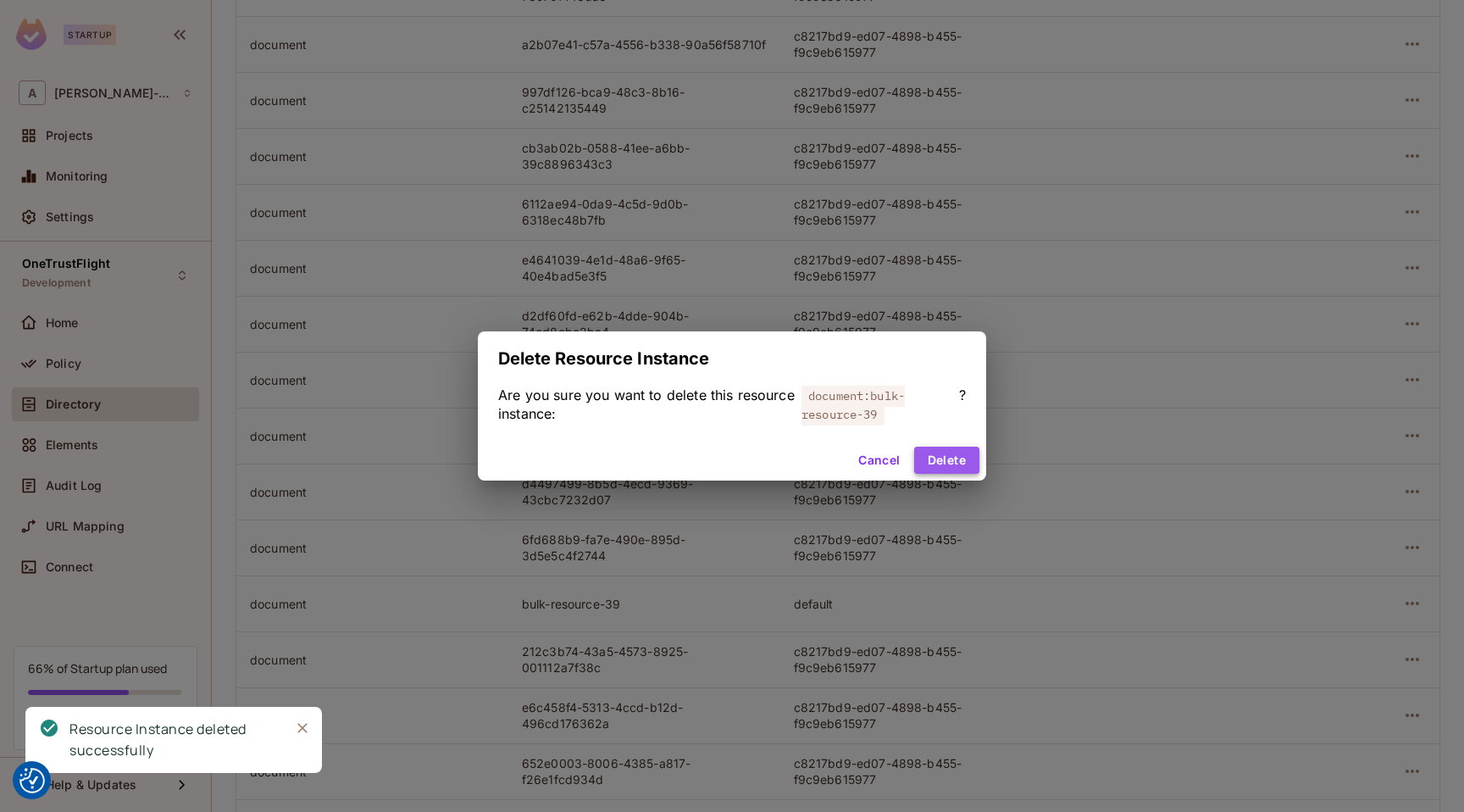
click at [947, 467] on button "Delete" at bounding box center [947, 460] width 65 height 28
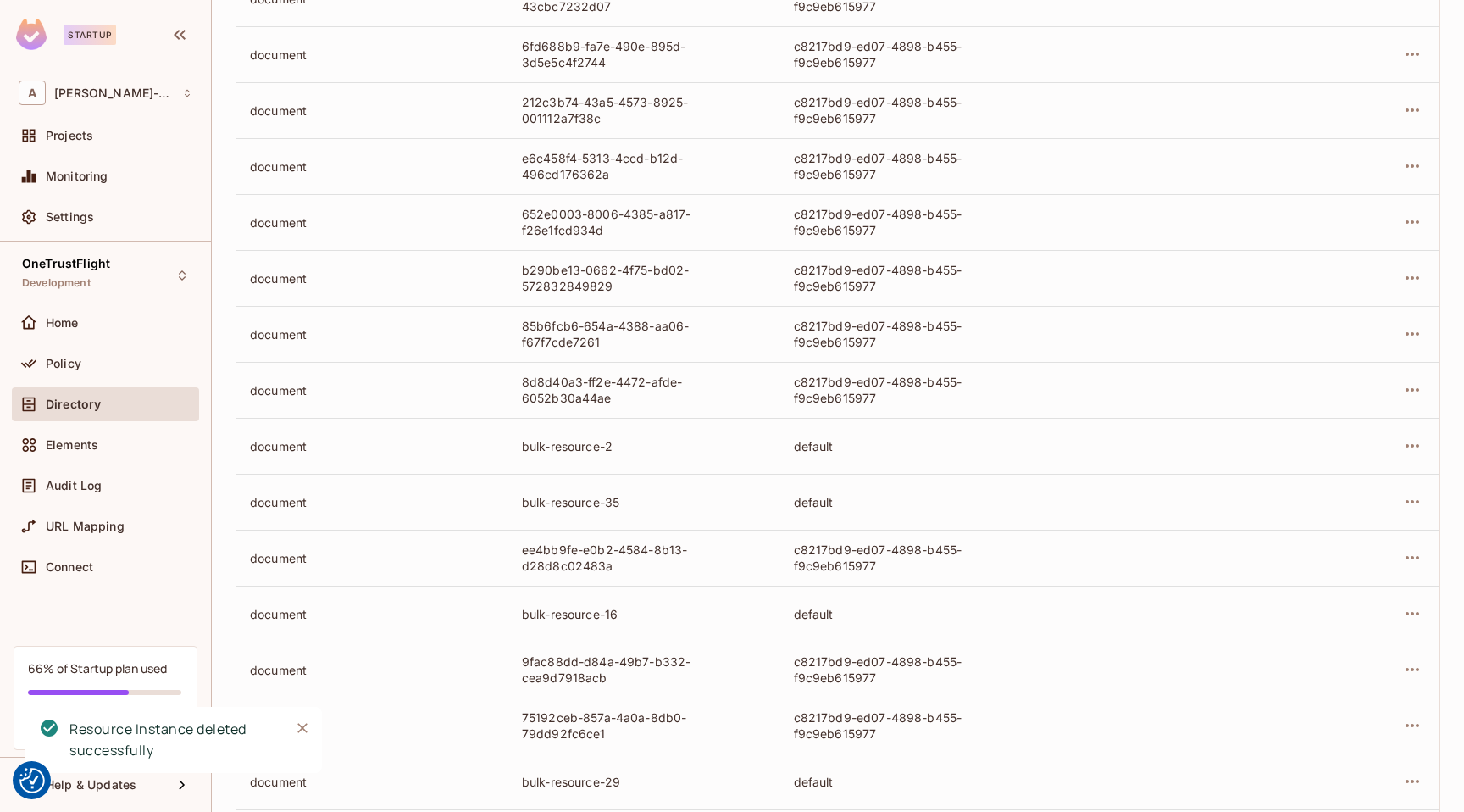
scroll to position [3540, 0]
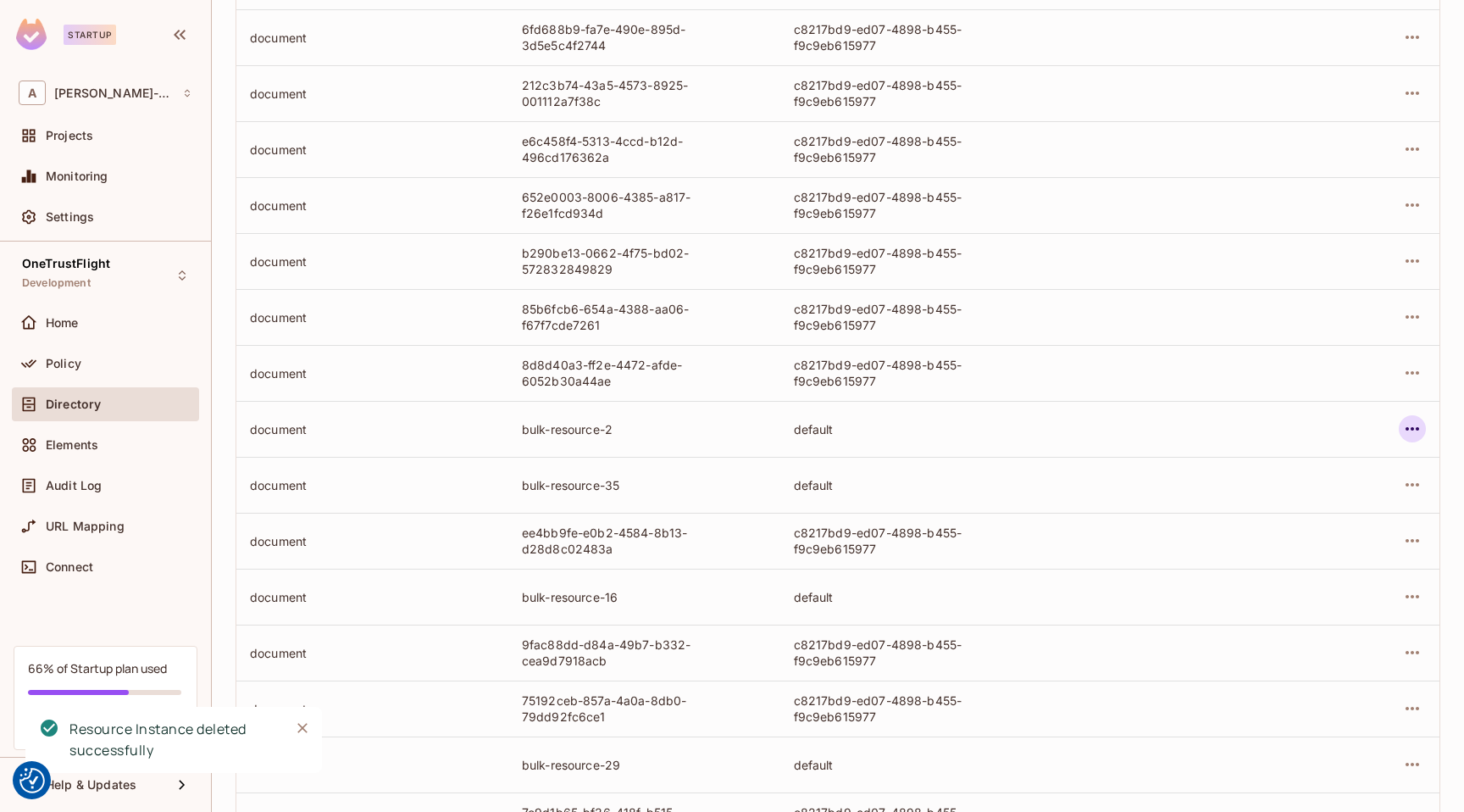
click at [1410, 429] on icon "button" at bounding box center [1412, 429] width 21 height 21
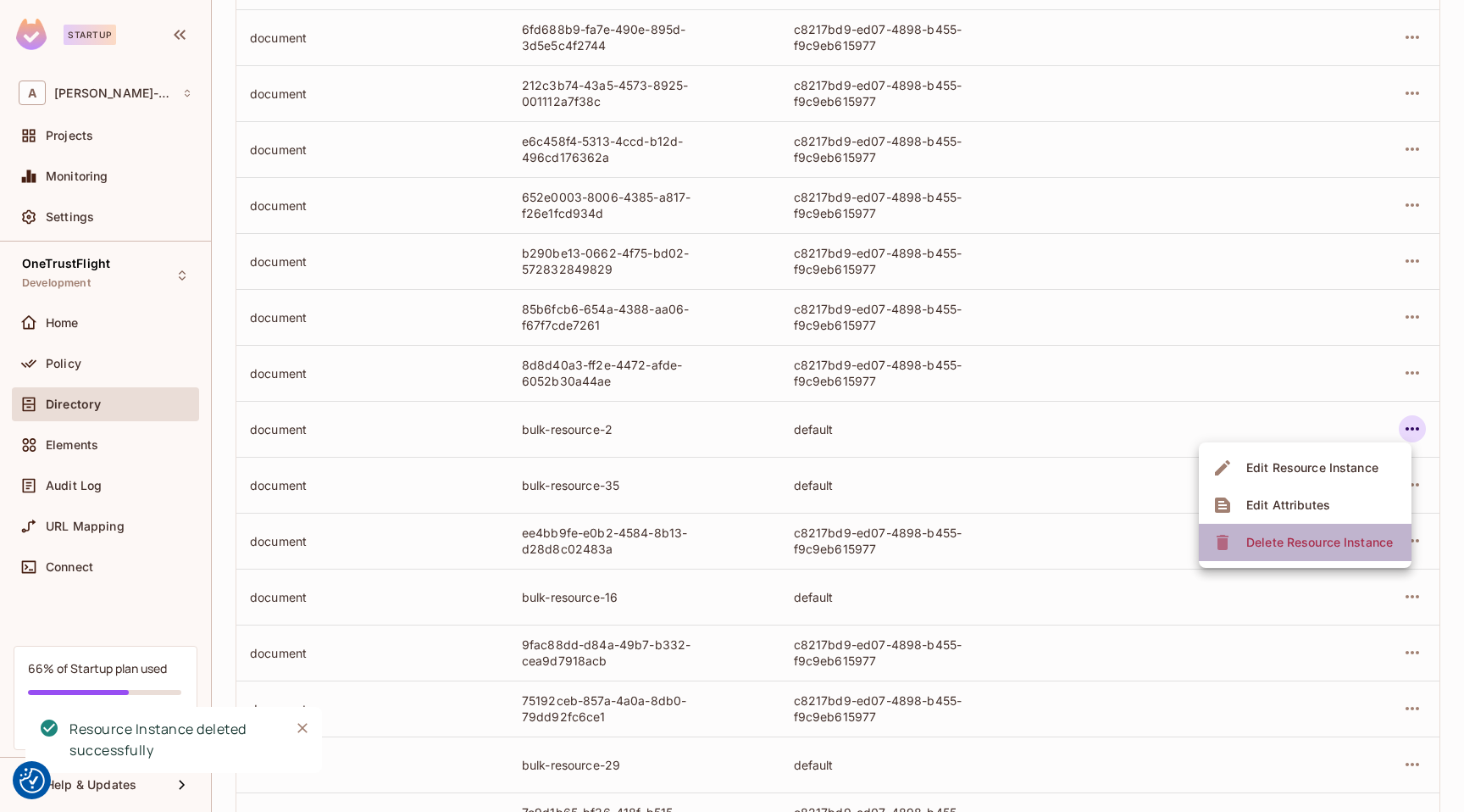
click at [1294, 538] on div "Delete Resource Instance" at bounding box center [1319, 542] width 146 height 17
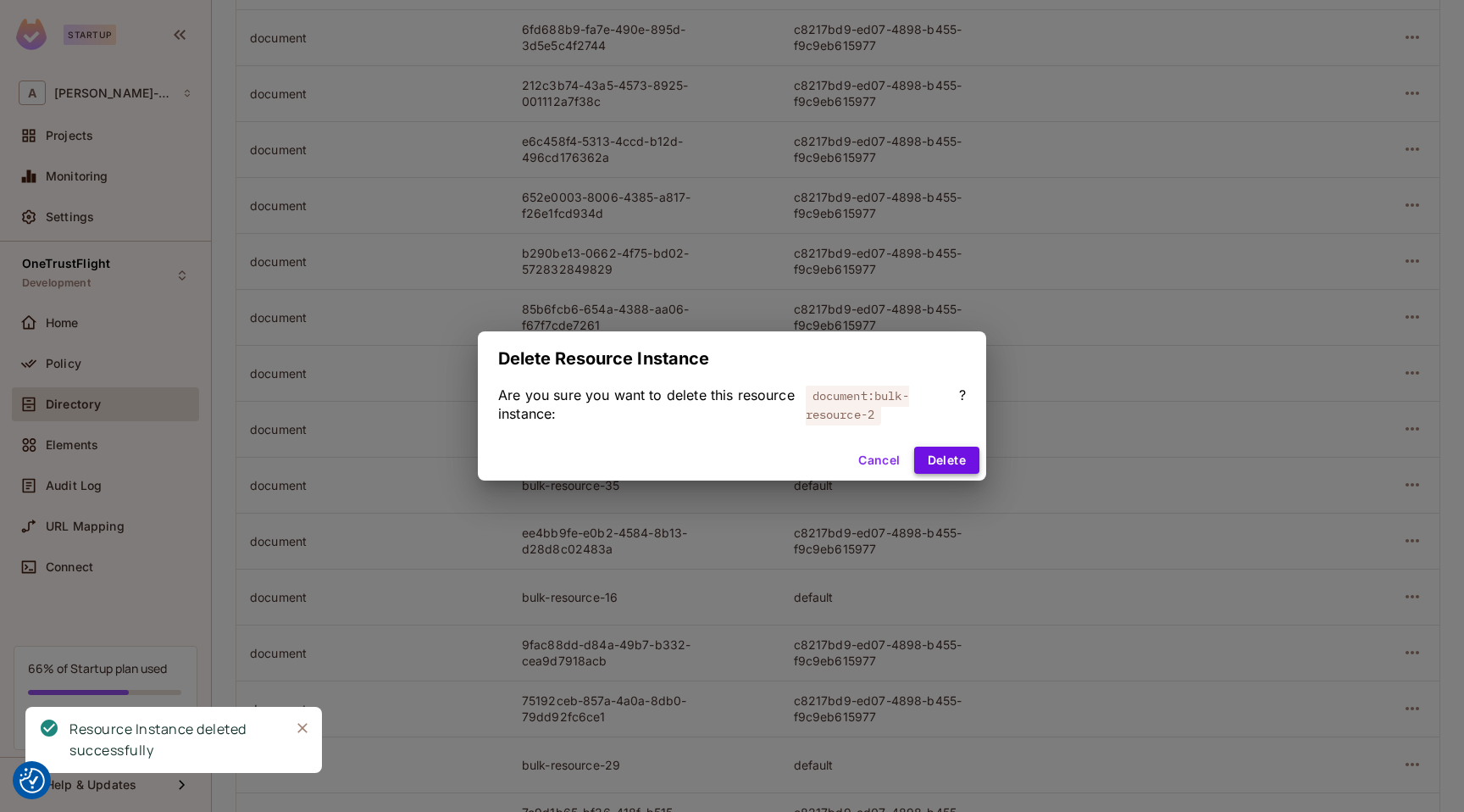
click at [966, 461] on button "Delete" at bounding box center [947, 460] width 65 height 28
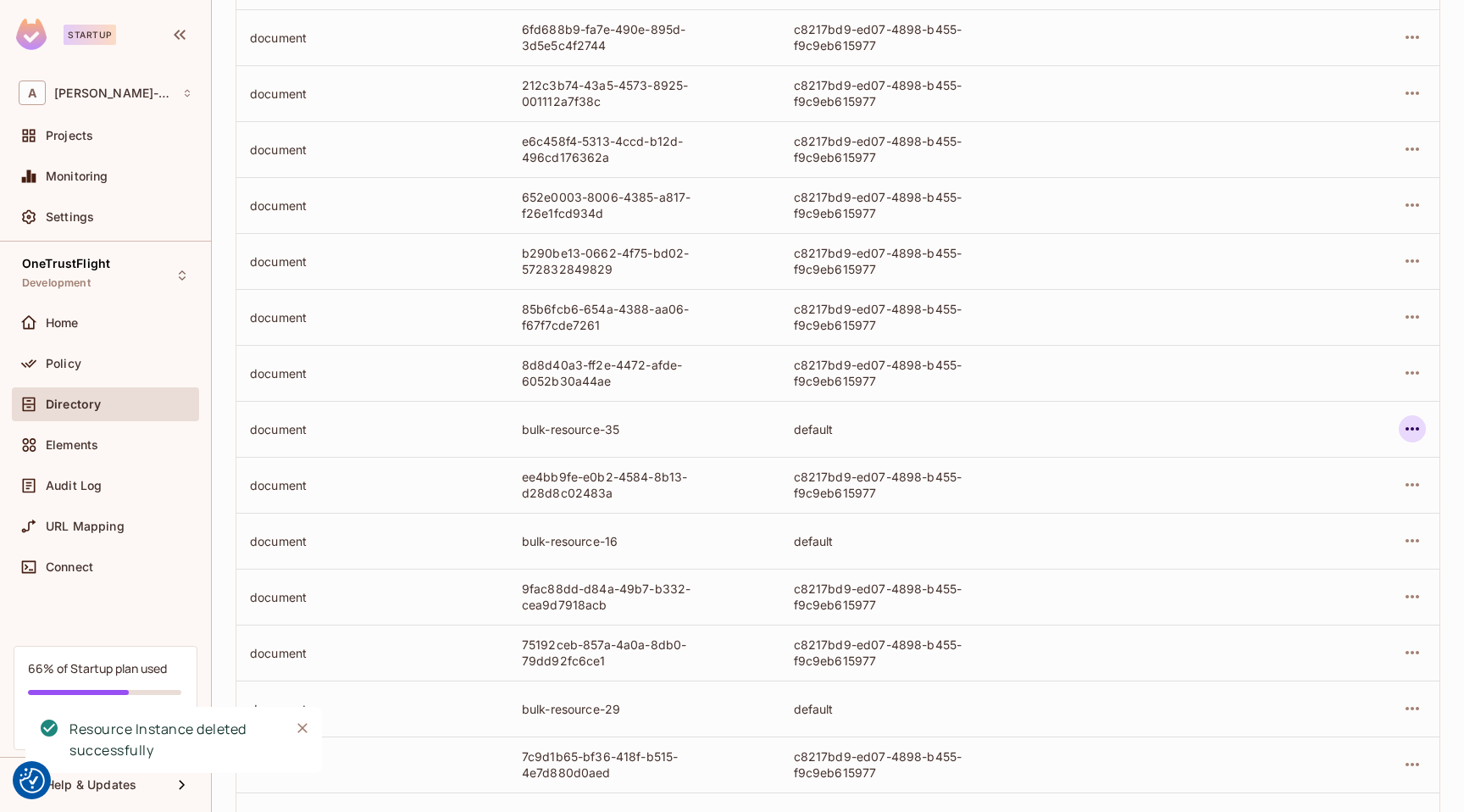
click at [1414, 429] on icon "button" at bounding box center [1412, 429] width 21 height 21
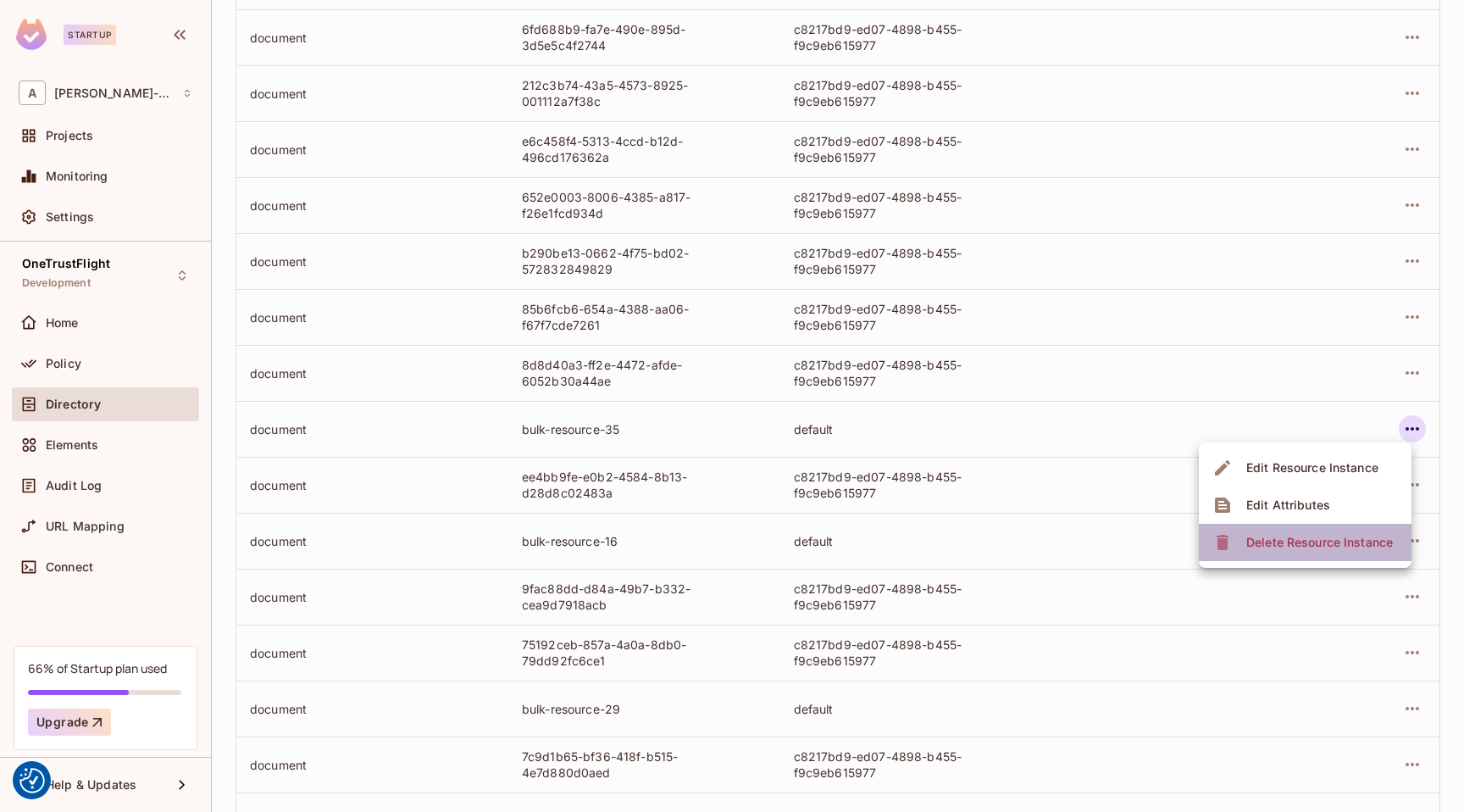
click at [1306, 538] on div "Delete Resource Instance" at bounding box center [1319, 542] width 146 height 17
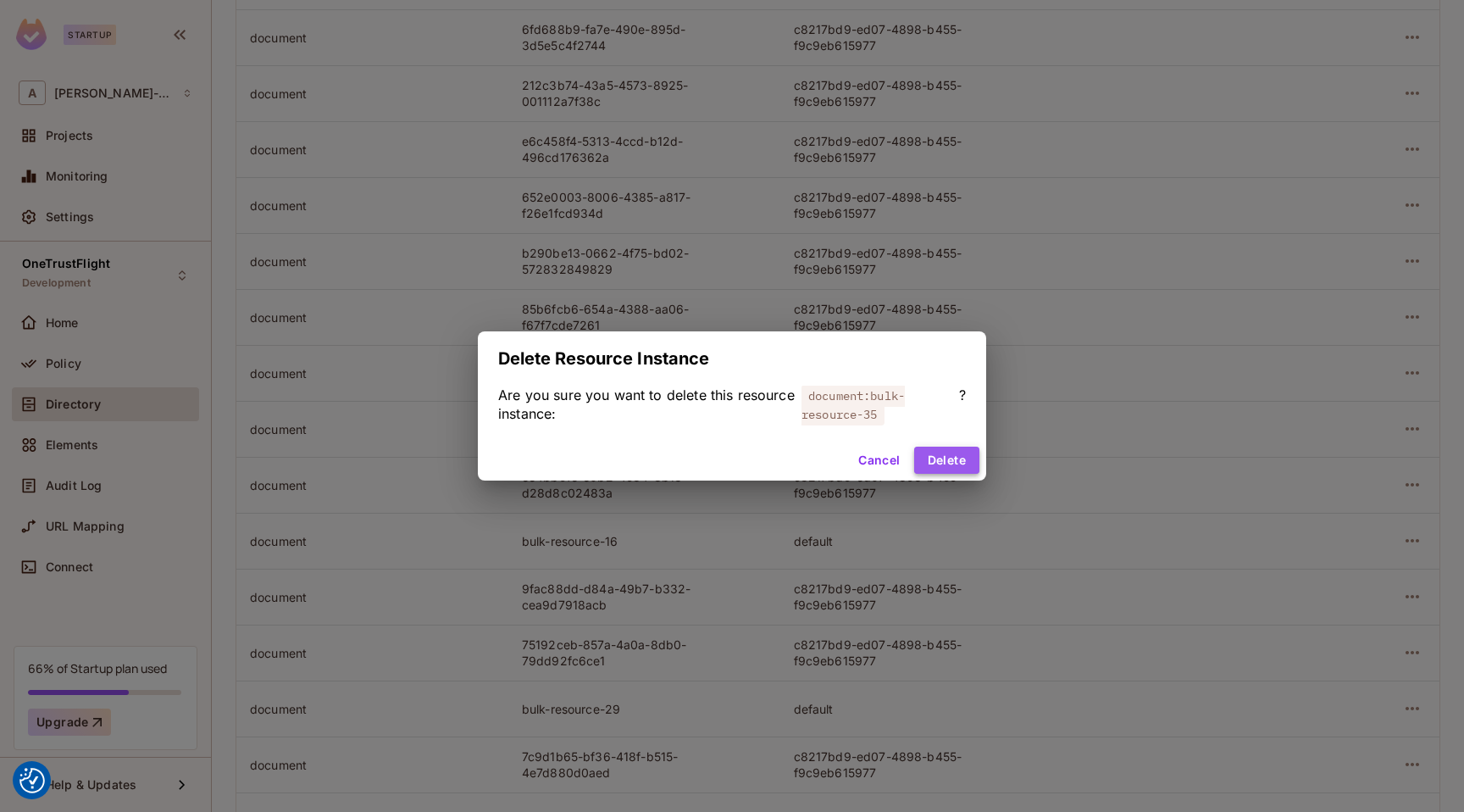
click at [951, 453] on button "Delete" at bounding box center [947, 460] width 65 height 28
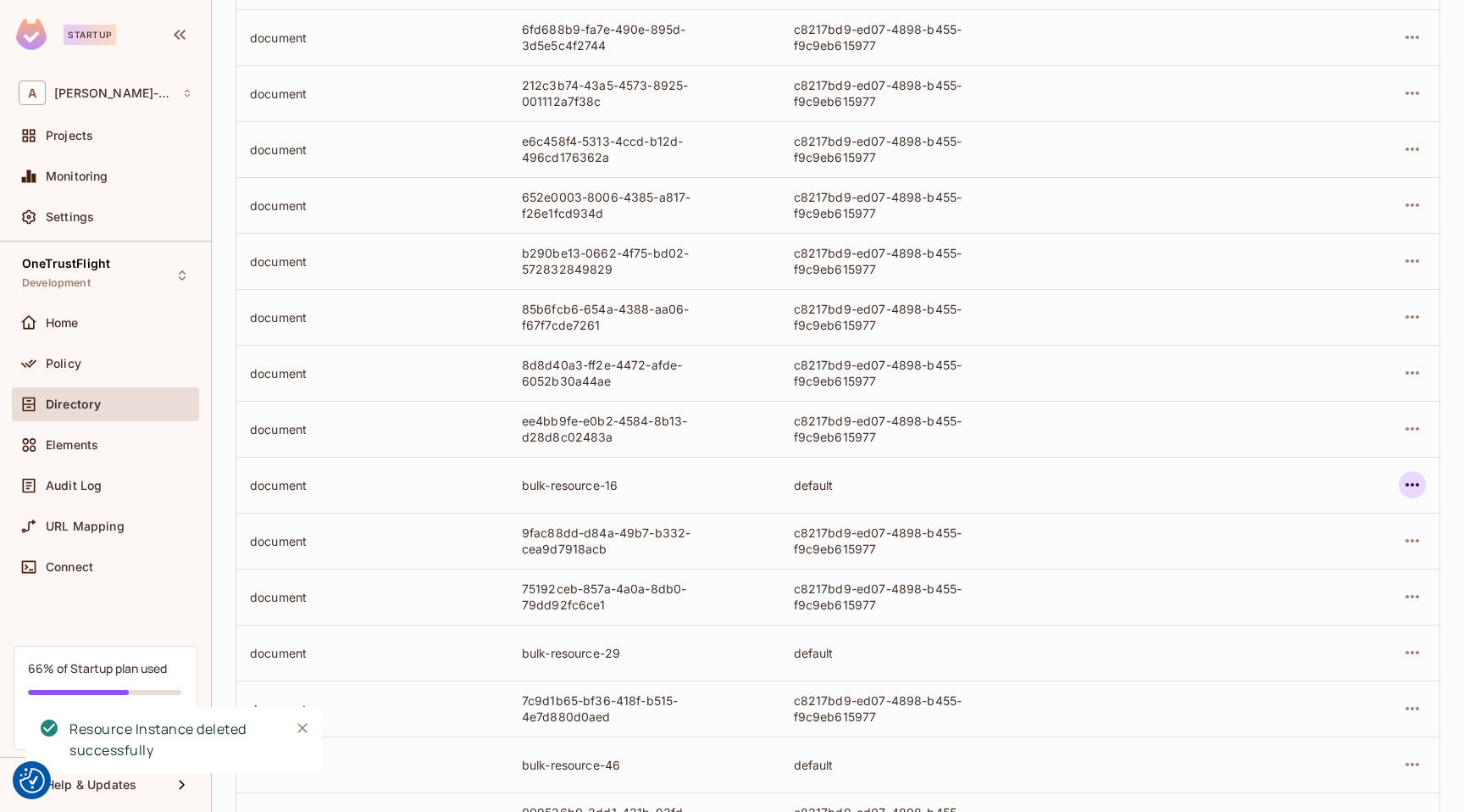
click at [1408, 484] on icon "button" at bounding box center [1412, 485] width 21 height 21
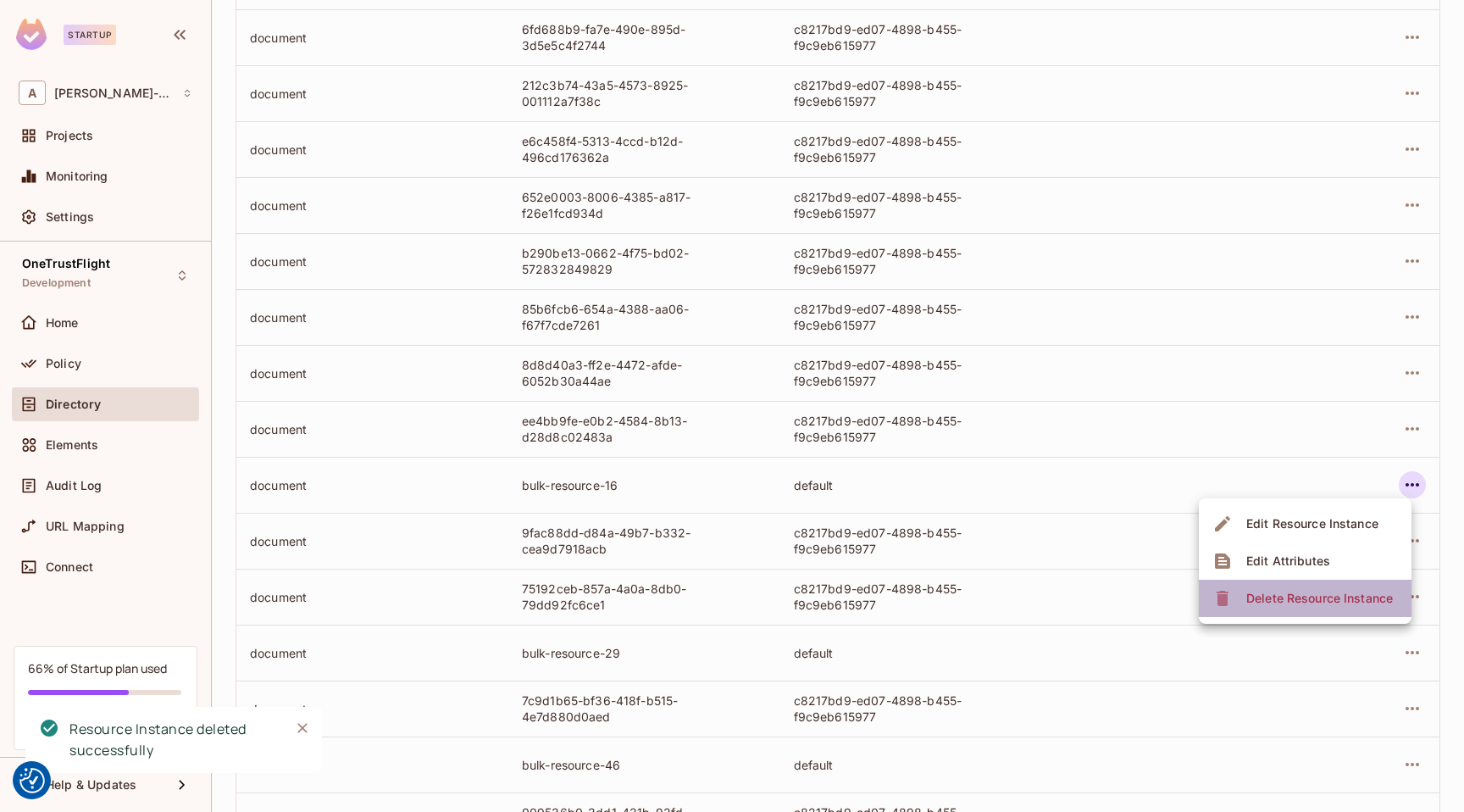
click at [1251, 597] on div "Delete Resource Instance" at bounding box center [1319, 598] width 146 height 17
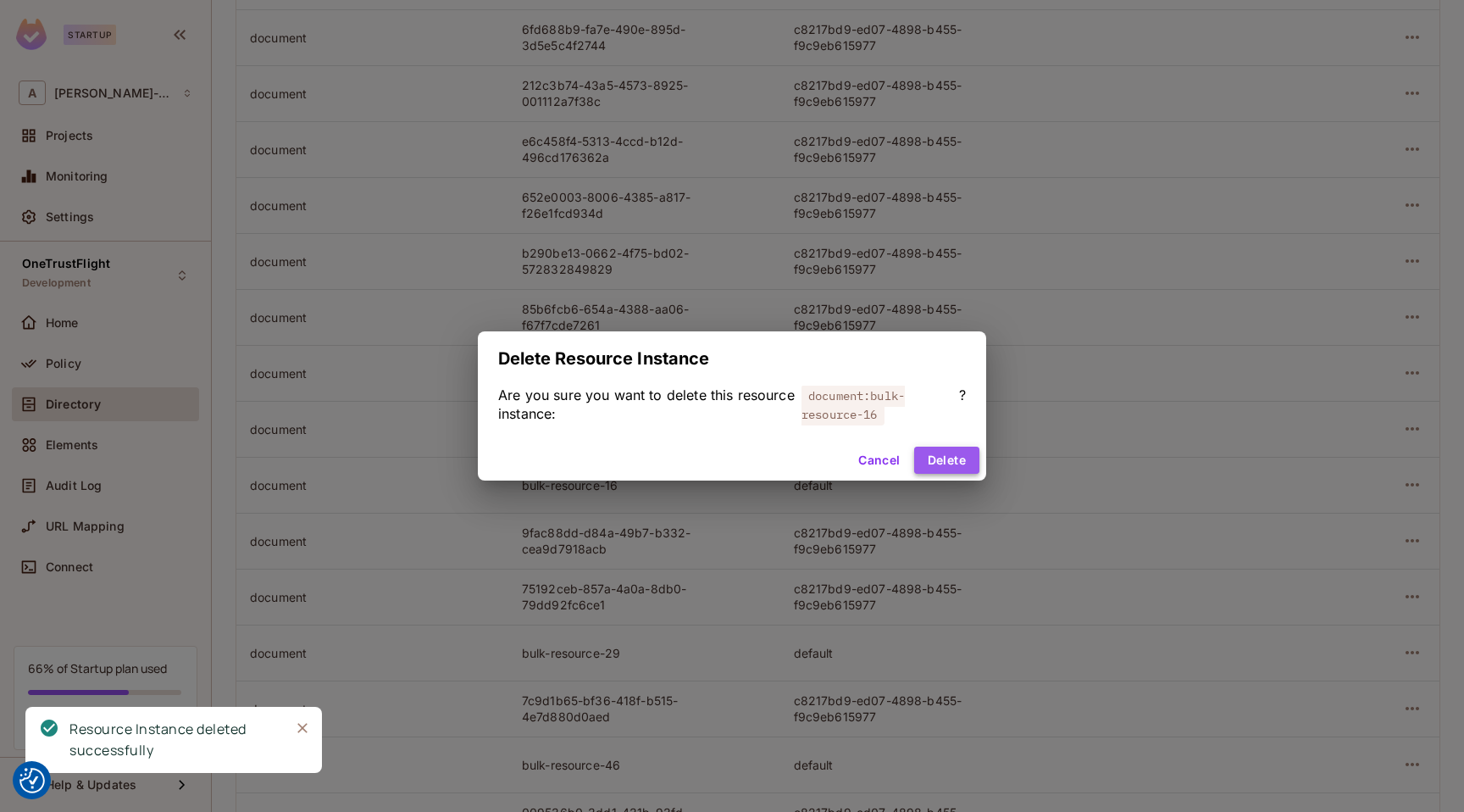
click at [948, 461] on button "Delete" at bounding box center [947, 460] width 65 height 28
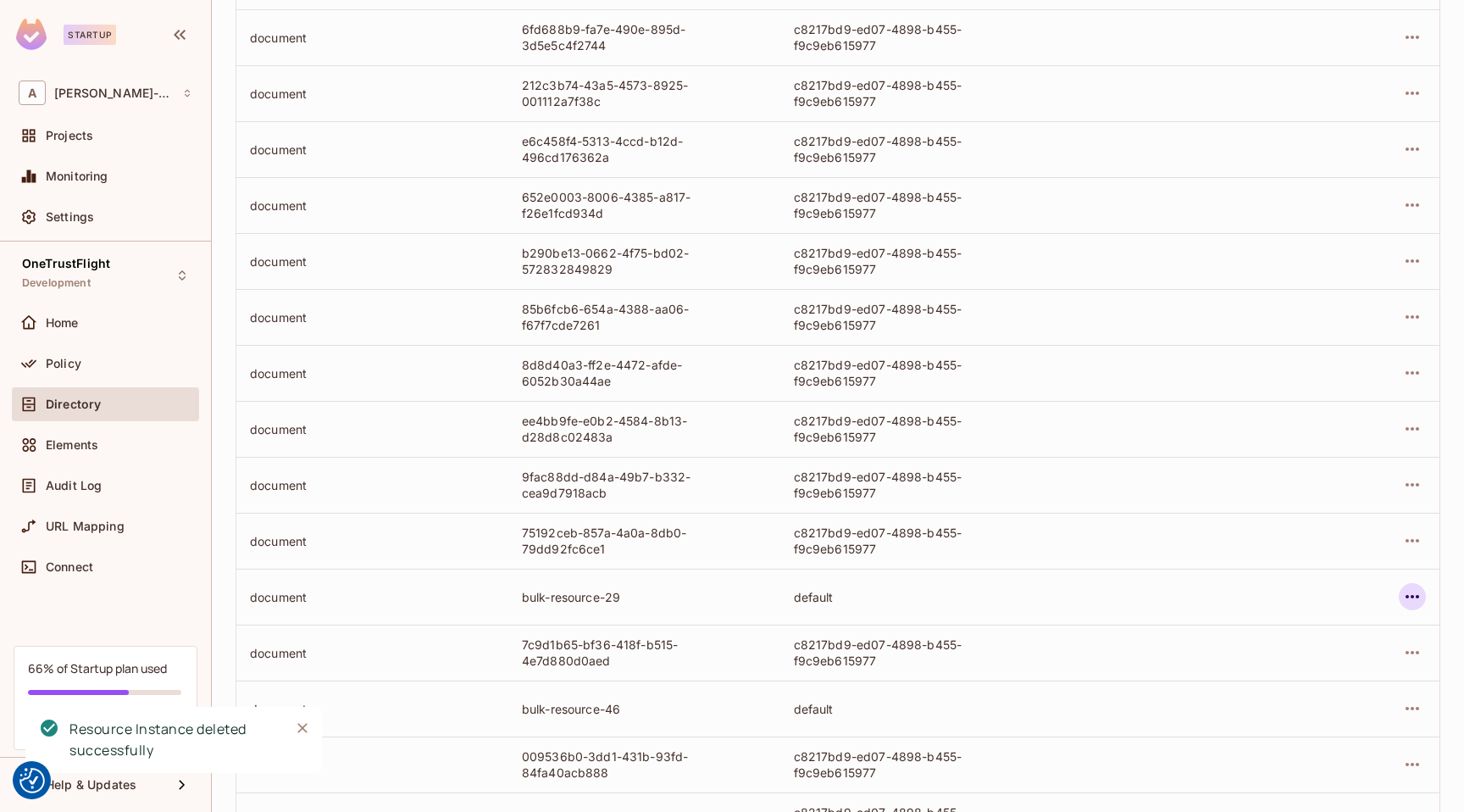
click at [1412, 598] on icon "button" at bounding box center [1413, 596] width 14 height 3
click at [1289, 703] on div "Delete Resource Instance" at bounding box center [1319, 710] width 146 height 17
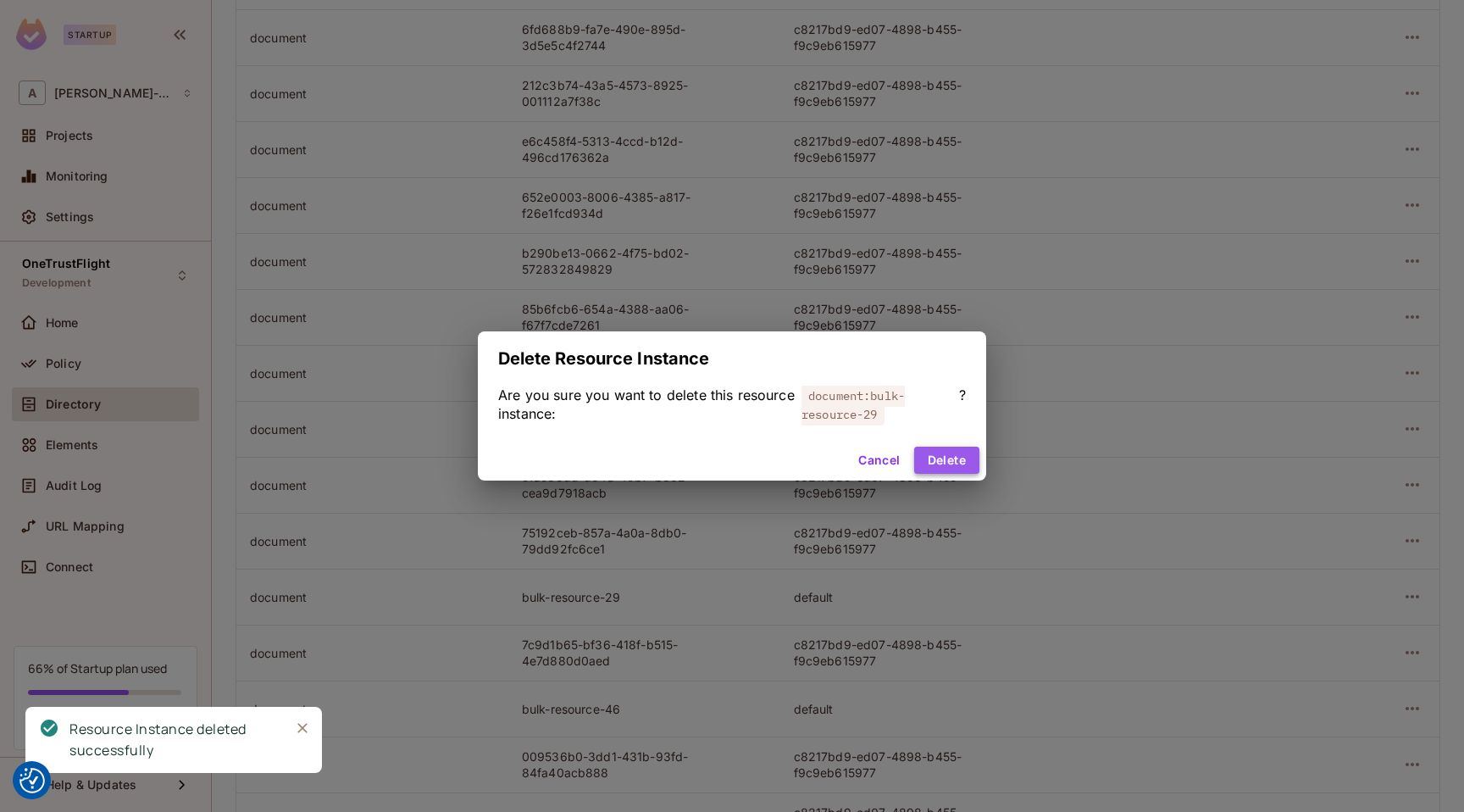
click at [934, 468] on button "Delete" at bounding box center [947, 460] width 65 height 28
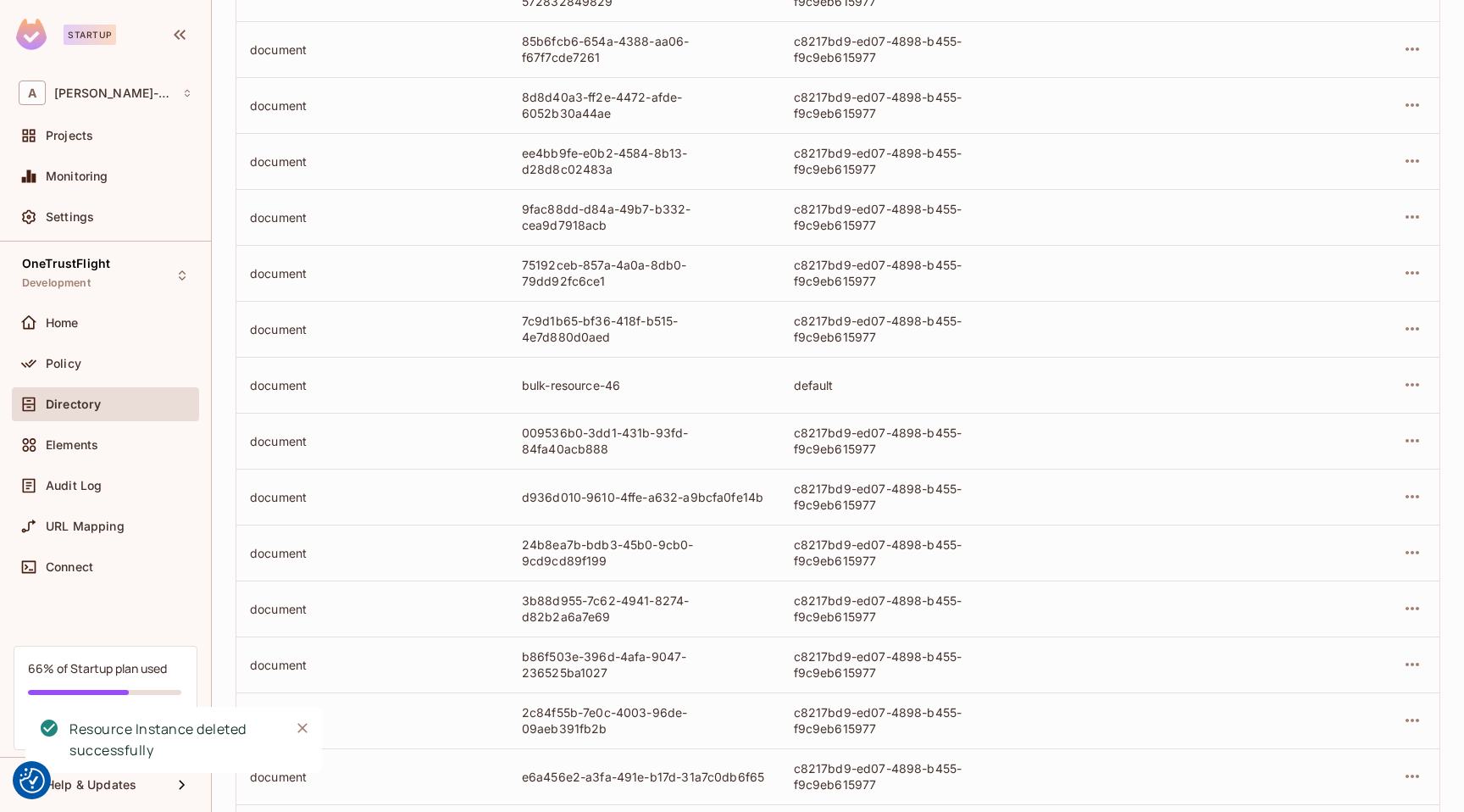
scroll to position [3799, 0]
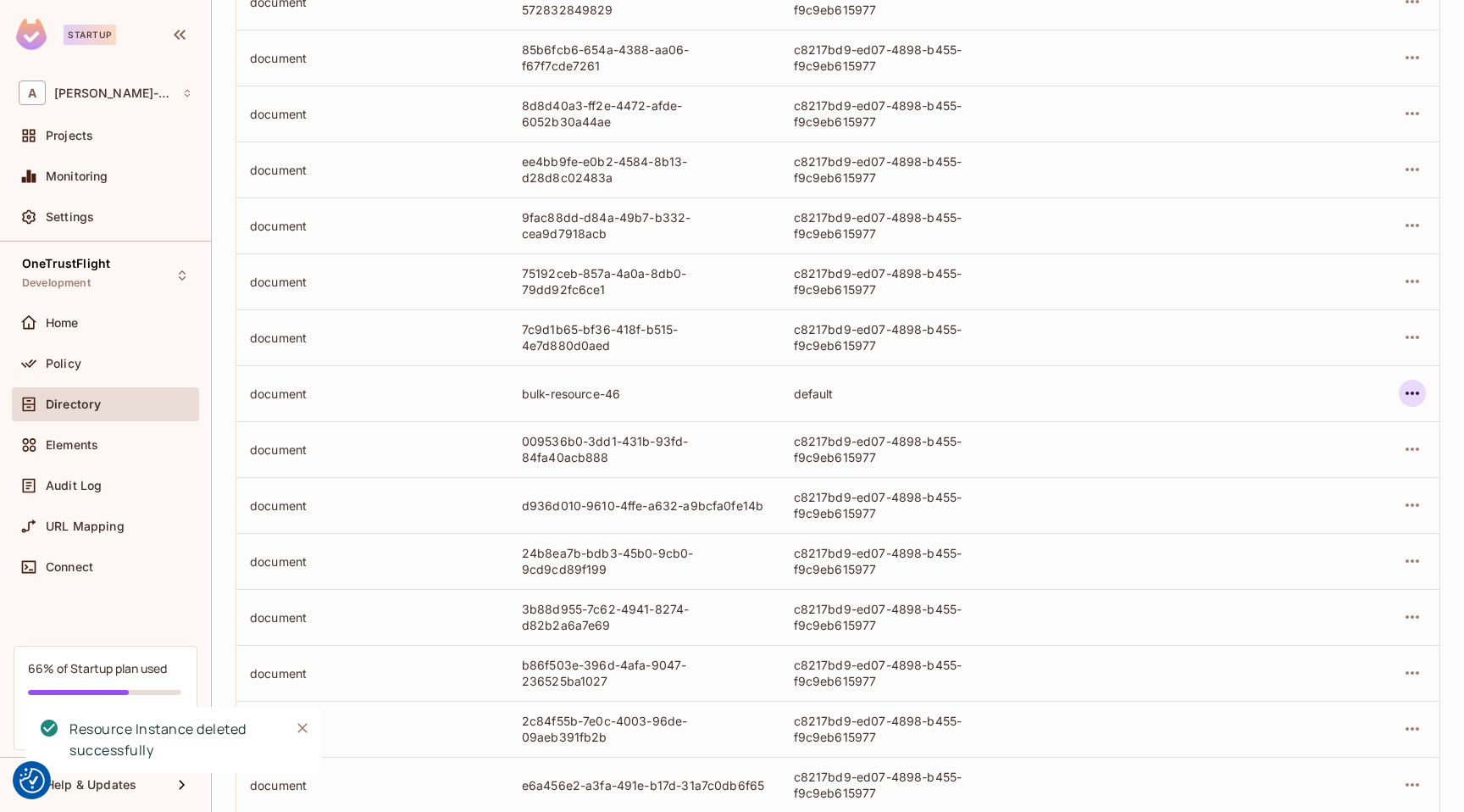
click at [1419, 389] on icon "button" at bounding box center [1412, 393] width 21 height 21
click at [1293, 507] on div "Delete Resource Instance" at bounding box center [1319, 506] width 146 height 17
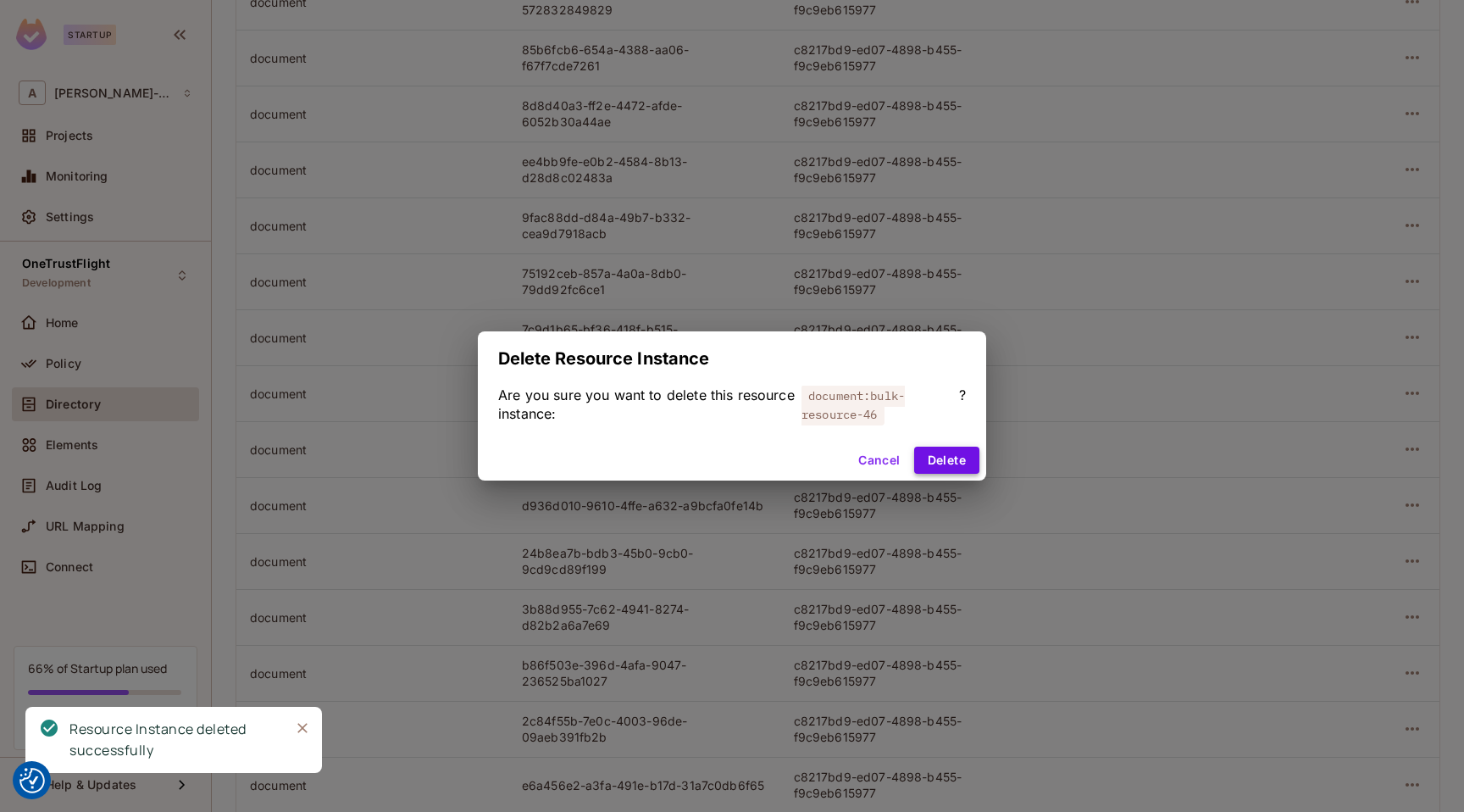
click at [921, 462] on button "Delete" at bounding box center [947, 460] width 65 height 28
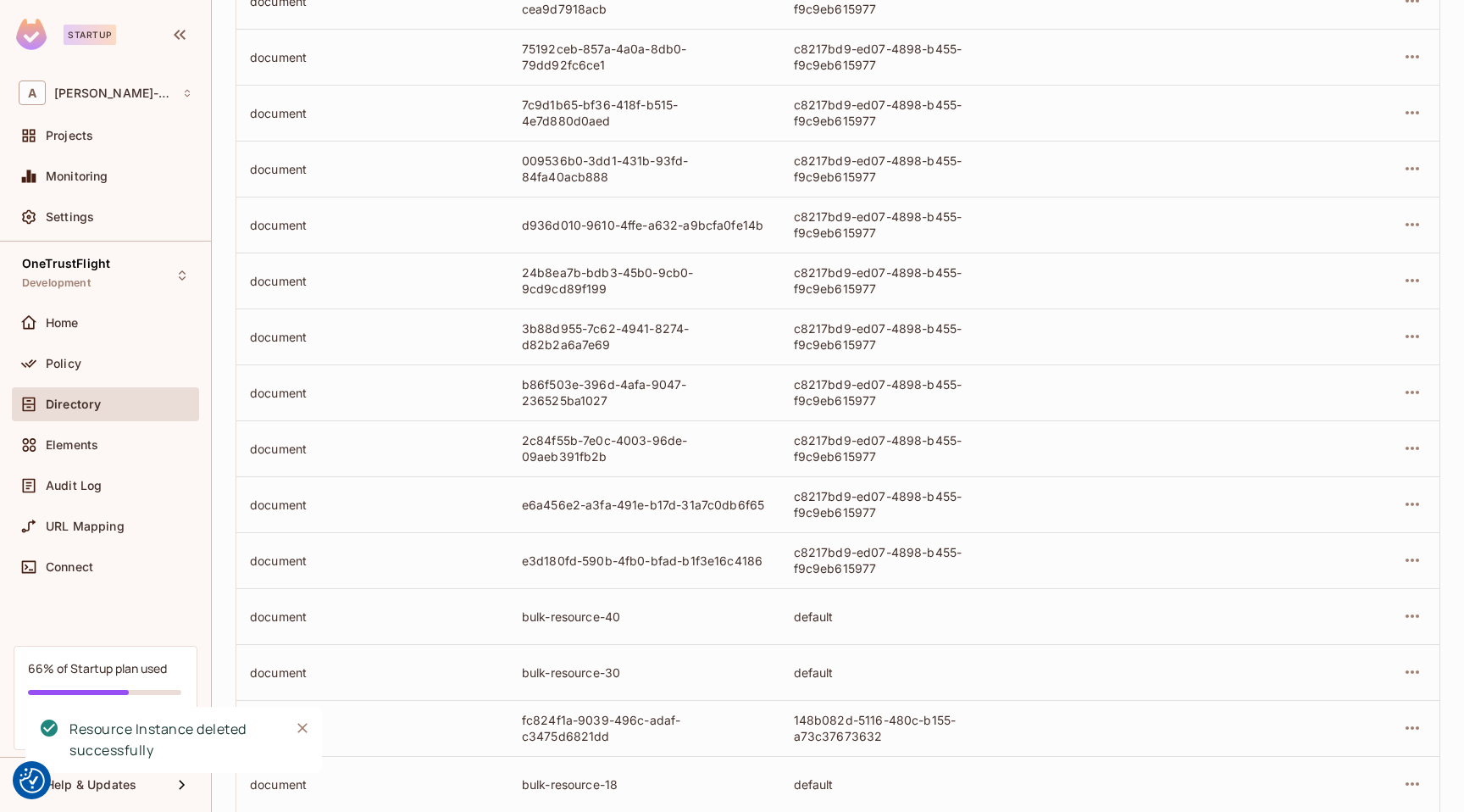
scroll to position [4189, 0]
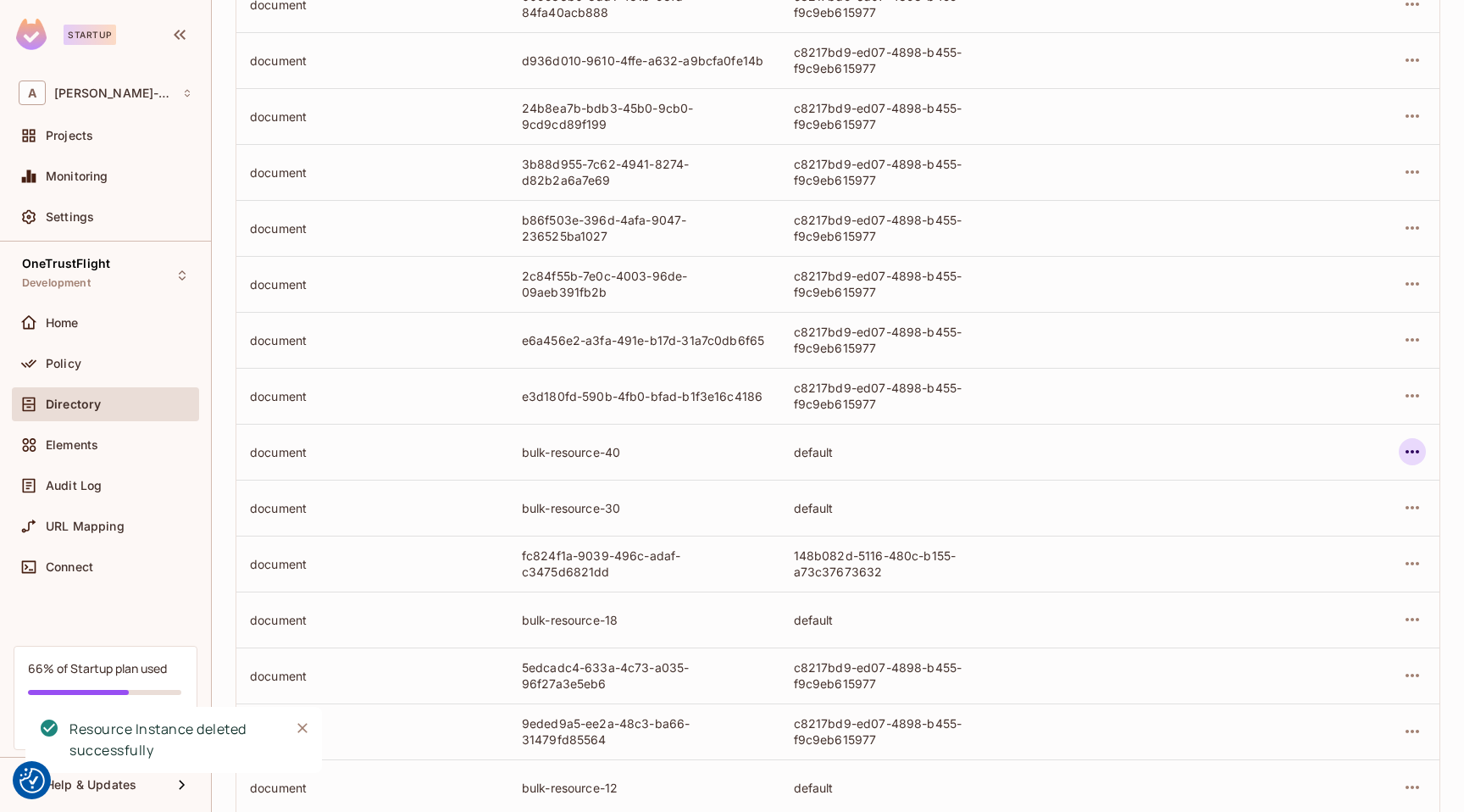
click at [1408, 458] on icon "button" at bounding box center [1412, 451] width 21 height 21
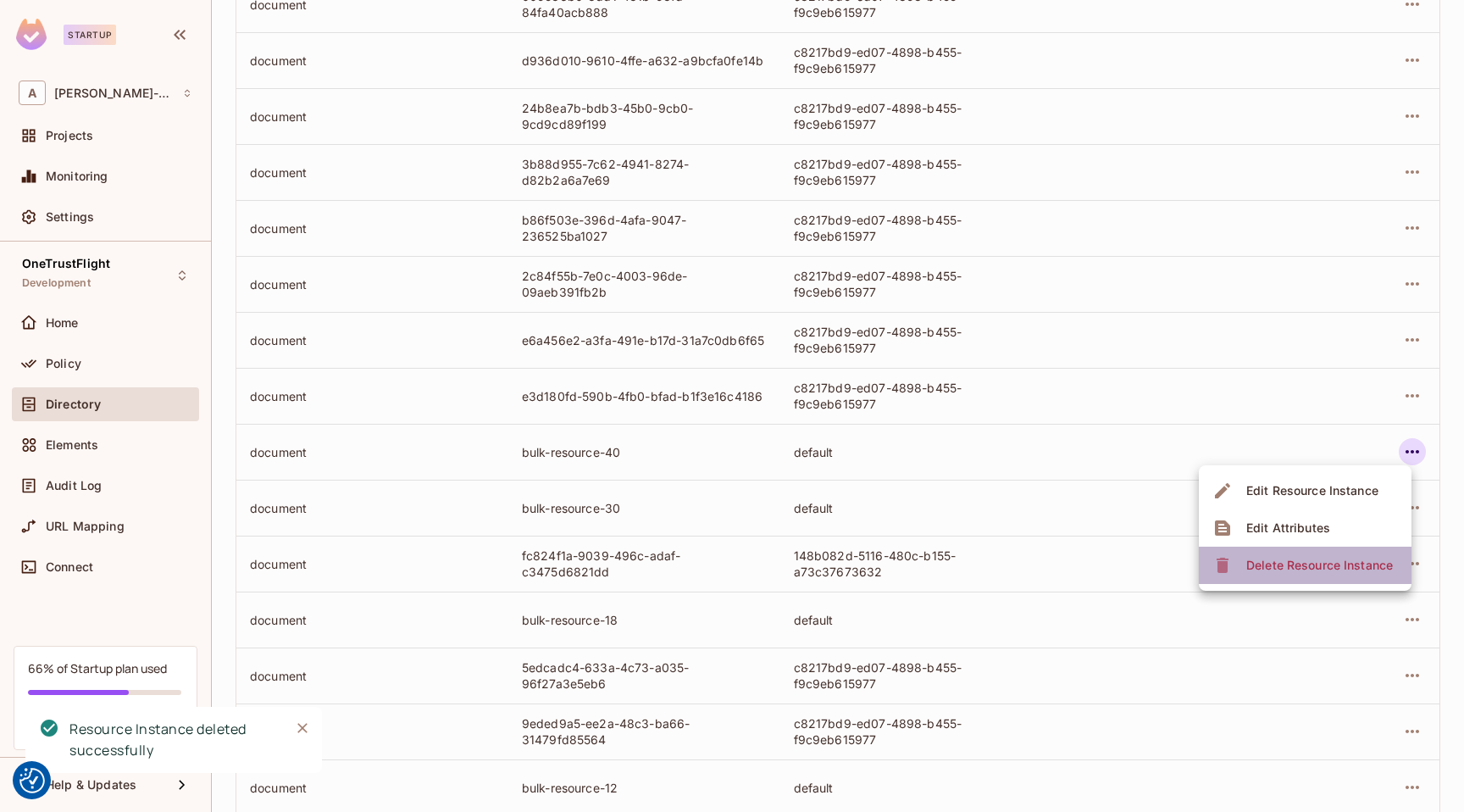
click at [1324, 561] on div "Delete Resource Instance" at bounding box center [1319, 564] width 146 height 17
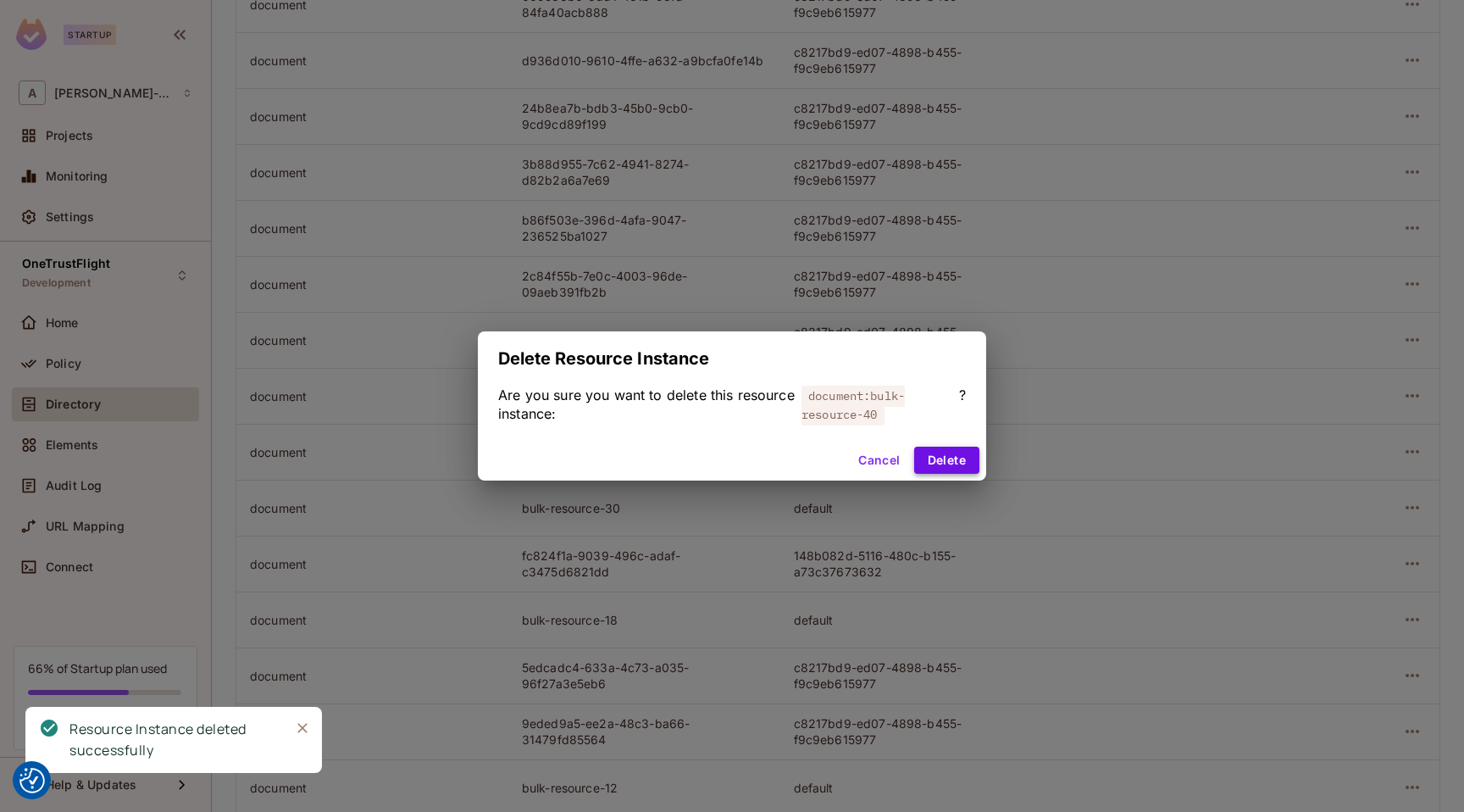
click at [952, 452] on button "Delete" at bounding box center [947, 460] width 65 height 28
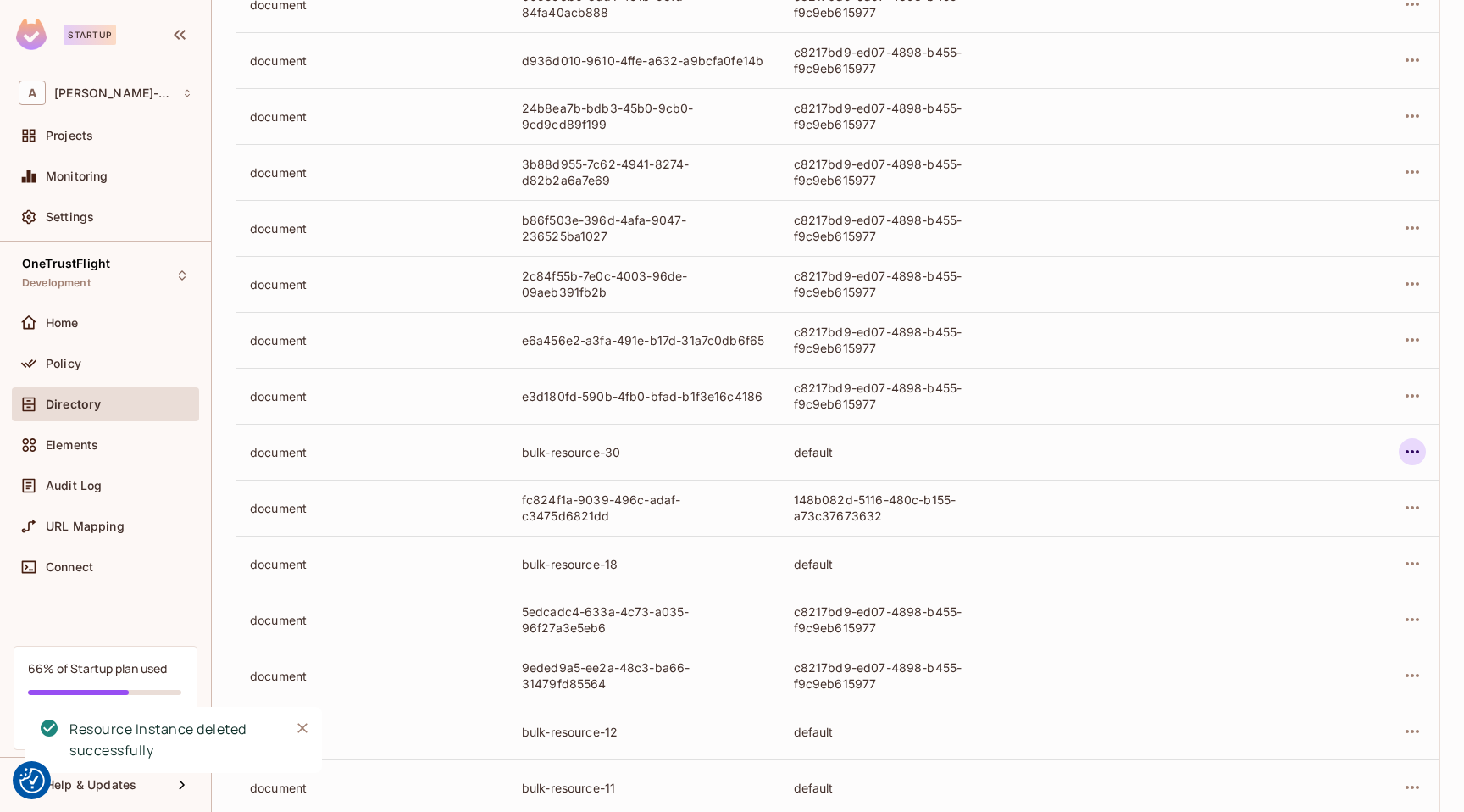
click at [1418, 450] on icon "button" at bounding box center [1413, 451] width 14 height 3
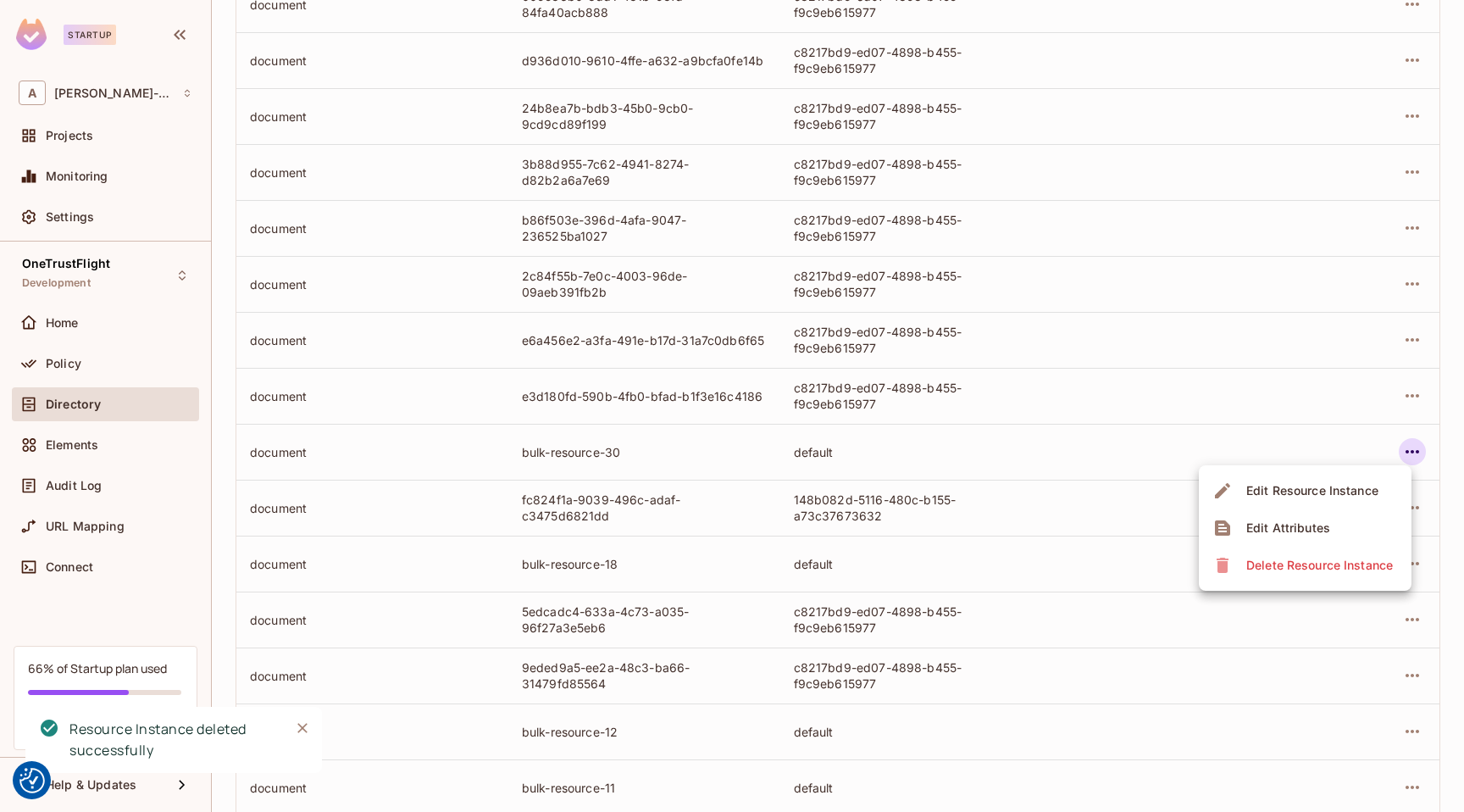
click at [1265, 564] on div "Delete Resource Instance" at bounding box center [1319, 564] width 146 height 17
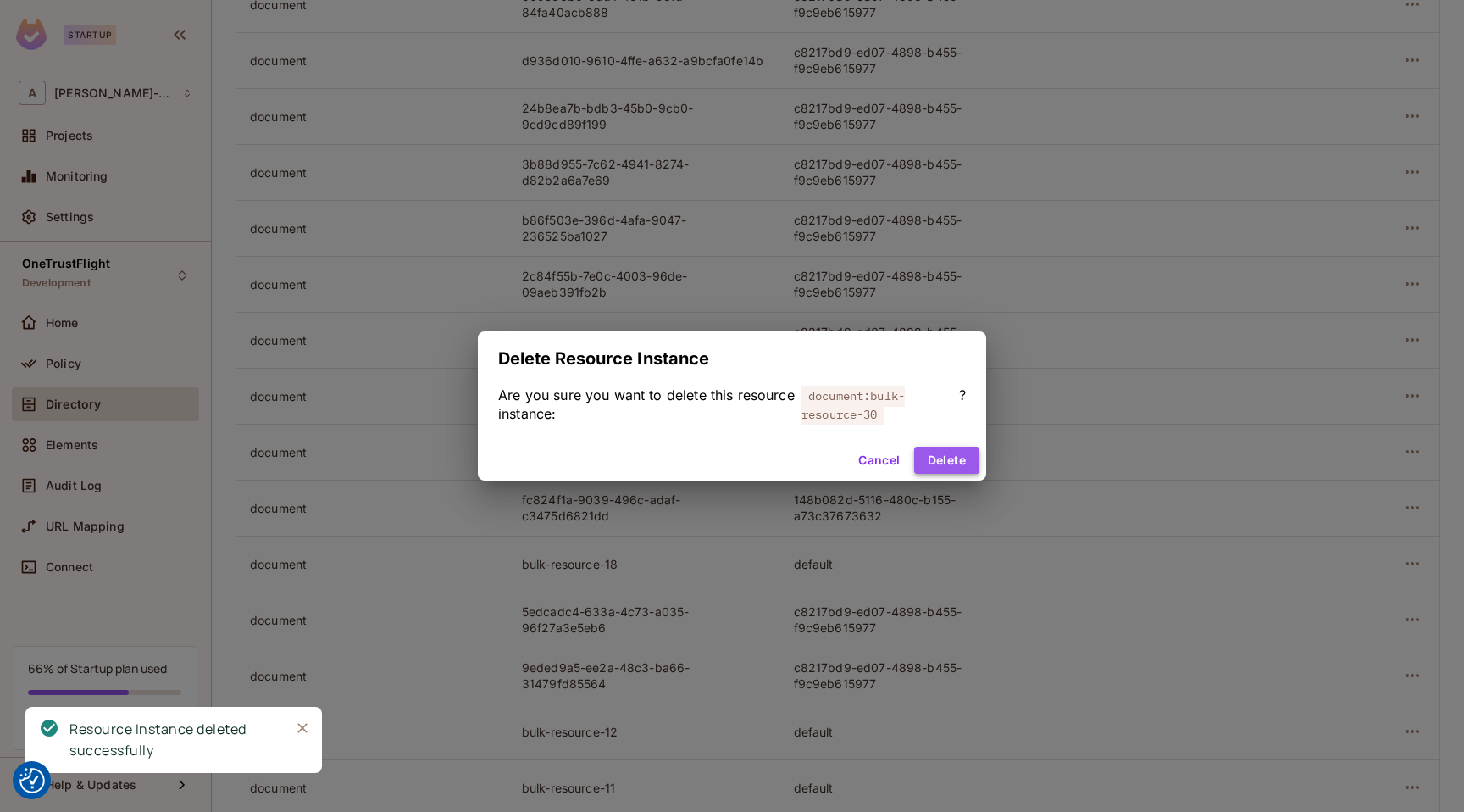
click at [945, 460] on button "Delete" at bounding box center [947, 460] width 65 height 28
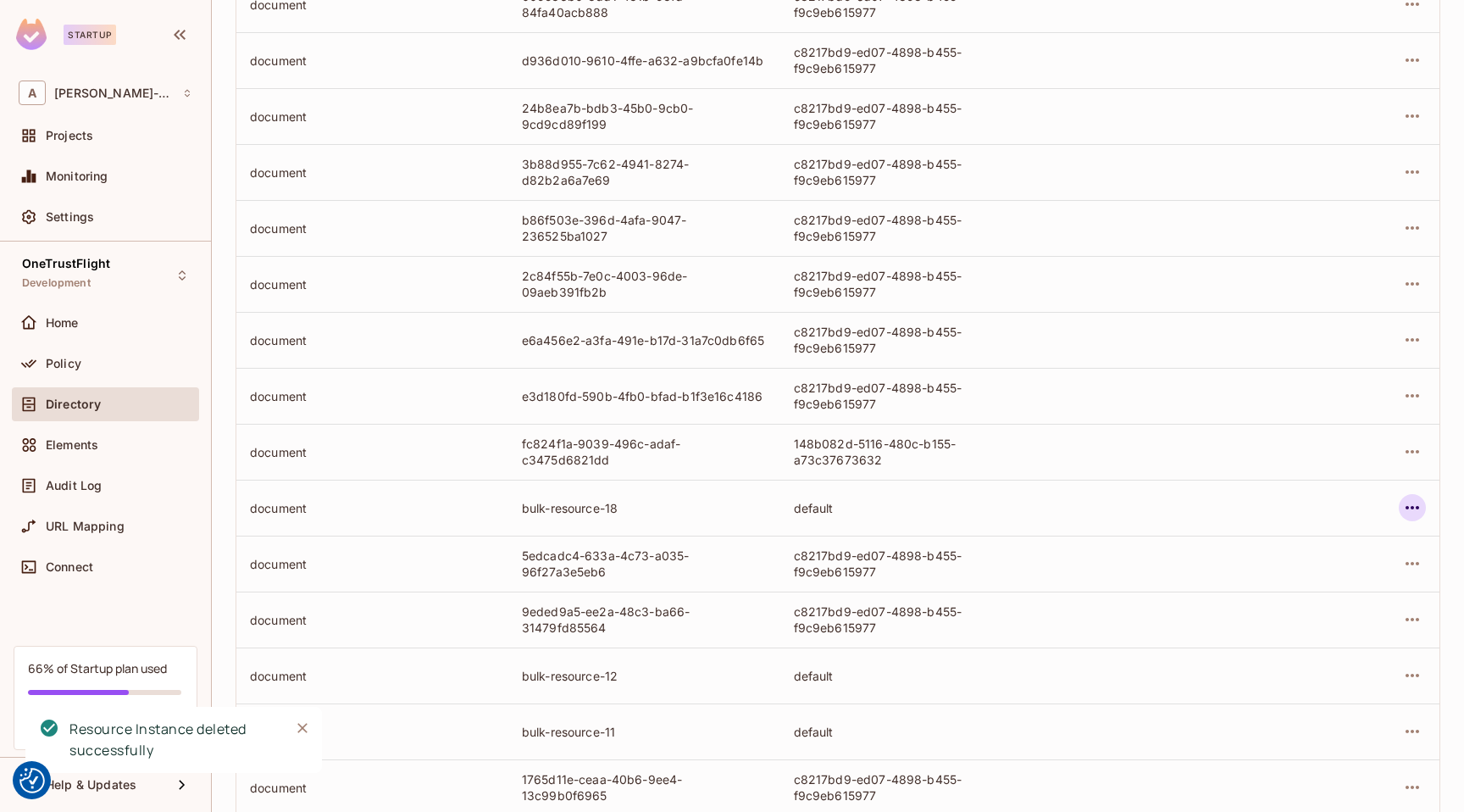
click at [1415, 509] on icon "button" at bounding box center [1412, 507] width 21 height 21
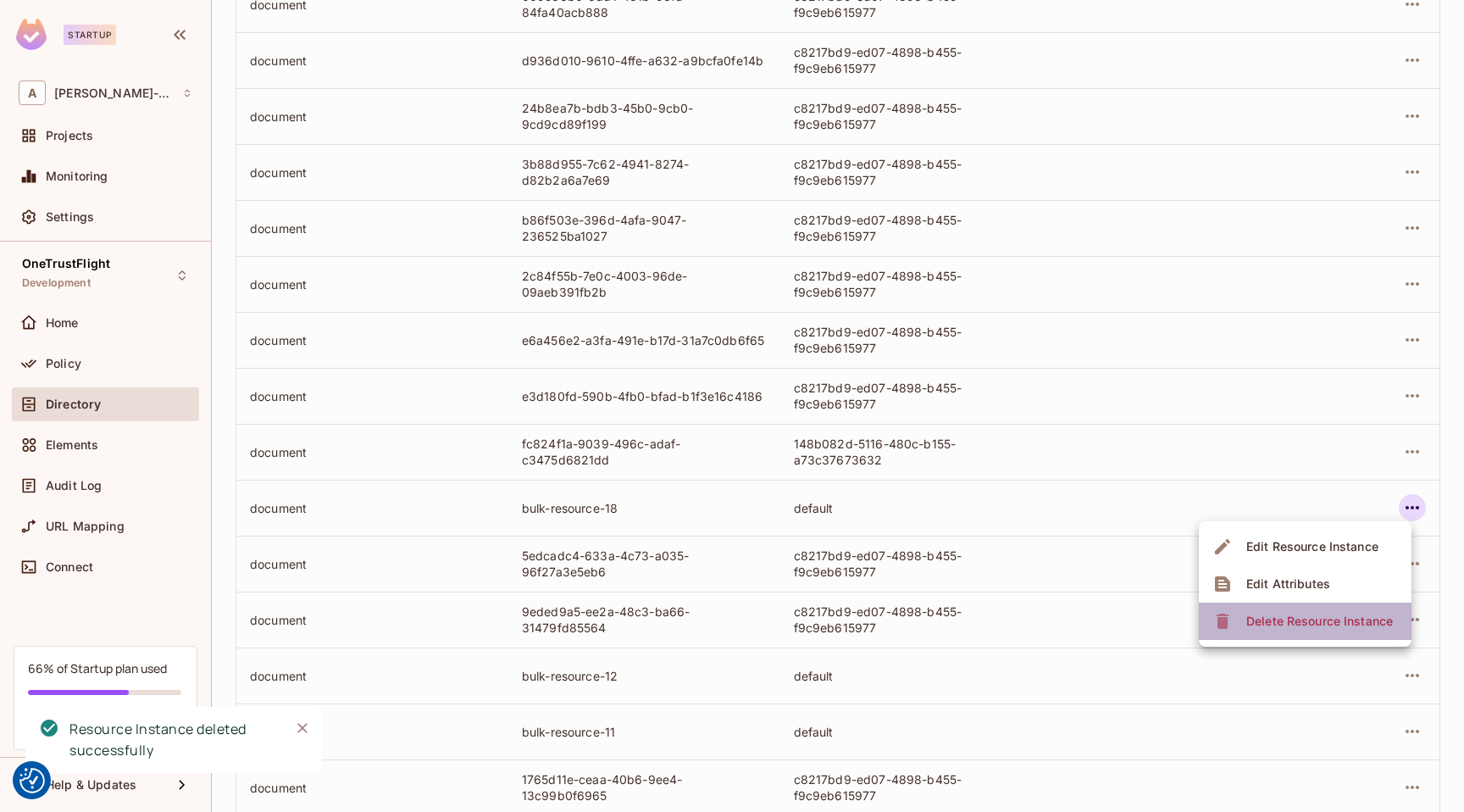
click at [1305, 623] on div "Delete Resource Instance" at bounding box center [1319, 620] width 146 height 17
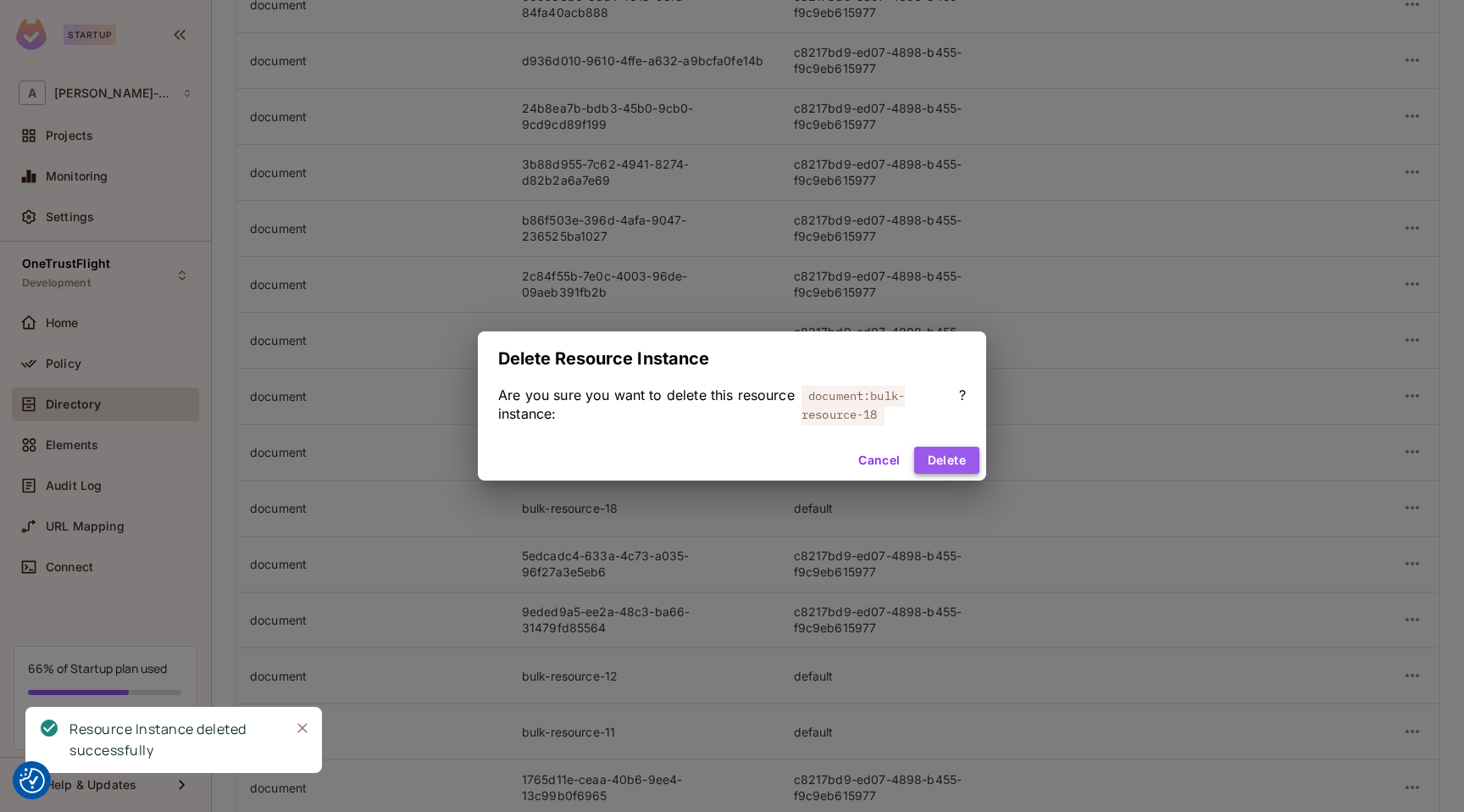
click at [952, 453] on button "Delete" at bounding box center [947, 460] width 65 height 28
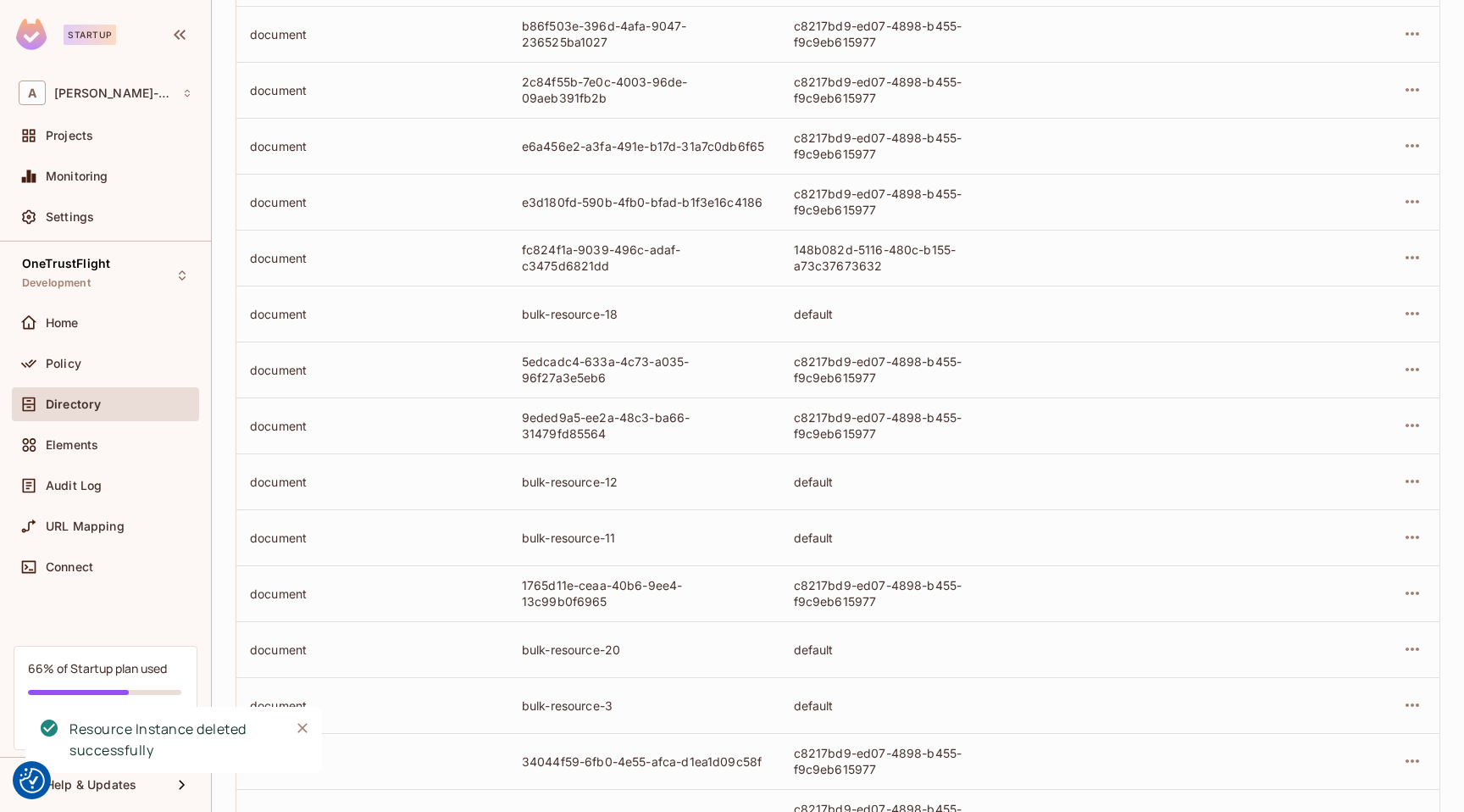
scroll to position [4403, 0]
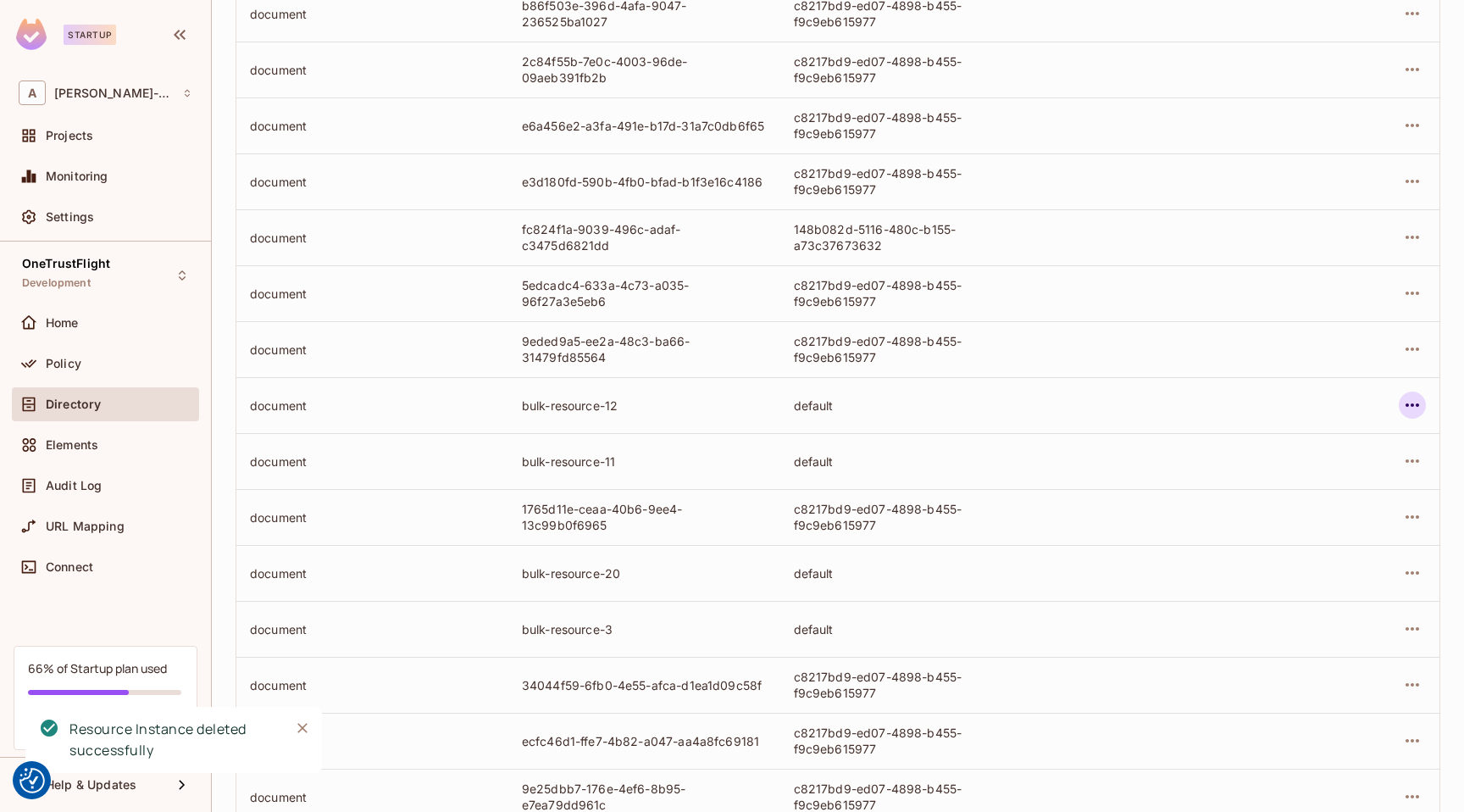
click at [1408, 404] on icon "button" at bounding box center [1413, 404] width 14 height 3
click at [1303, 524] on div "Delete Resource Instance" at bounding box center [1319, 518] width 146 height 17
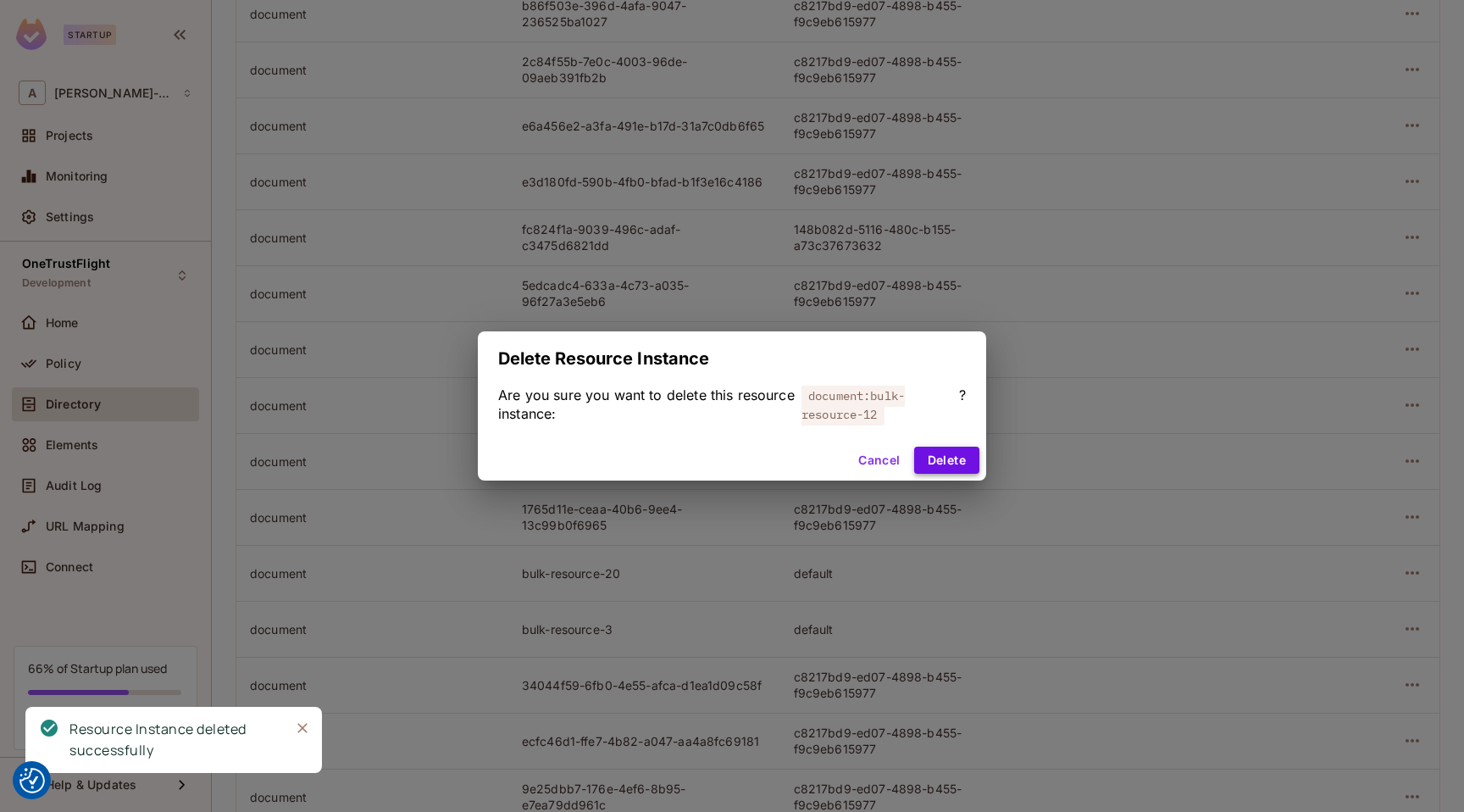
click at [953, 456] on button "Delete" at bounding box center [947, 460] width 65 height 28
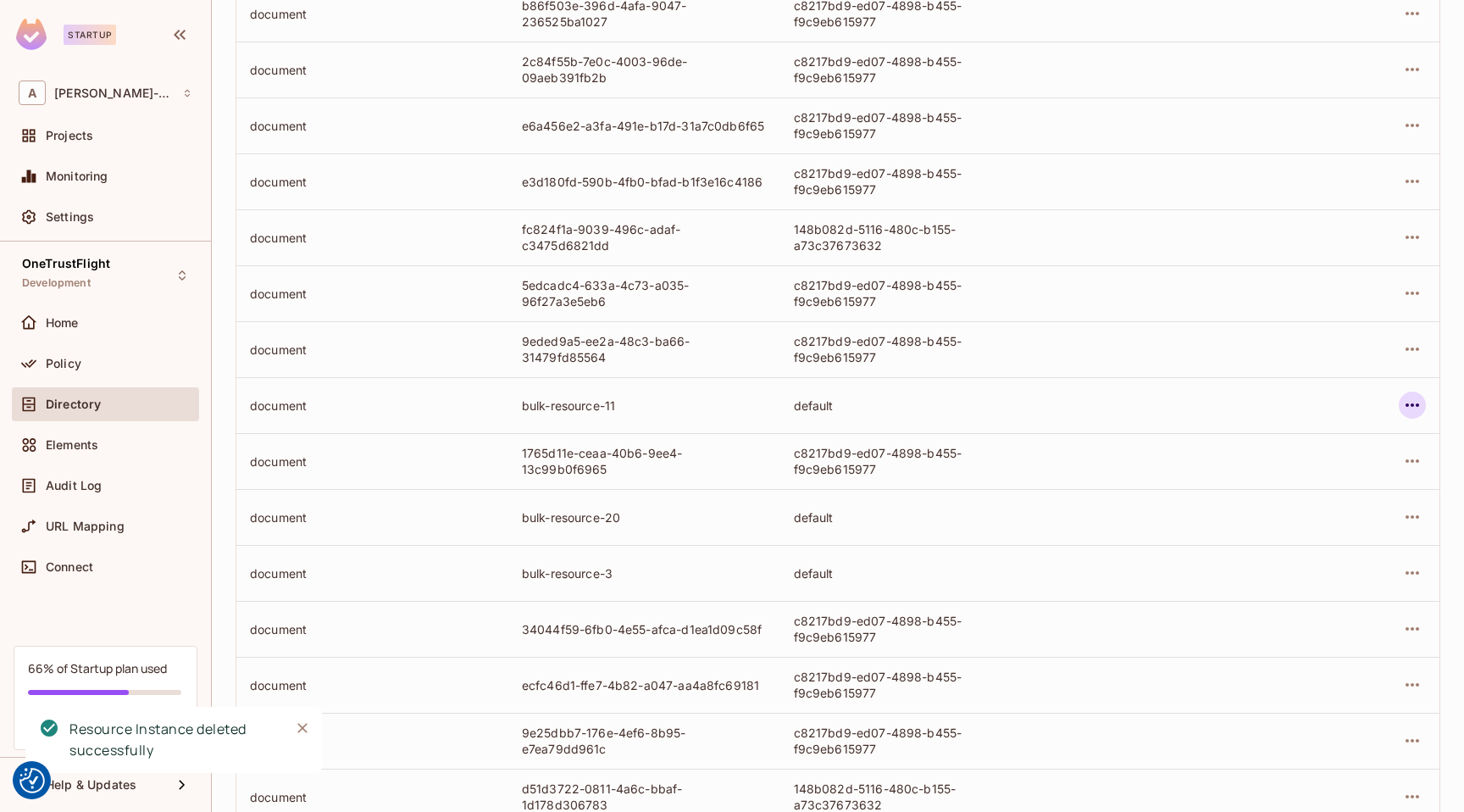
click at [1407, 403] on icon "button" at bounding box center [1413, 404] width 14 height 3
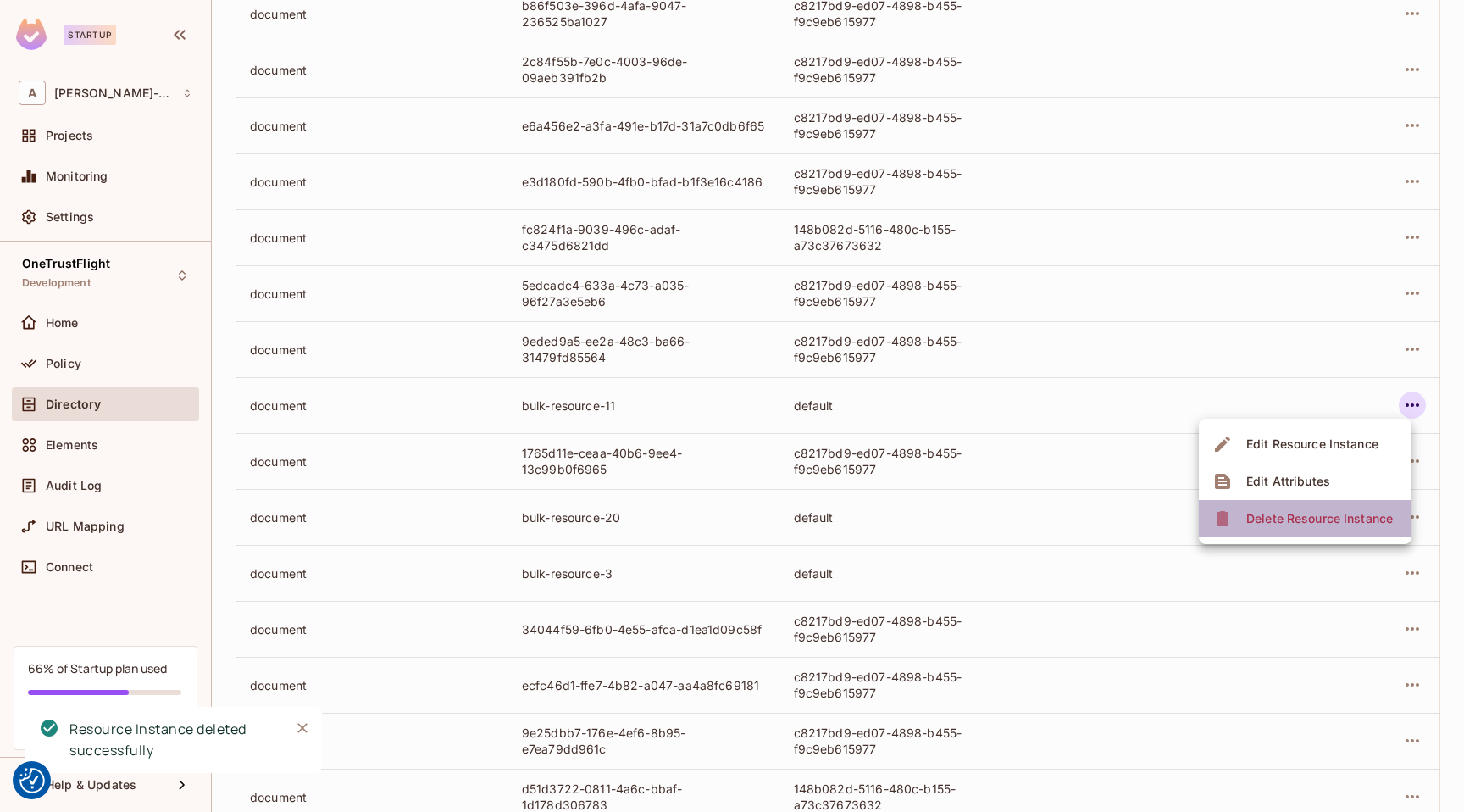
click at [1268, 522] on div "Delete Resource Instance" at bounding box center [1319, 518] width 146 height 17
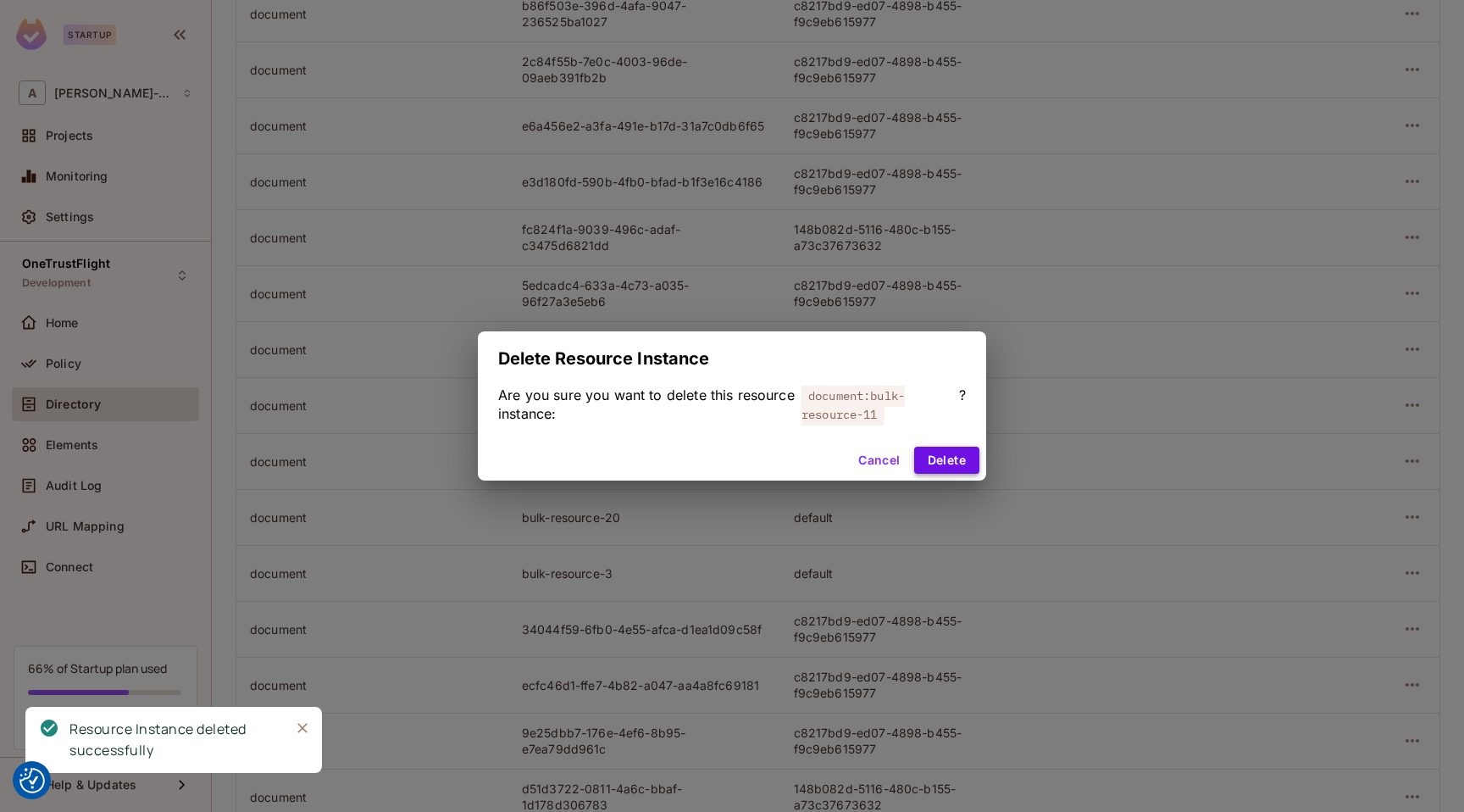
click at [950, 447] on button "Delete" at bounding box center [947, 460] width 65 height 28
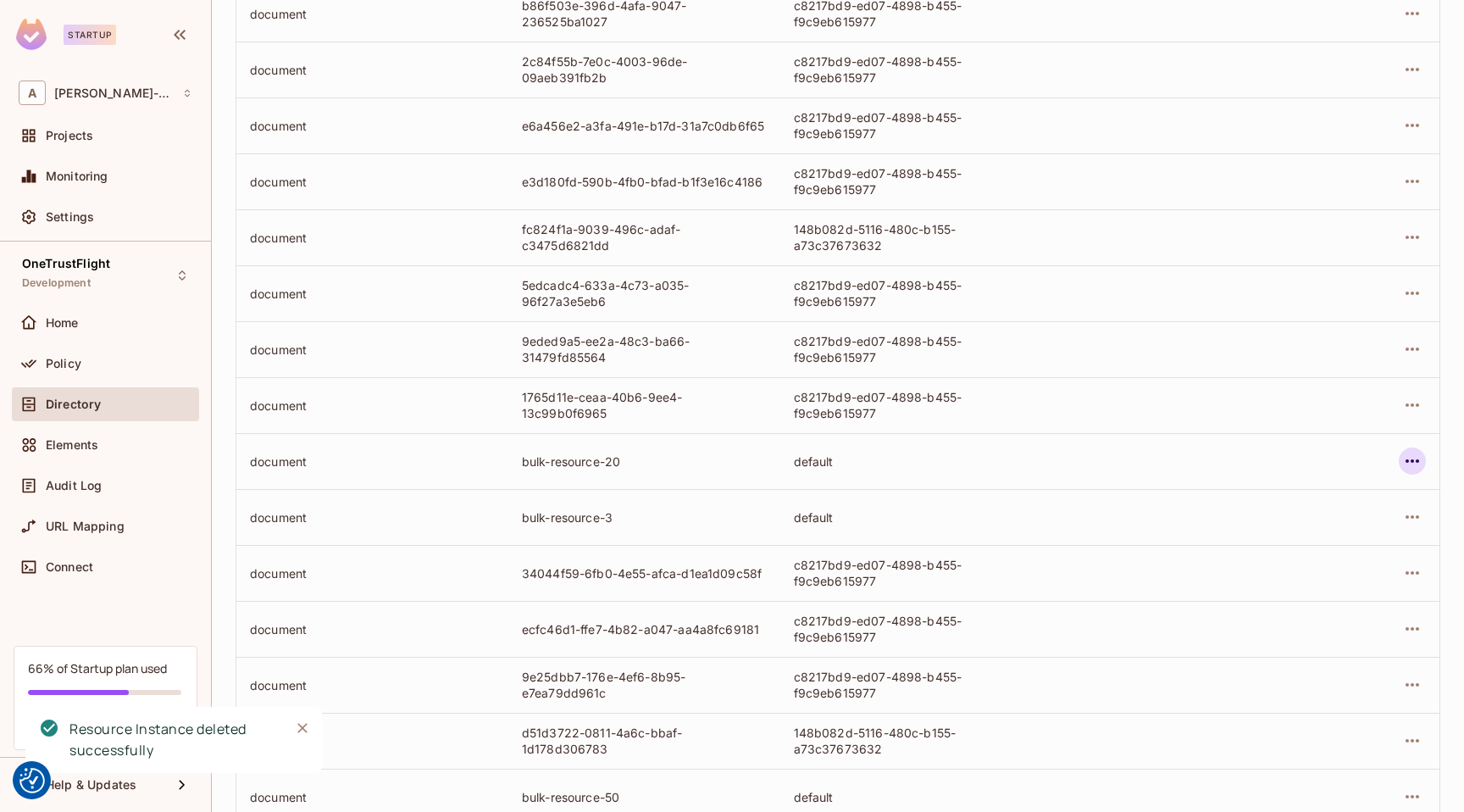
click at [1425, 460] on button "button" at bounding box center [1413, 461] width 28 height 28
click at [1305, 583] on span "Delete Resource Instance" at bounding box center [1318, 574] width 156 height 28
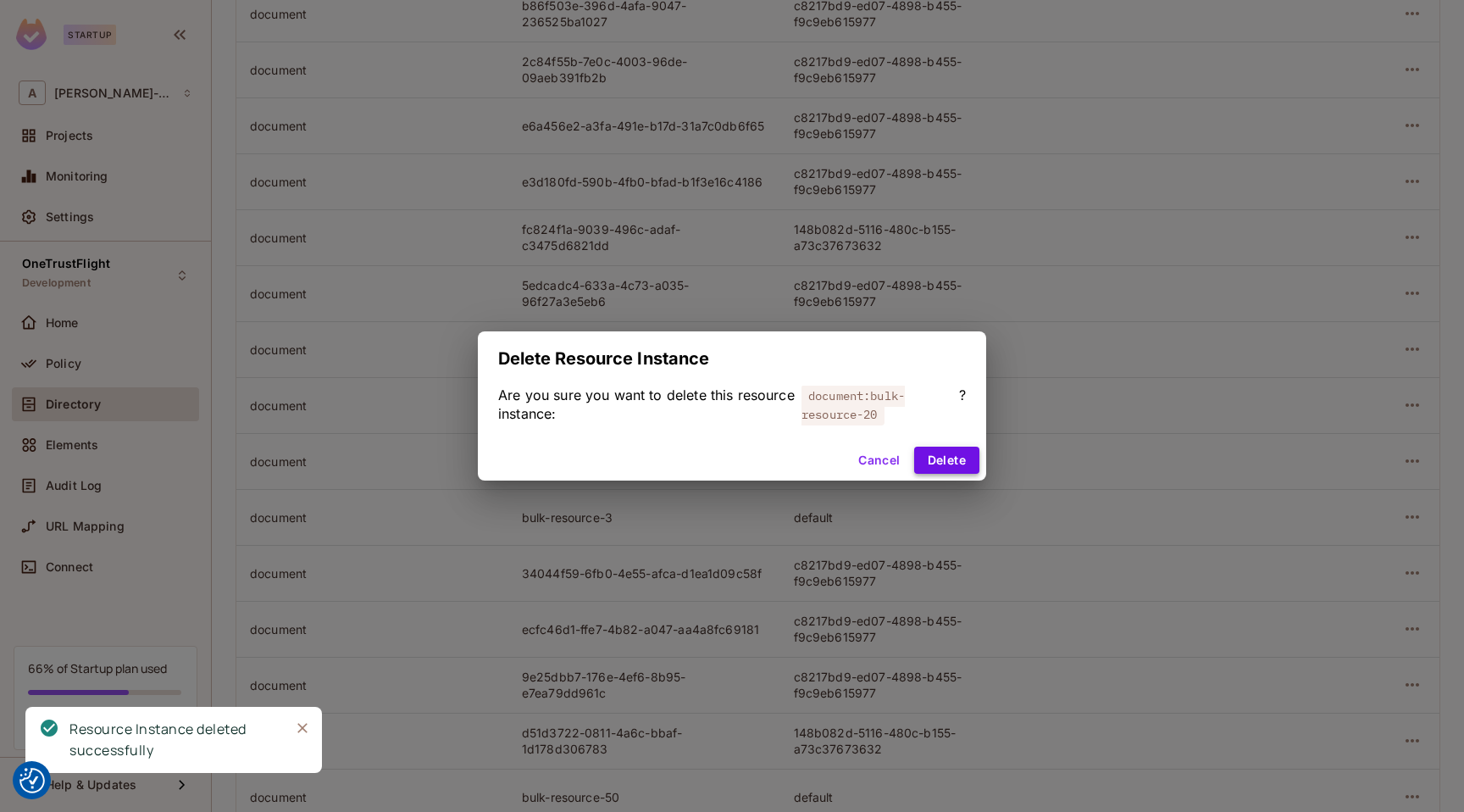
click at [950, 462] on button "Delete" at bounding box center [947, 460] width 65 height 28
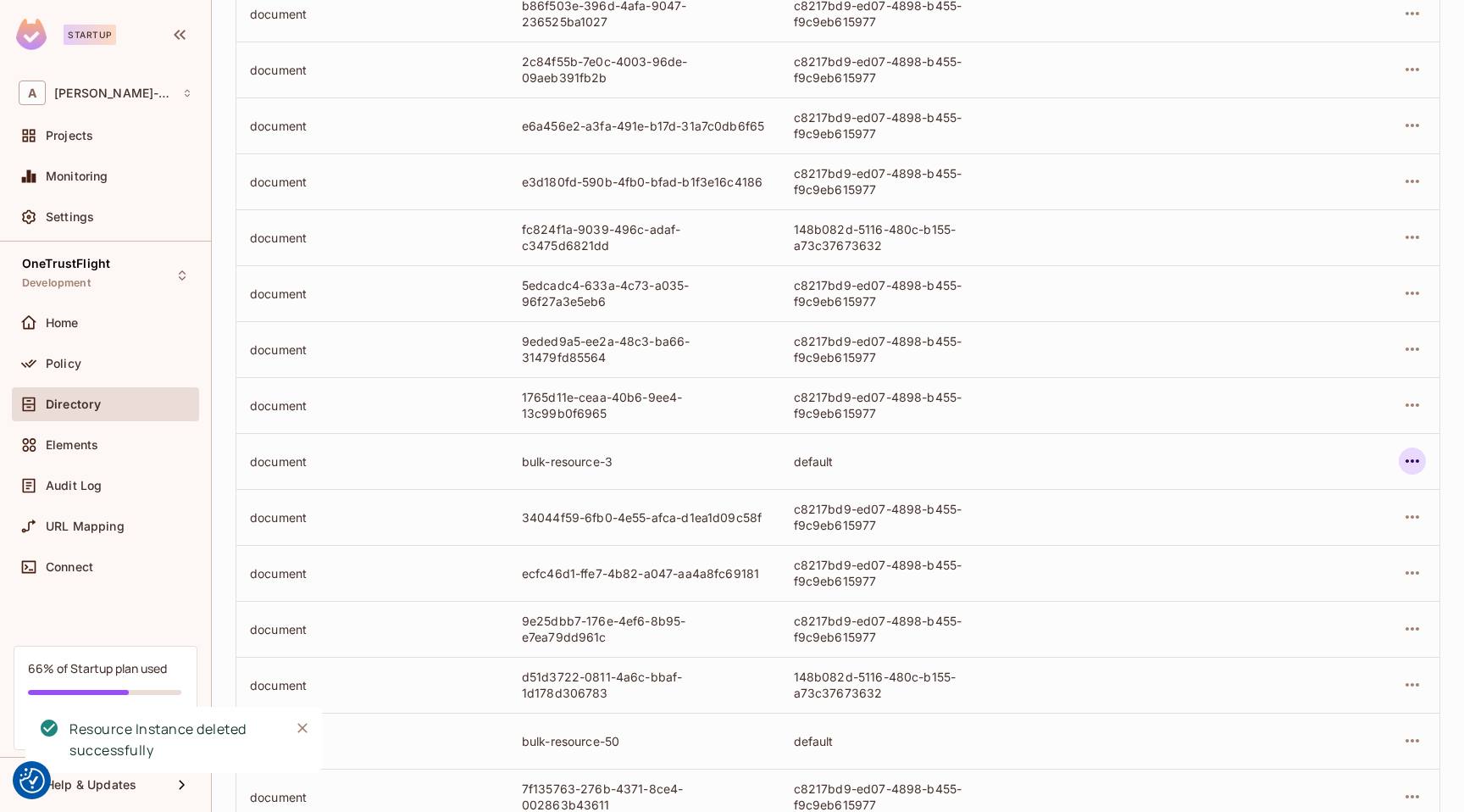
click at [1418, 460] on icon "button" at bounding box center [1413, 460] width 14 height 3
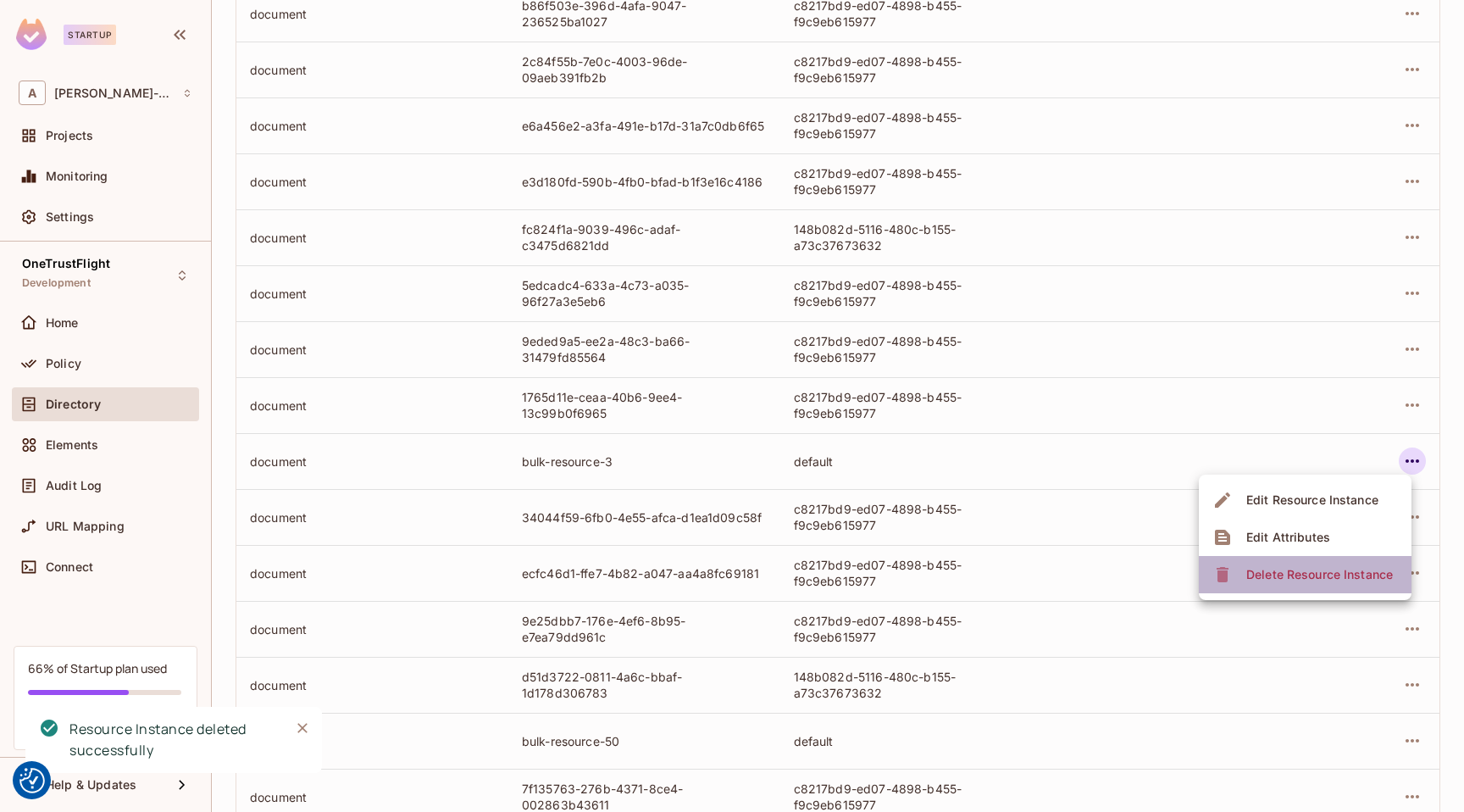
click at [1332, 584] on span "Delete Resource Instance" at bounding box center [1318, 574] width 156 height 28
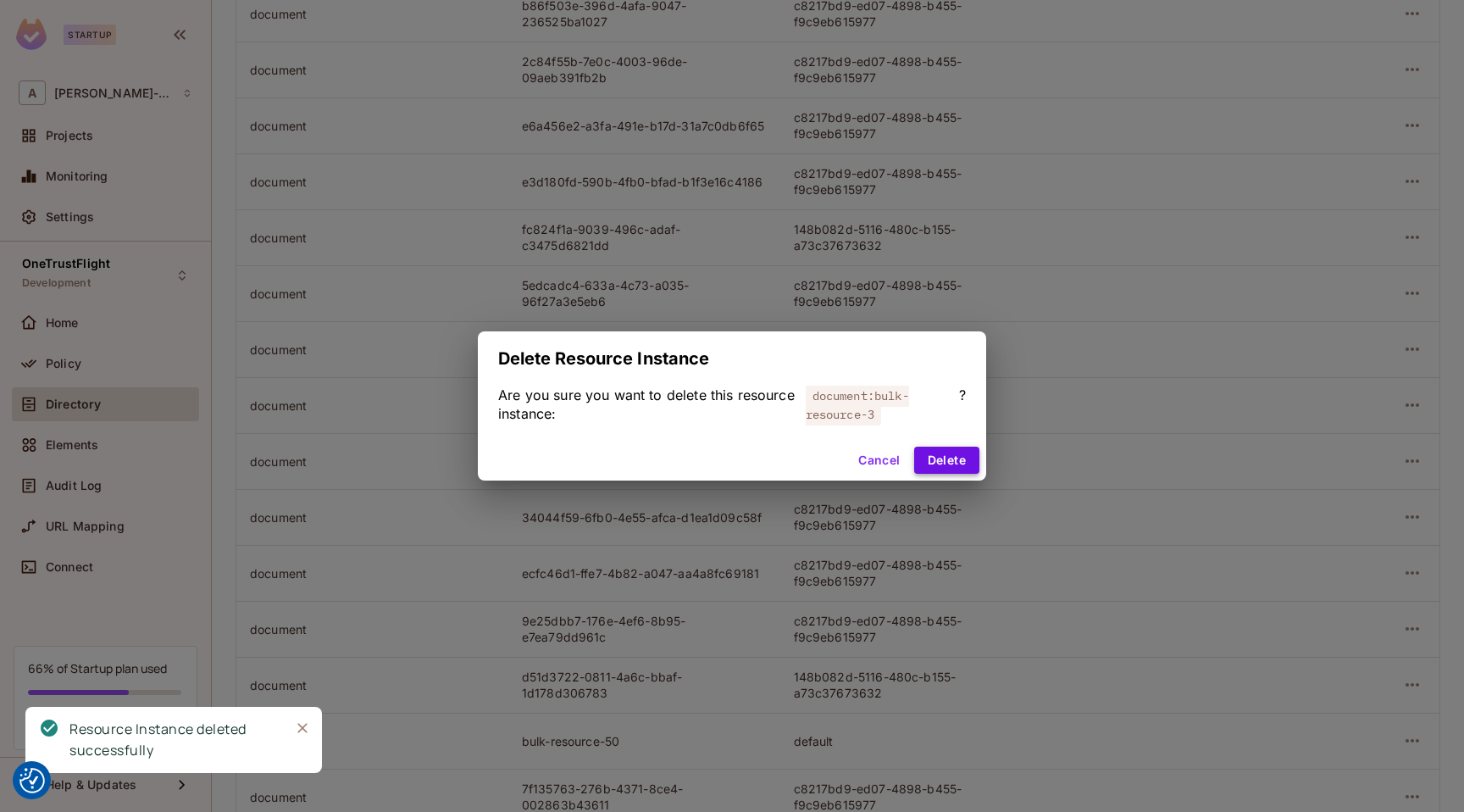
click at [935, 456] on button "Delete" at bounding box center [947, 460] width 65 height 28
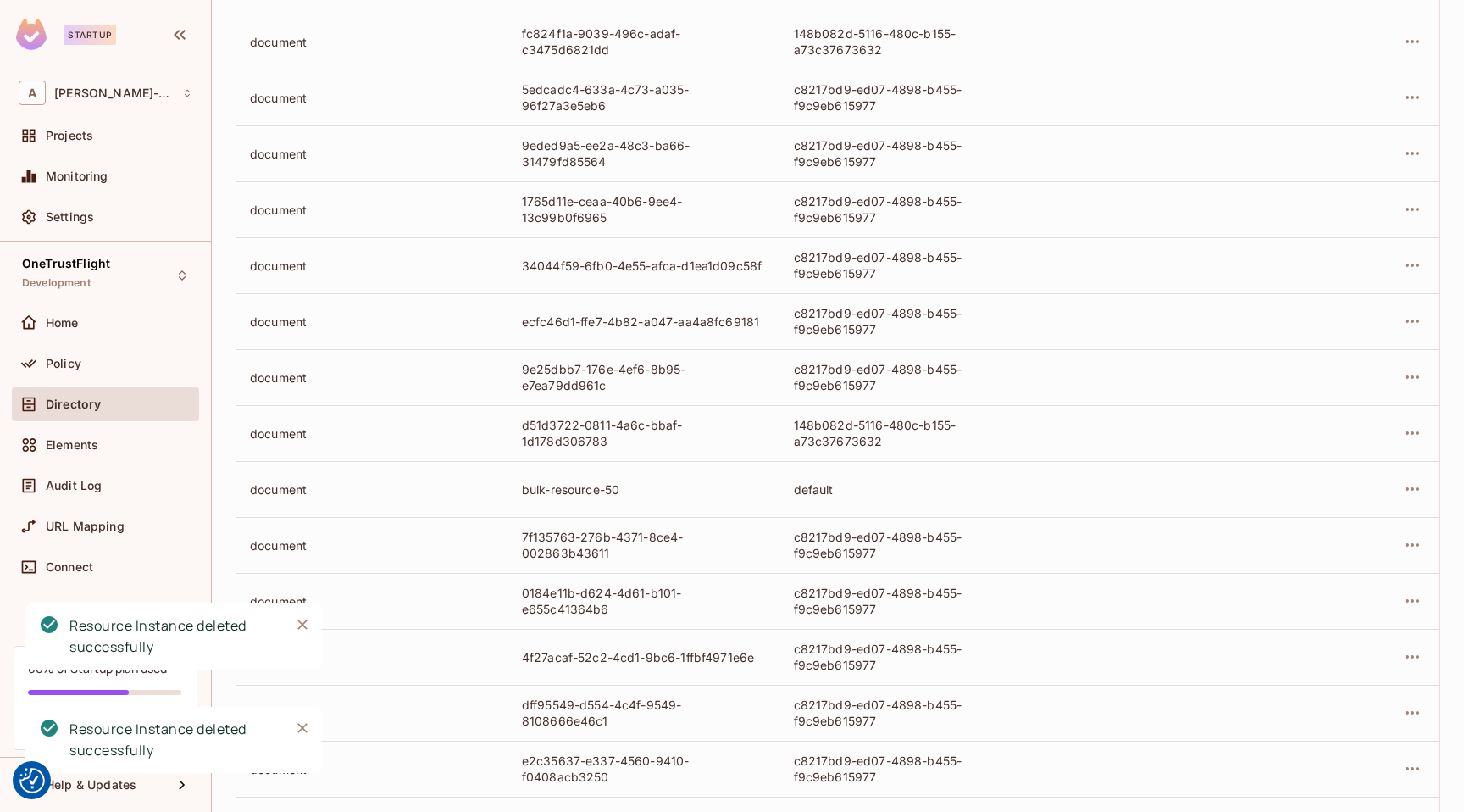
scroll to position [4641, 0]
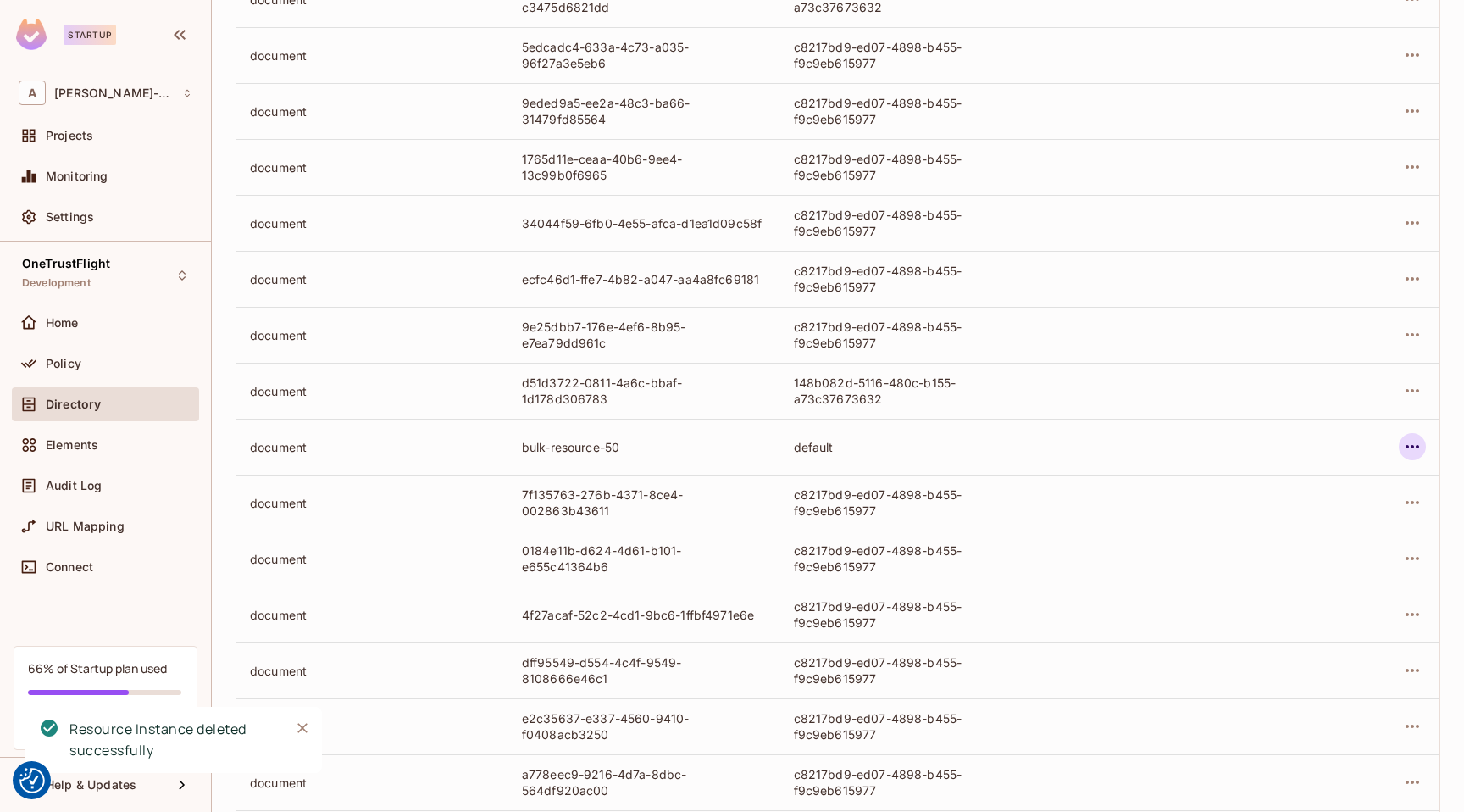
click at [1417, 450] on icon "button" at bounding box center [1412, 446] width 21 height 21
click at [1290, 554] on div "Delete Resource Instance" at bounding box center [1319, 559] width 146 height 17
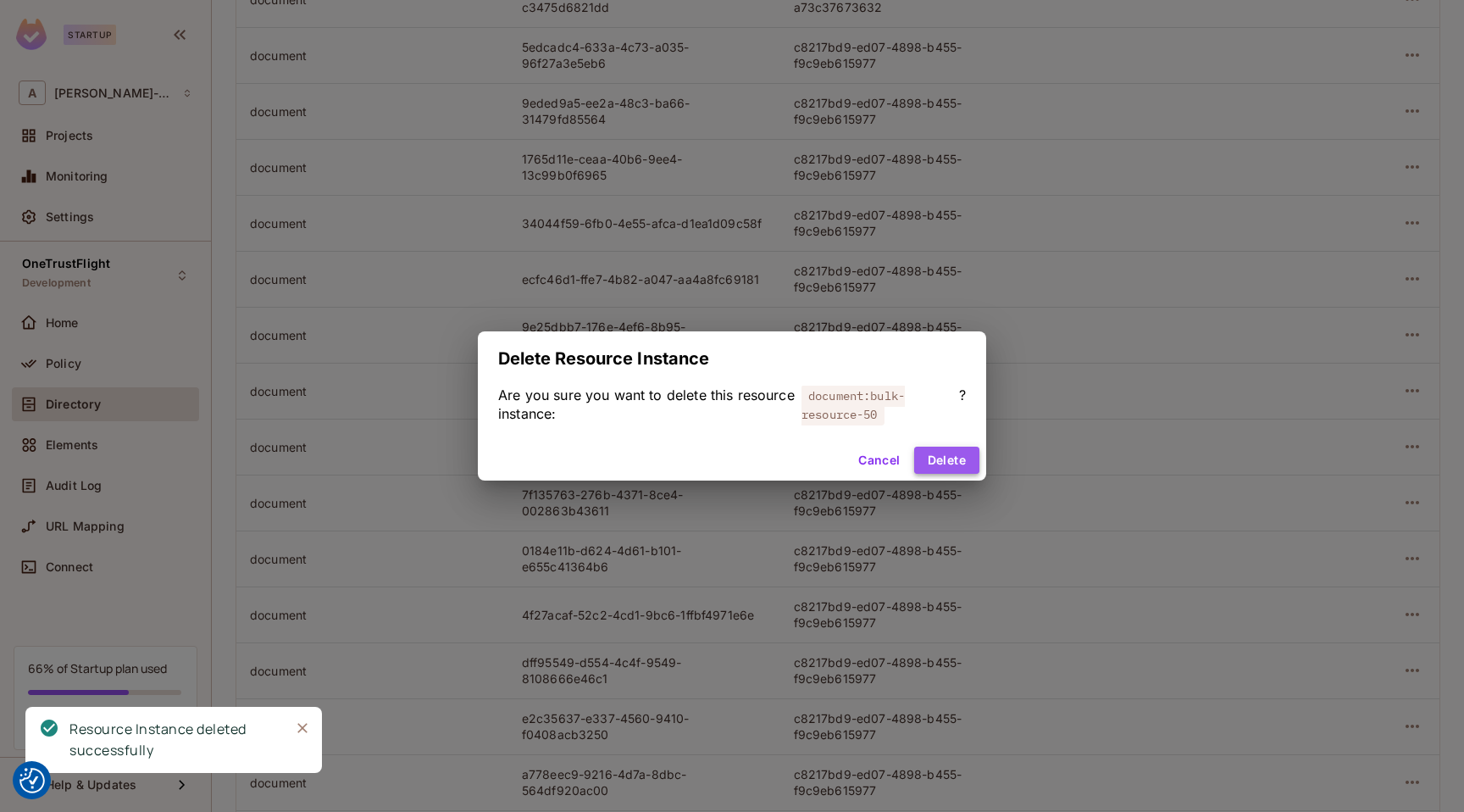
click at [951, 450] on button "Delete" at bounding box center [947, 460] width 65 height 28
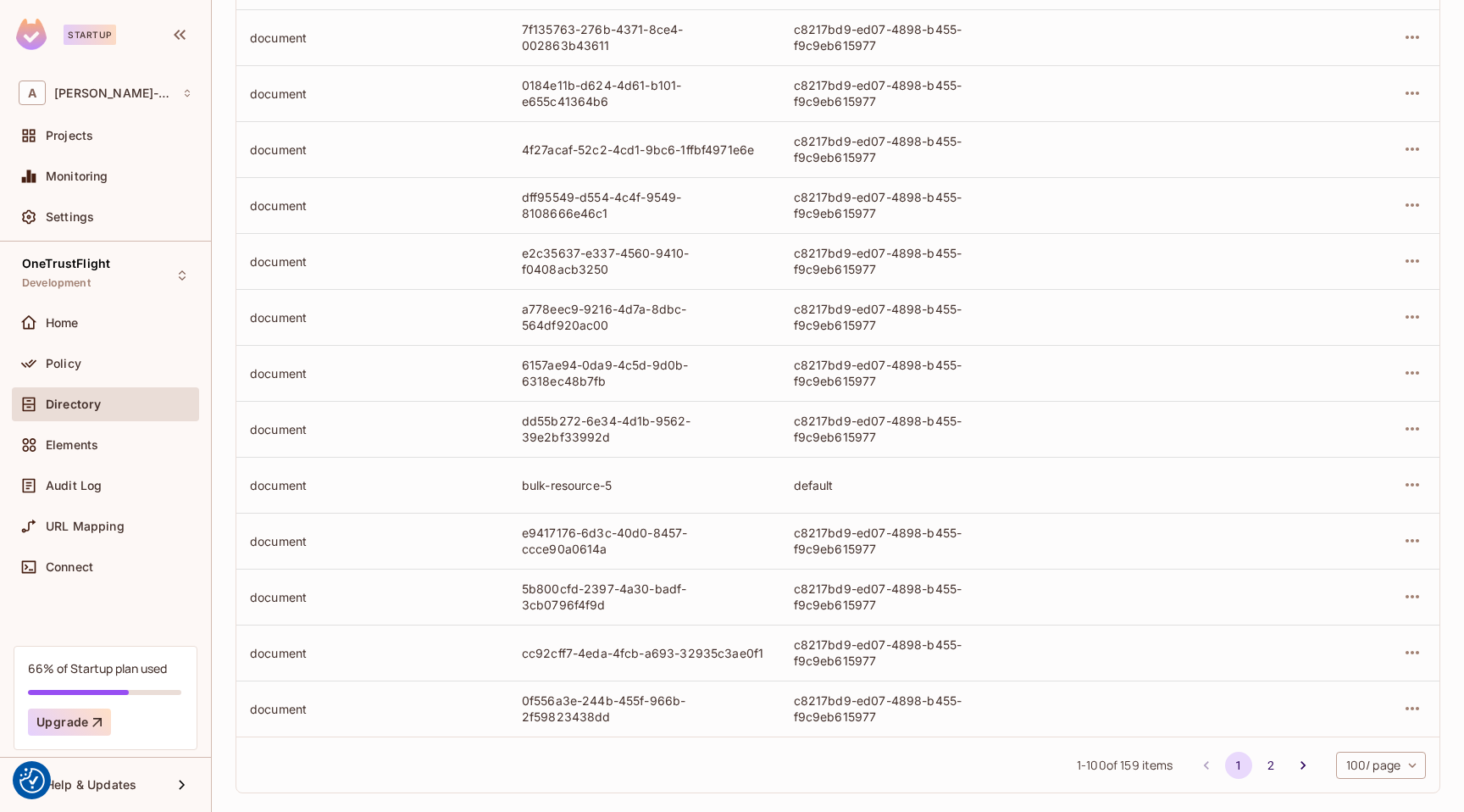
scroll to position [5125, 0]
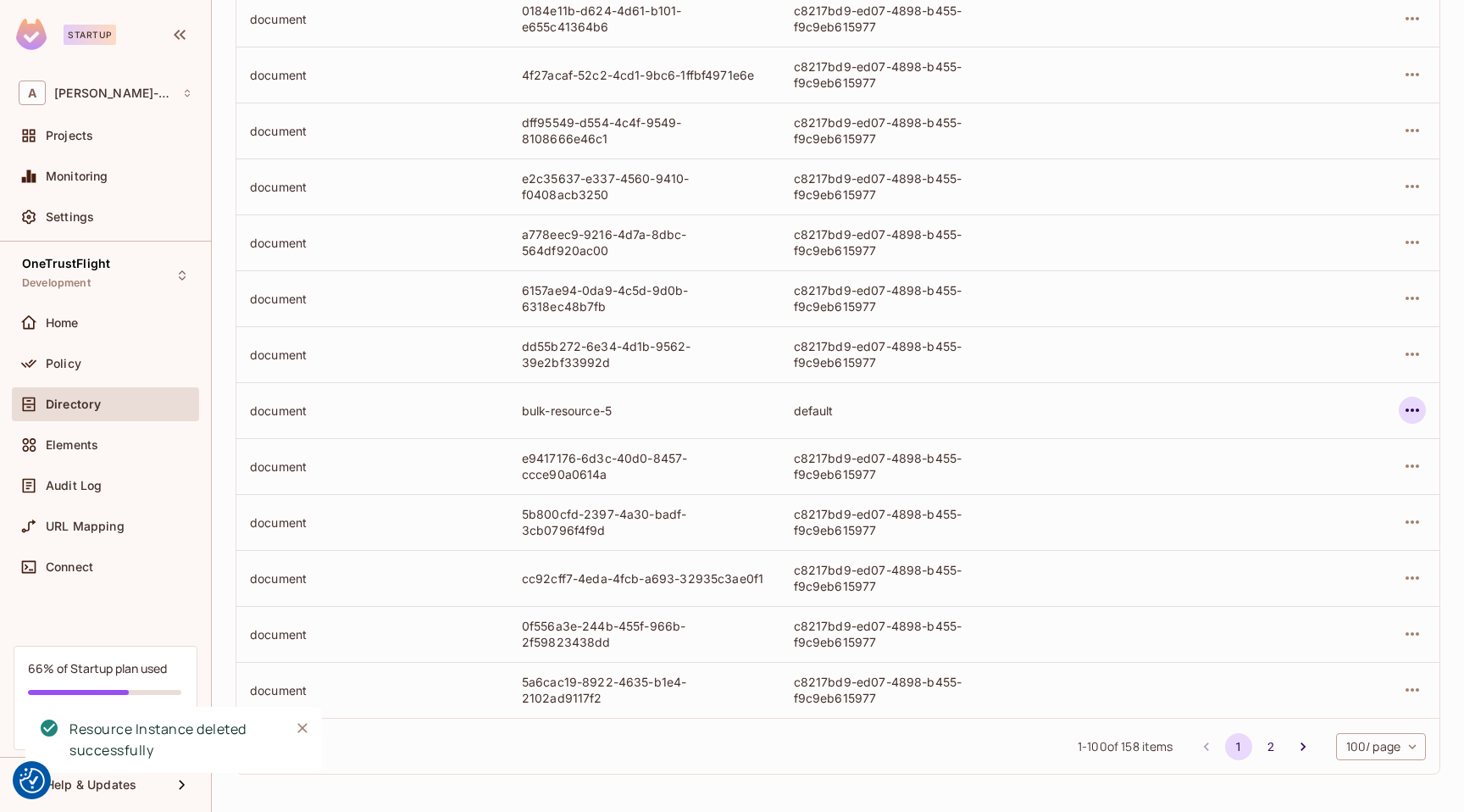
click at [1417, 413] on icon "button" at bounding box center [1412, 410] width 21 height 21
click at [1292, 519] on div "Delete Resource Instance" at bounding box center [1319, 523] width 146 height 17
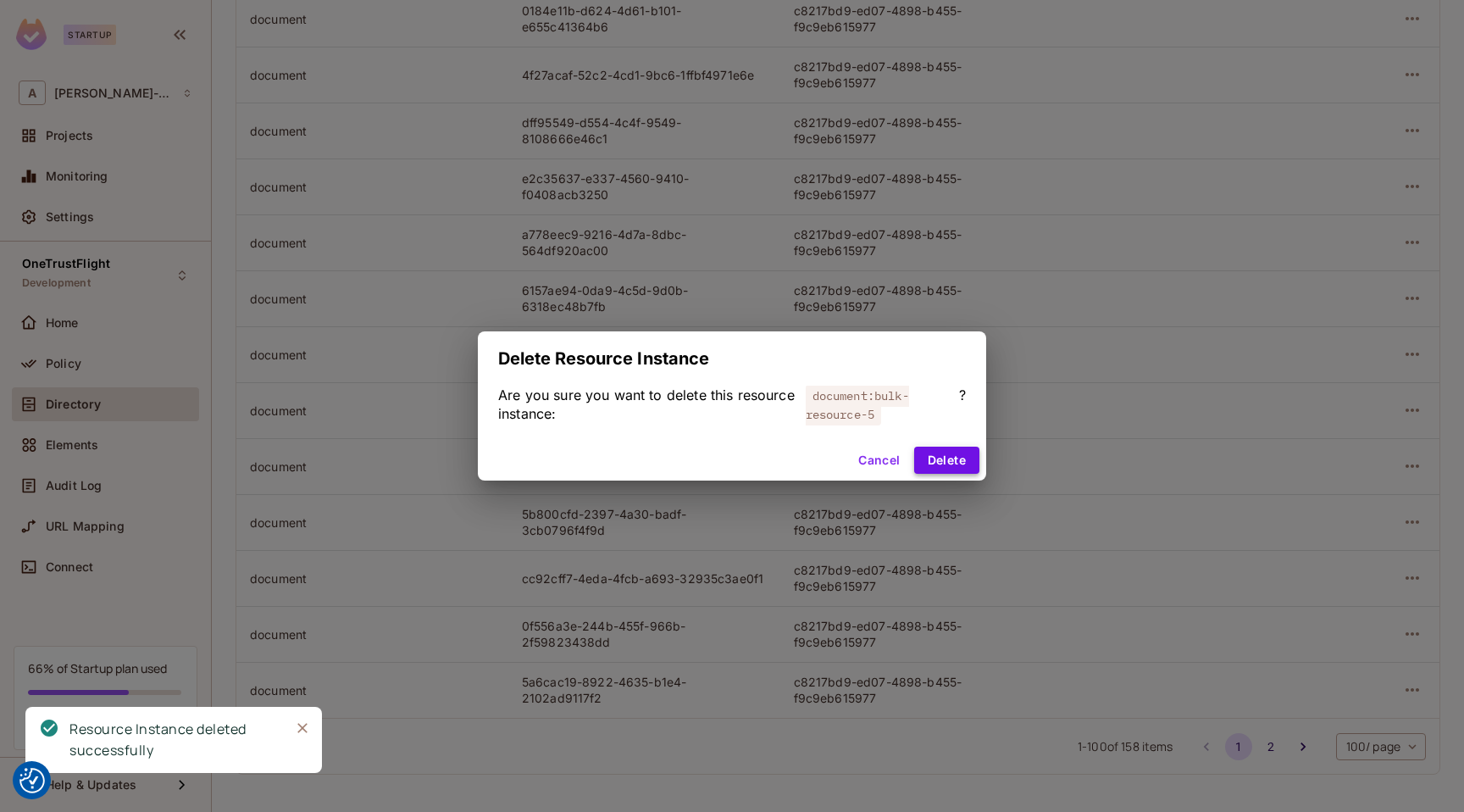
click at [929, 465] on button "Delete" at bounding box center [947, 460] width 65 height 28
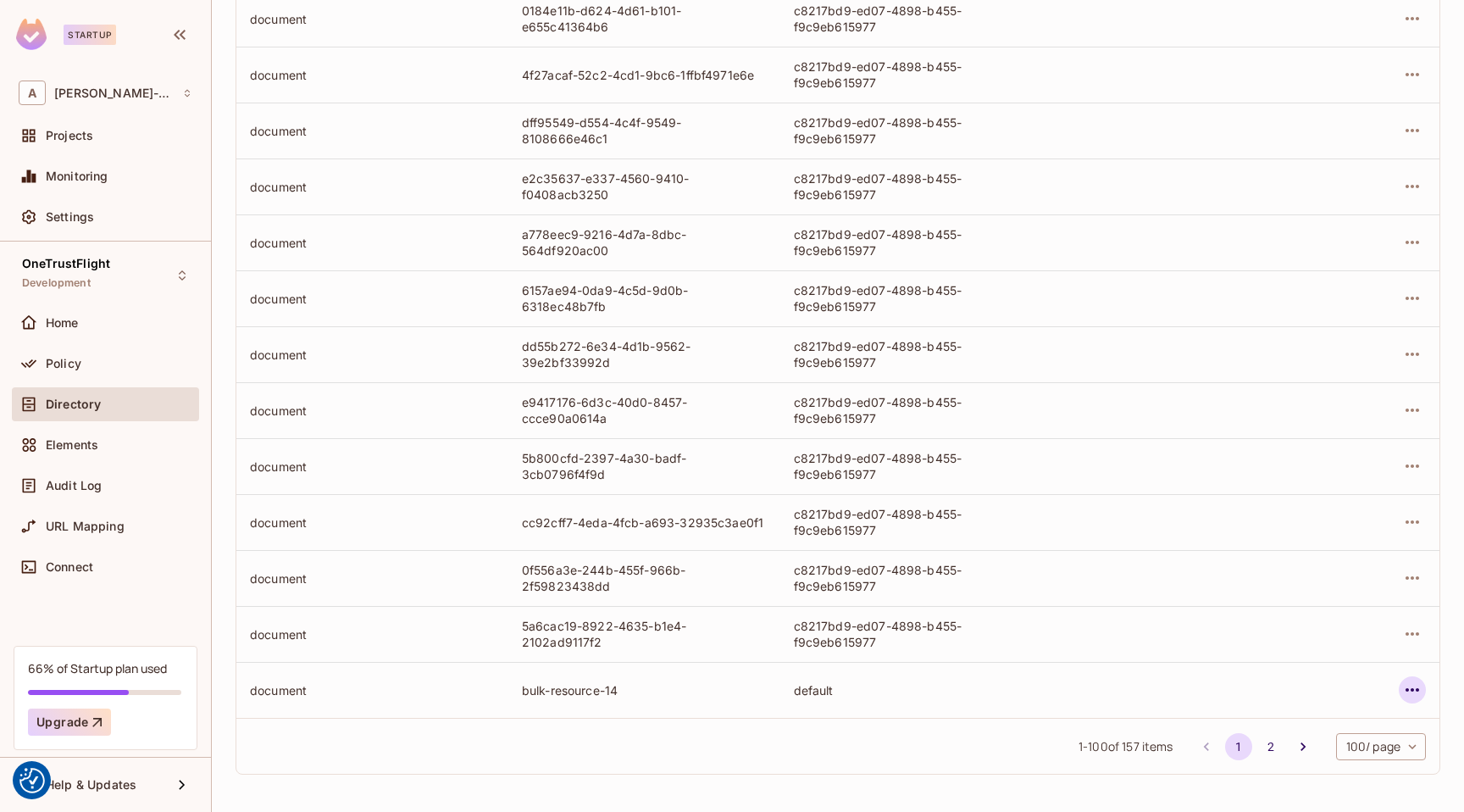
click at [1407, 689] on icon "button" at bounding box center [1413, 689] width 14 height 3
click at [1263, 765] on div "Delete Resource Instance" at bounding box center [1319, 772] width 146 height 17
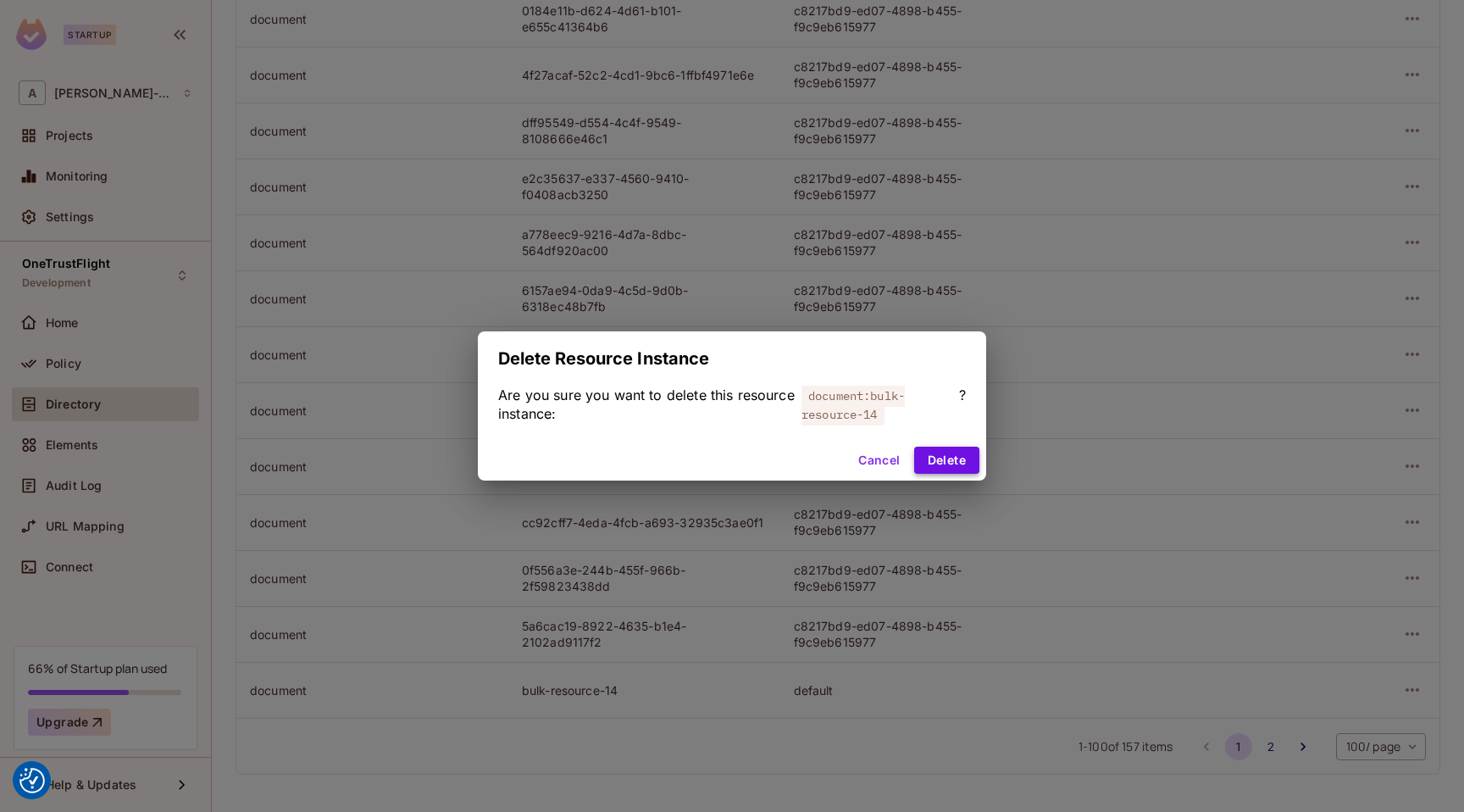
click at [946, 459] on button "Delete" at bounding box center [947, 460] width 65 height 28
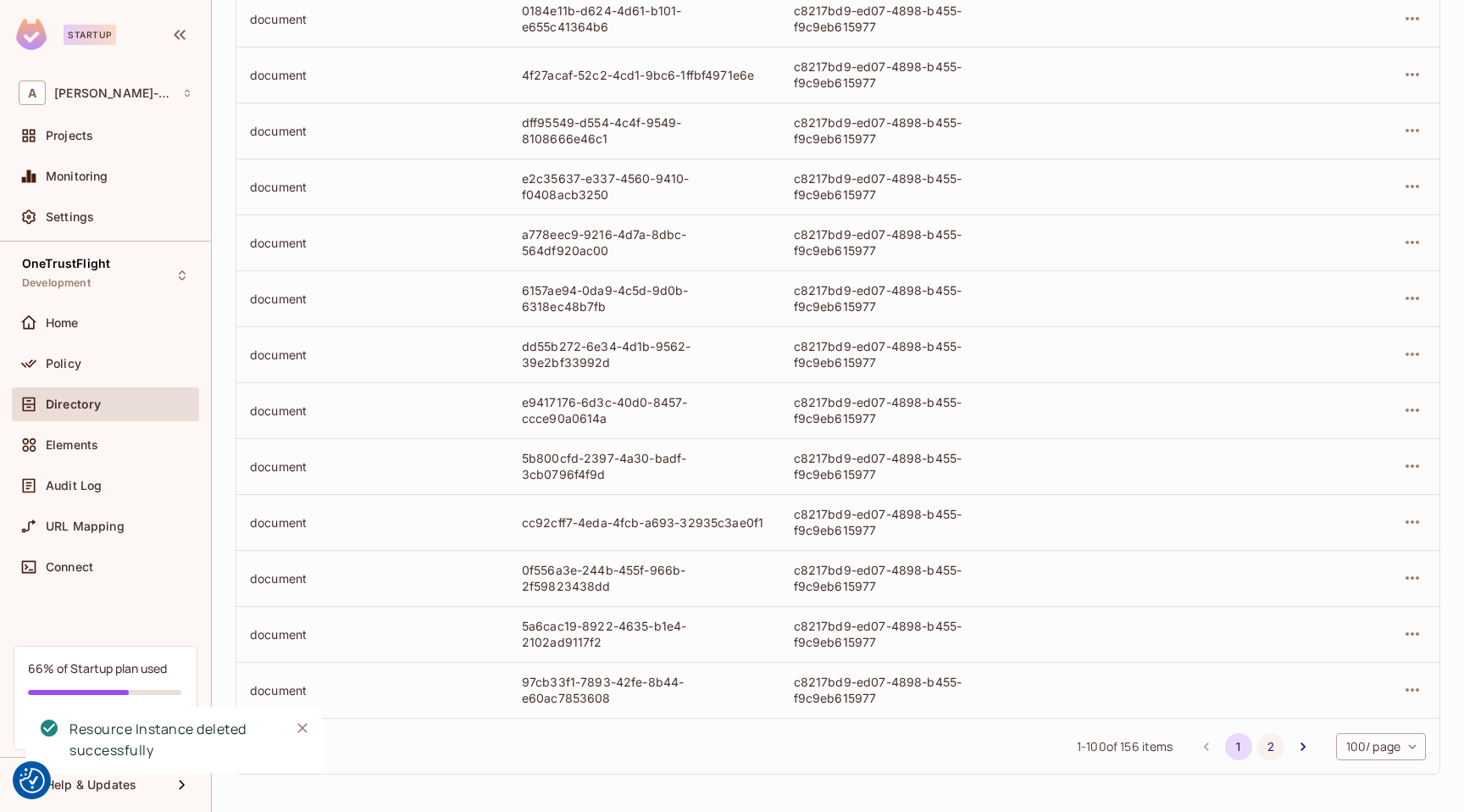
click at [1270, 746] on button "2" at bounding box center [1271, 746] width 28 height 28
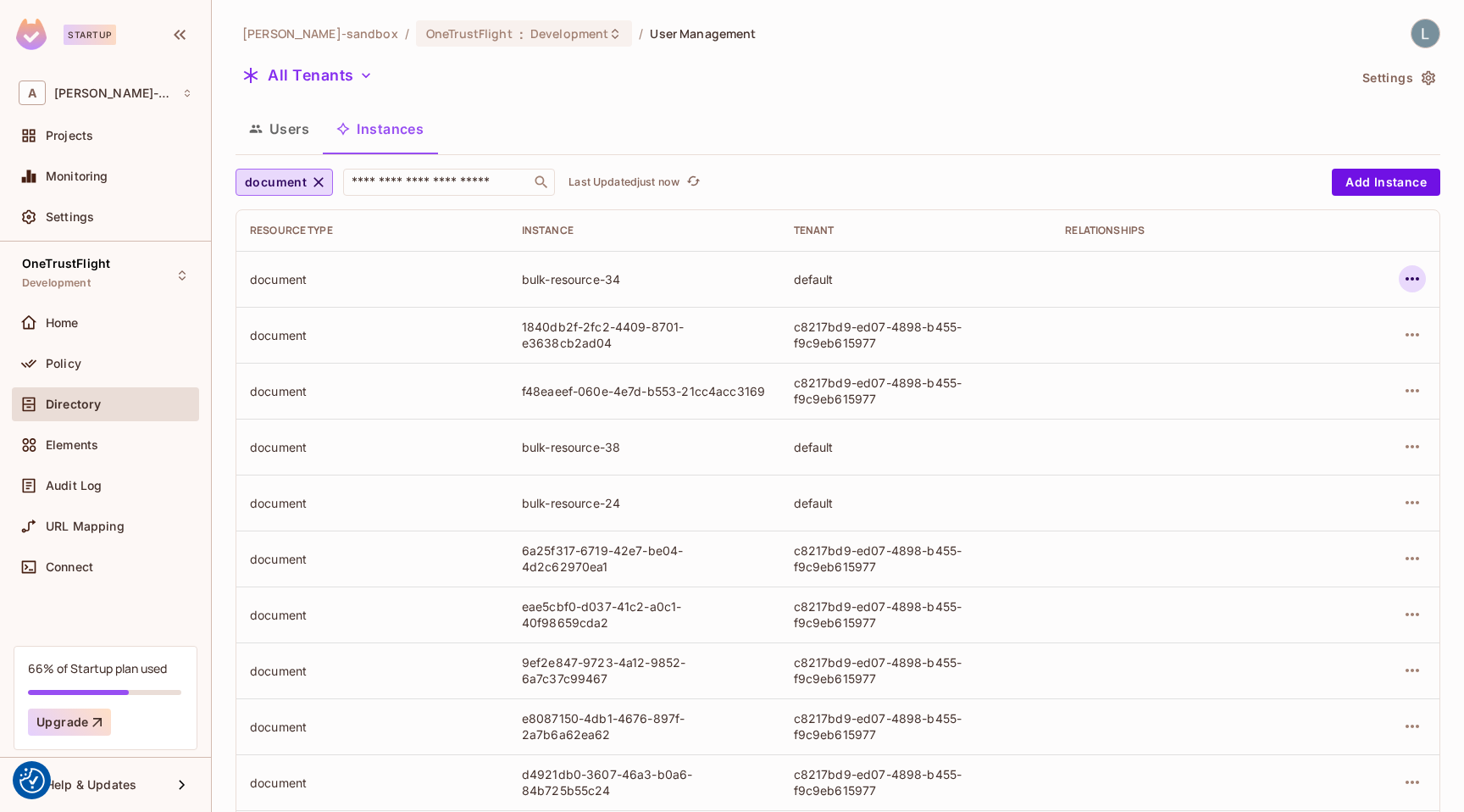
click at [1415, 280] on icon "button" at bounding box center [1412, 278] width 21 height 21
click at [1314, 389] on div "Delete Resource Instance" at bounding box center [1319, 391] width 146 height 17
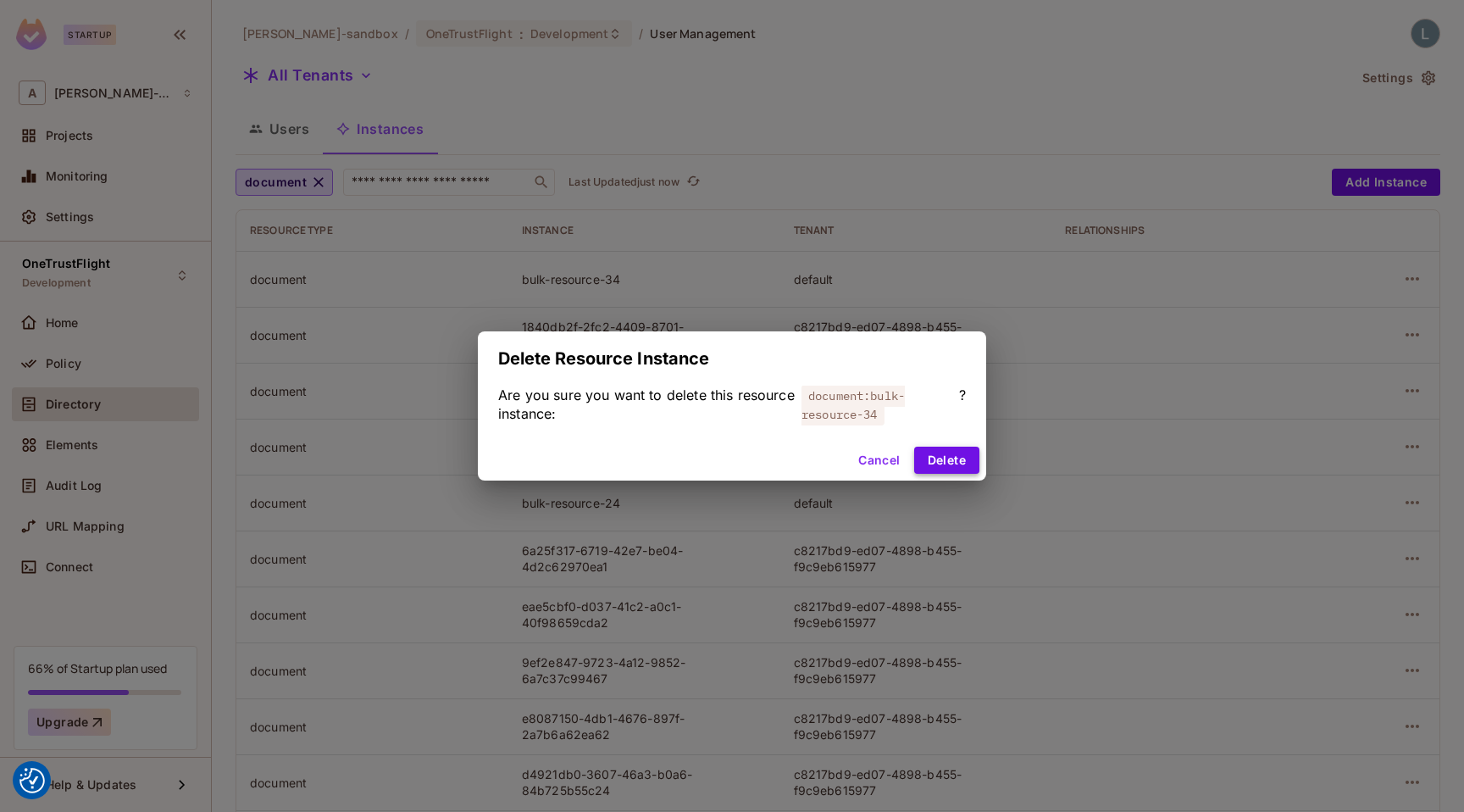
click at [959, 456] on button "Delete" at bounding box center [947, 460] width 65 height 28
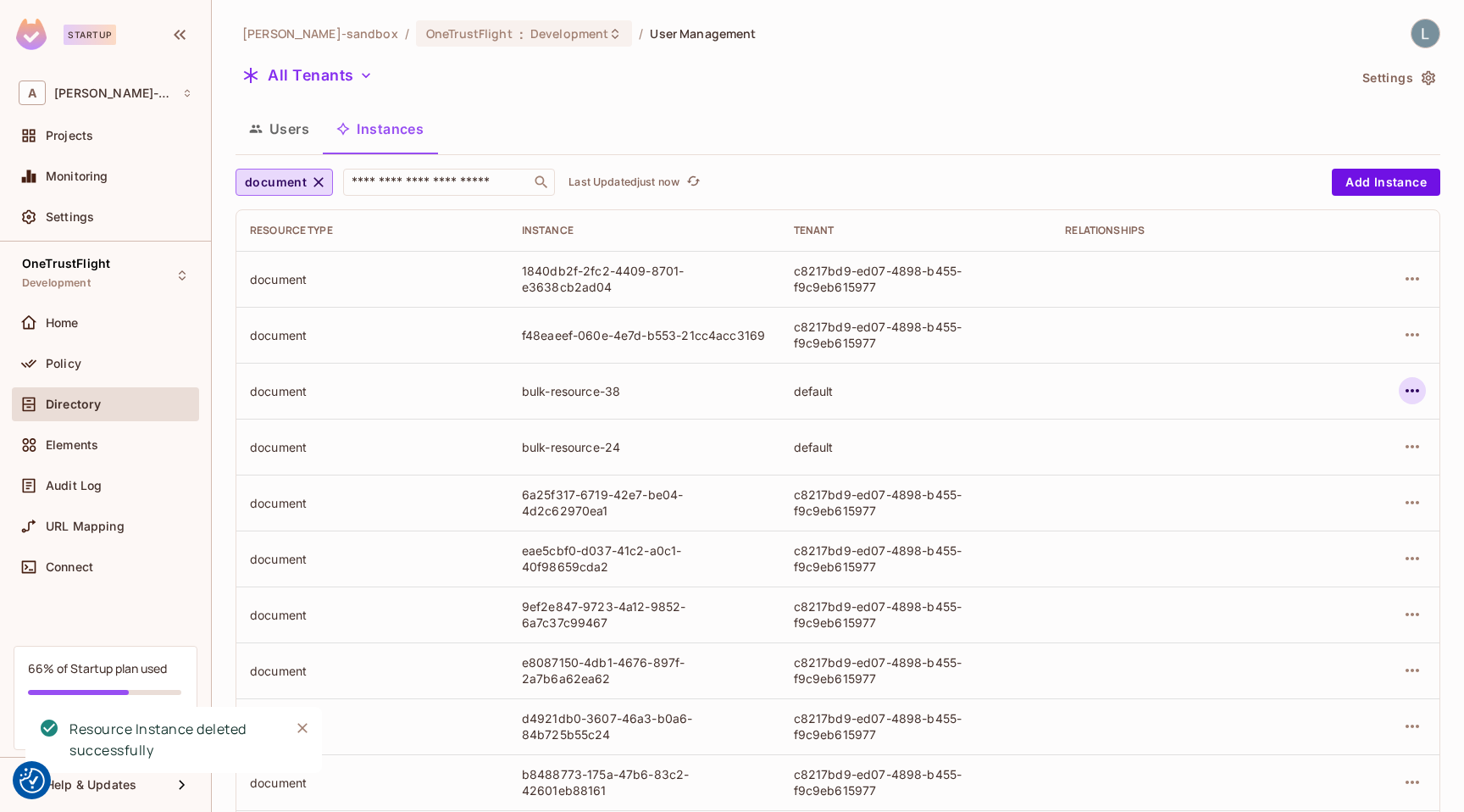
click at [1412, 386] on icon "button" at bounding box center [1412, 390] width 21 height 21
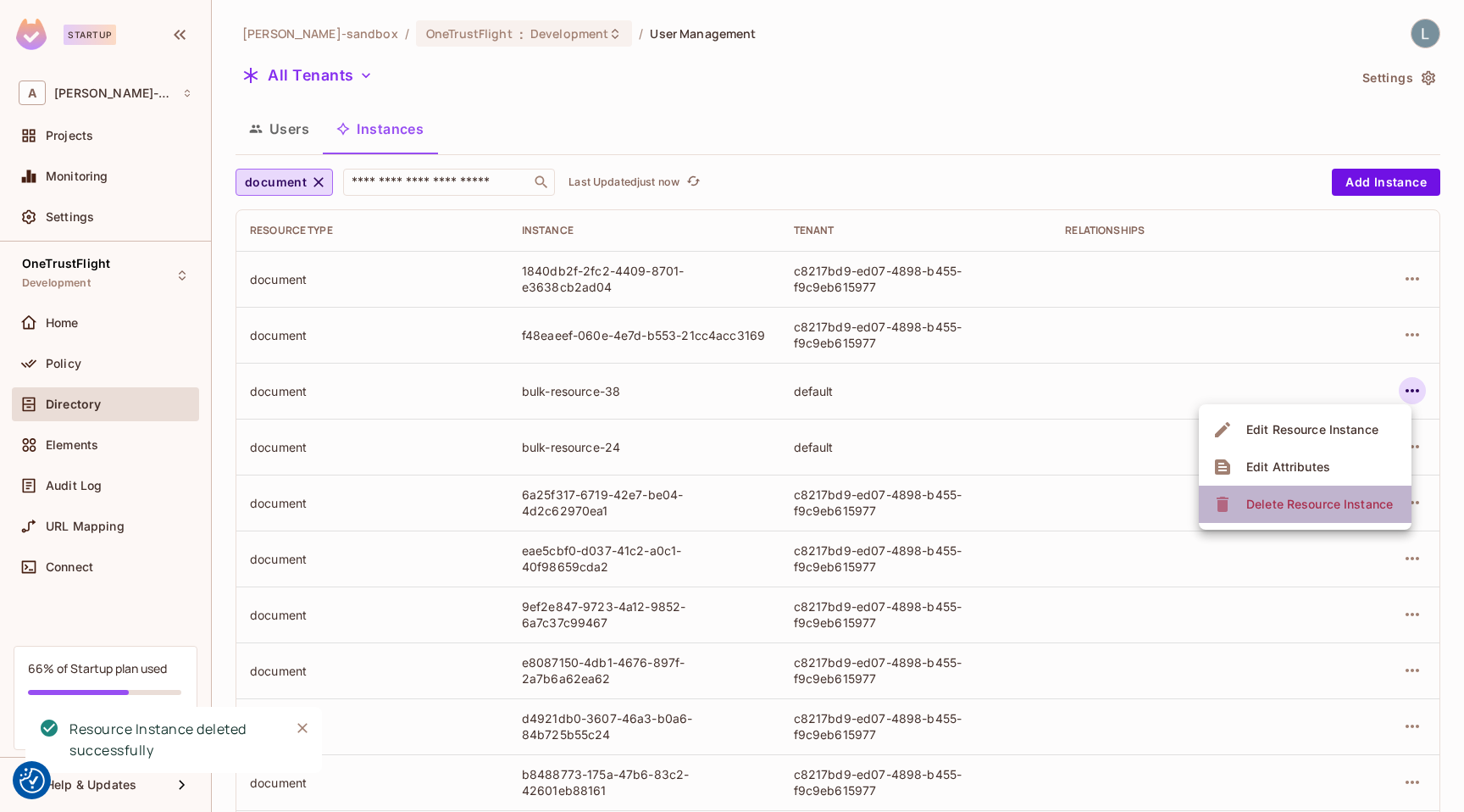
click at [1276, 499] on div "Delete Resource Instance" at bounding box center [1319, 503] width 146 height 17
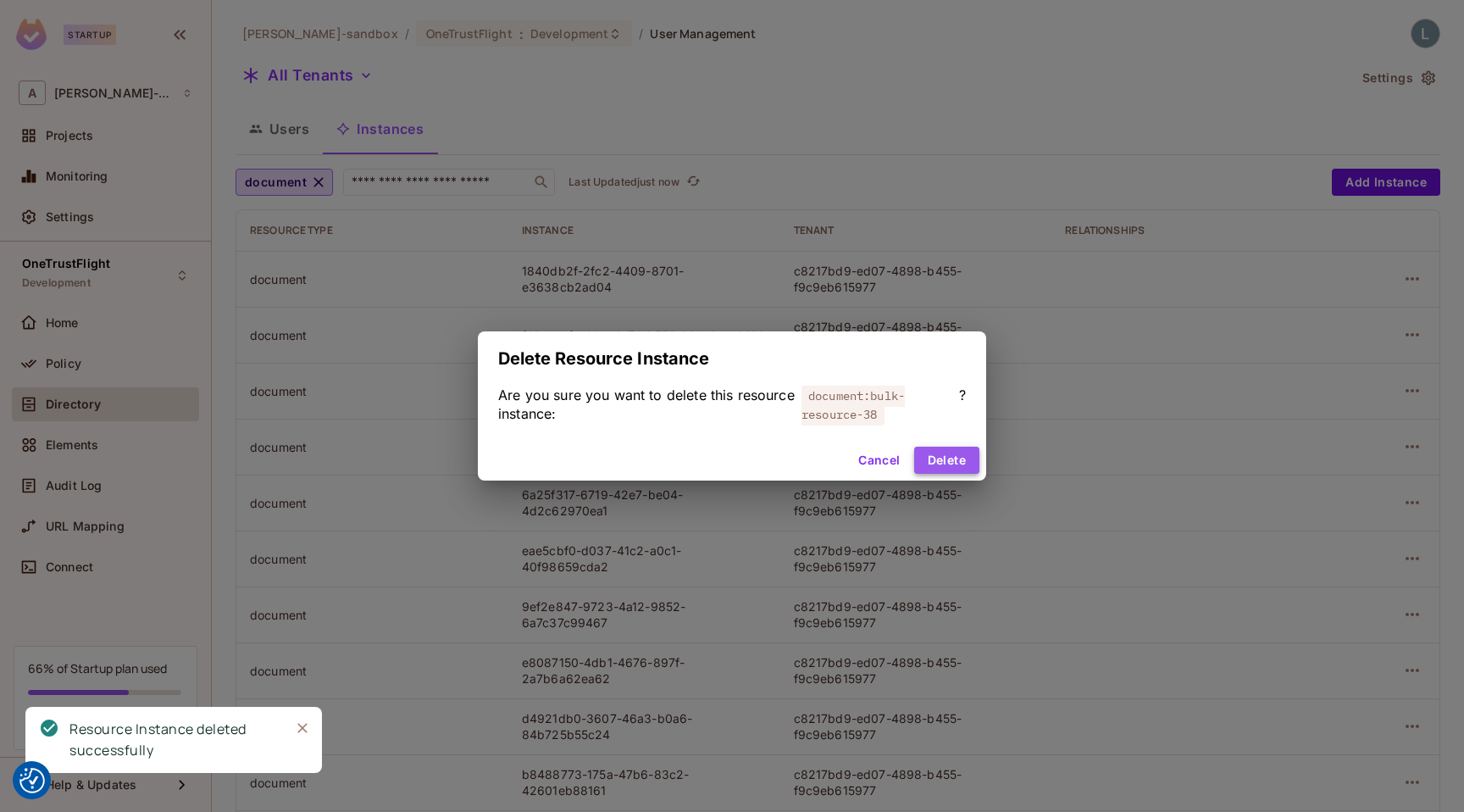
click at [926, 461] on button "Delete" at bounding box center [947, 460] width 65 height 28
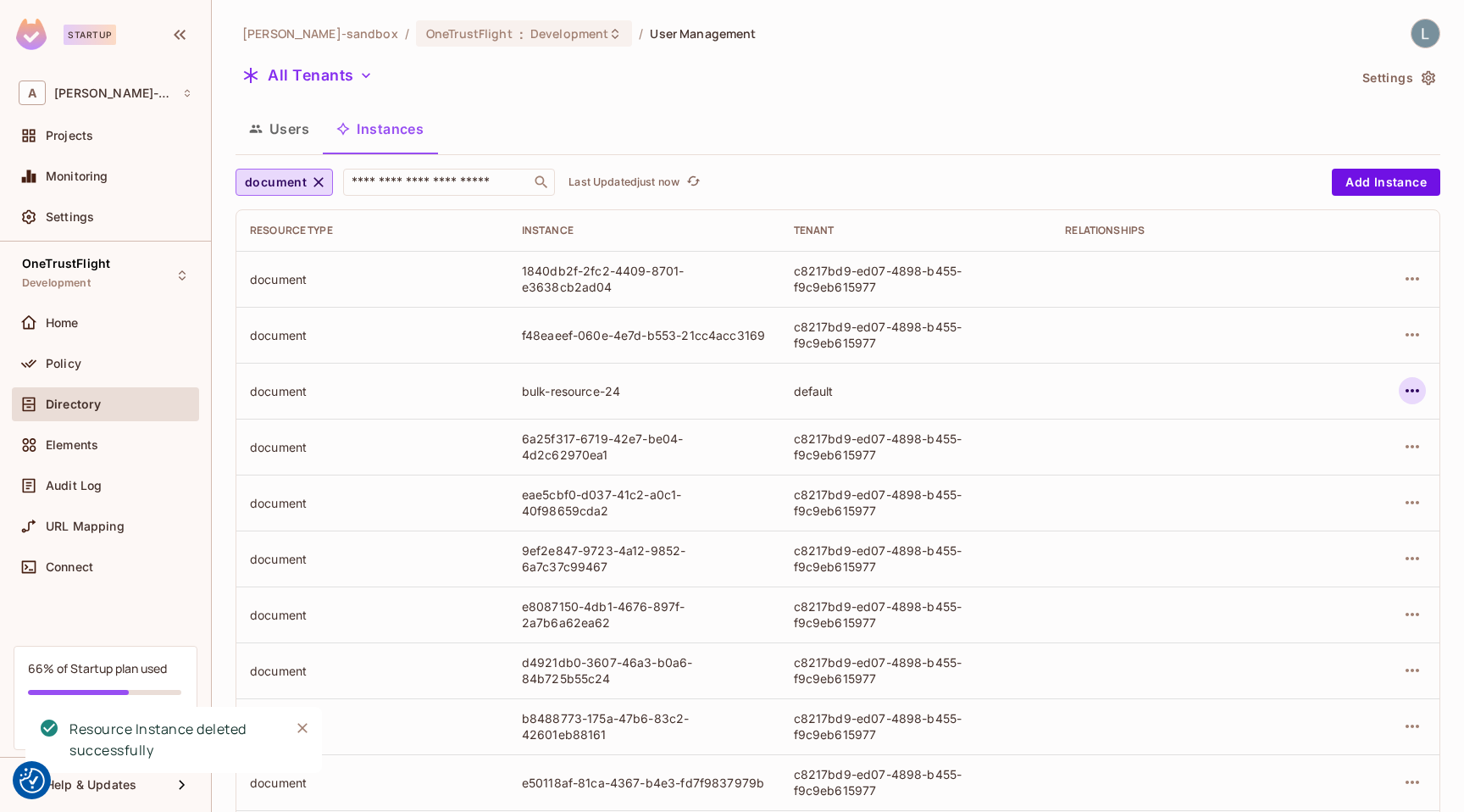
click at [1418, 391] on icon "button" at bounding box center [1413, 390] width 14 height 3
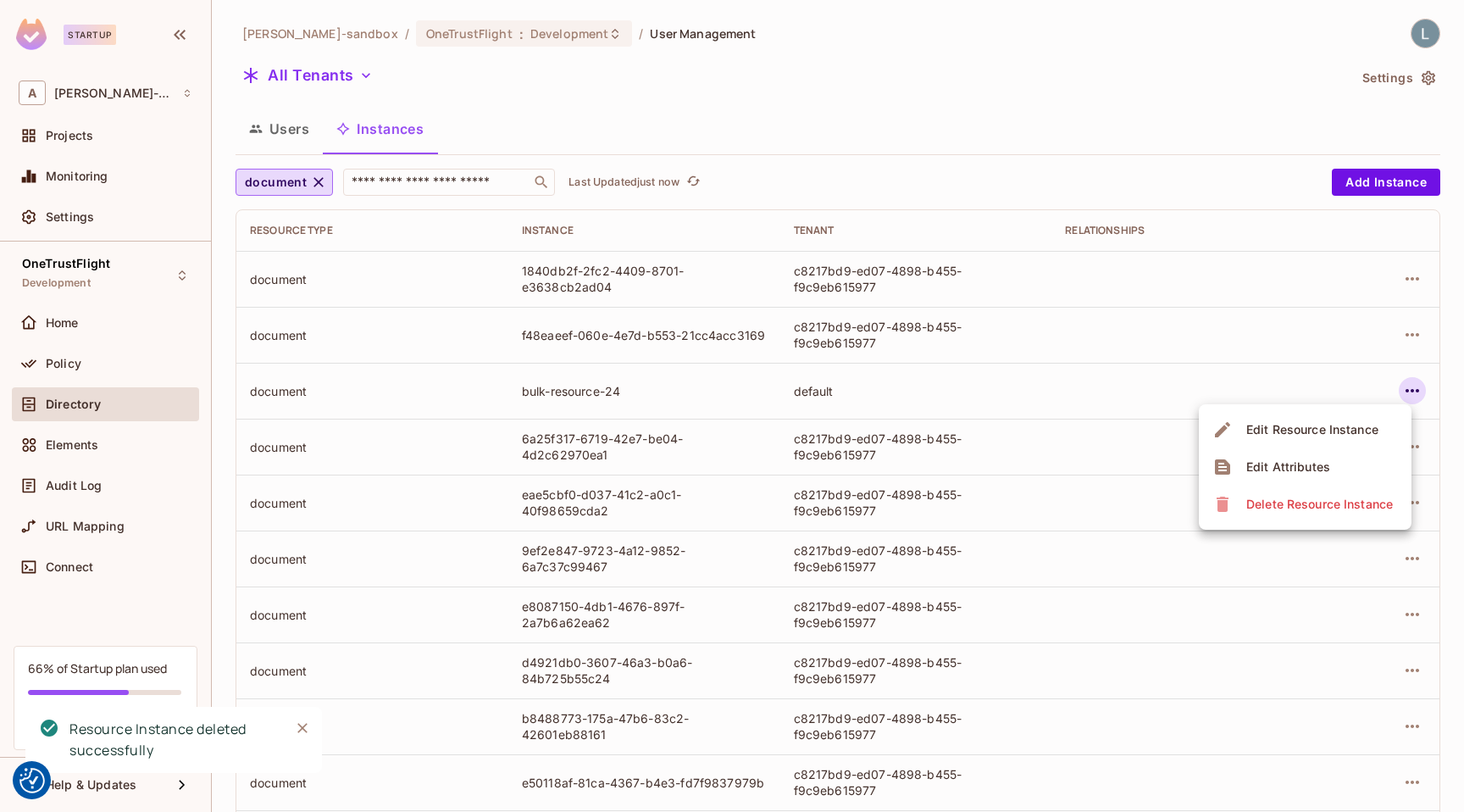
click at [1337, 505] on div "Delete Resource Instance" at bounding box center [1319, 503] width 146 height 17
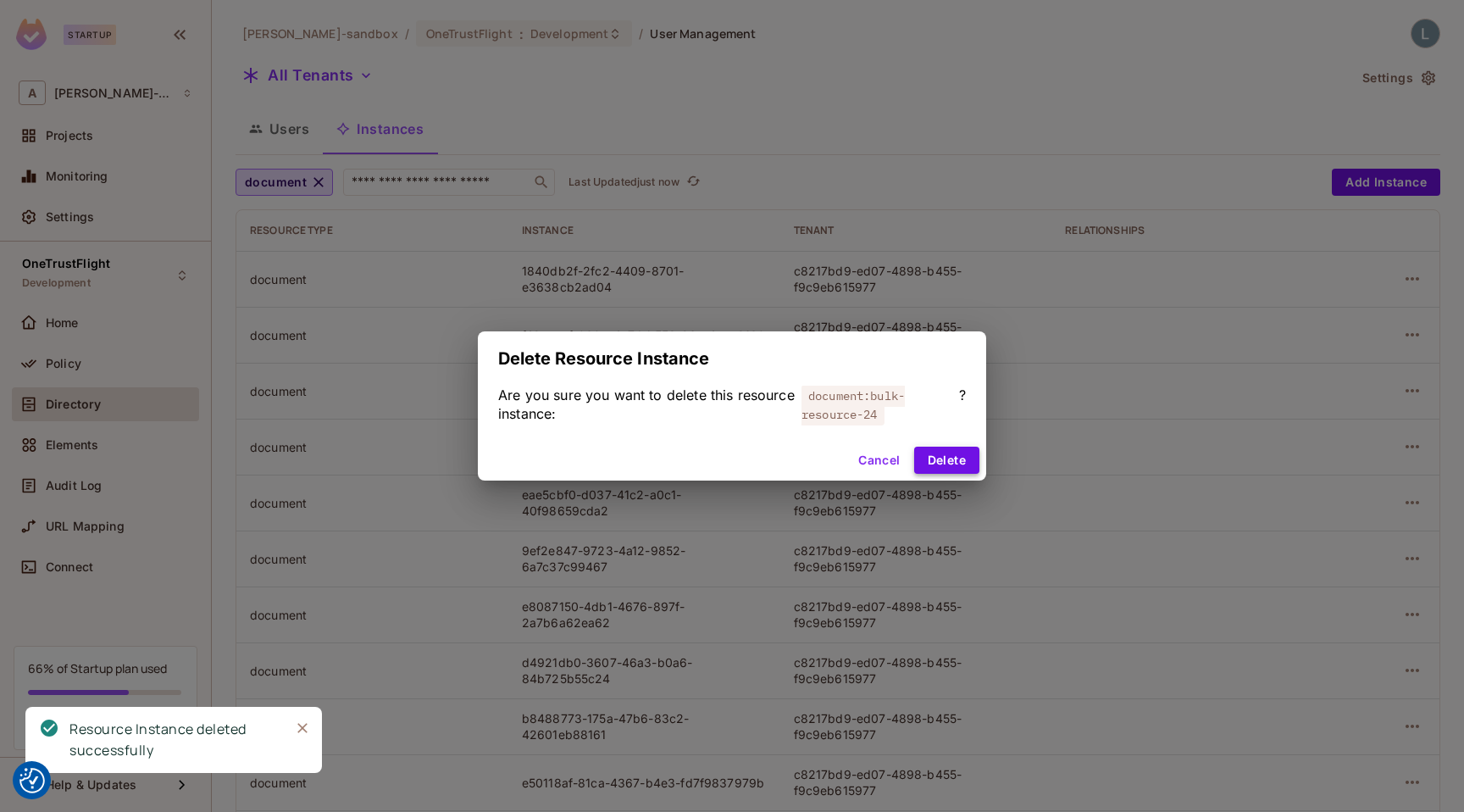
click at [957, 456] on button "Delete" at bounding box center [947, 460] width 65 height 28
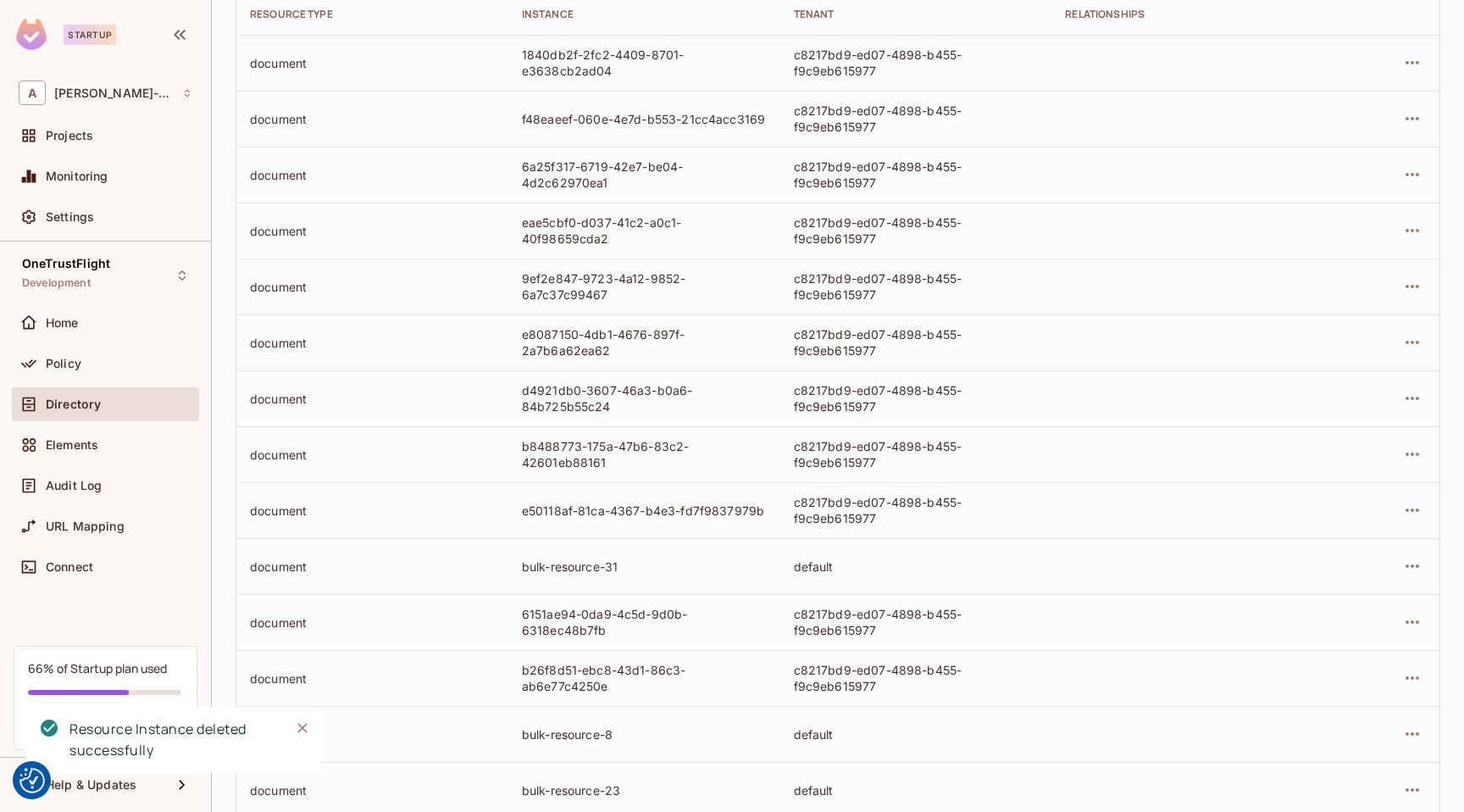
scroll to position [219, 0]
click at [1407, 557] on icon "button" at bounding box center [1412, 562] width 21 height 21
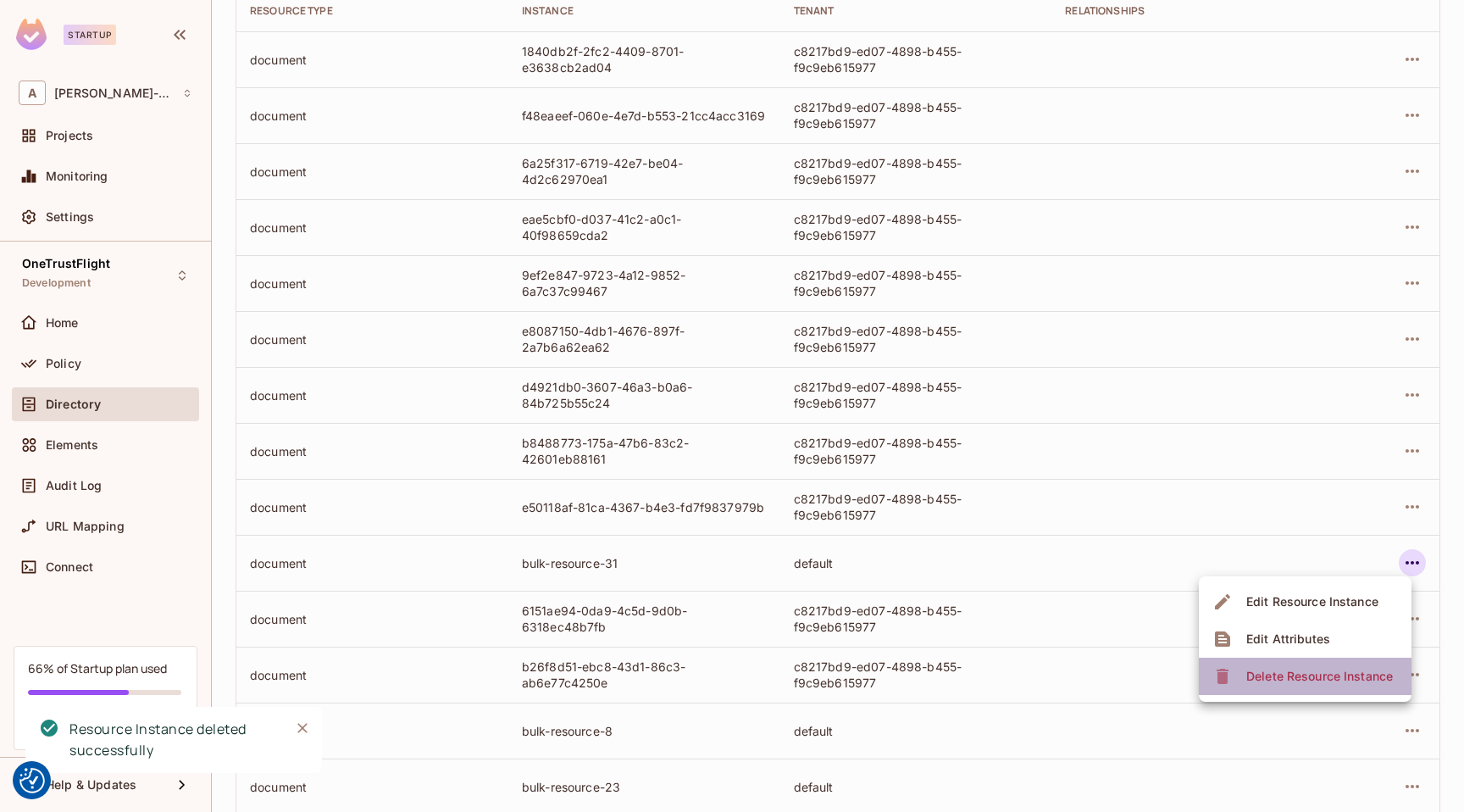
click at [1309, 674] on div "Delete Resource Instance" at bounding box center [1319, 675] width 146 height 17
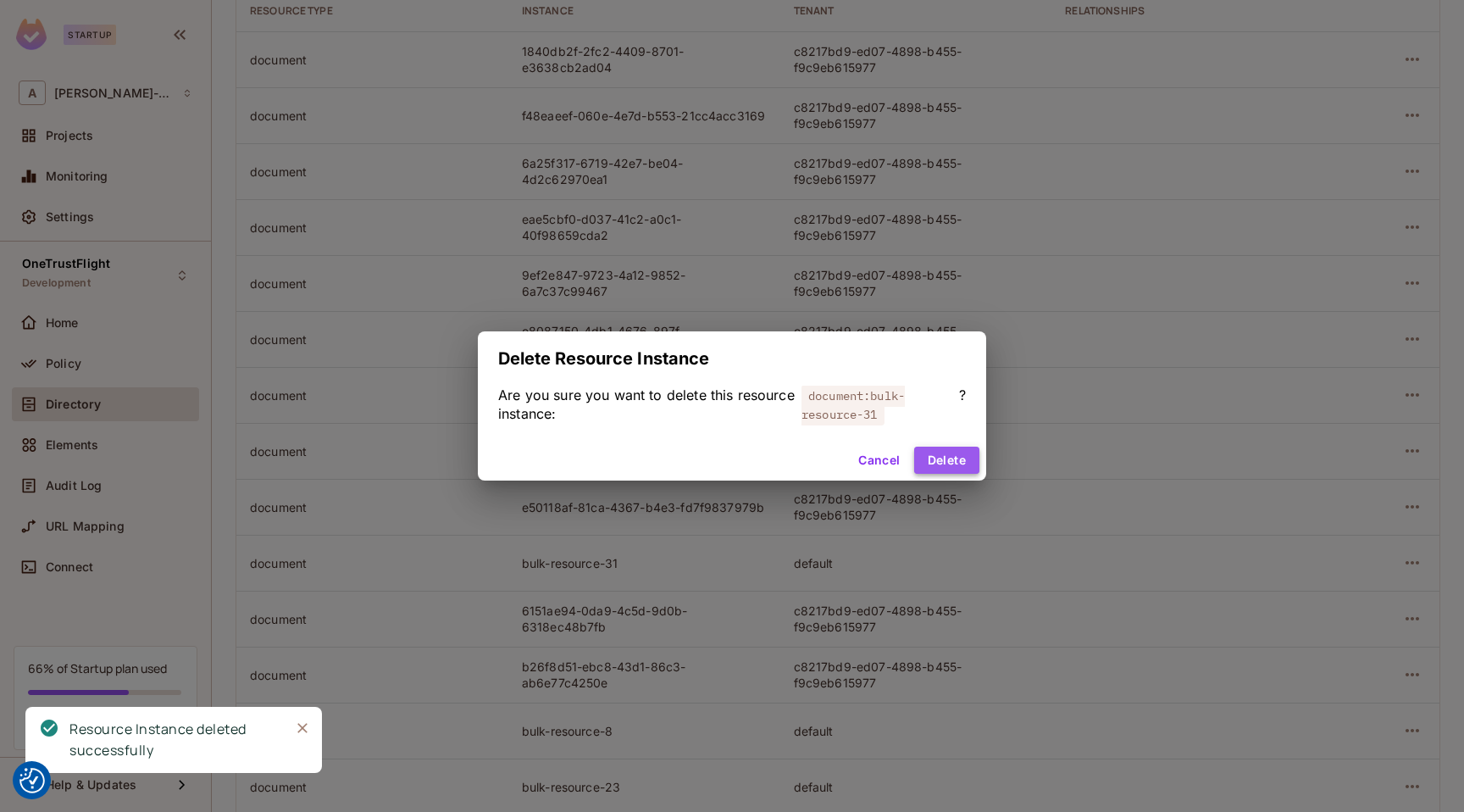
click at [954, 454] on button "Delete" at bounding box center [947, 460] width 65 height 28
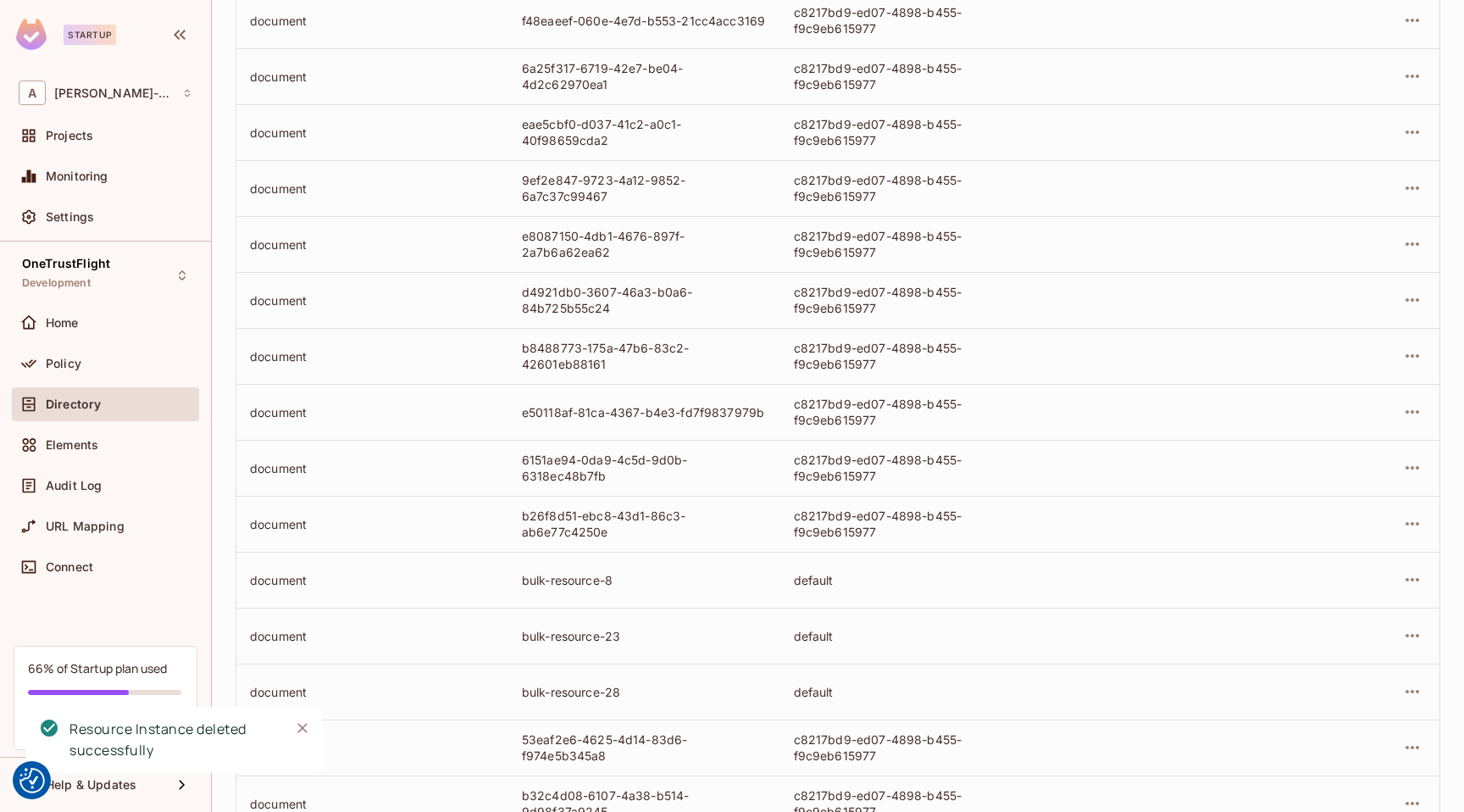
scroll to position [317, 0]
click at [1410, 579] on icon "button" at bounding box center [1412, 577] width 21 height 21
click at [1309, 680] on span "Delete Resource Instance" at bounding box center [1318, 691] width 156 height 28
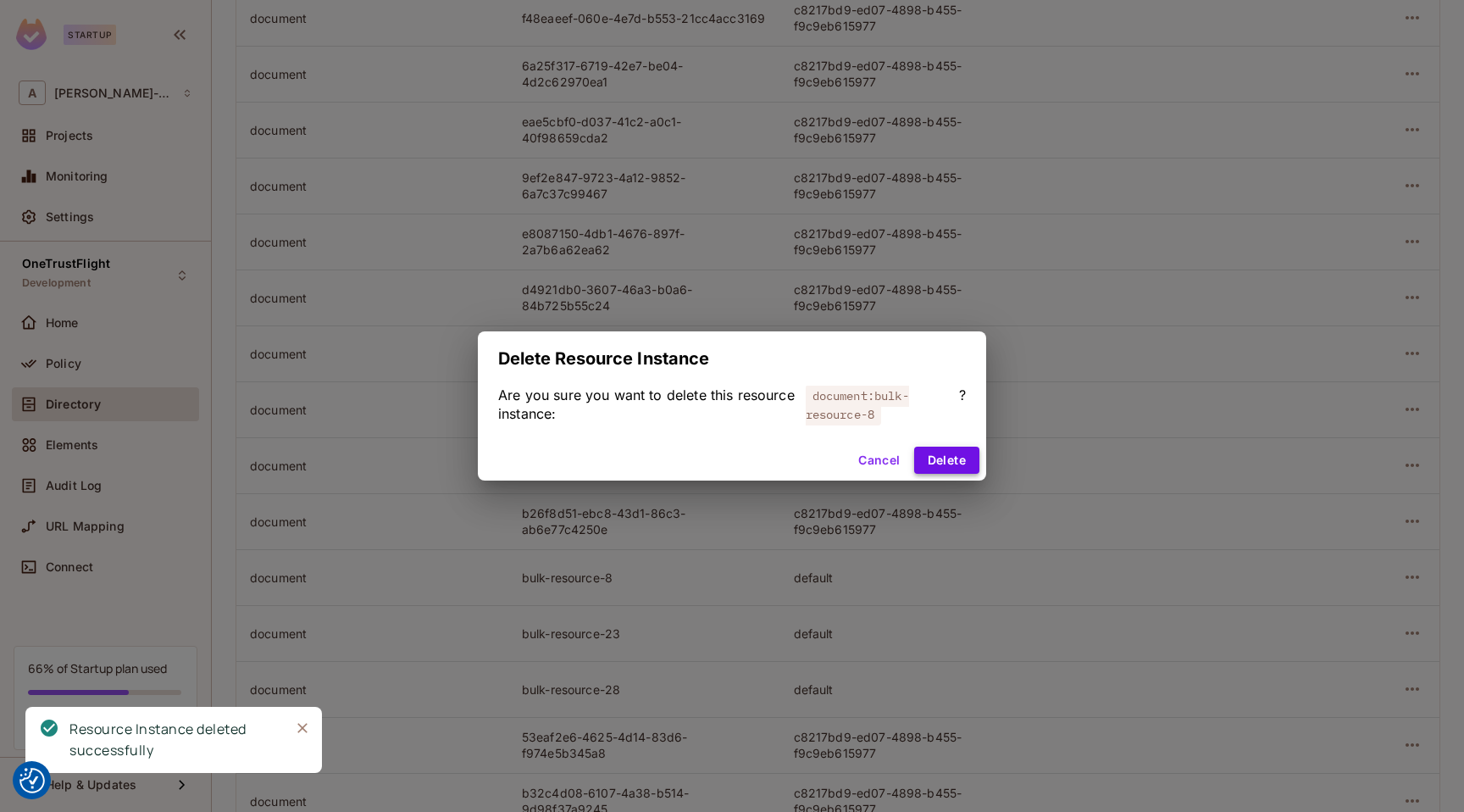
click at [954, 455] on button "Delete" at bounding box center [947, 460] width 65 height 28
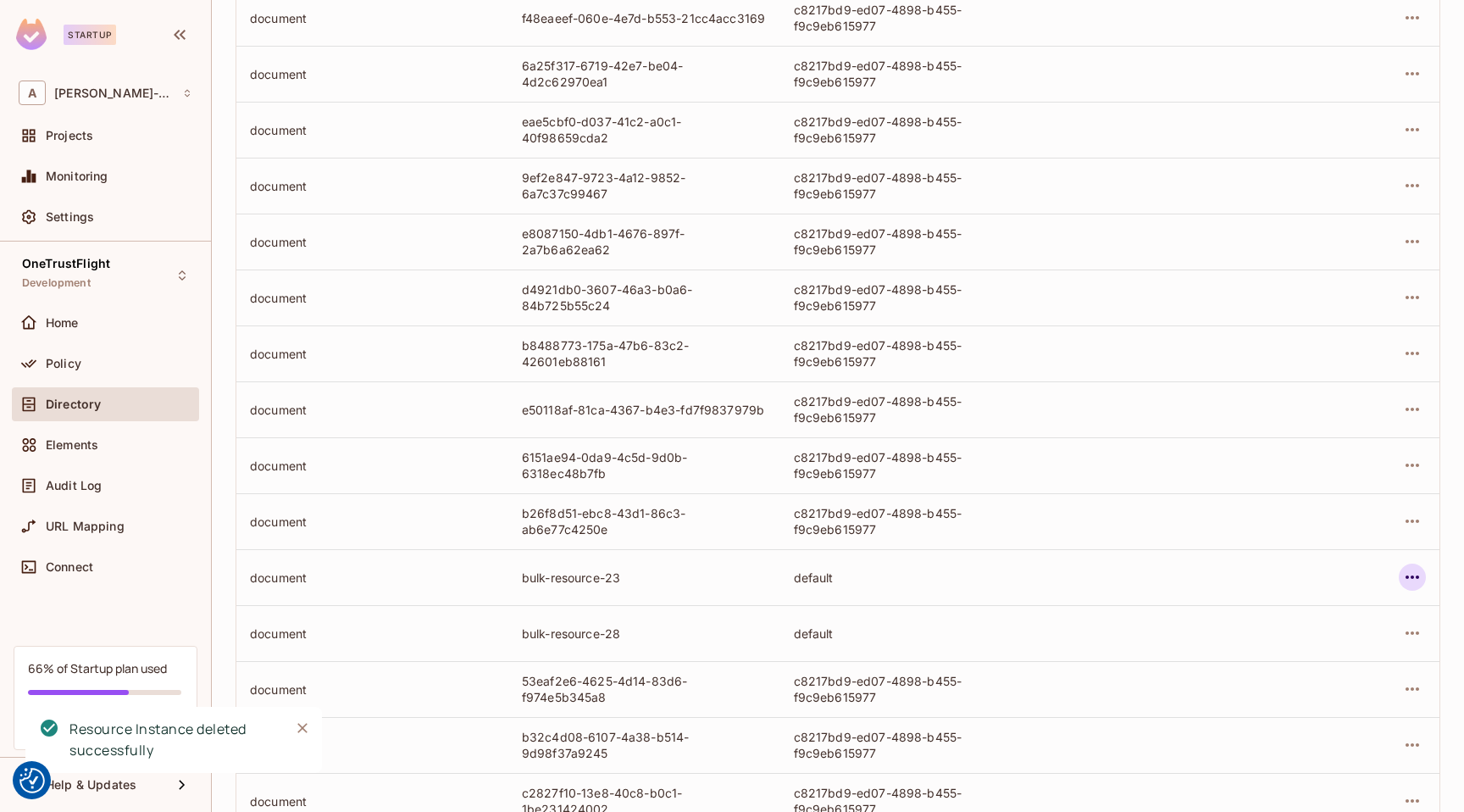
click at [1425, 578] on button "button" at bounding box center [1413, 577] width 28 height 28
click at [1272, 689] on div "Delete Resource Instance" at bounding box center [1319, 690] width 146 height 17
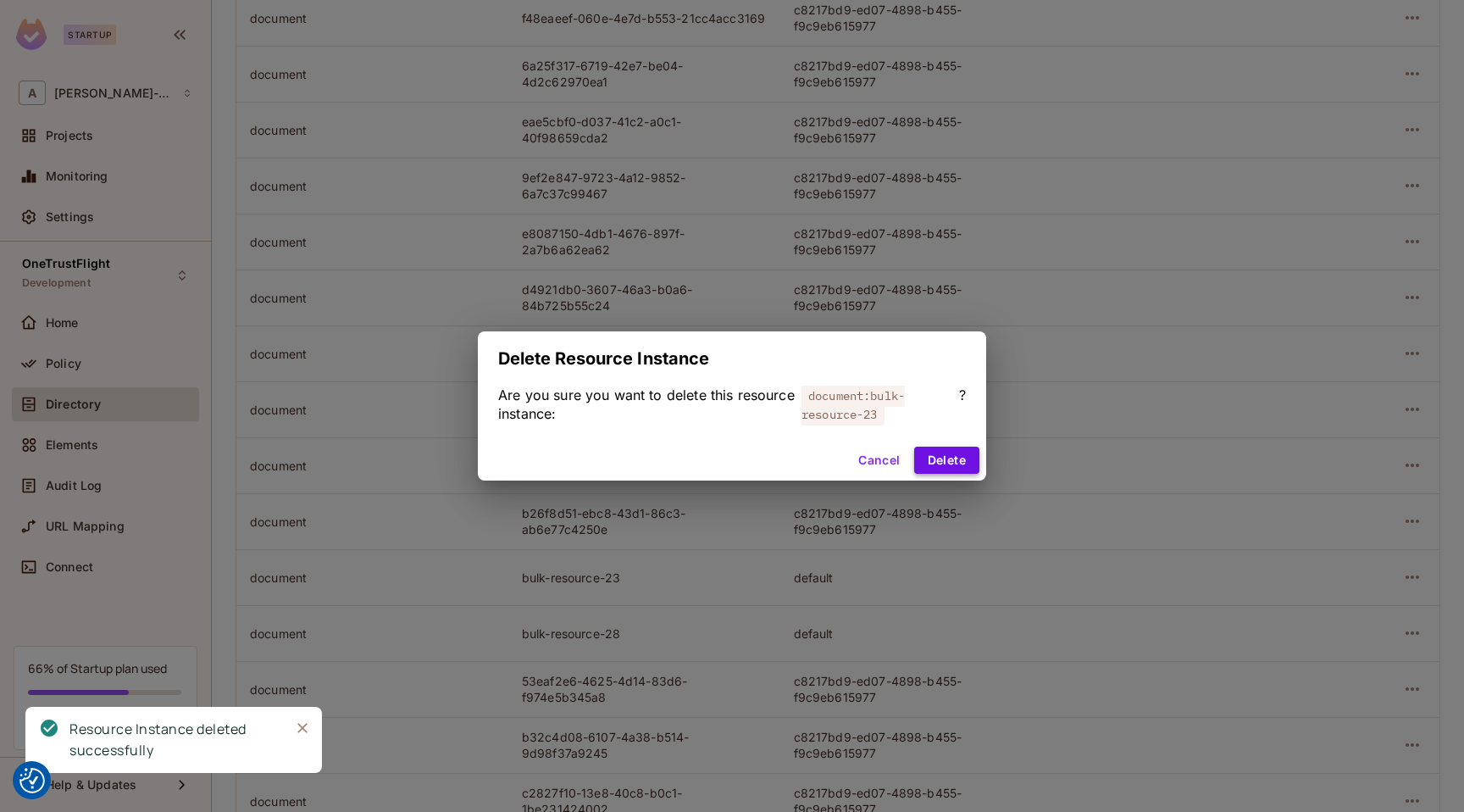
click at [953, 457] on button "Delete" at bounding box center [947, 460] width 65 height 28
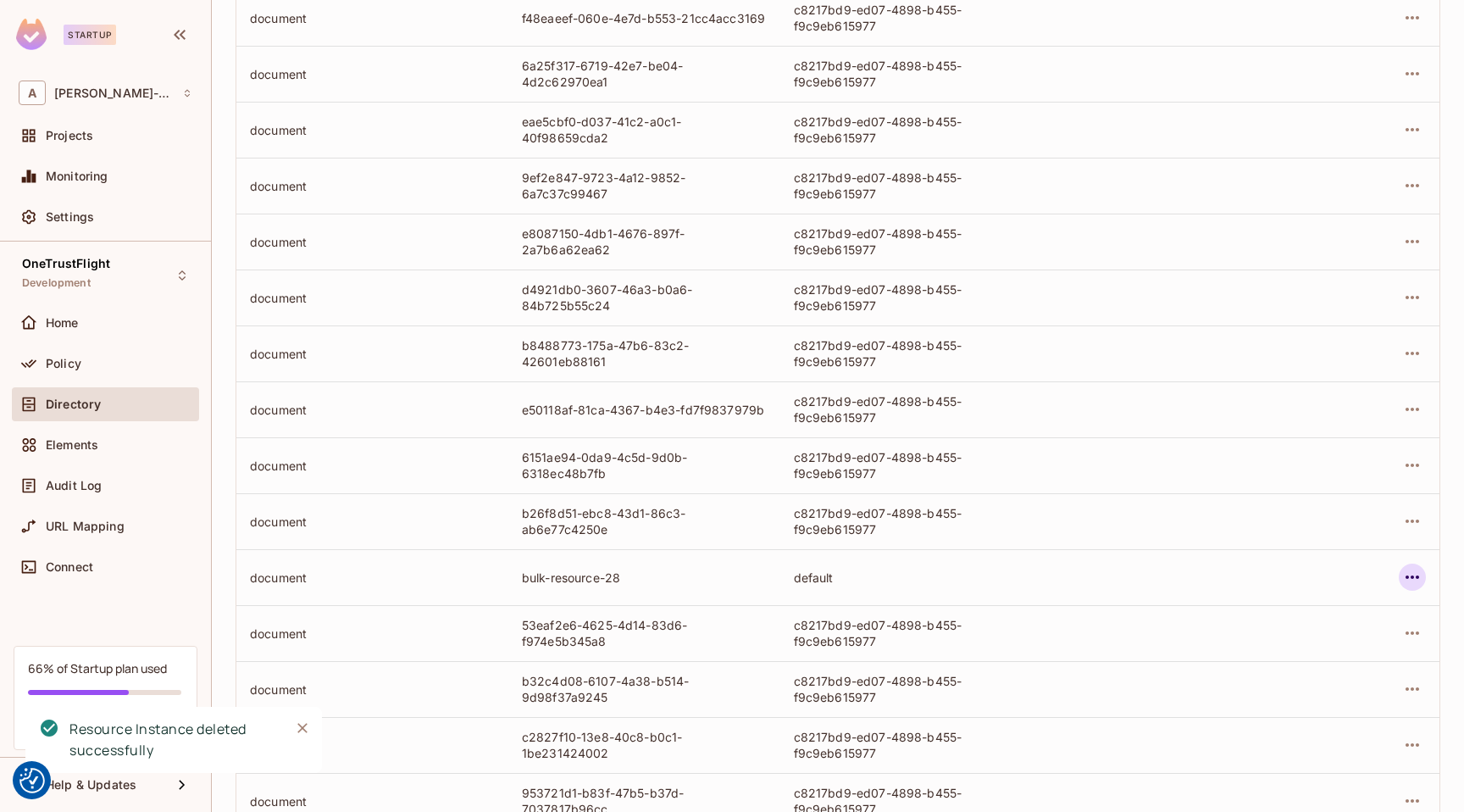
click at [1408, 579] on icon "button" at bounding box center [1412, 577] width 21 height 21
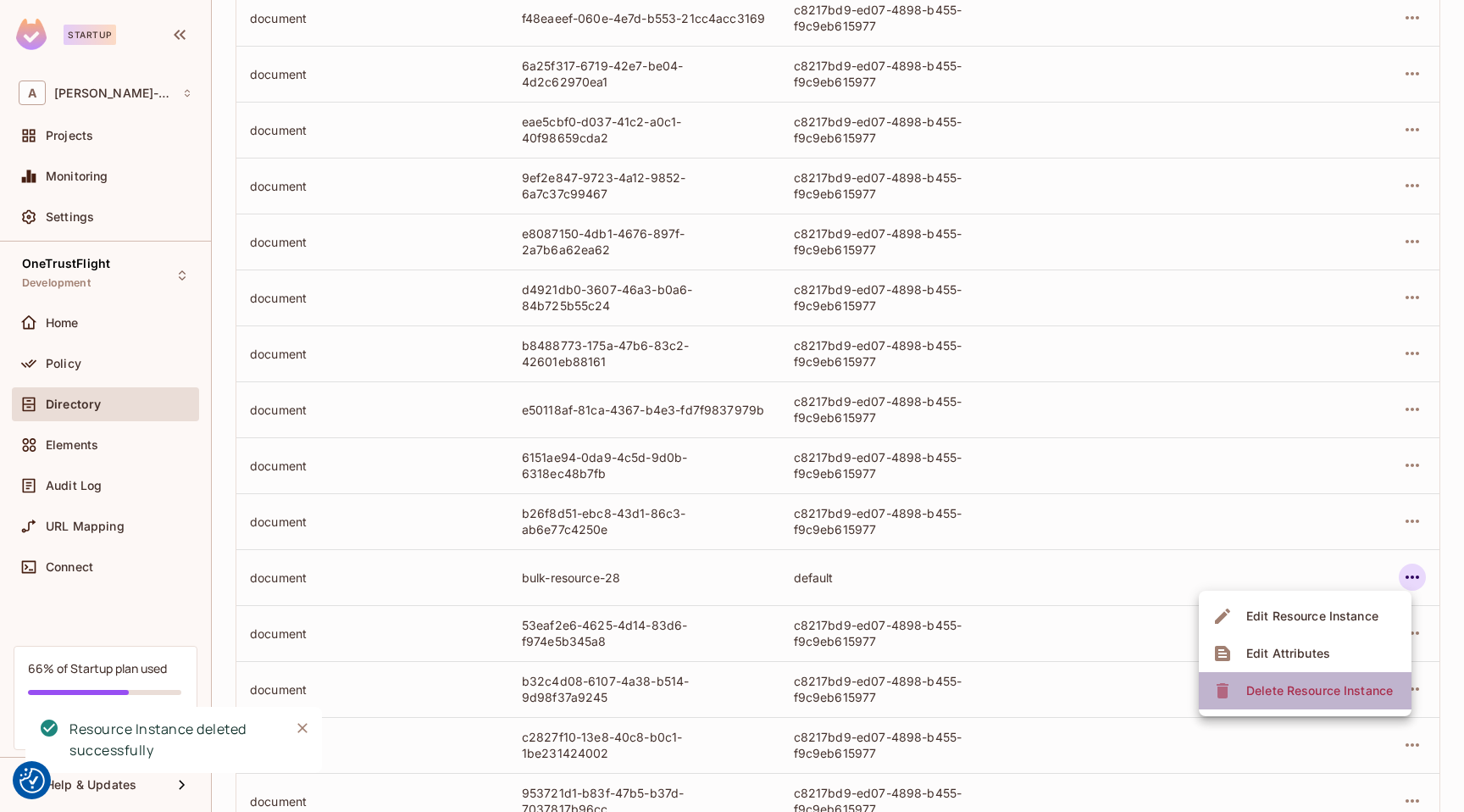
click at [1275, 684] on div "Delete Resource Instance" at bounding box center [1319, 690] width 146 height 17
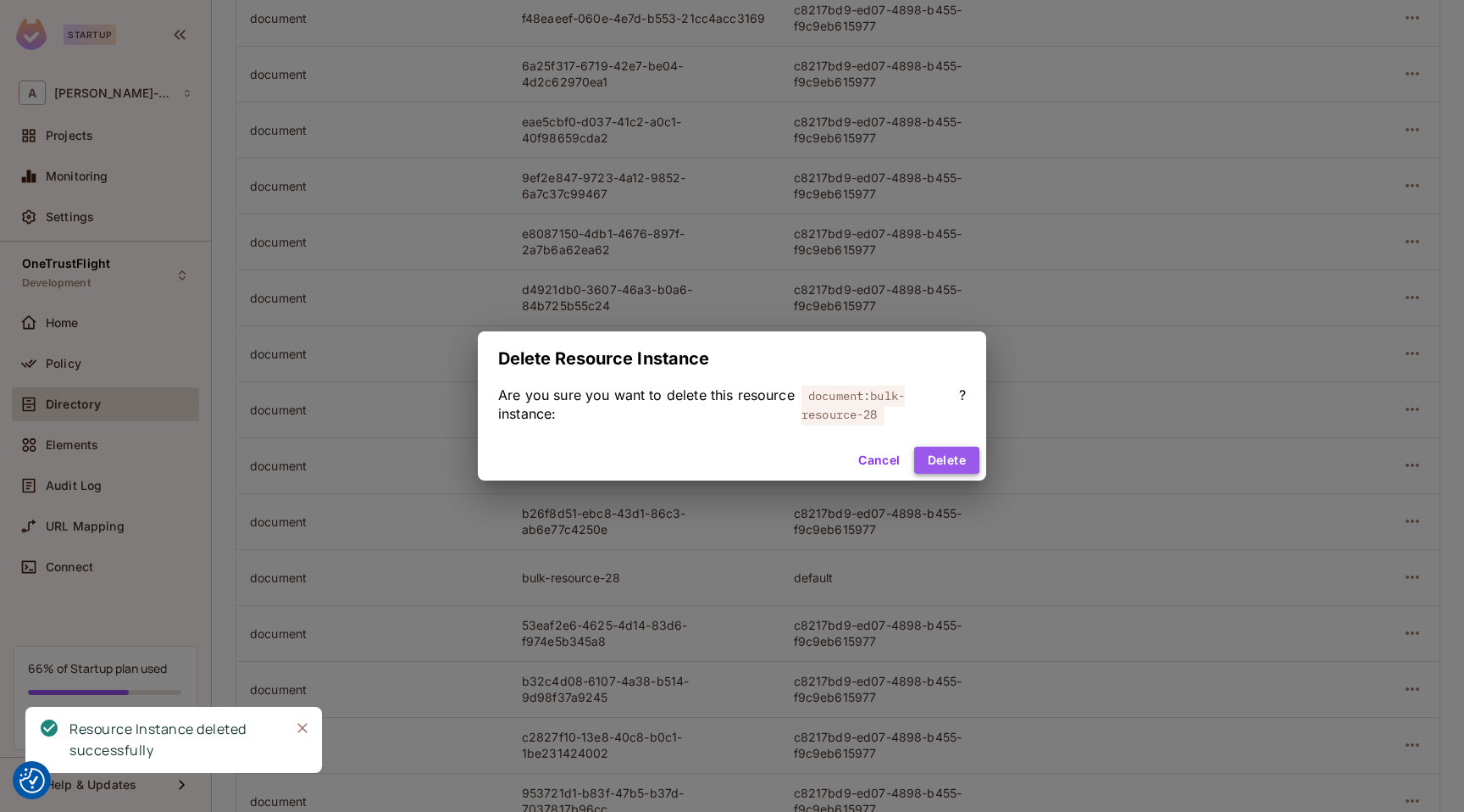
click at [949, 456] on button "Delete" at bounding box center [947, 460] width 65 height 28
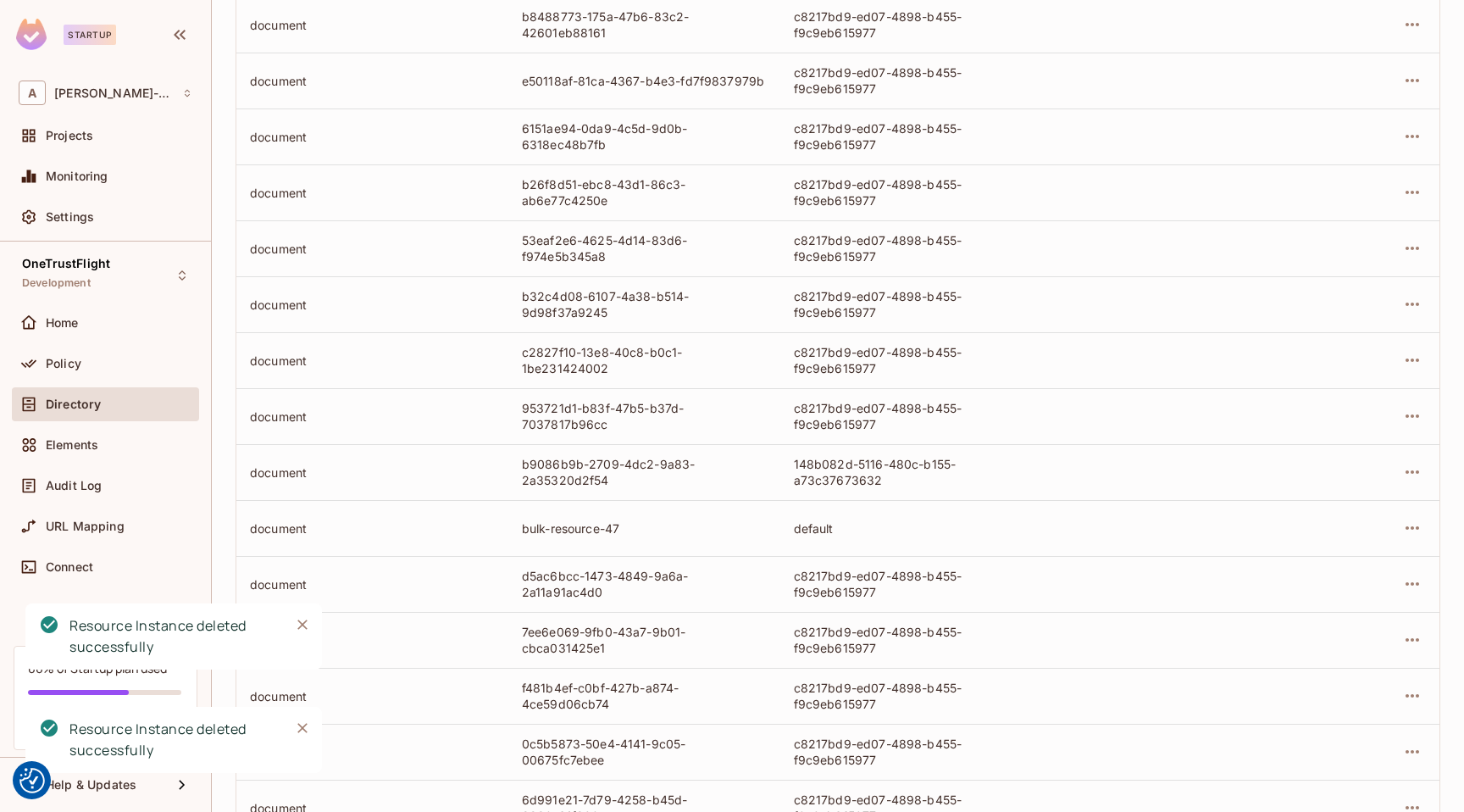
scroll to position [664, 0]
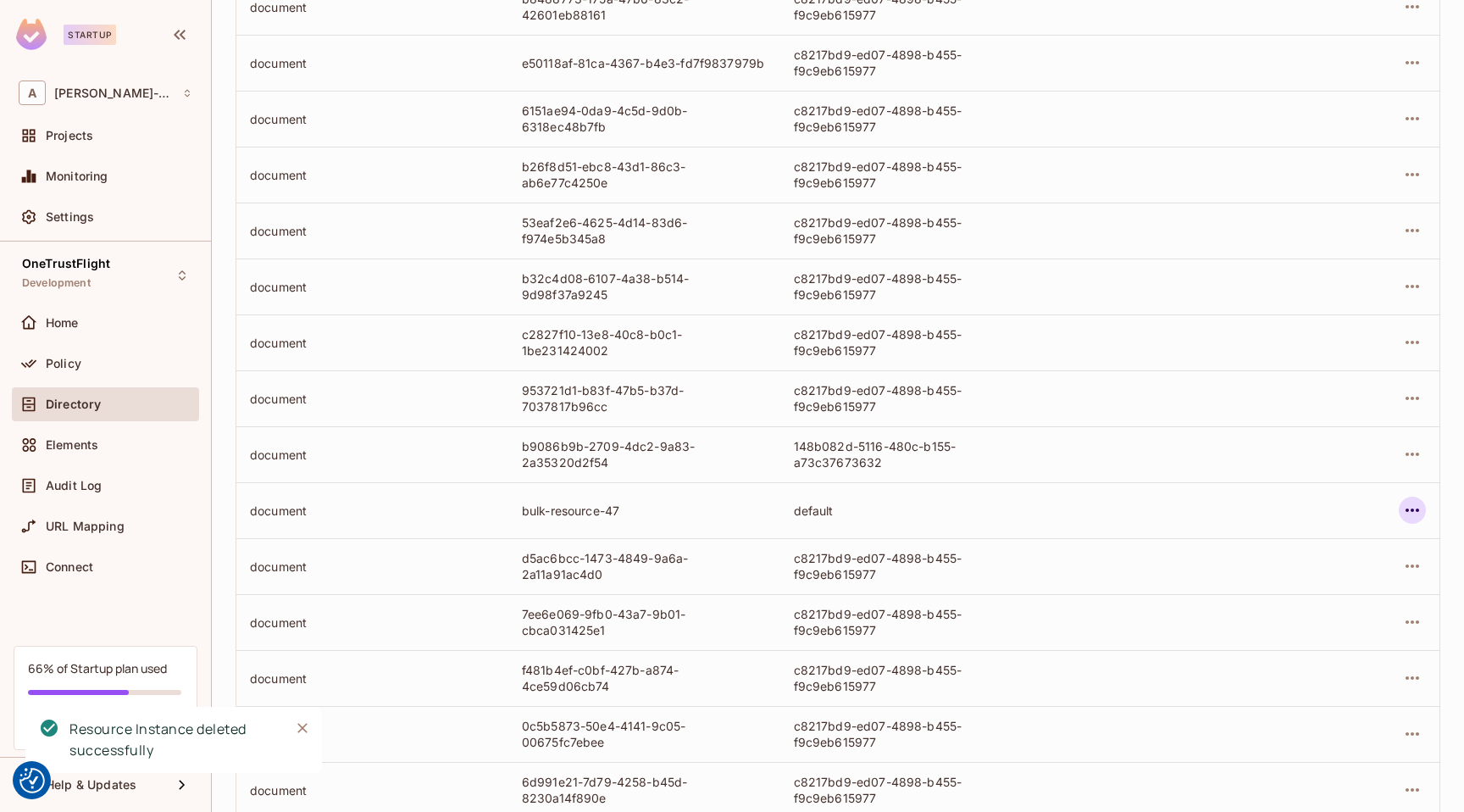
click at [1417, 511] on icon "button" at bounding box center [1413, 509] width 14 height 3
click at [1286, 622] on div "Delete Resource Instance" at bounding box center [1319, 623] width 146 height 17
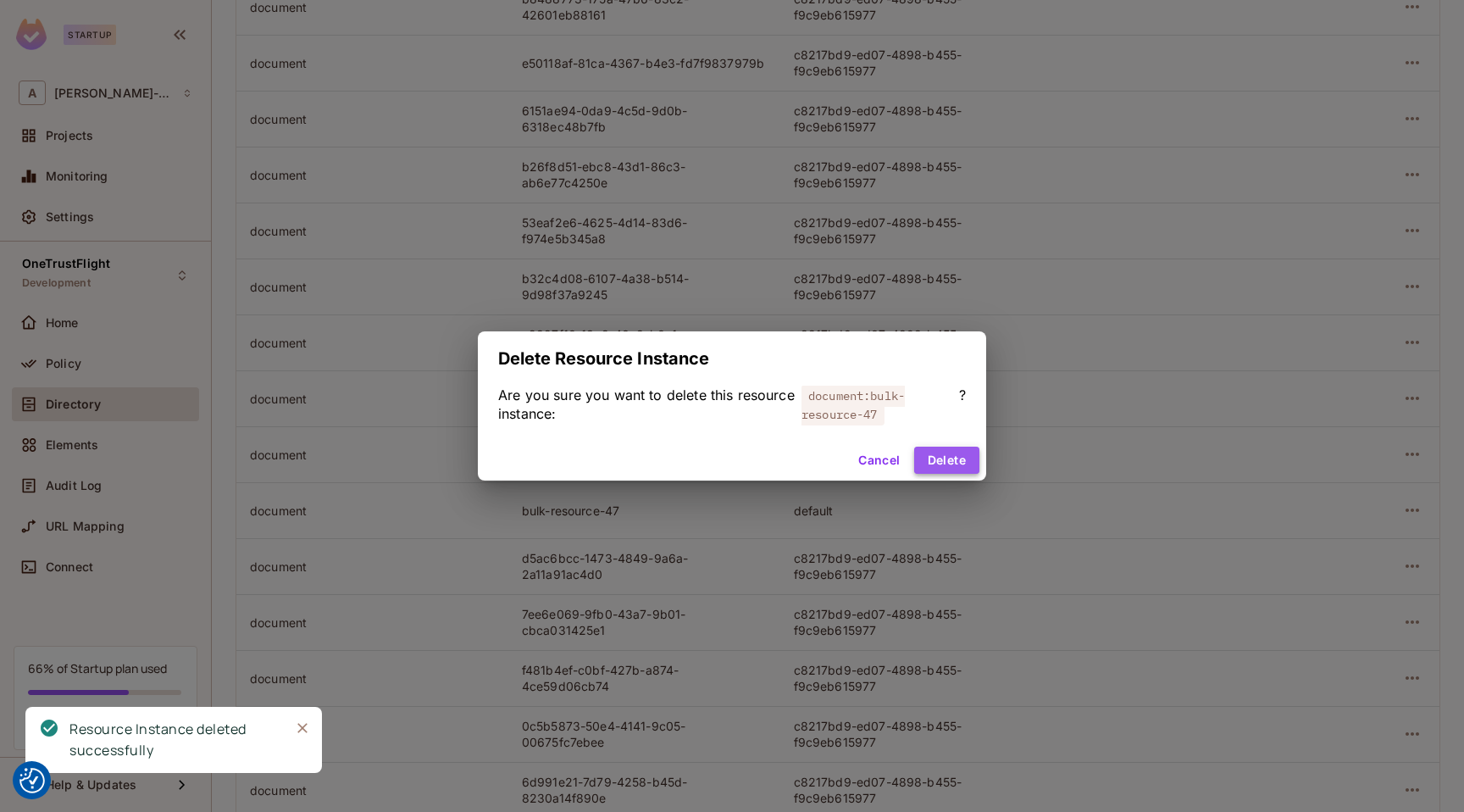
click at [954, 456] on button "Delete" at bounding box center [947, 460] width 65 height 28
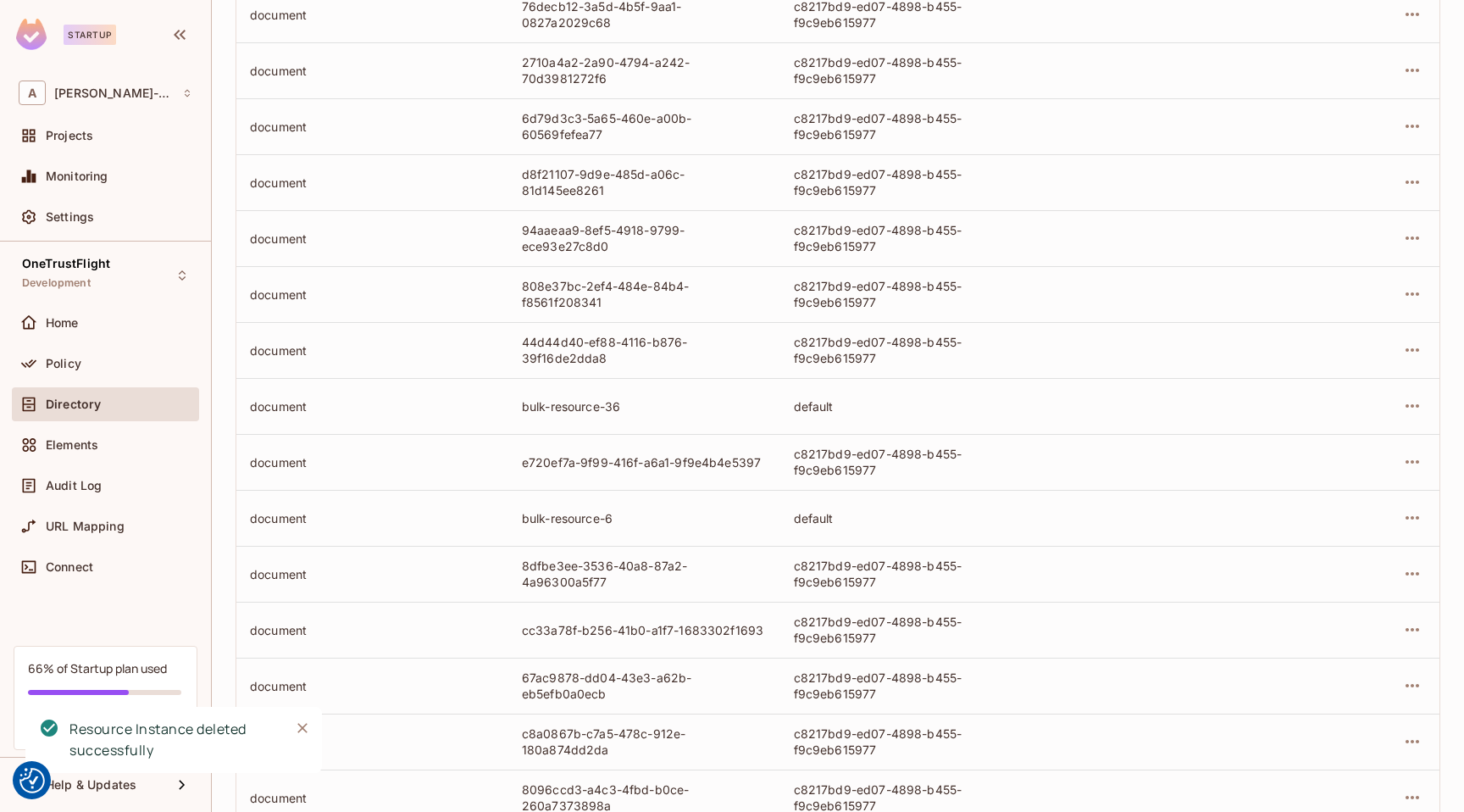
scroll to position [1456, 0]
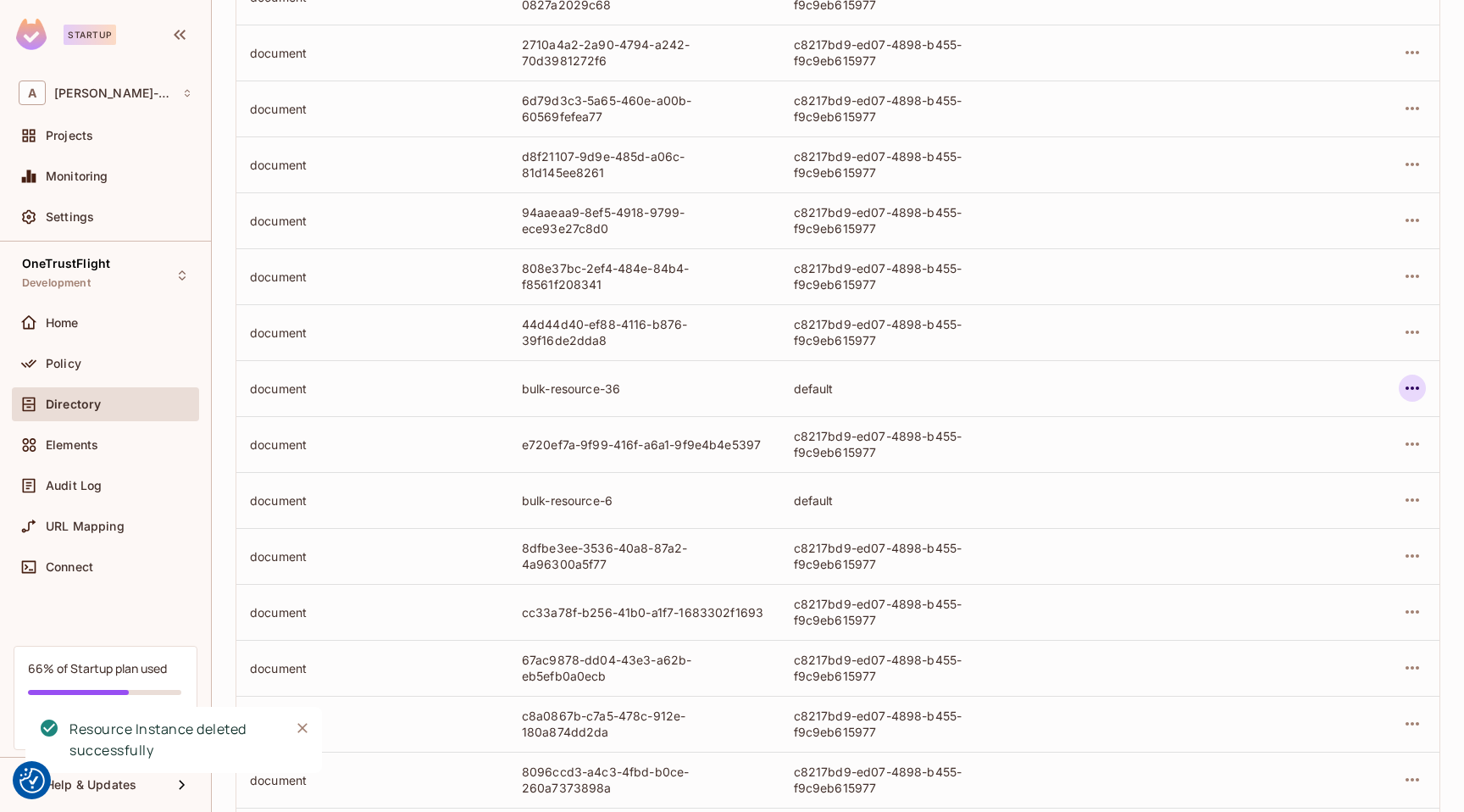
click at [1404, 389] on icon "button" at bounding box center [1412, 387] width 21 height 21
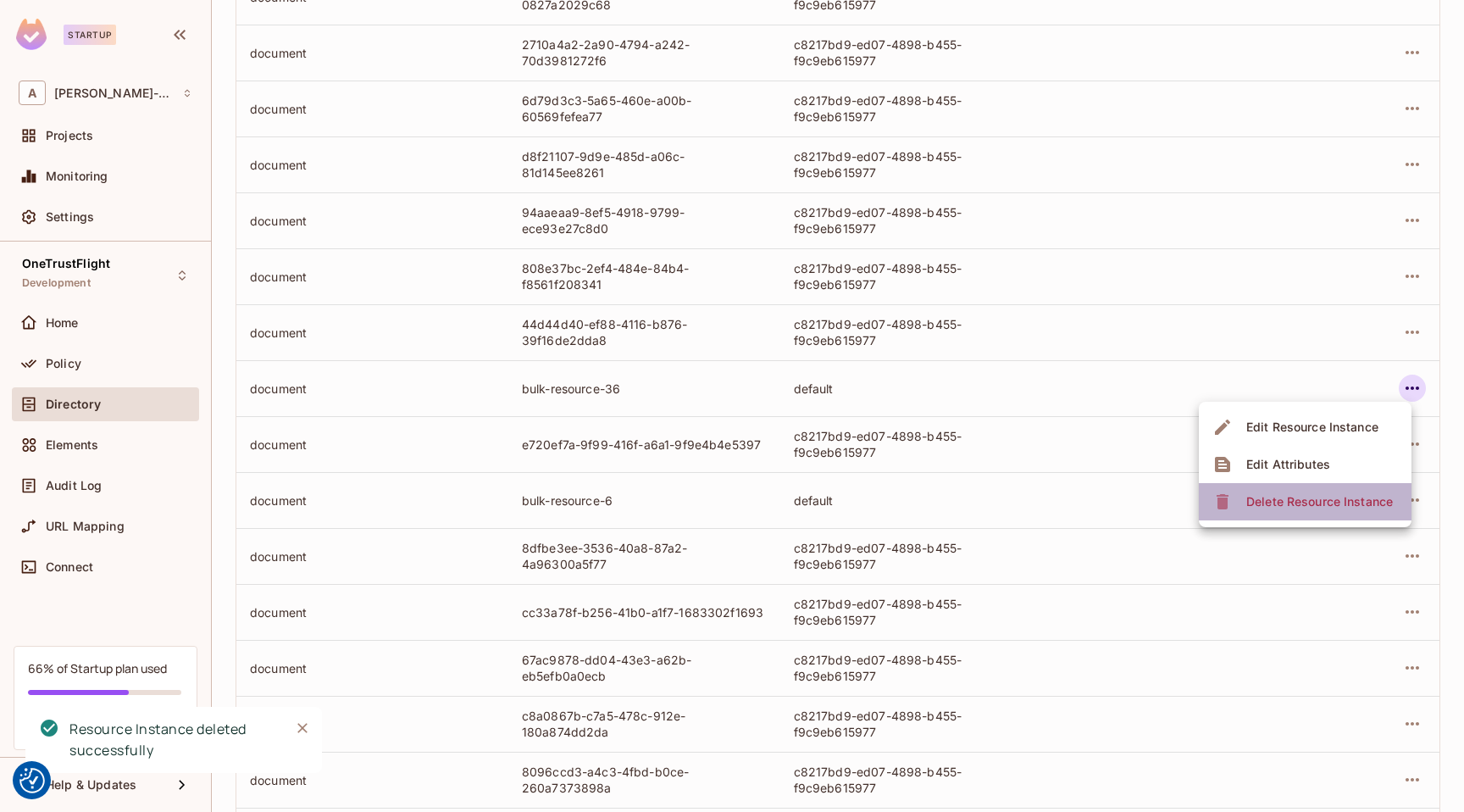
click at [1313, 494] on div "Delete Resource Instance" at bounding box center [1319, 501] width 146 height 17
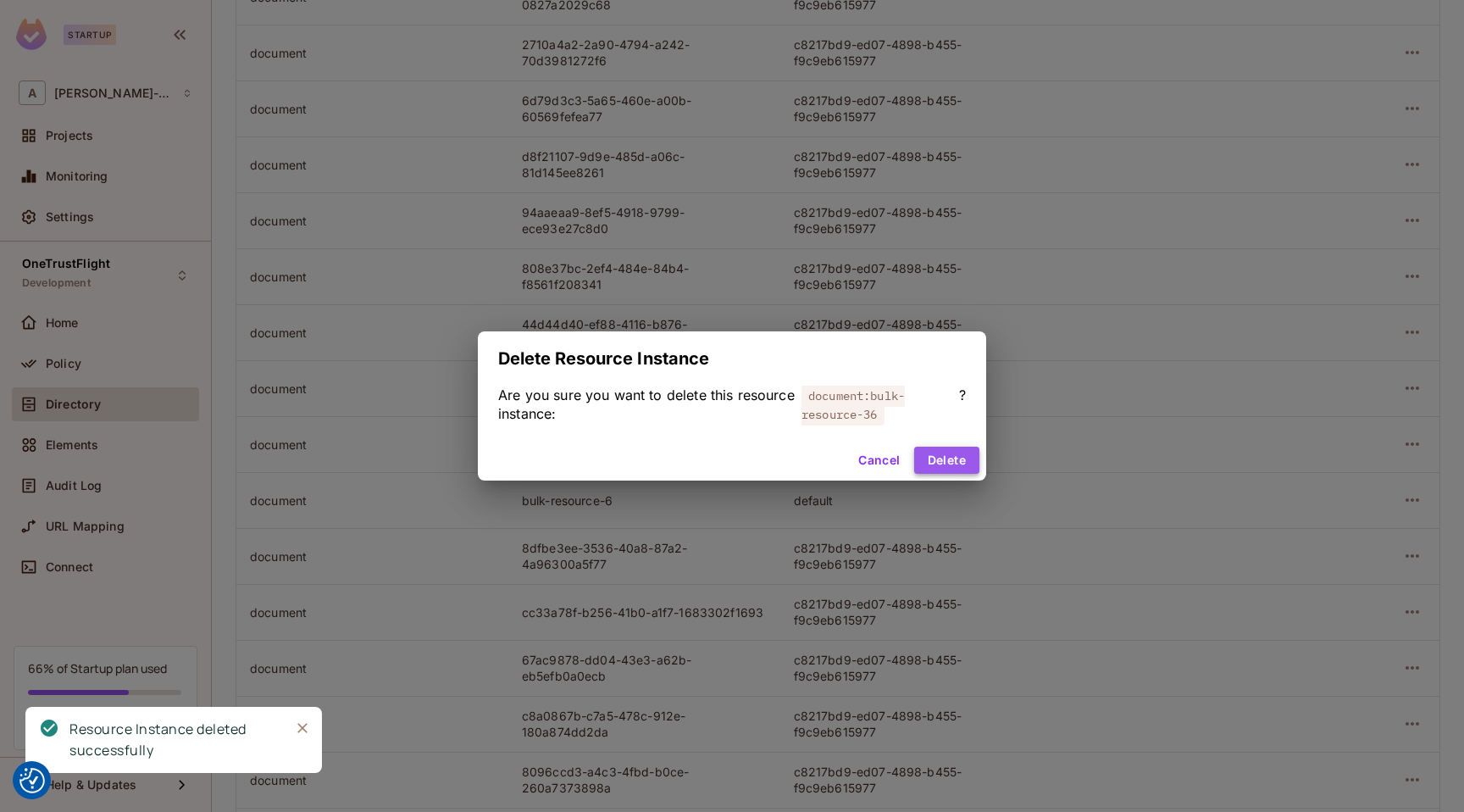
click at [937, 456] on button "Delete" at bounding box center [947, 460] width 65 height 28
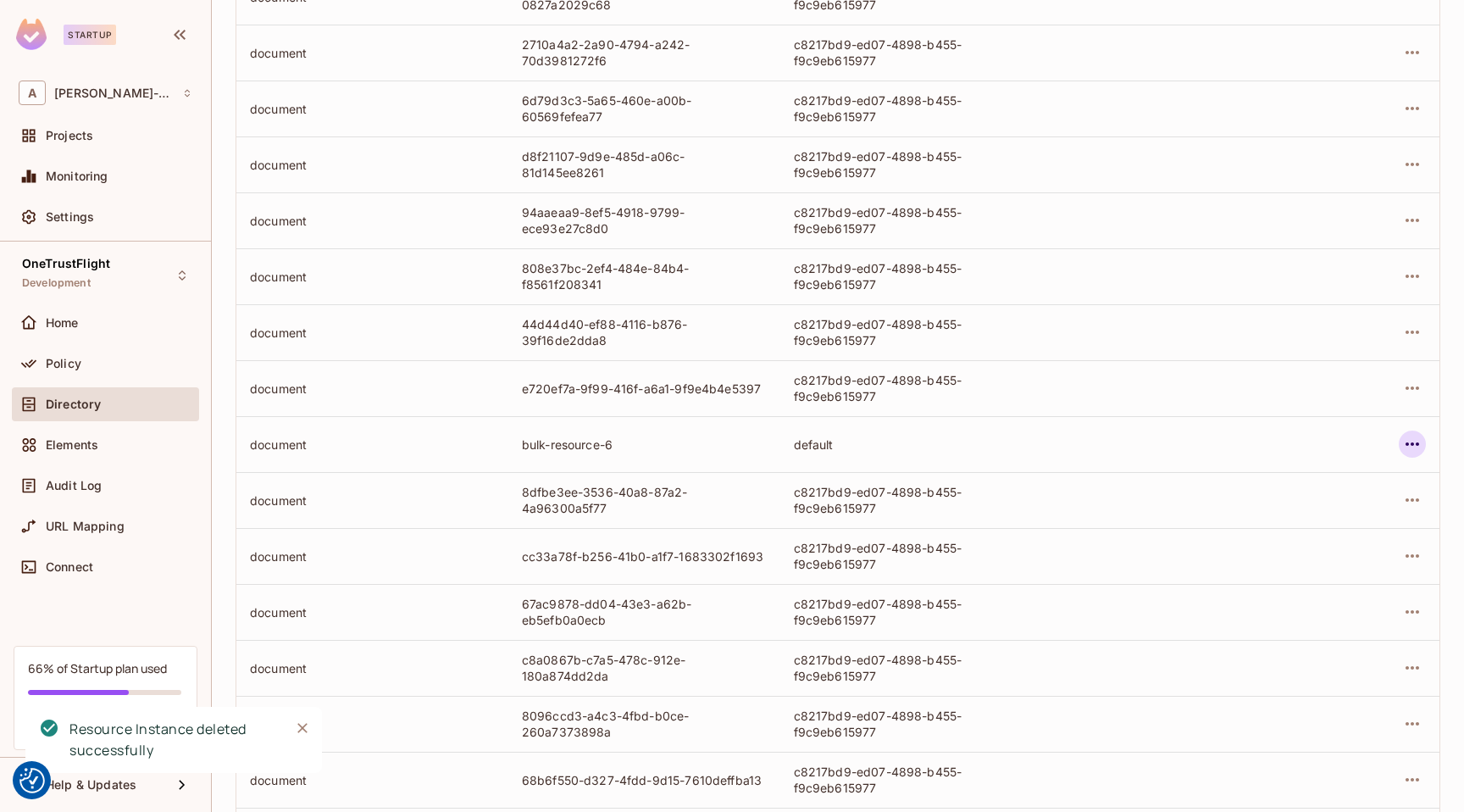
click at [1413, 444] on icon "button" at bounding box center [1413, 443] width 14 height 3
click at [1330, 551] on div "Delete Resource Instance" at bounding box center [1319, 556] width 146 height 17
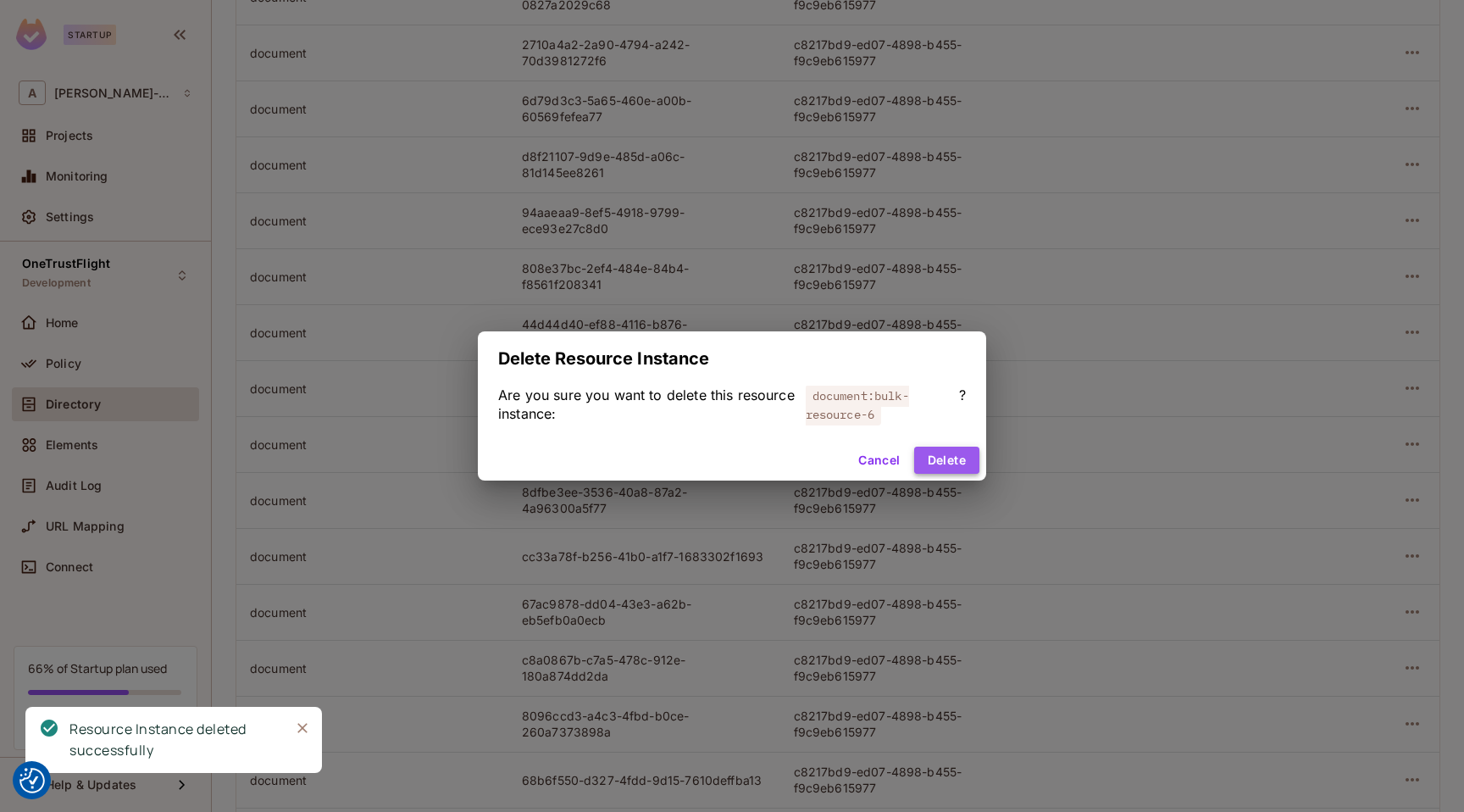
click at [939, 455] on button "Delete" at bounding box center [947, 460] width 65 height 28
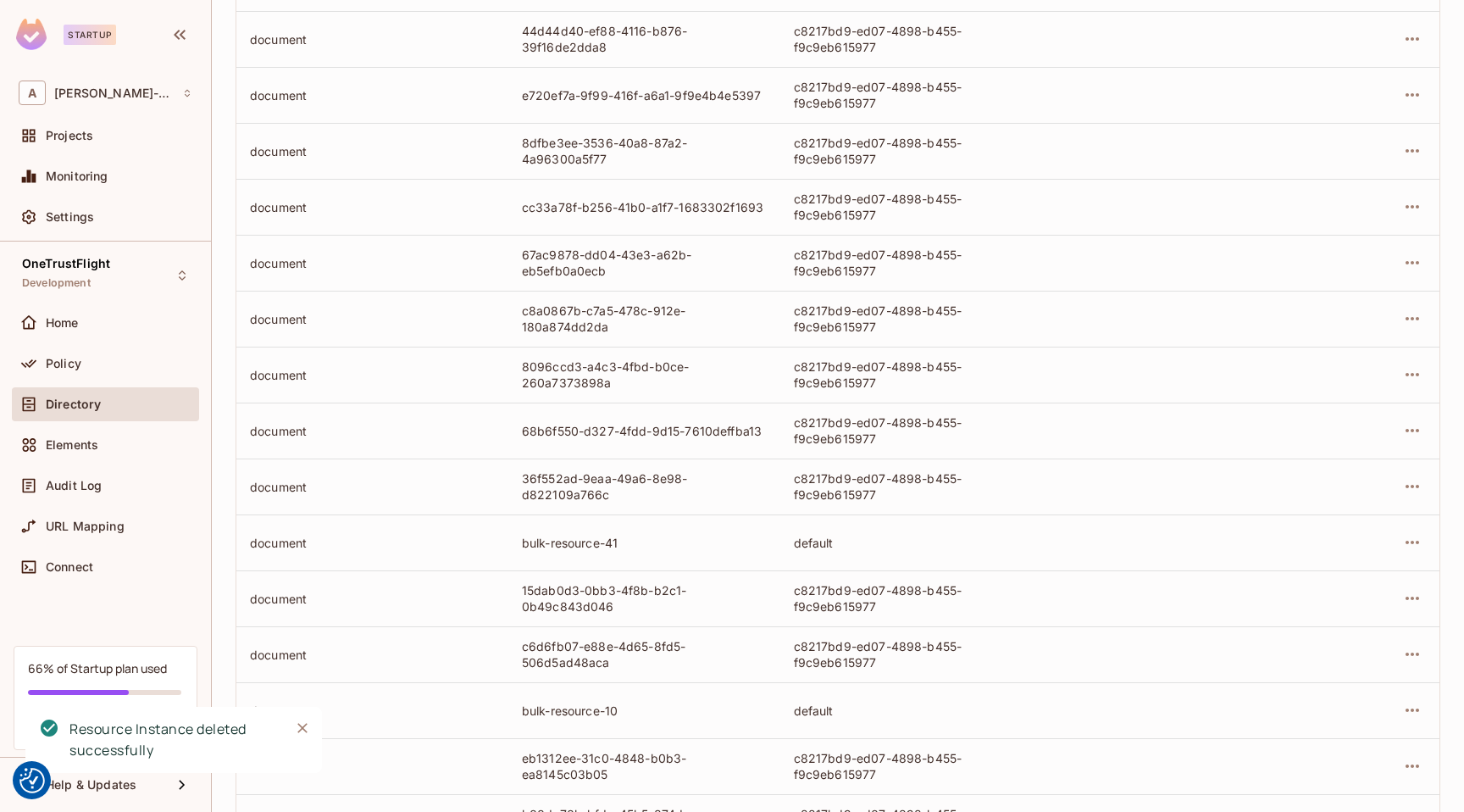
scroll to position [1780, 0]
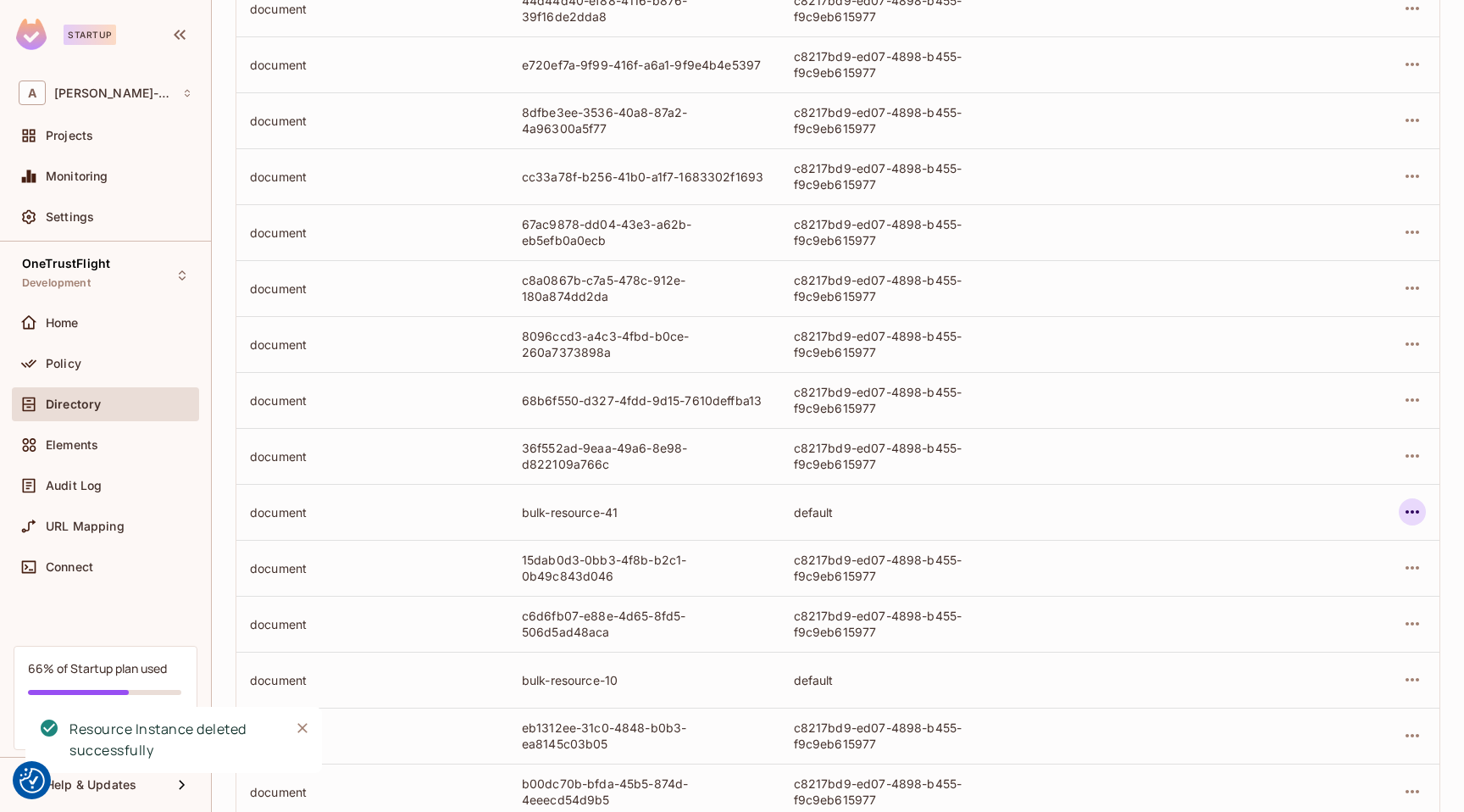
click at [1418, 511] on icon "button" at bounding box center [1413, 511] width 14 height 3
click at [1323, 622] on div "Delete Resource Instance" at bounding box center [1319, 624] width 146 height 17
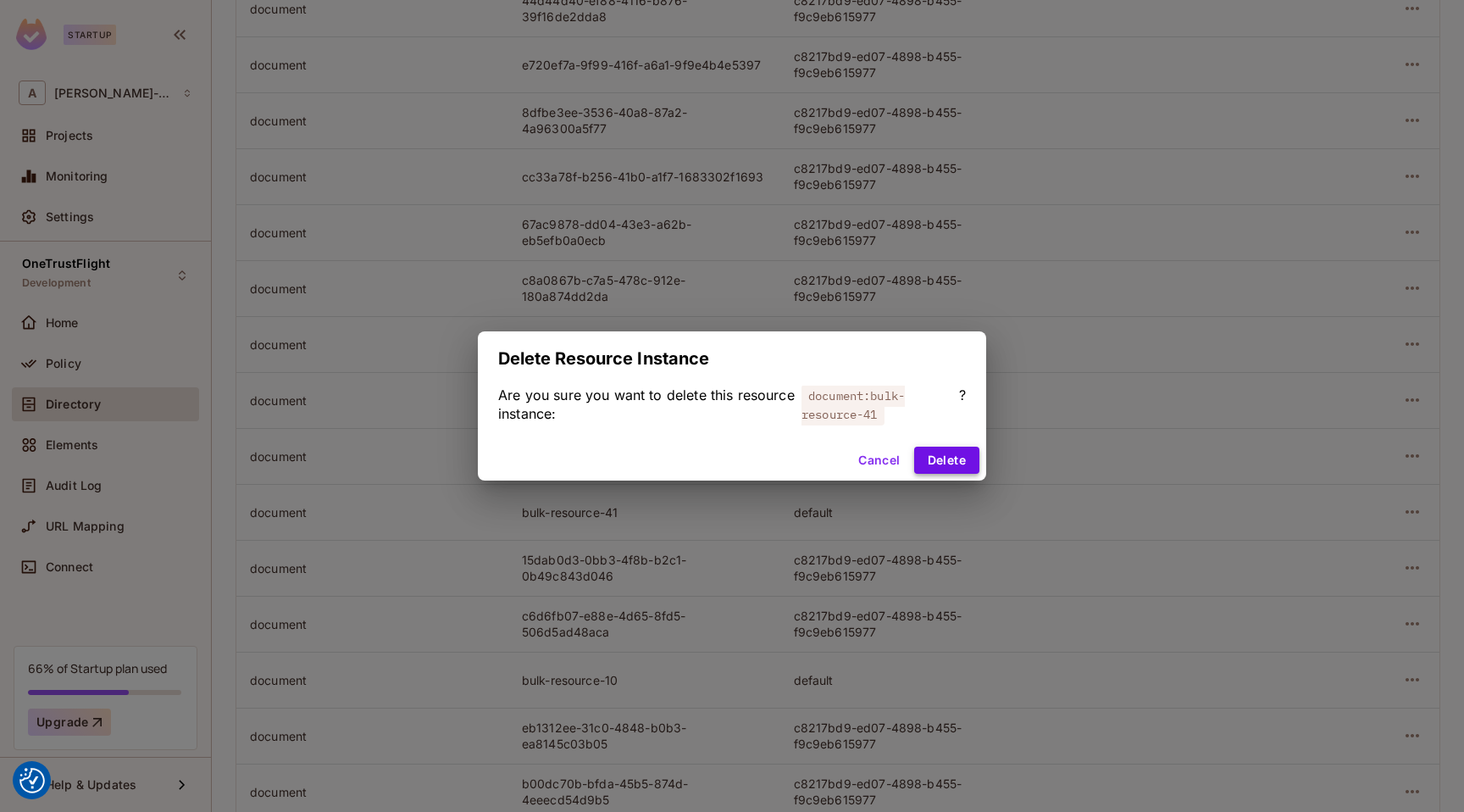
click at [943, 454] on button "Delete" at bounding box center [947, 460] width 65 height 28
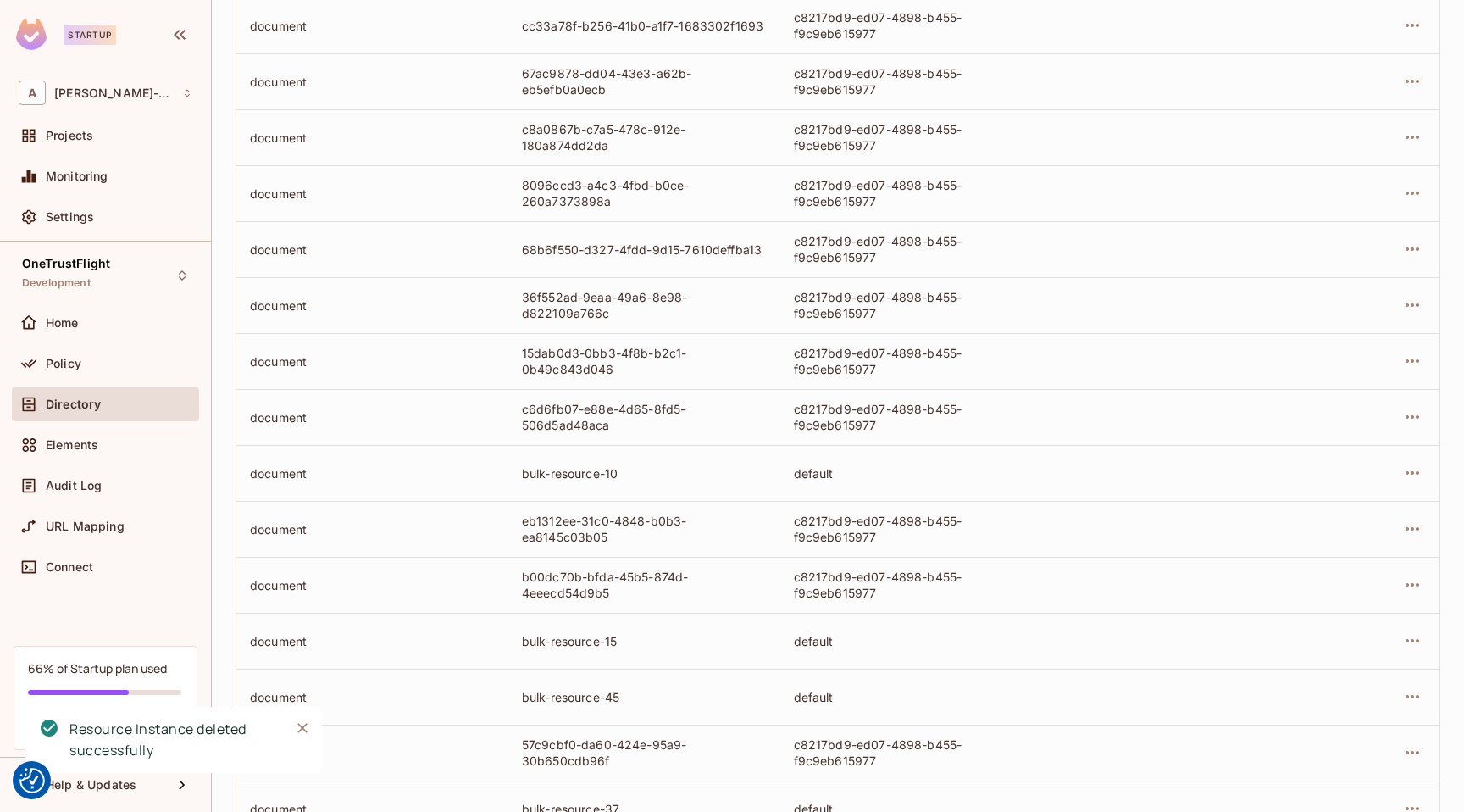
scroll to position [1951, 0]
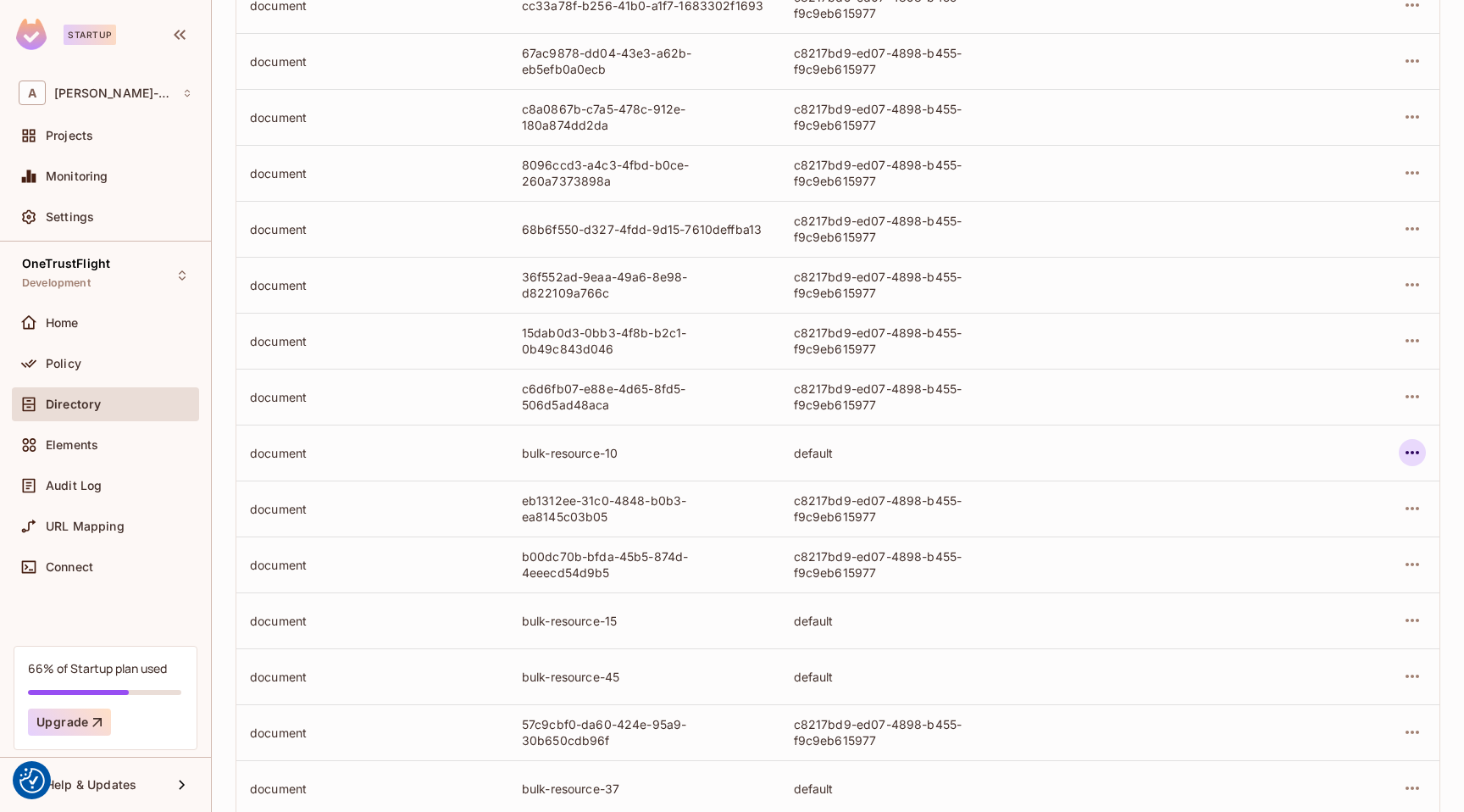
click at [1419, 450] on icon "button" at bounding box center [1412, 452] width 21 height 21
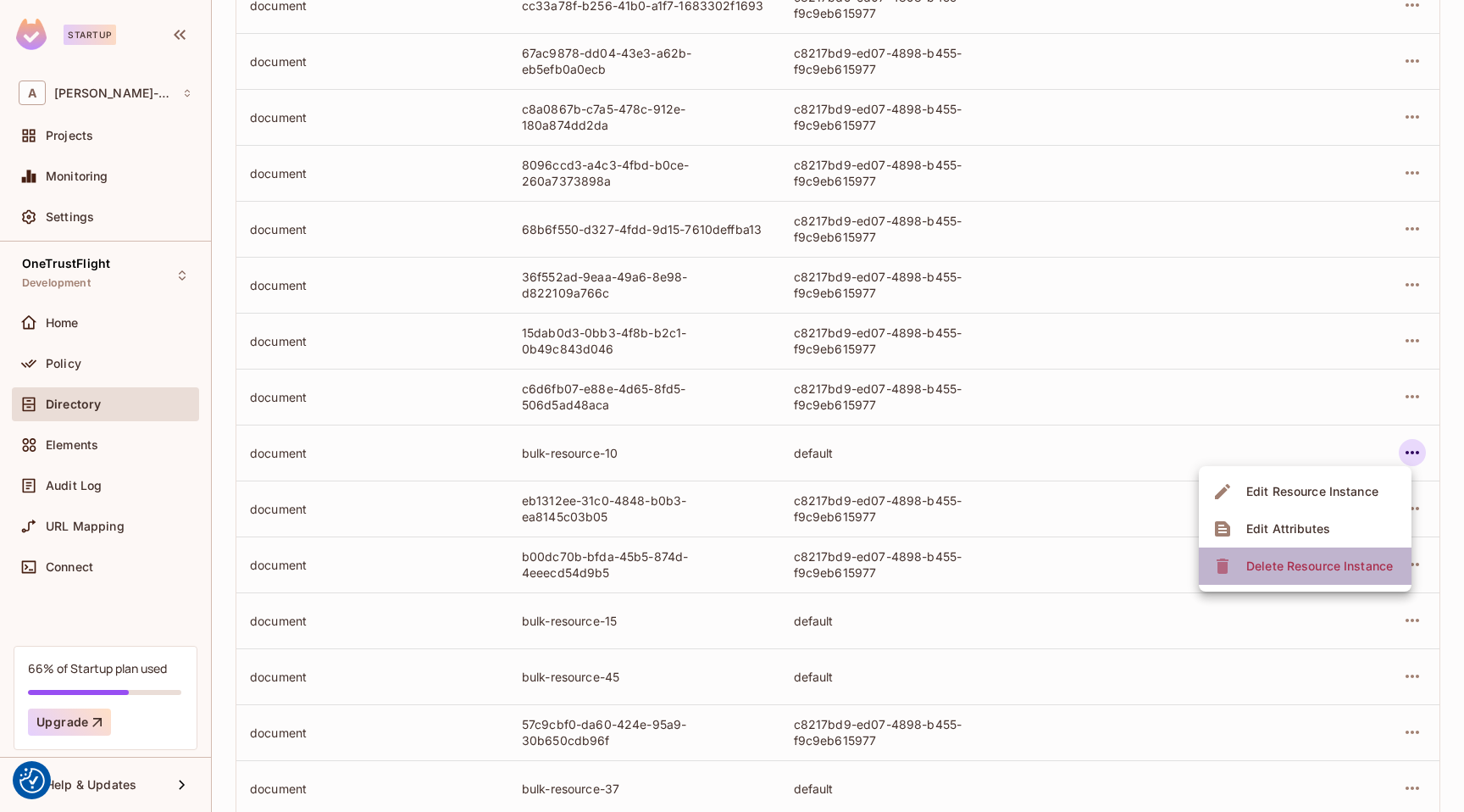
click at [1304, 563] on div "Delete Resource Instance" at bounding box center [1319, 565] width 146 height 17
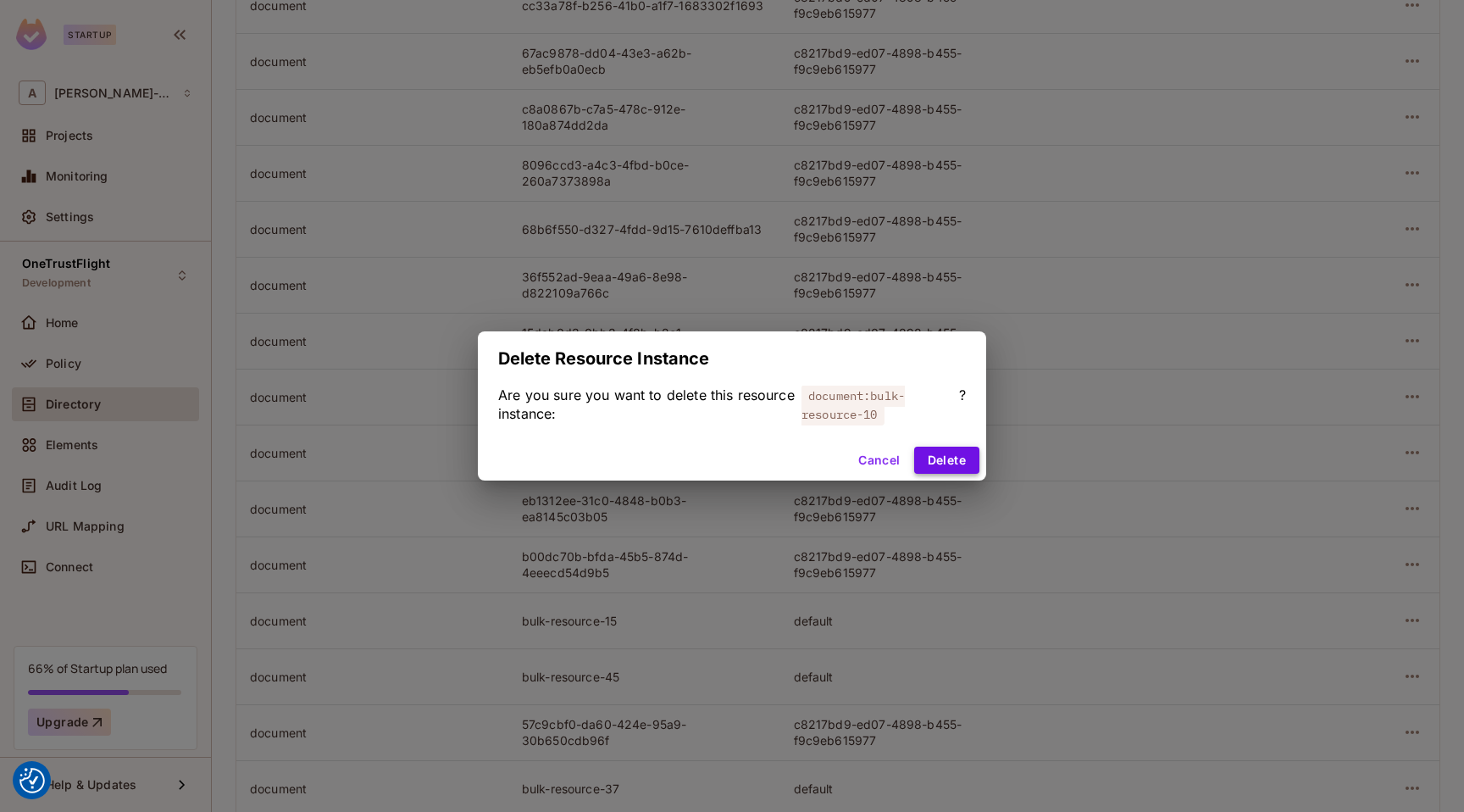
click at [955, 465] on button "Delete" at bounding box center [947, 460] width 65 height 28
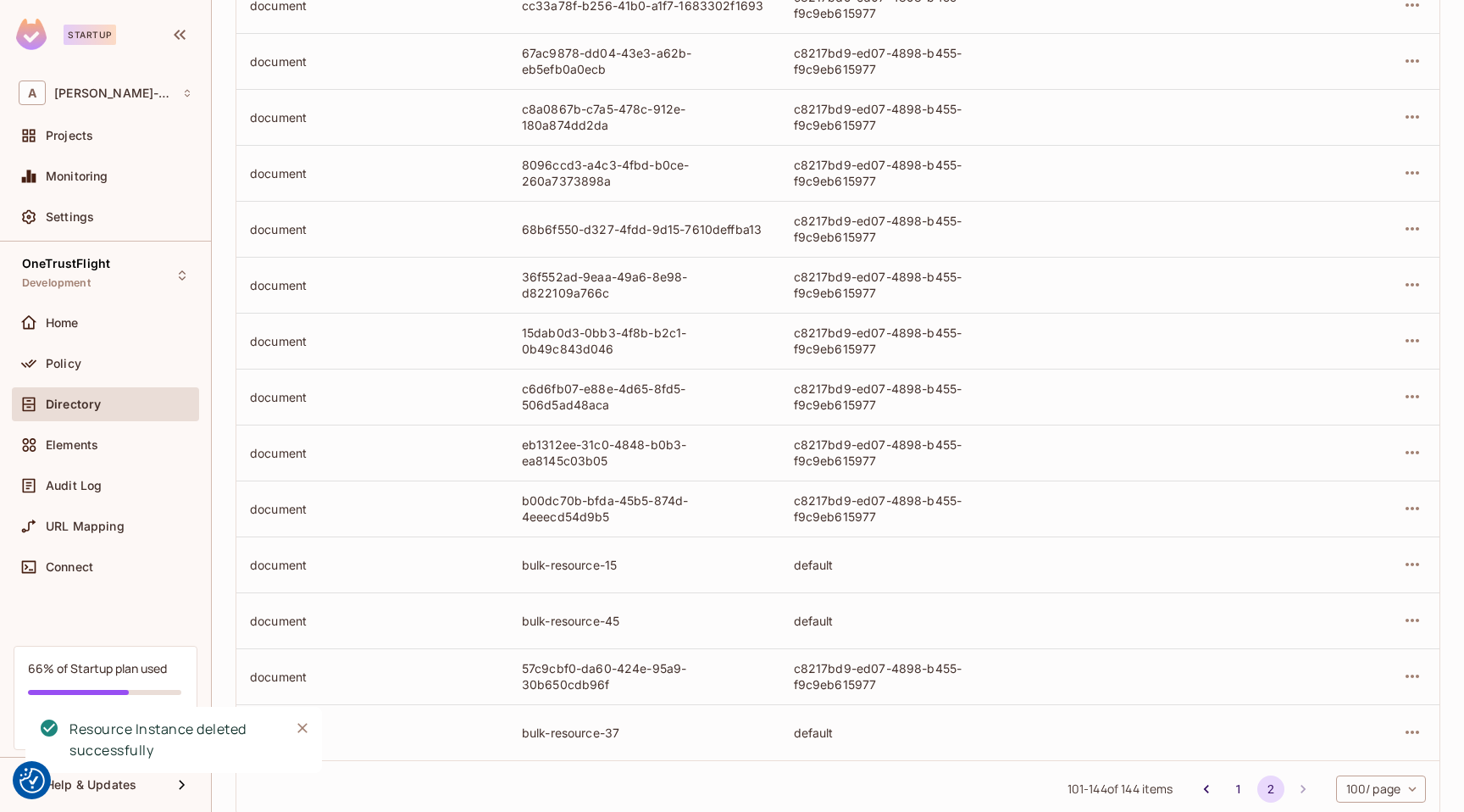
scroll to position [1994, 0]
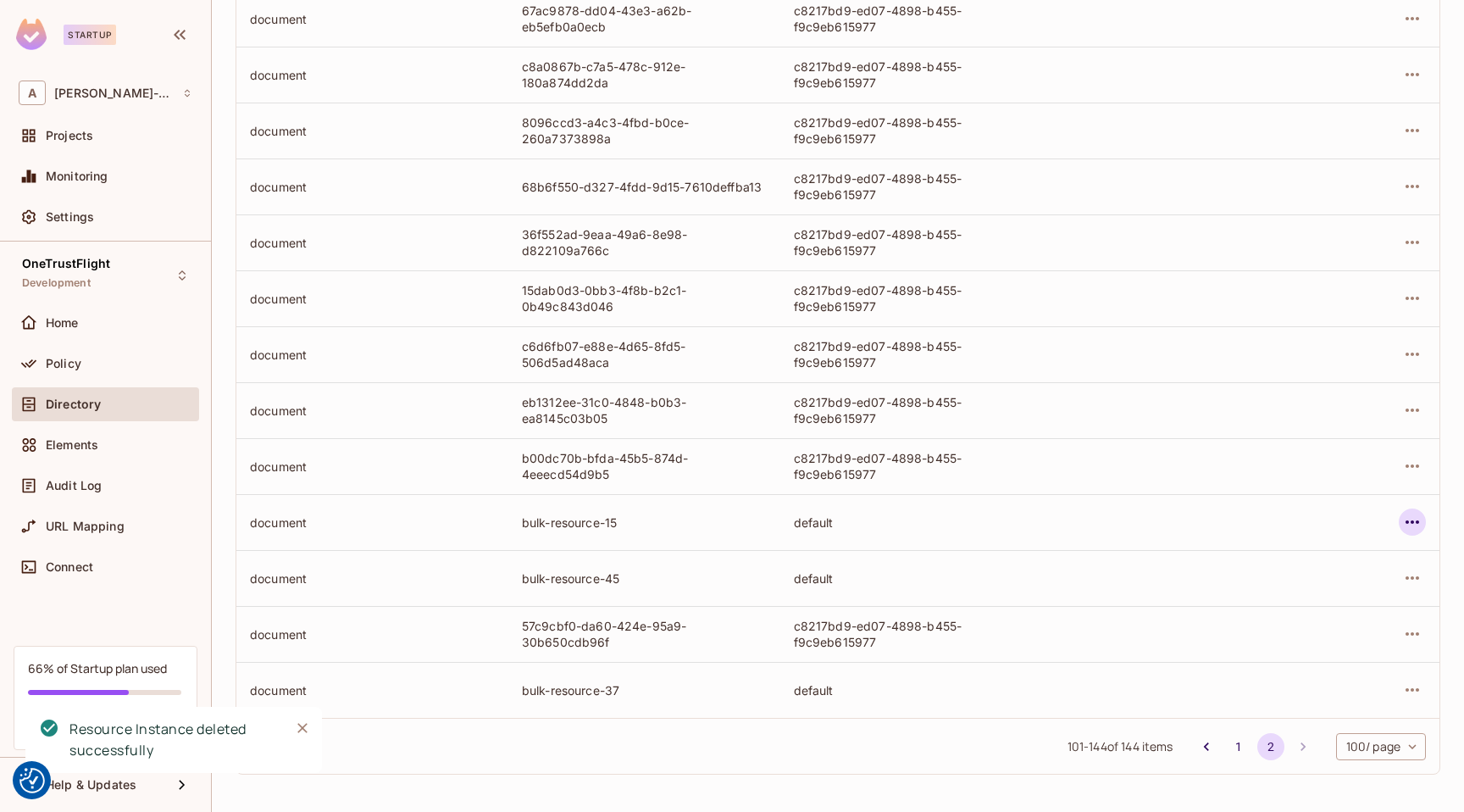
click at [1414, 525] on icon "button" at bounding box center [1412, 522] width 21 height 21
click at [1327, 628] on div "Delete Resource Instance" at bounding box center [1319, 635] width 146 height 17
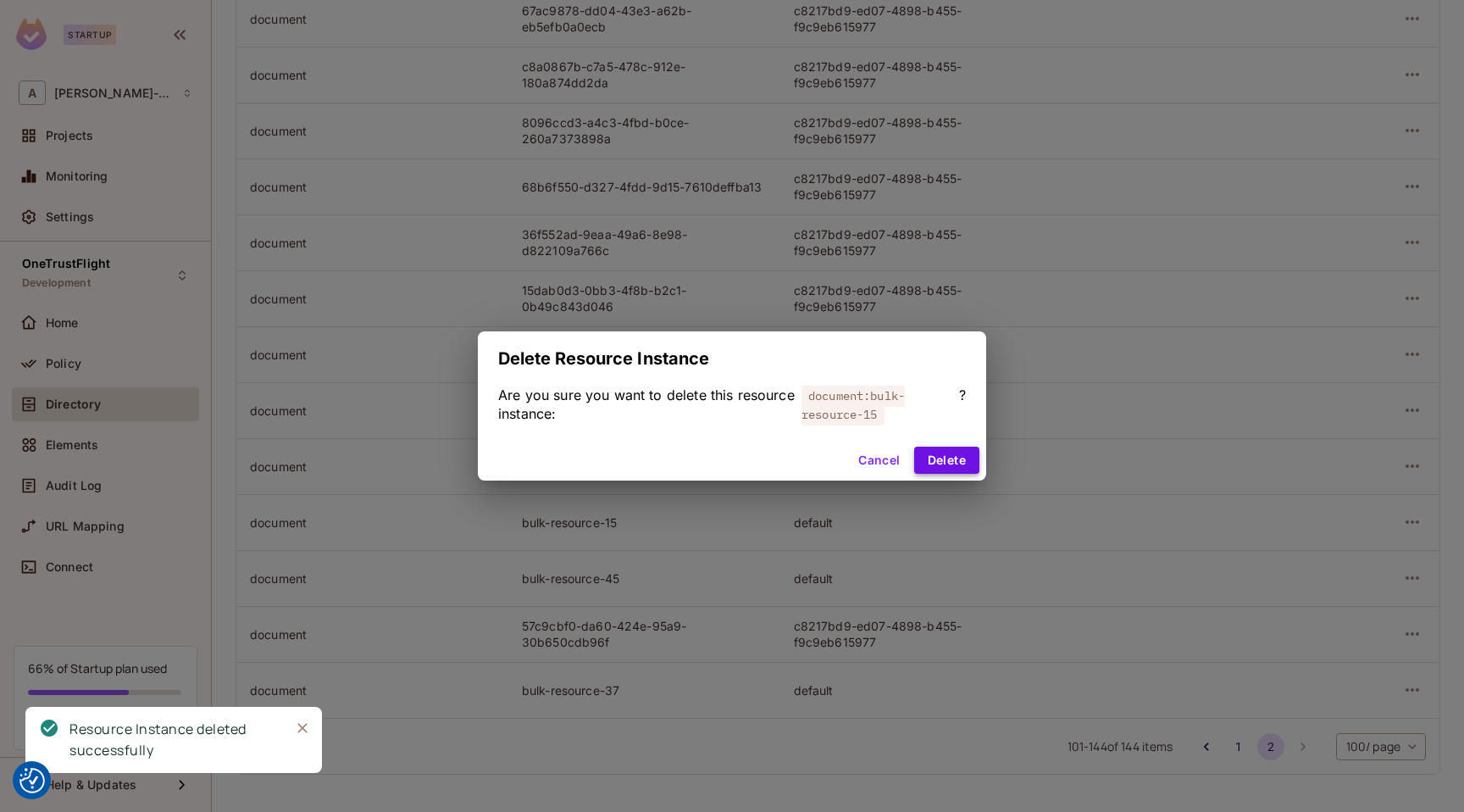
click at [941, 453] on button "Delete" at bounding box center [947, 460] width 65 height 28
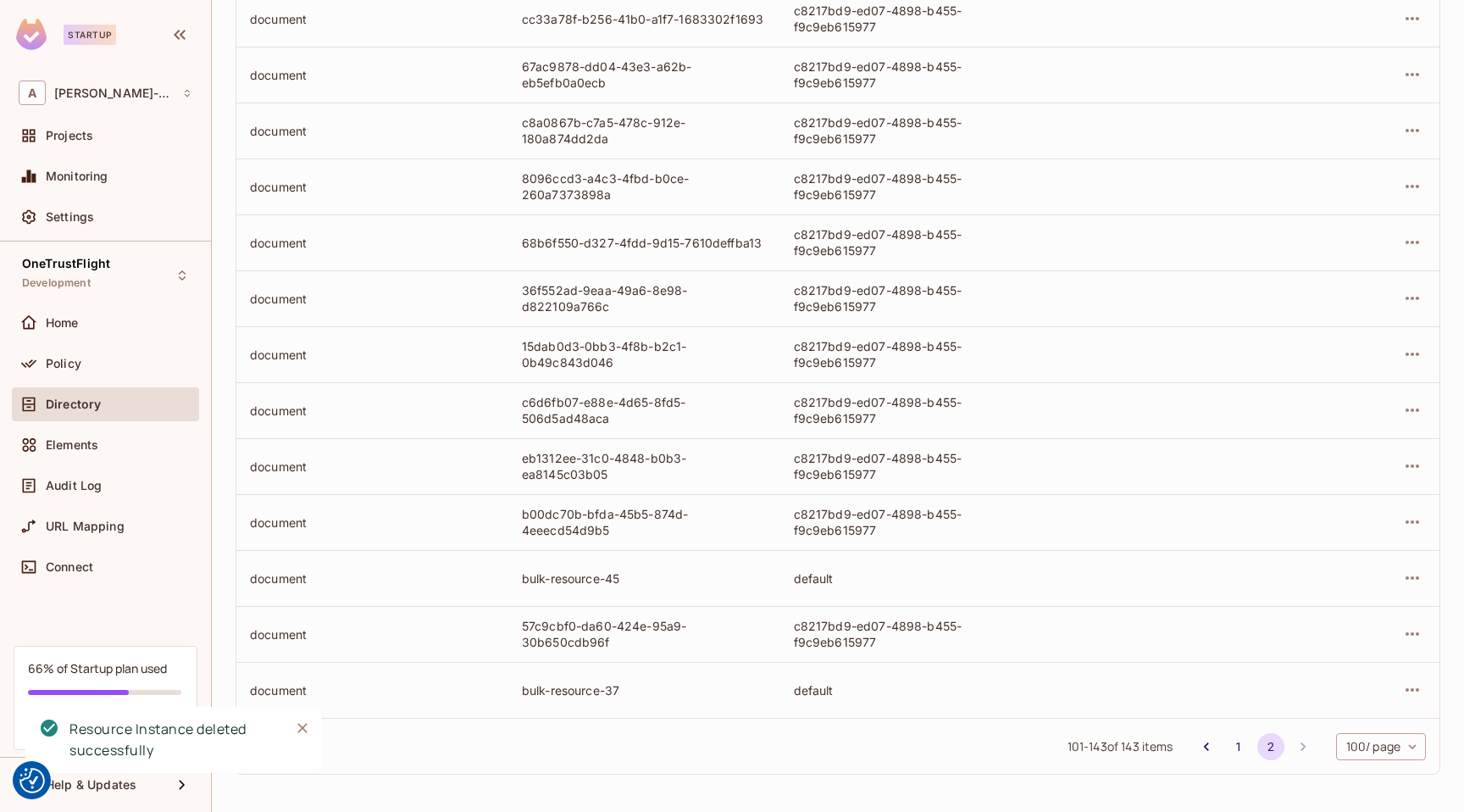
scroll to position [1938, 0]
click at [1408, 579] on icon "button" at bounding box center [1412, 577] width 21 height 21
click at [1266, 685] on div "Delete Resource Instance" at bounding box center [1319, 691] width 146 height 17
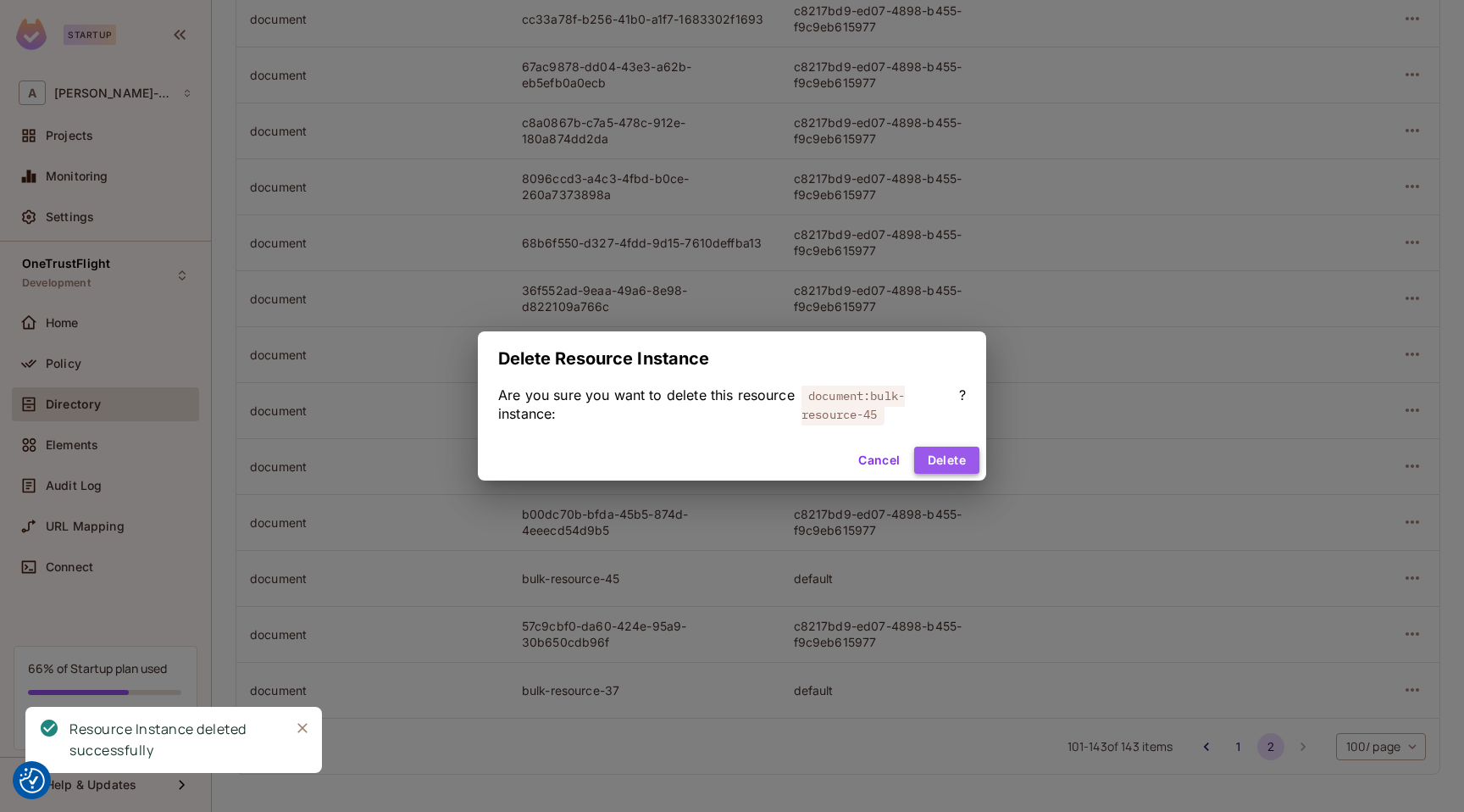
click at [947, 463] on button "Delete" at bounding box center [947, 460] width 65 height 28
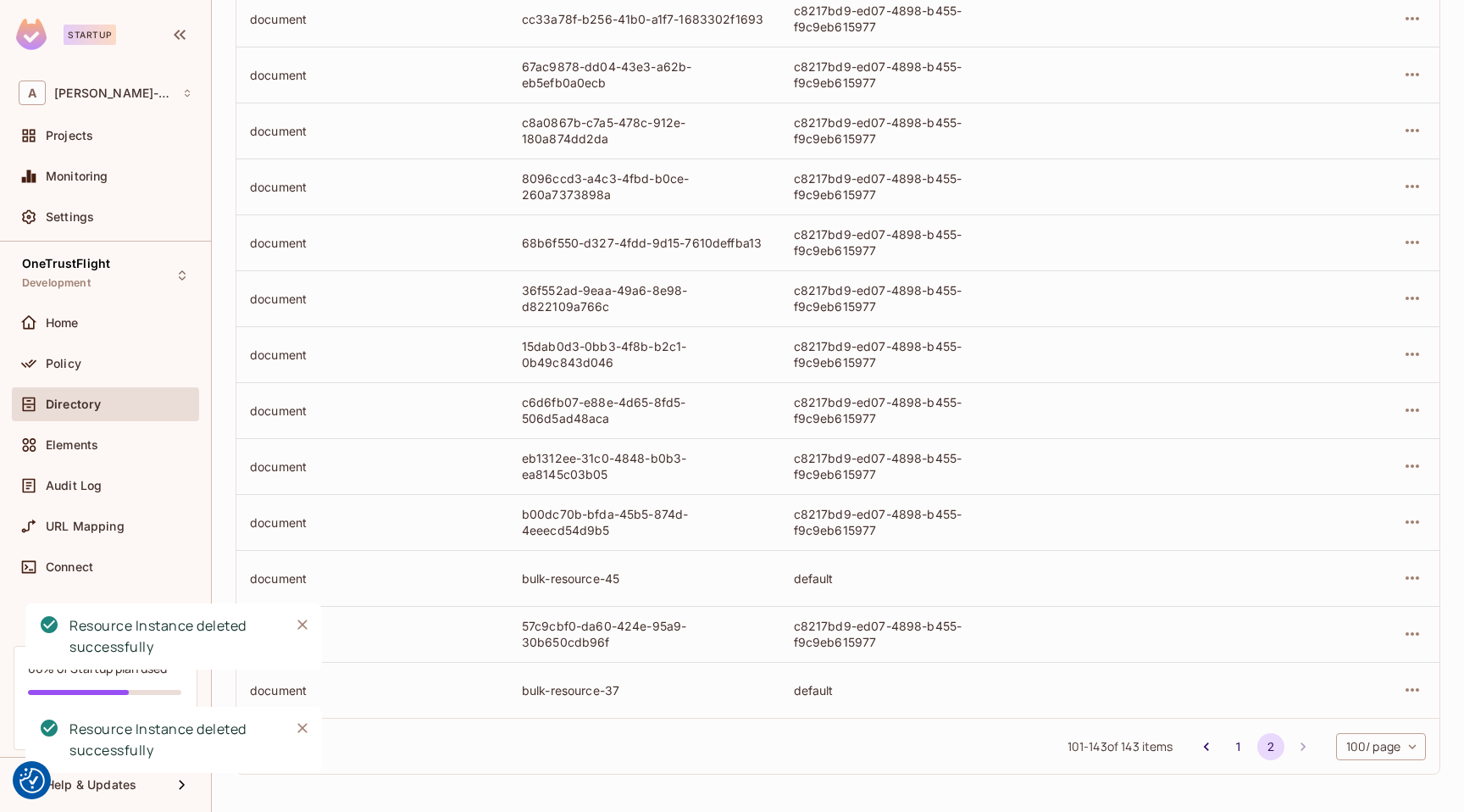
scroll to position [1882, 0]
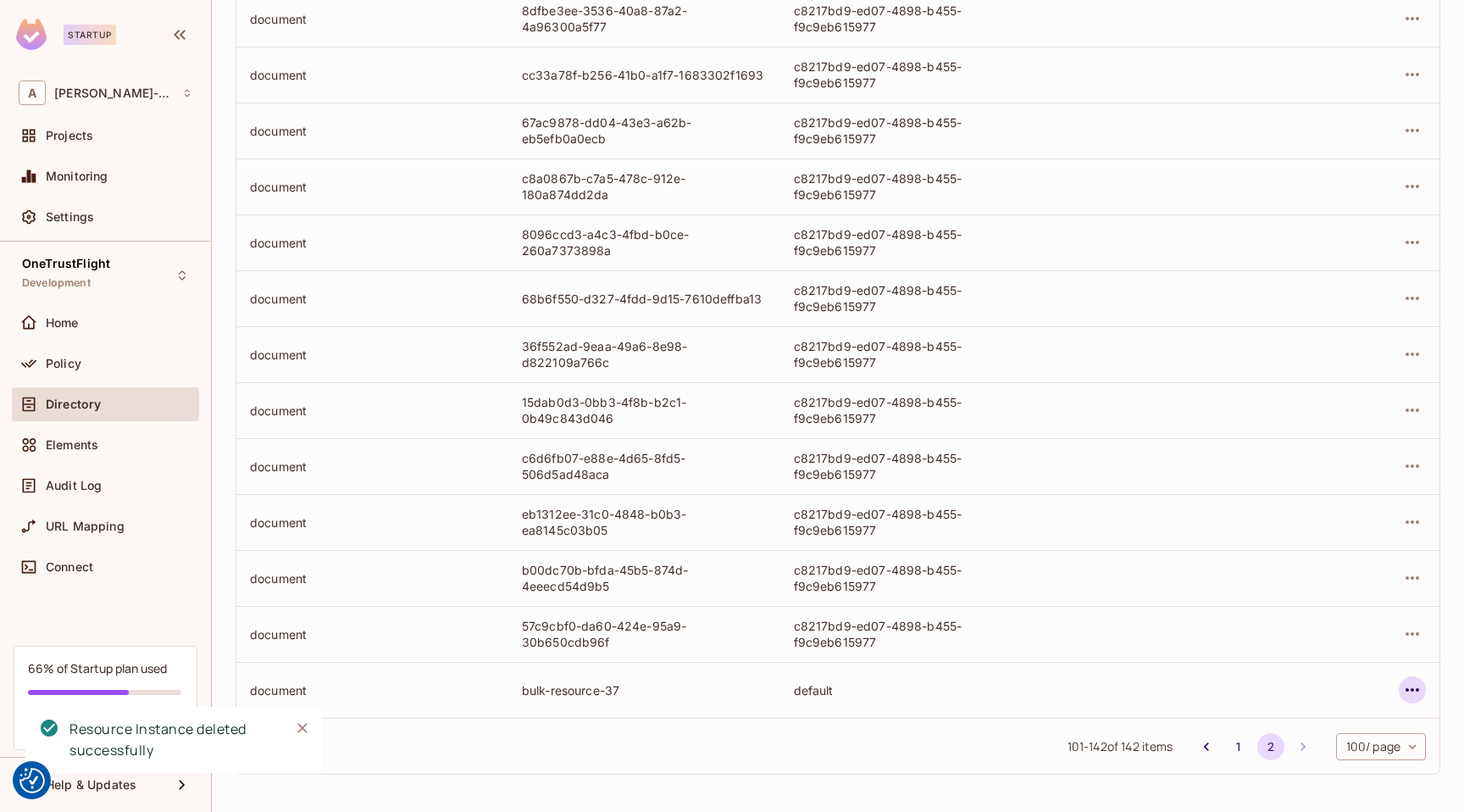
click at [1408, 690] on icon "button" at bounding box center [1413, 689] width 14 height 3
click at [1277, 770] on div "Delete Resource Instance" at bounding box center [1319, 772] width 146 height 17
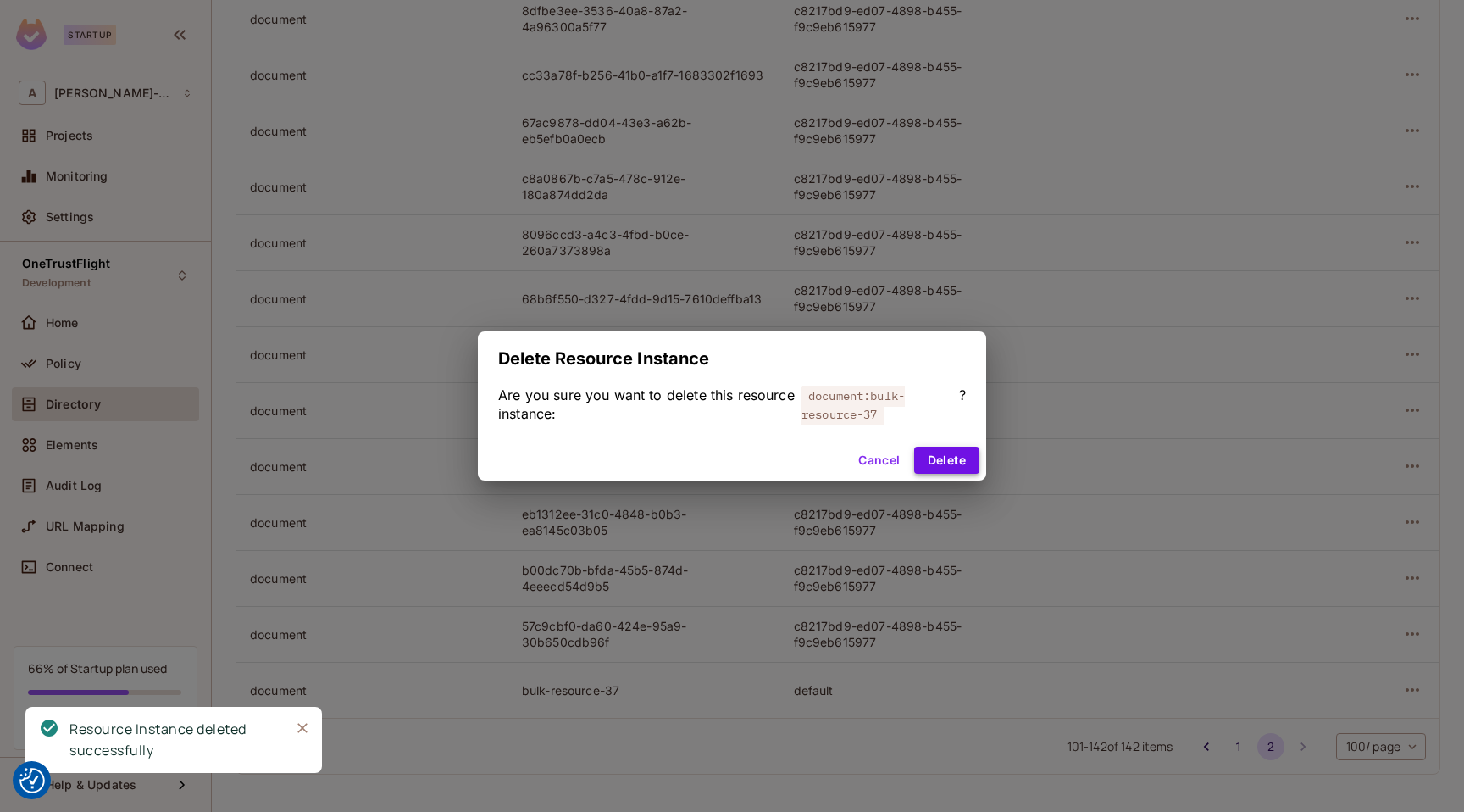
click at [936, 454] on button "Delete" at bounding box center [947, 460] width 65 height 28
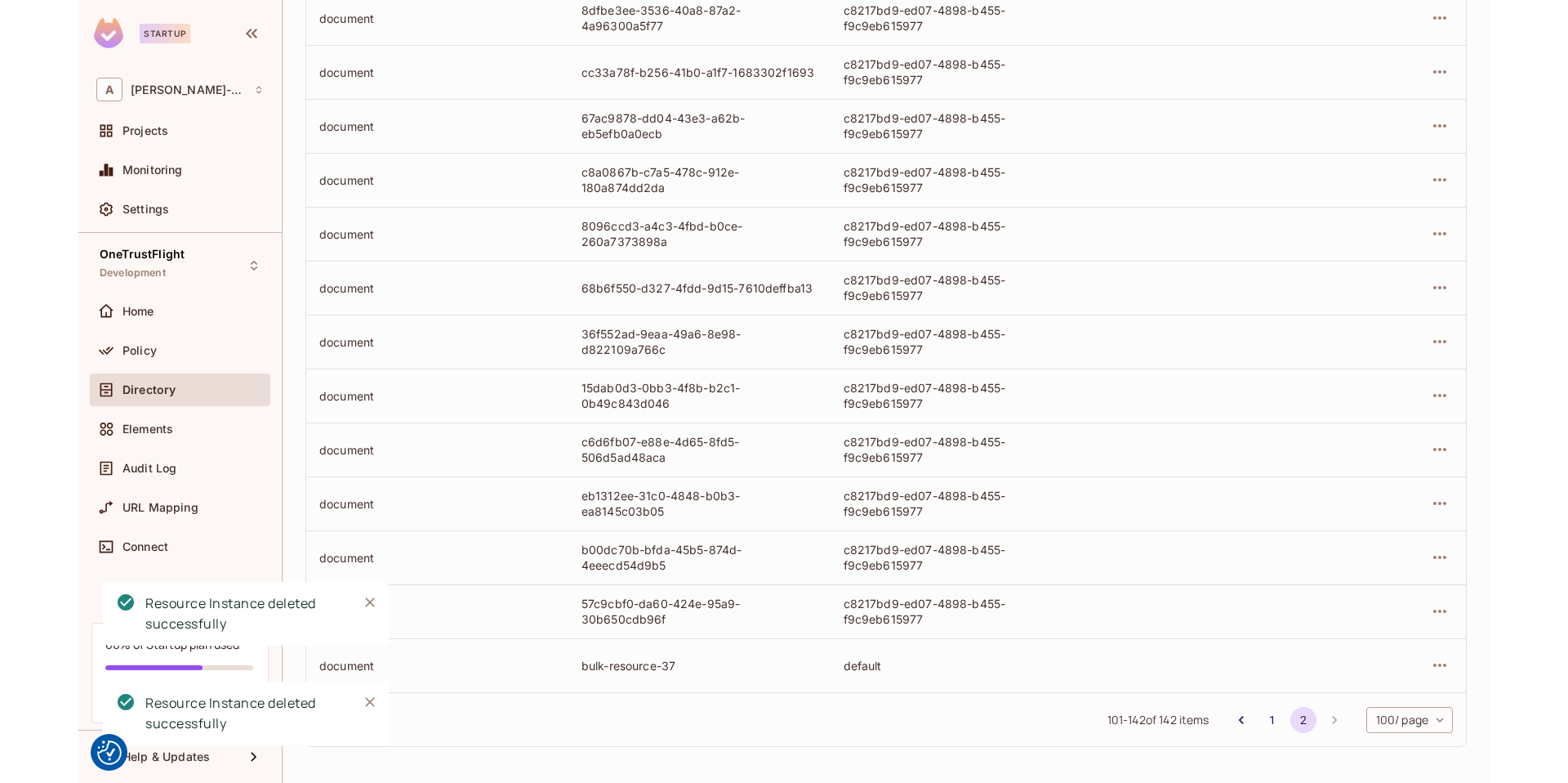
scroll to position [1760, 0]
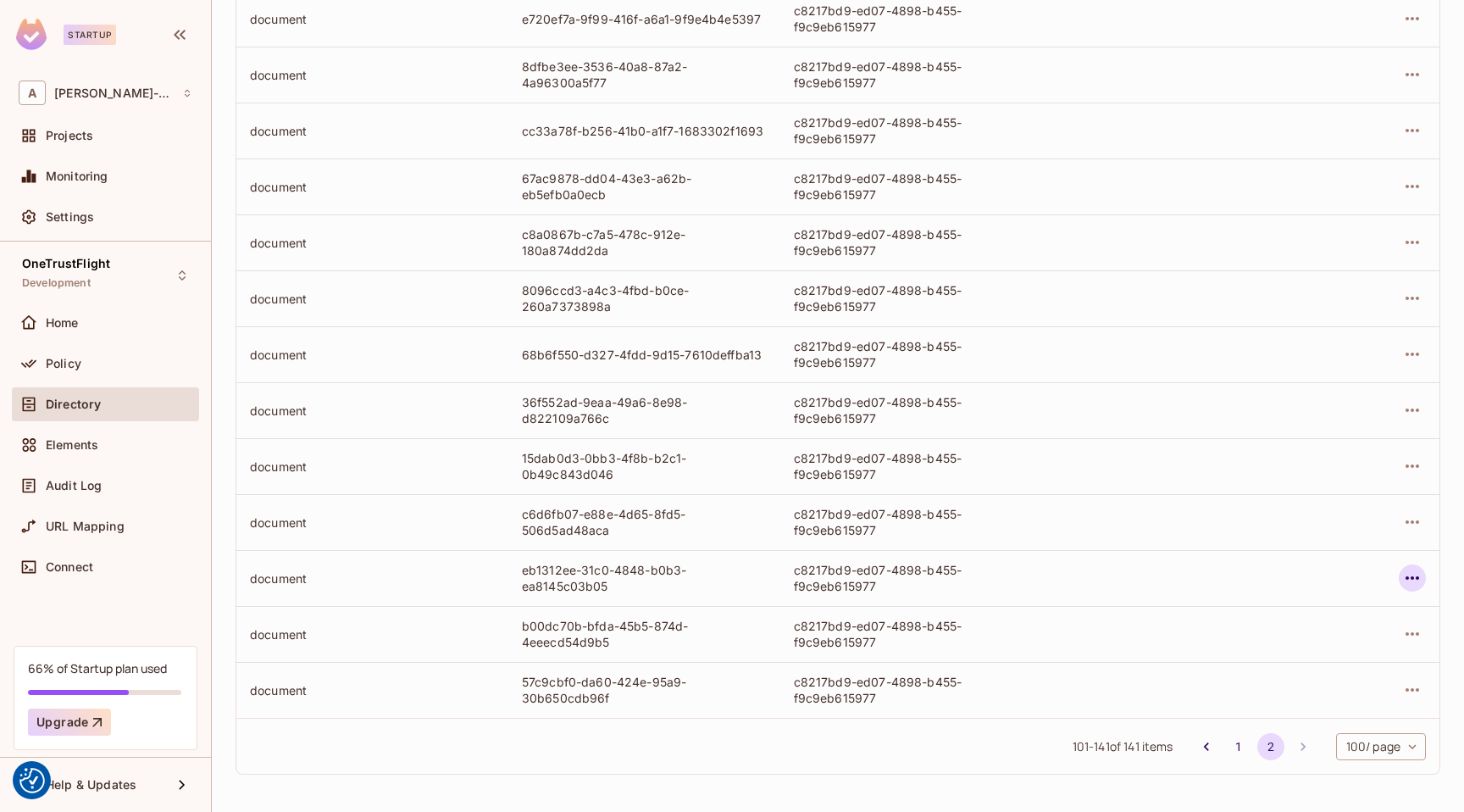
click at [1414, 583] on icon "button" at bounding box center [1412, 577] width 21 height 21
click at [1290, 665] on span "Edit Attributes" at bounding box center [1288, 654] width 94 height 28
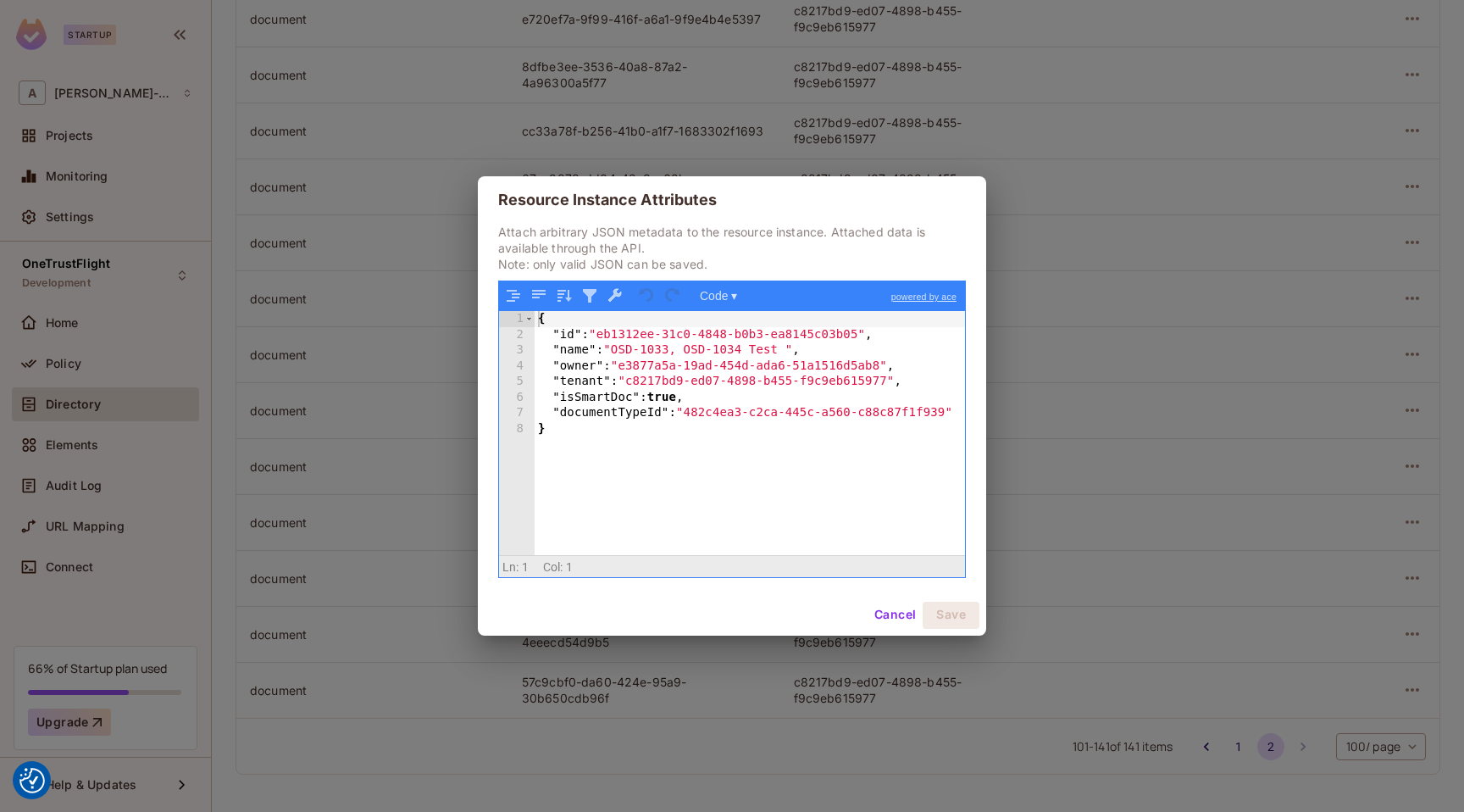
click at [891, 609] on button "Cancel" at bounding box center [895, 615] width 55 height 28
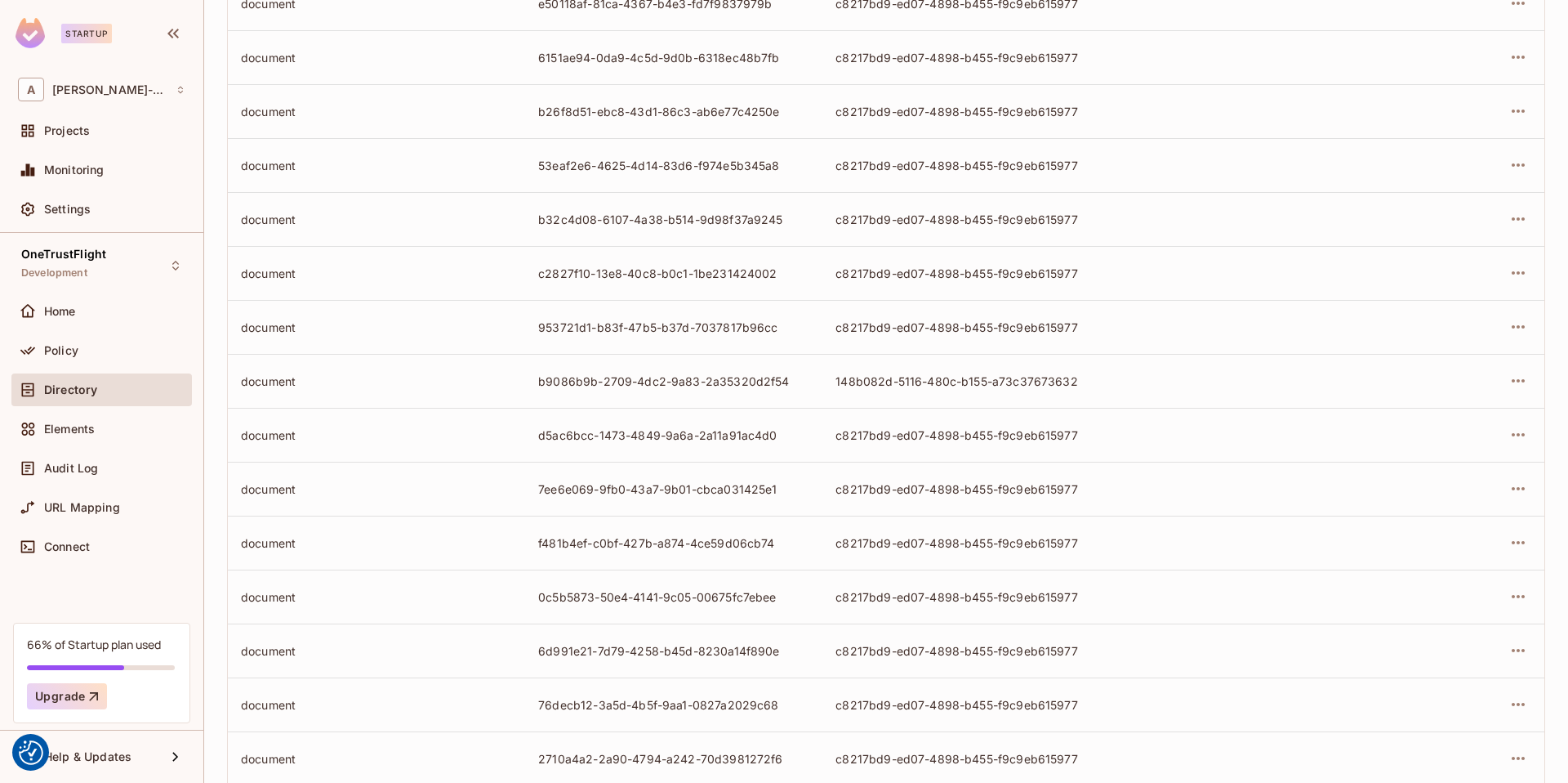
scroll to position [0, 0]
